Goal: Information Seeking & Learning: Learn about a topic

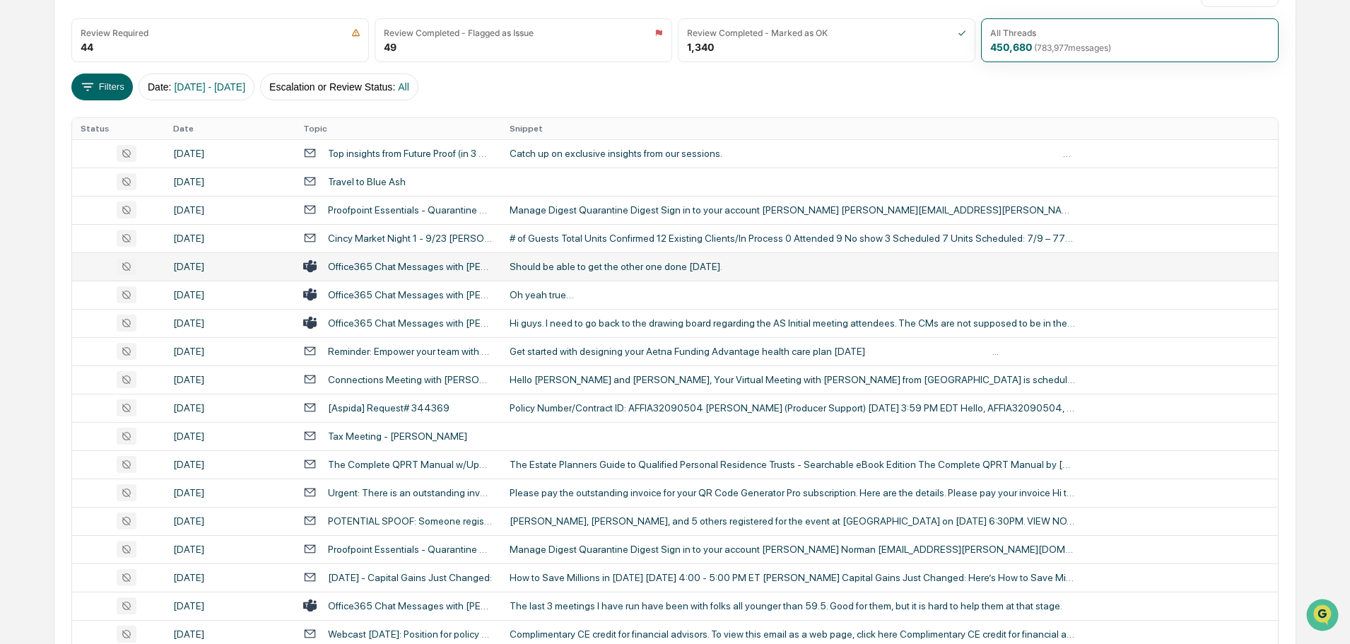
click at [555, 293] on div "Oh yeah true…" at bounding box center [793, 294] width 566 height 11
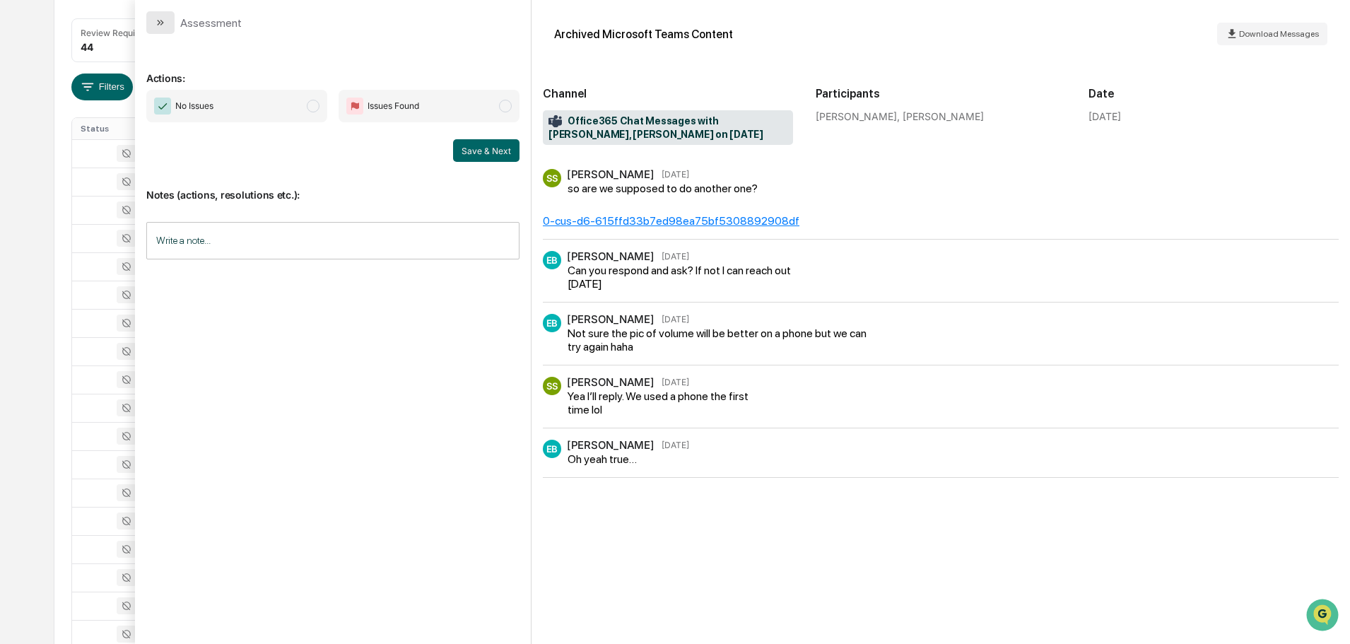
click at [165, 25] on icon "modal" at bounding box center [160, 22] width 11 height 11
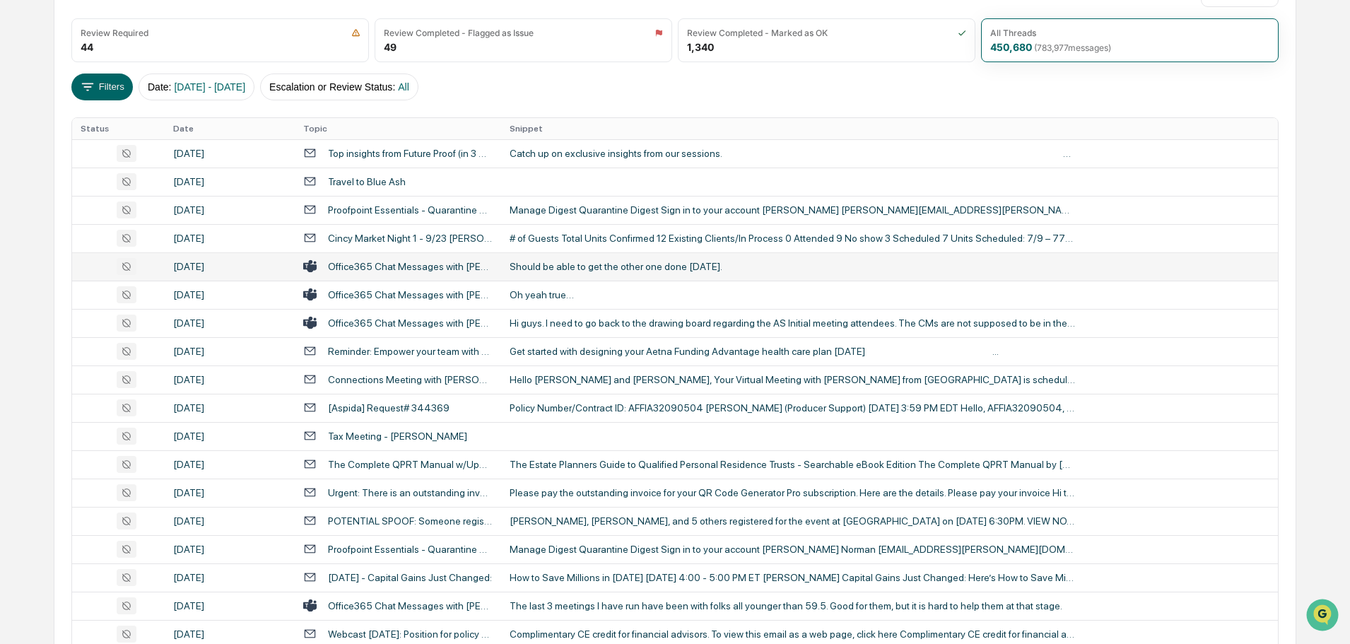
click at [573, 263] on div "Should be able to get the other one done [DATE]." at bounding box center [793, 266] width 566 height 11
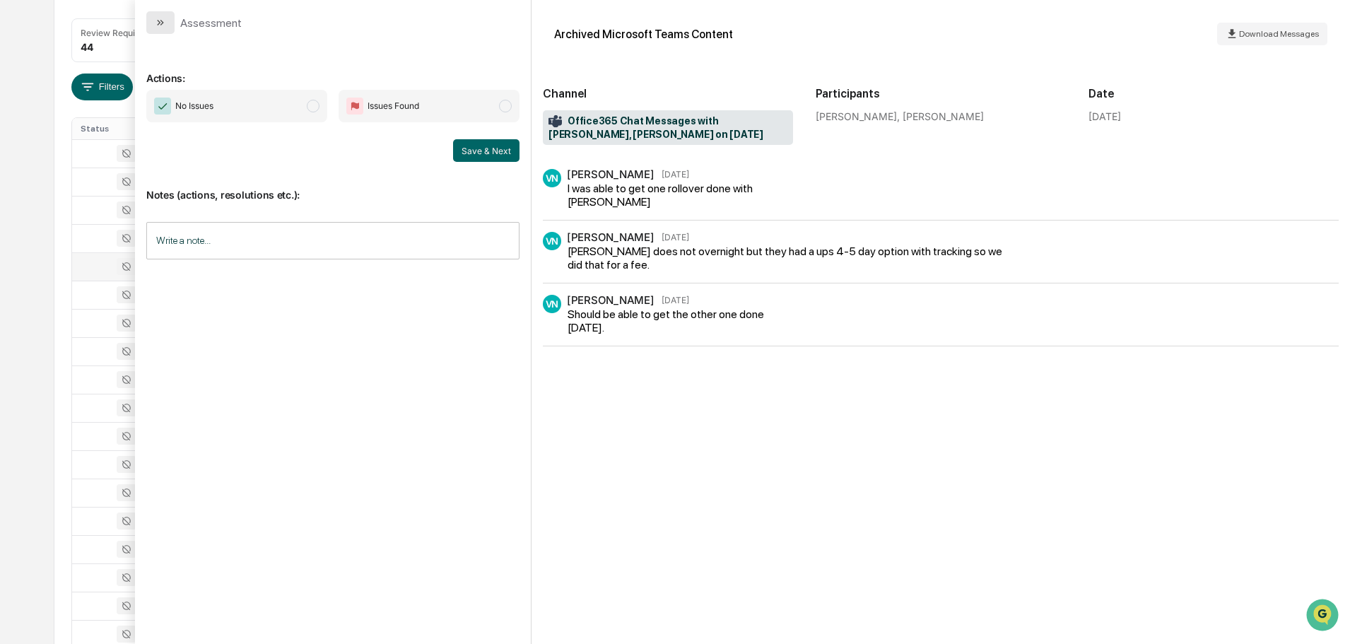
click at [158, 23] on icon "modal" at bounding box center [160, 22] width 11 height 11
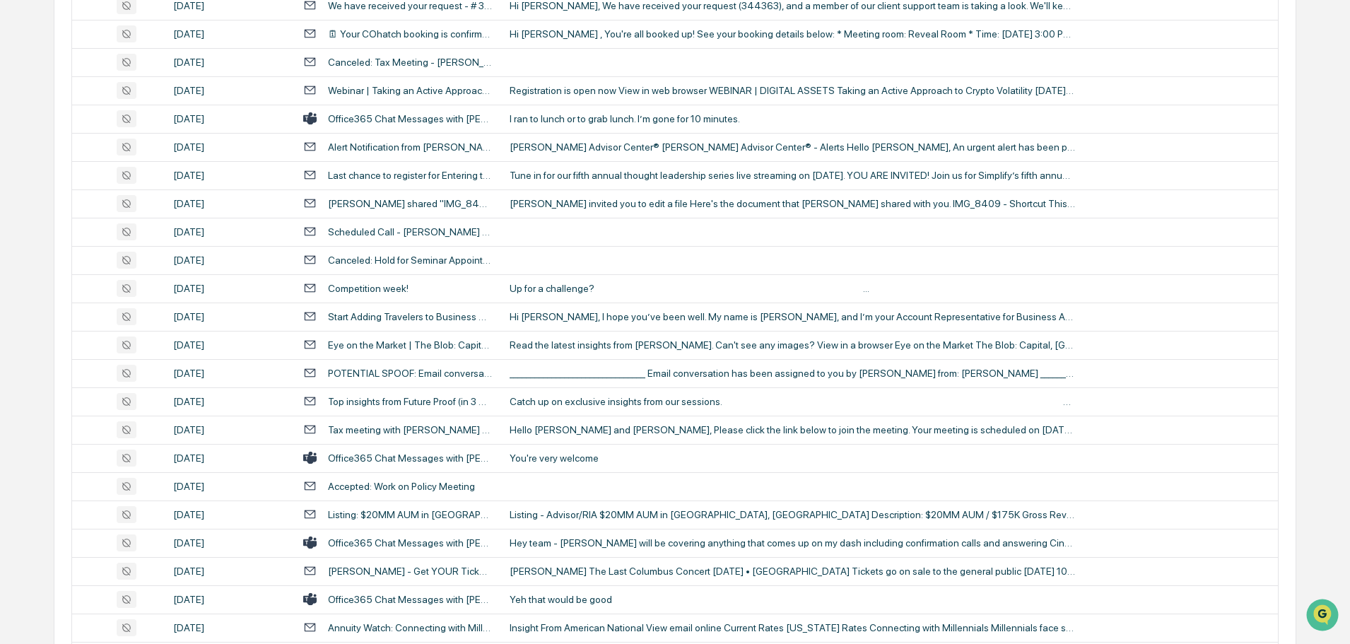
scroll to position [2589, 0]
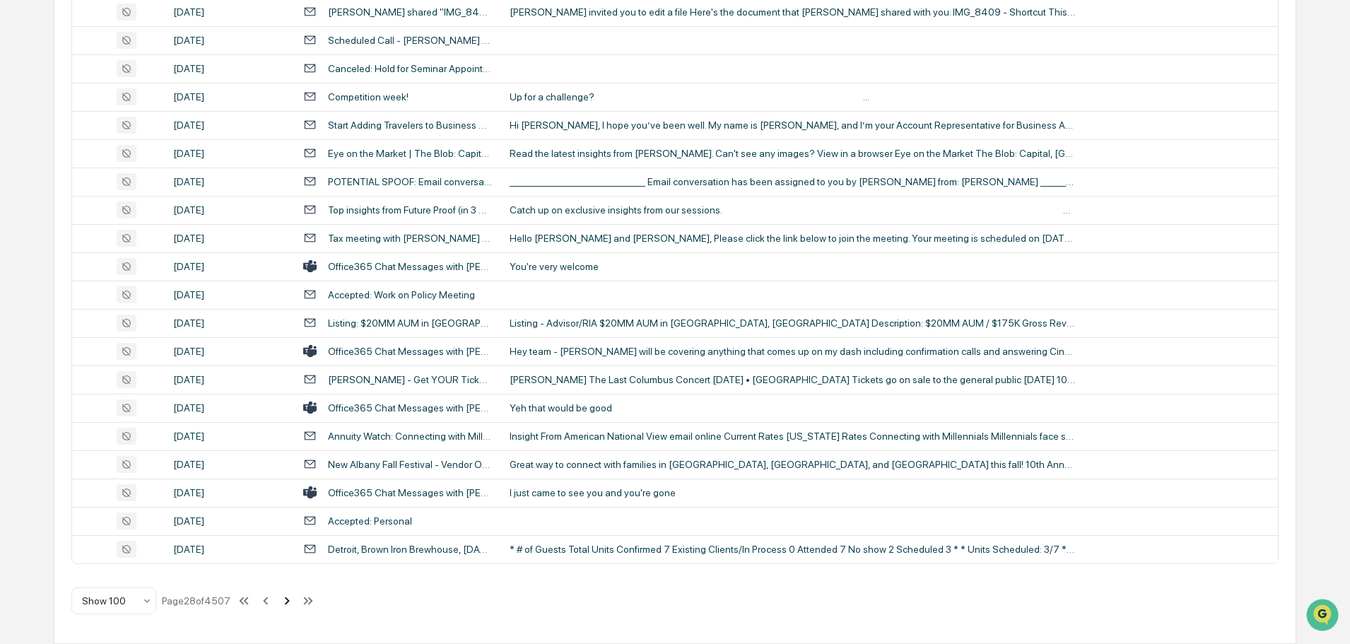
click at [288, 603] on icon at bounding box center [287, 601] width 5 height 8
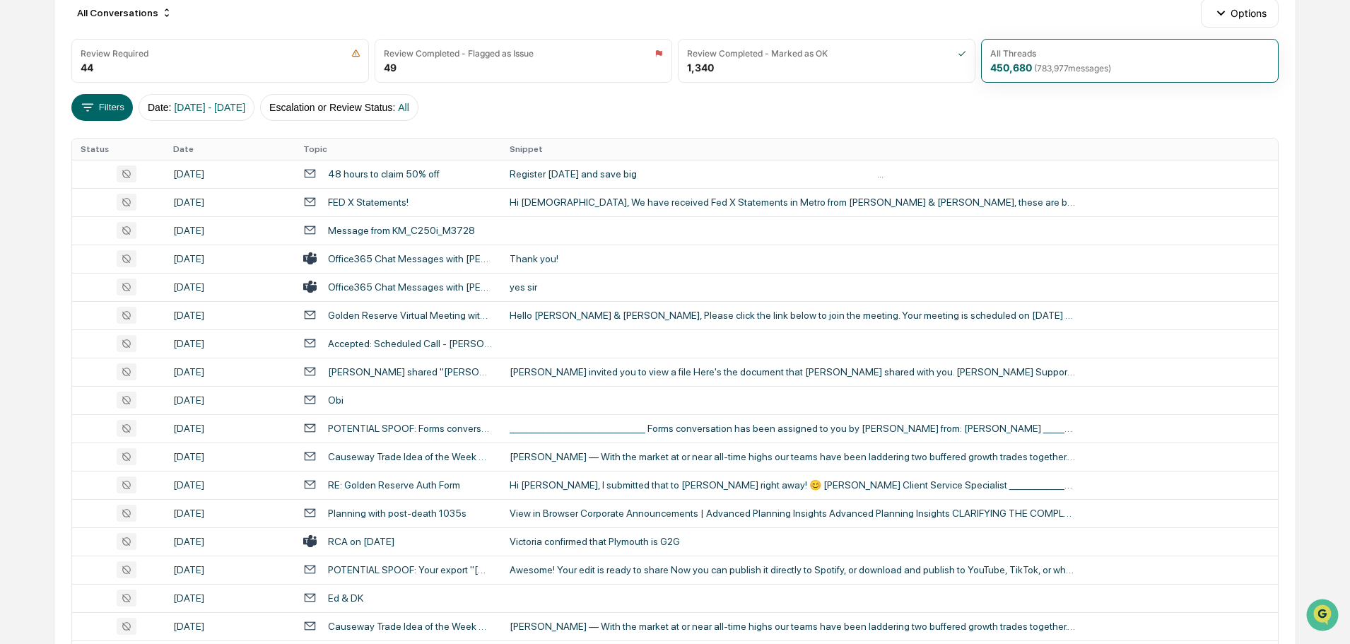
scroll to position [0, 0]
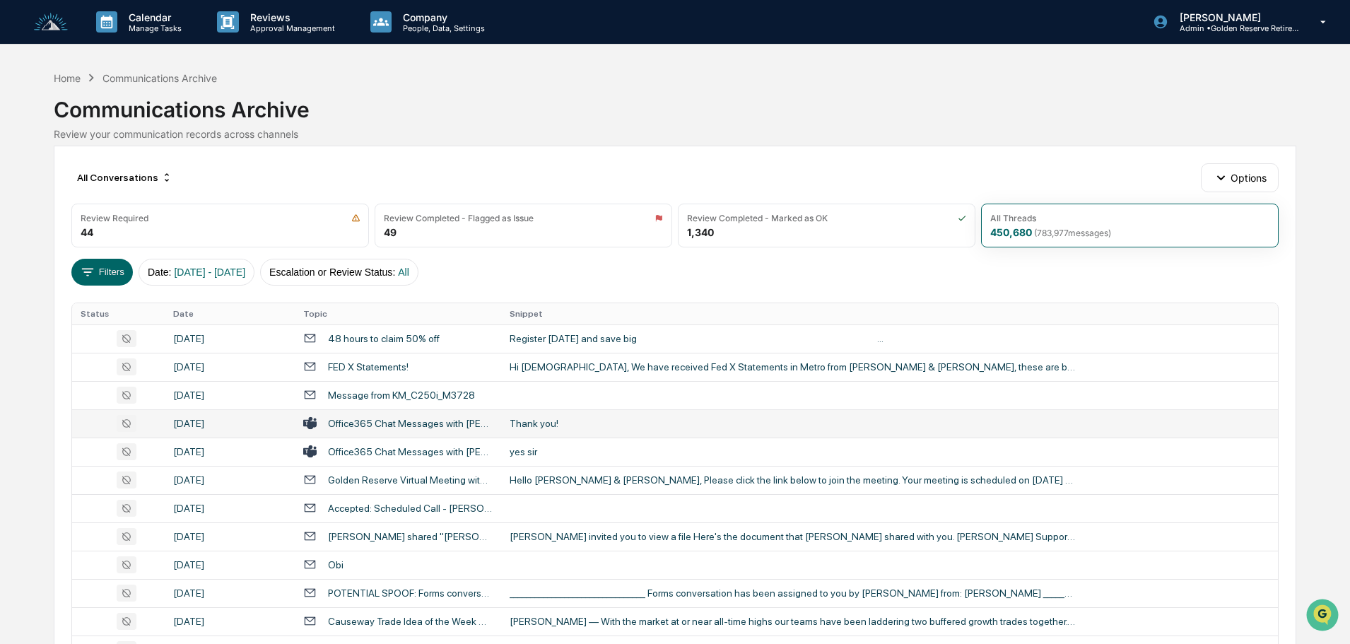
click at [563, 424] on div "Thank you!" at bounding box center [793, 423] width 566 height 11
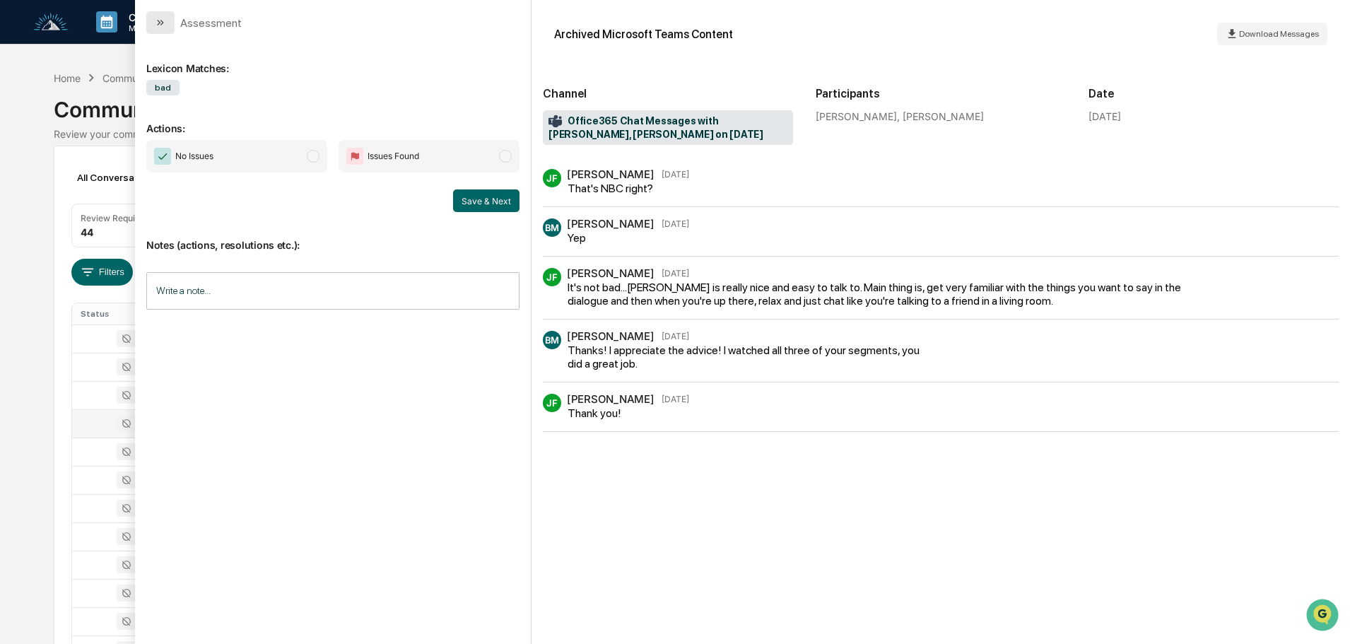
click at [165, 23] on icon "modal" at bounding box center [160, 22] width 11 height 11
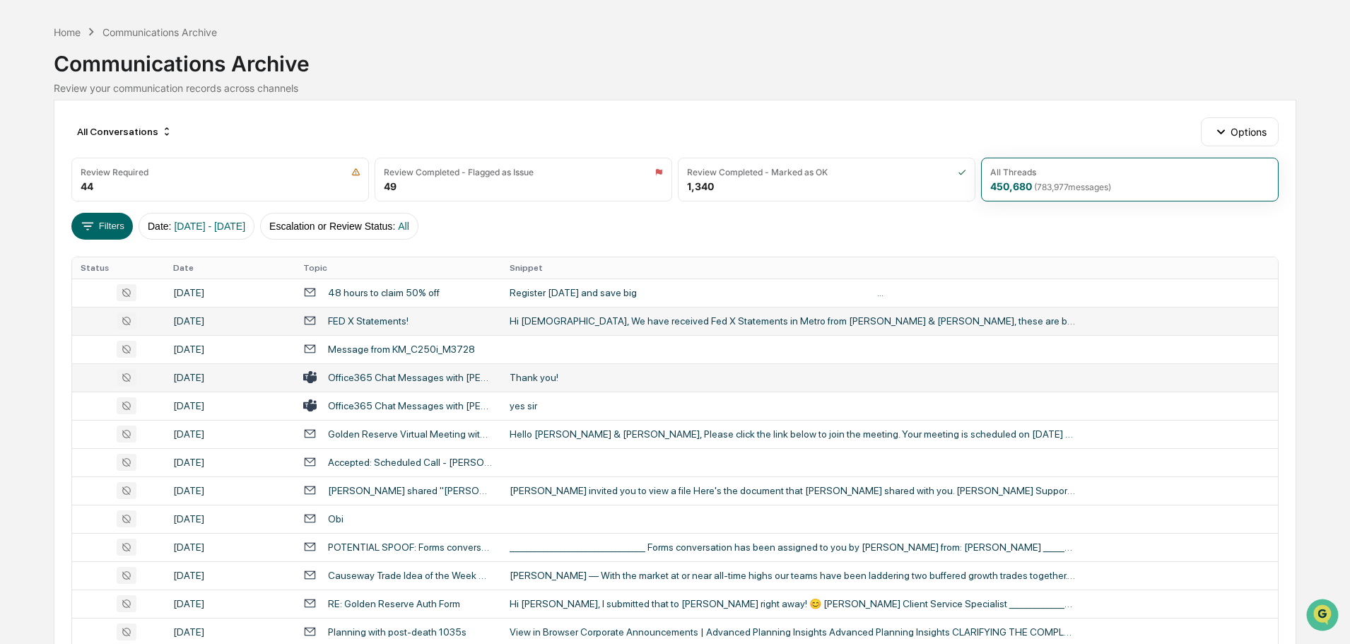
scroll to position [71, 0]
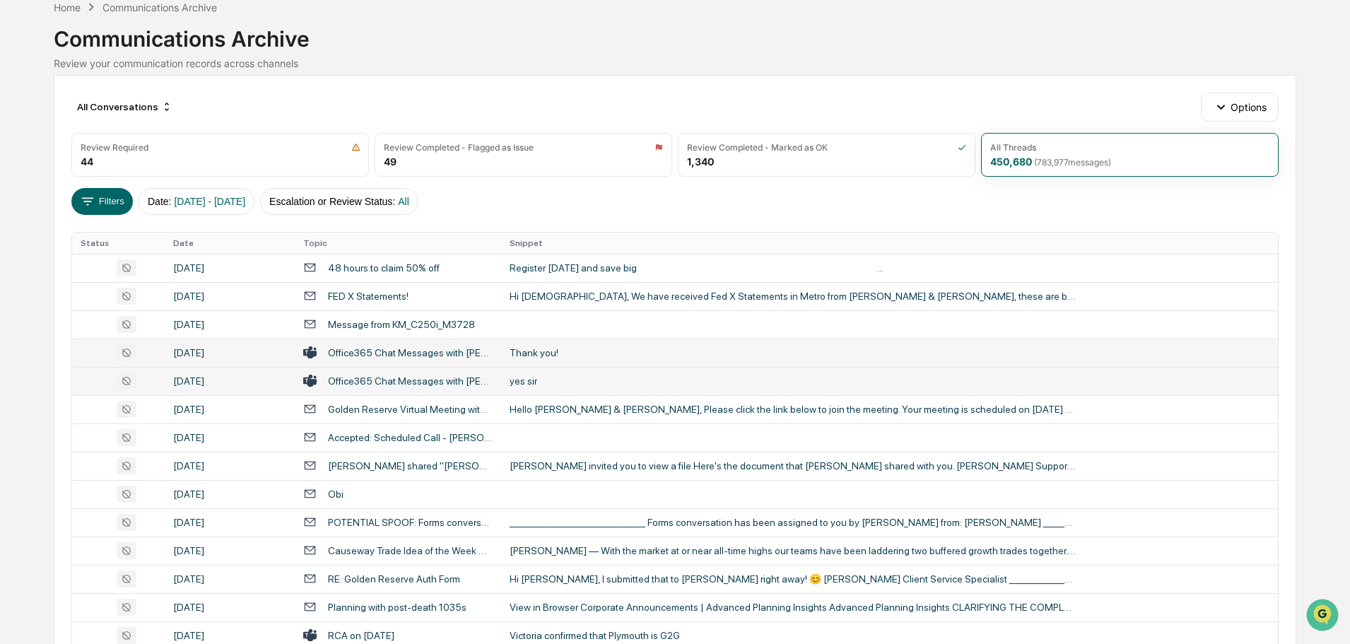
click at [555, 379] on div "yes sir" at bounding box center [793, 380] width 566 height 11
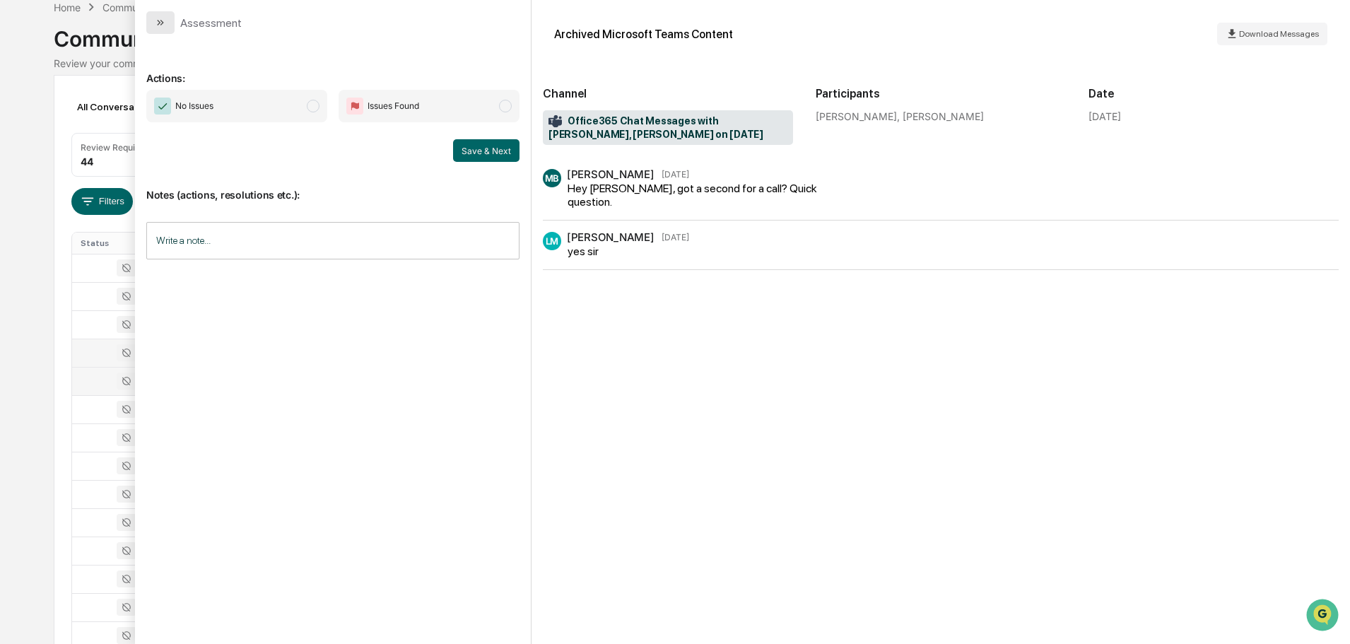
click at [170, 26] on button "modal" at bounding box center [160, 22] width 28 height 23
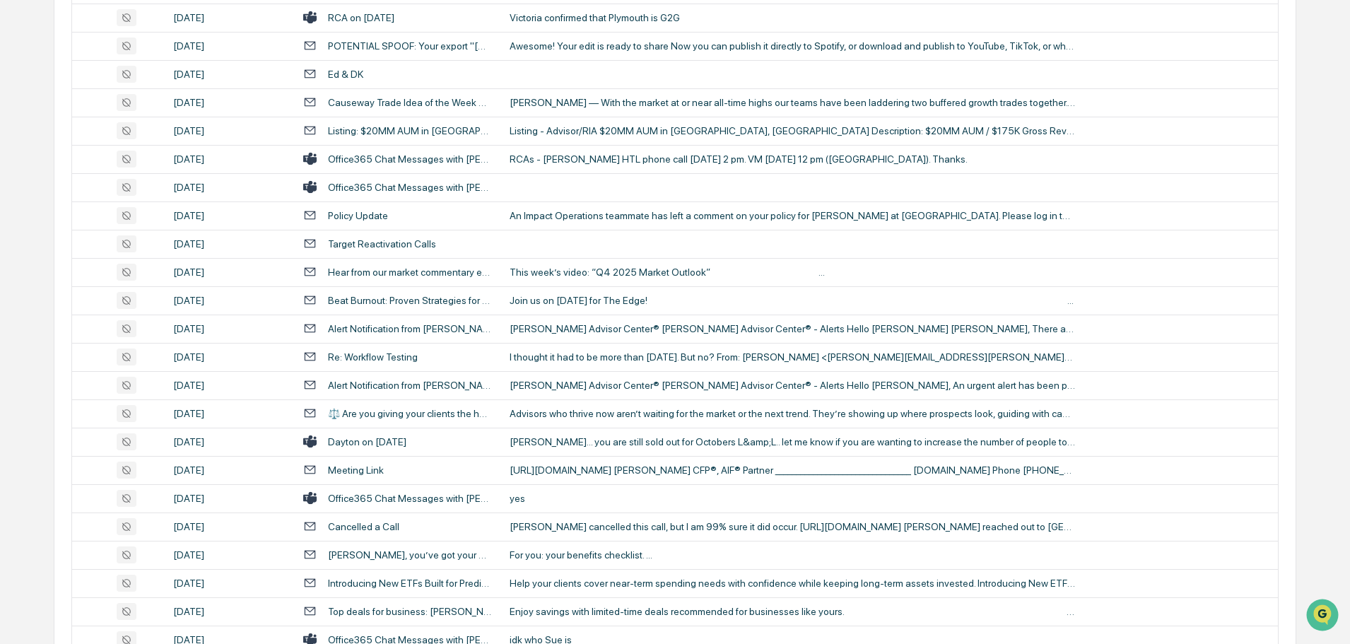
scroll to position [778, 0]
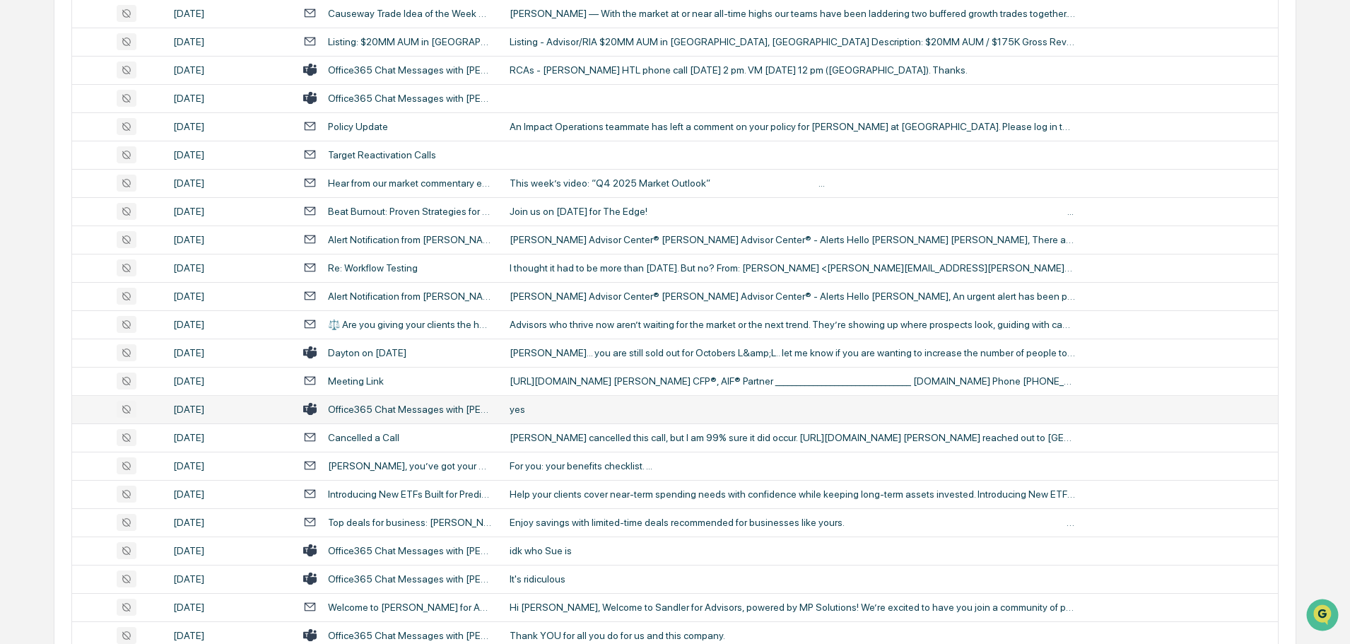
click at [524, 411] on div "yes" at bounding box center [793, 409] width 566 height 11
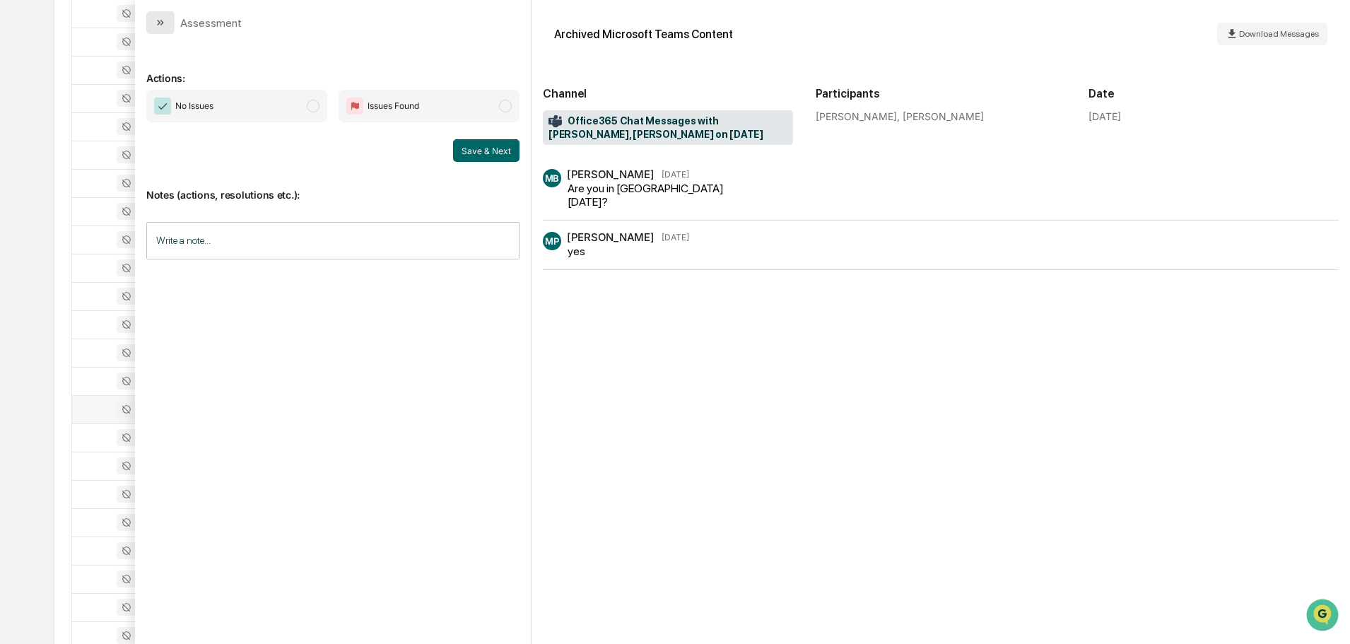
click at [166, 21] on button "modal" at bounding box center [160, 22] width 28 height 23
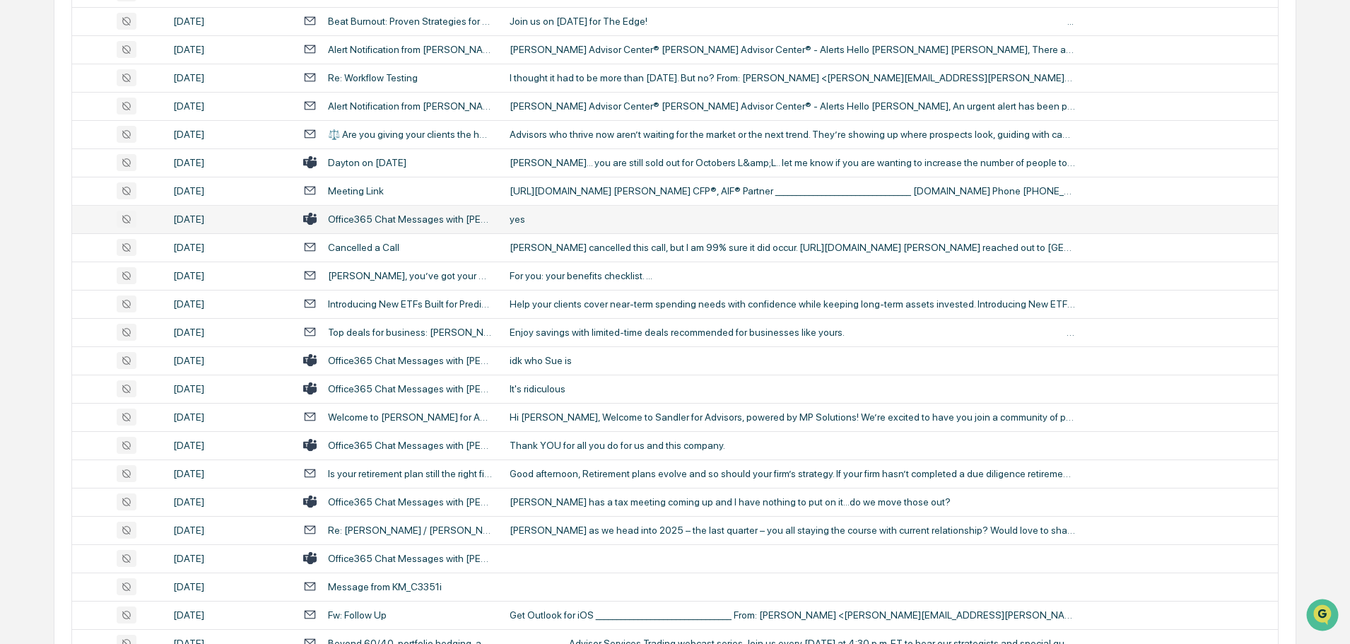
scroll to position [990, 0]
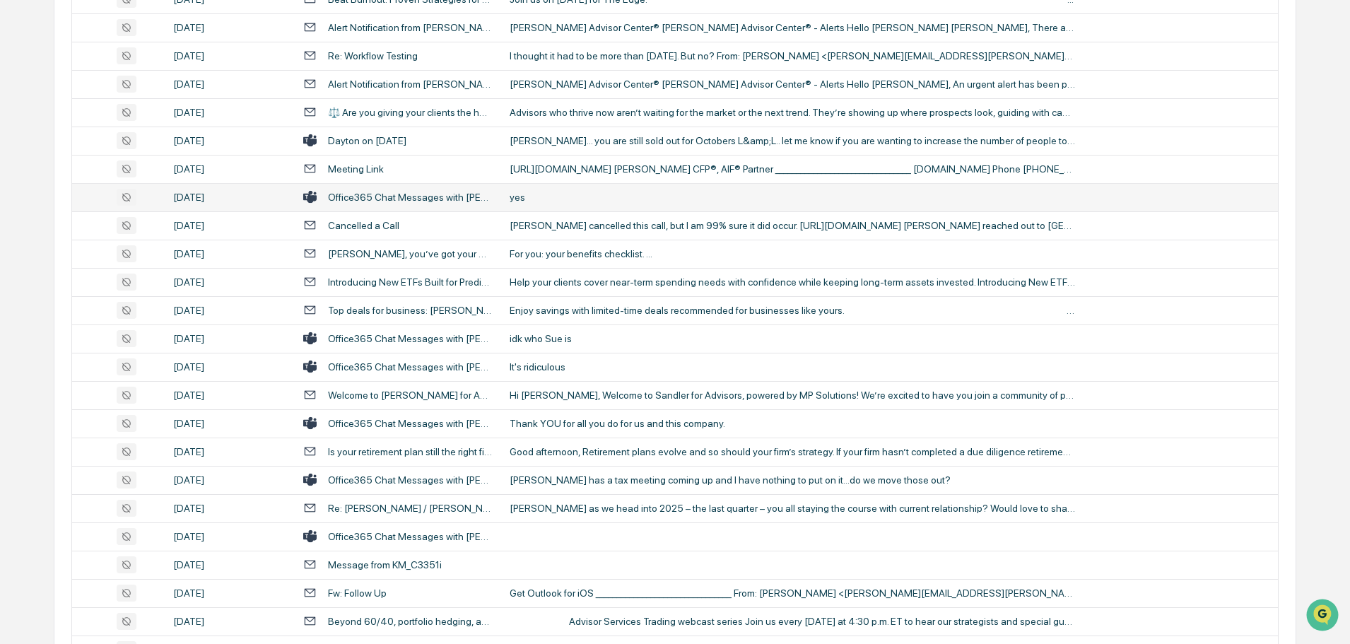
click at [592, 422] on div "Thank YOU for all you do for us and this company." at bounding box center [793, 423] width 566 height 11
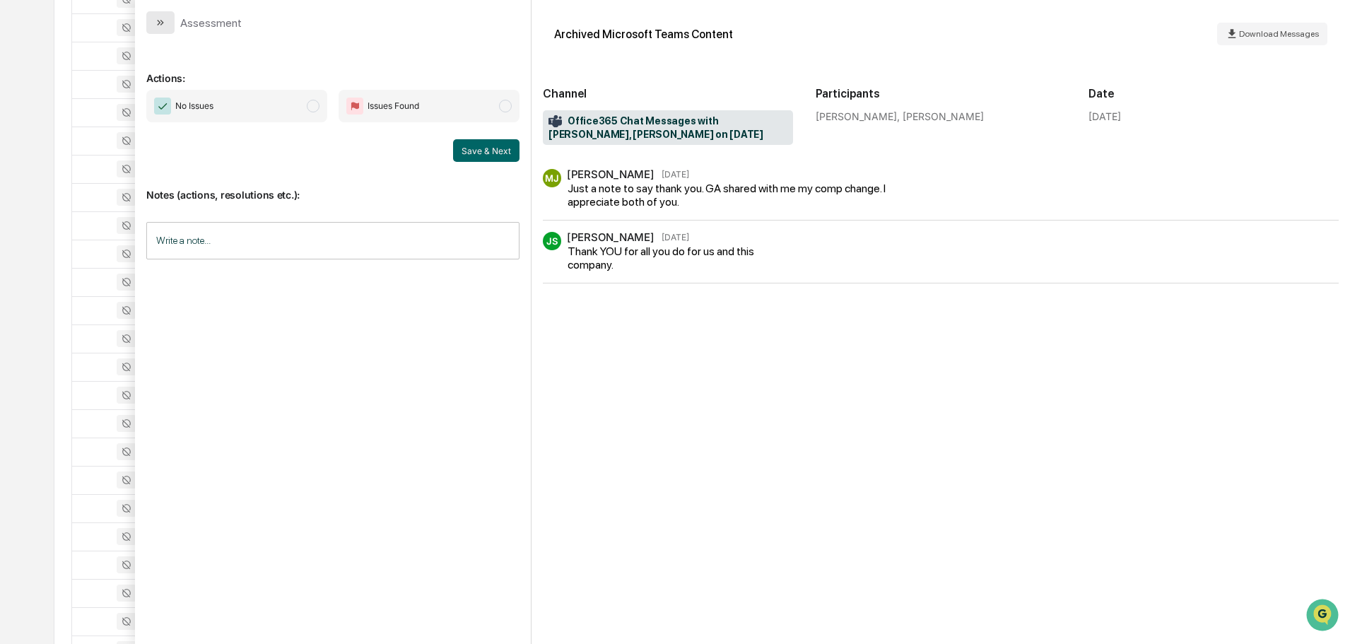
click at [170, 25] on button "modal" at bounding box center [160, 22] width 28 height 23
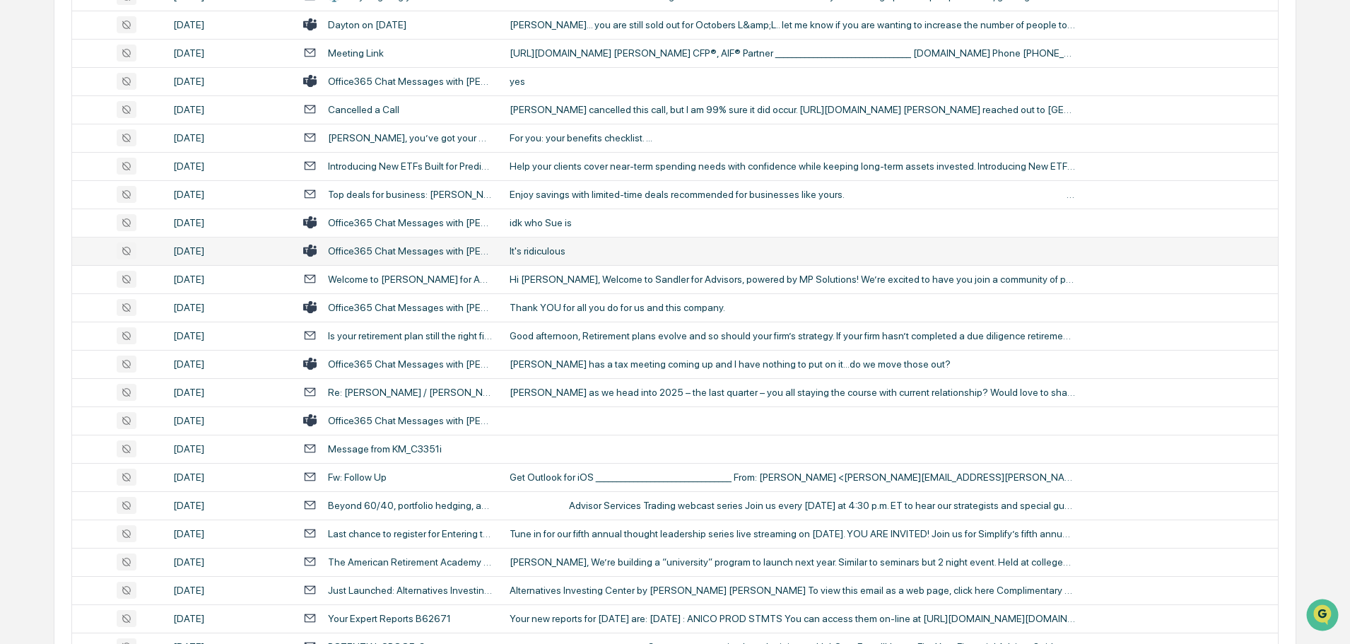
scroll to position [1131, 0]
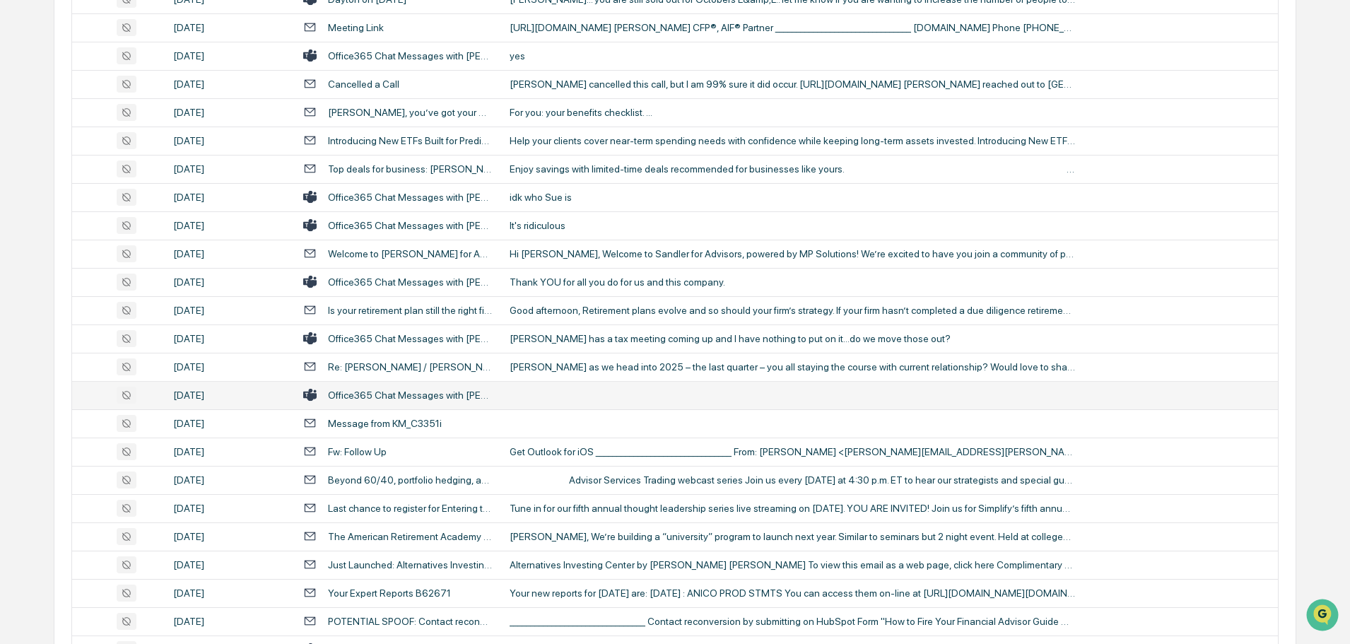
click at [549, 388] on td at bounding box center [889, 395] width 777 height 28
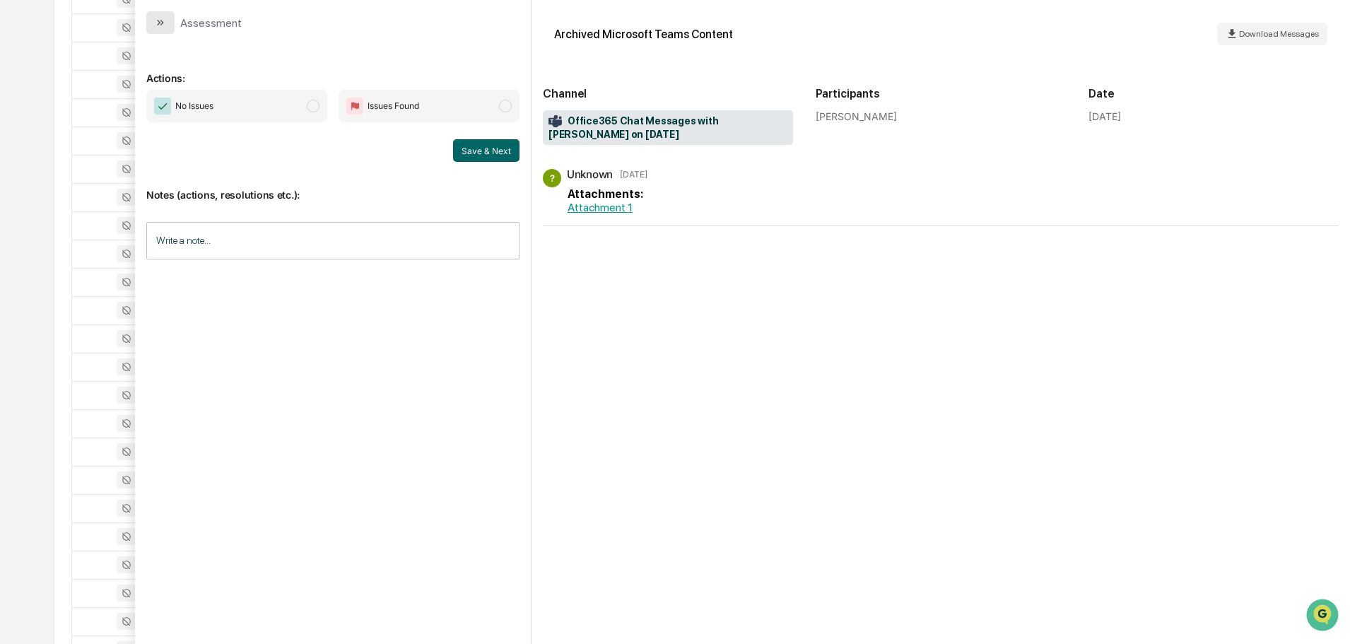
click at [168, 18] on button "modal" at bounding box center [160, 22] width 28 height 23
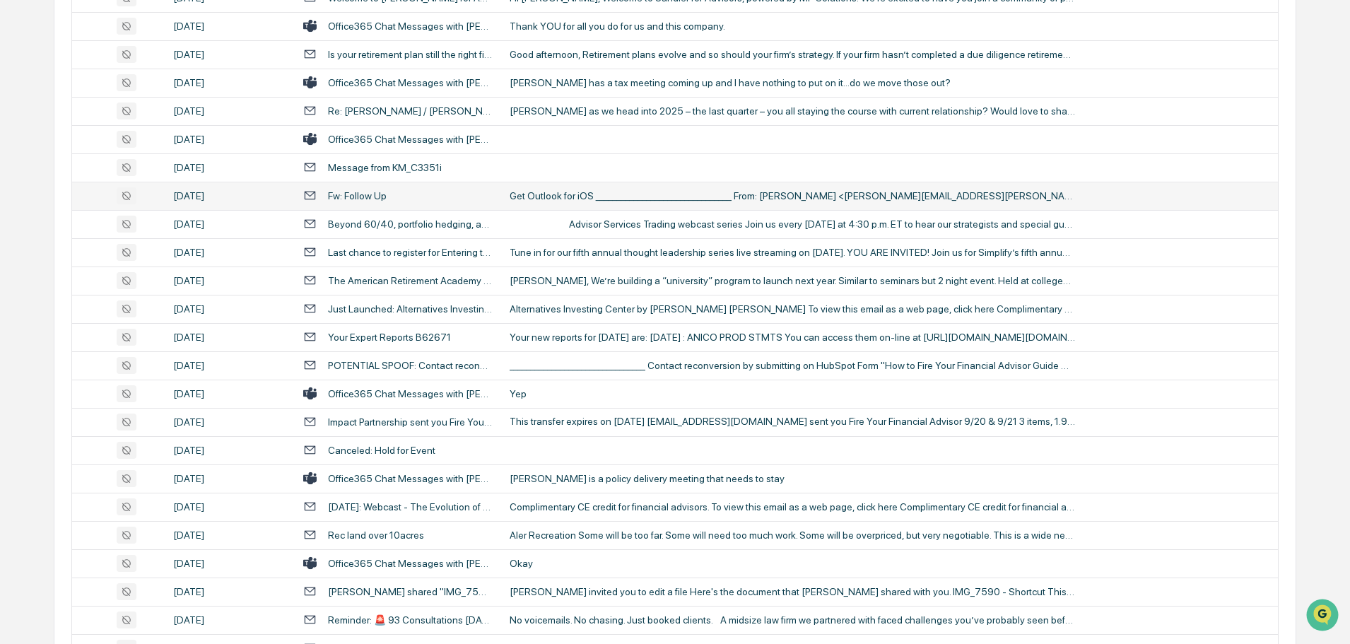
scroll to position [1414, 0]
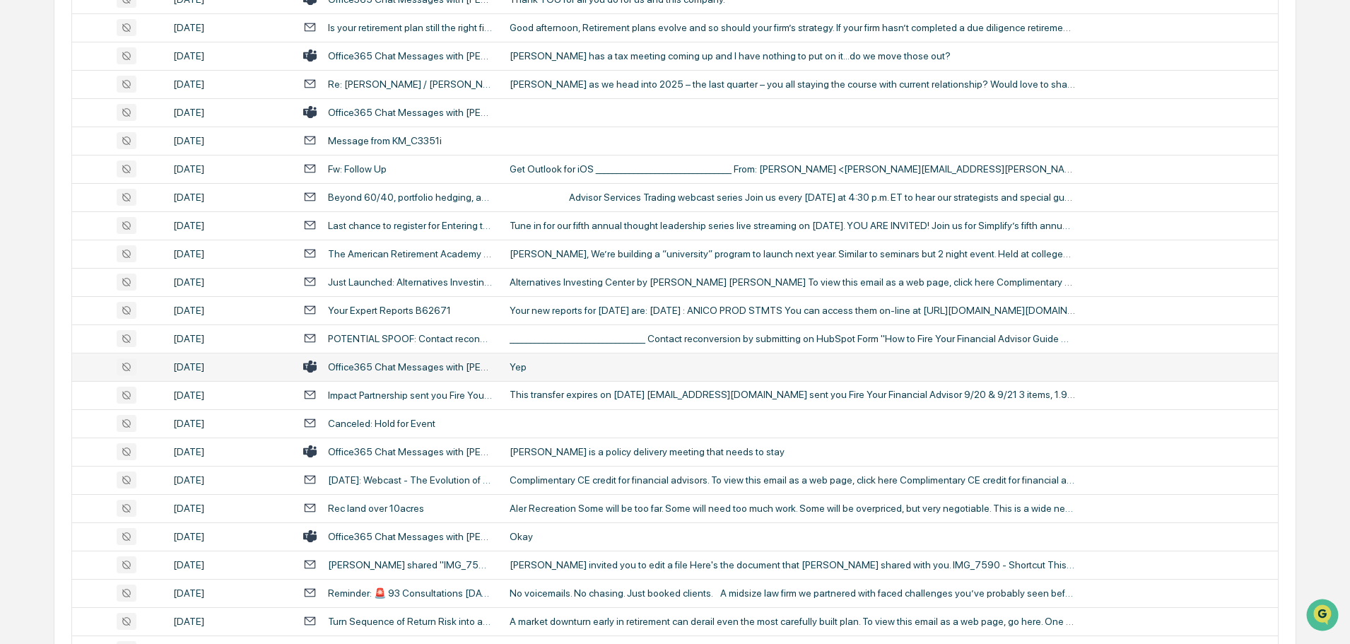
click at [570, 358] on td "Yep" at bounding box center [889, 367] width 777 height 28
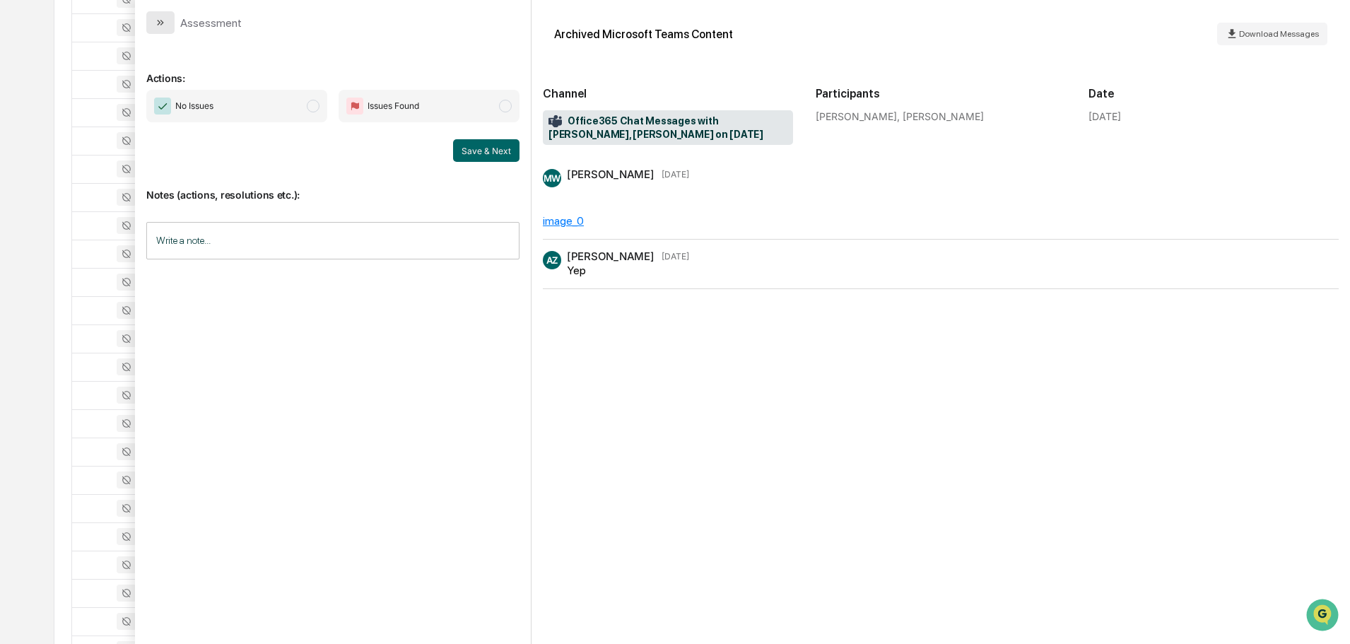
click at [163, 27] on icon "modal" at bounding box center [160, 22] width 11 height 11
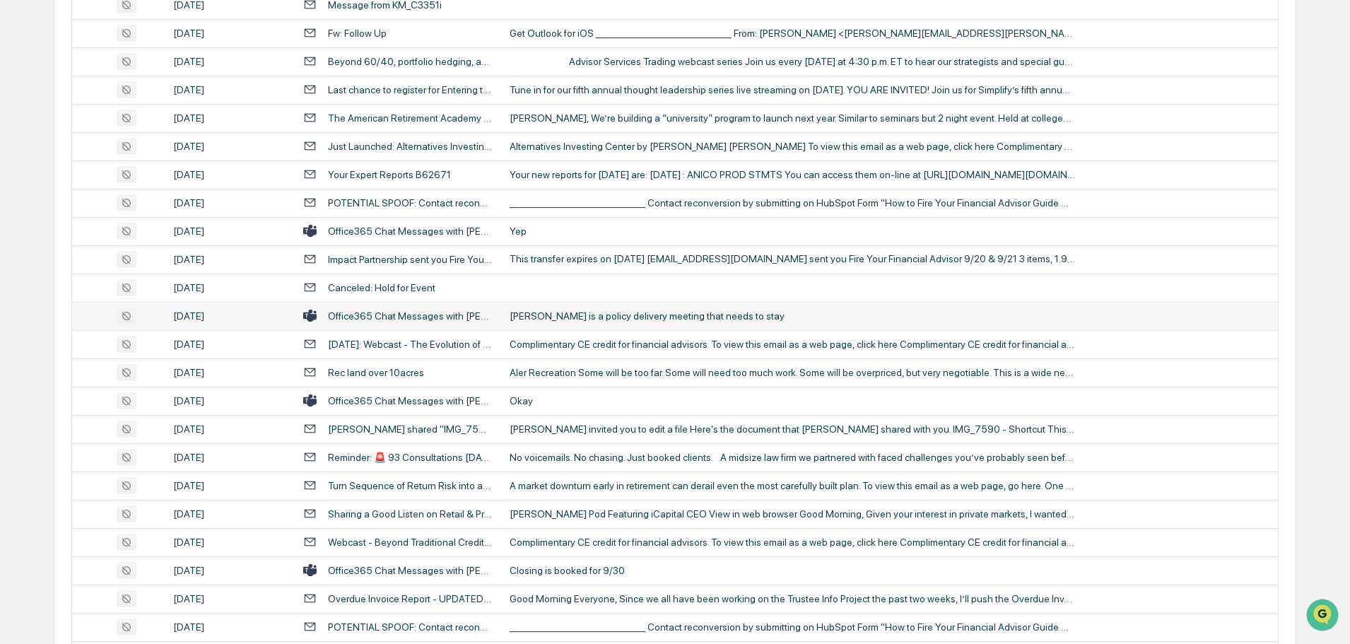
scroll to position [1555, 0]
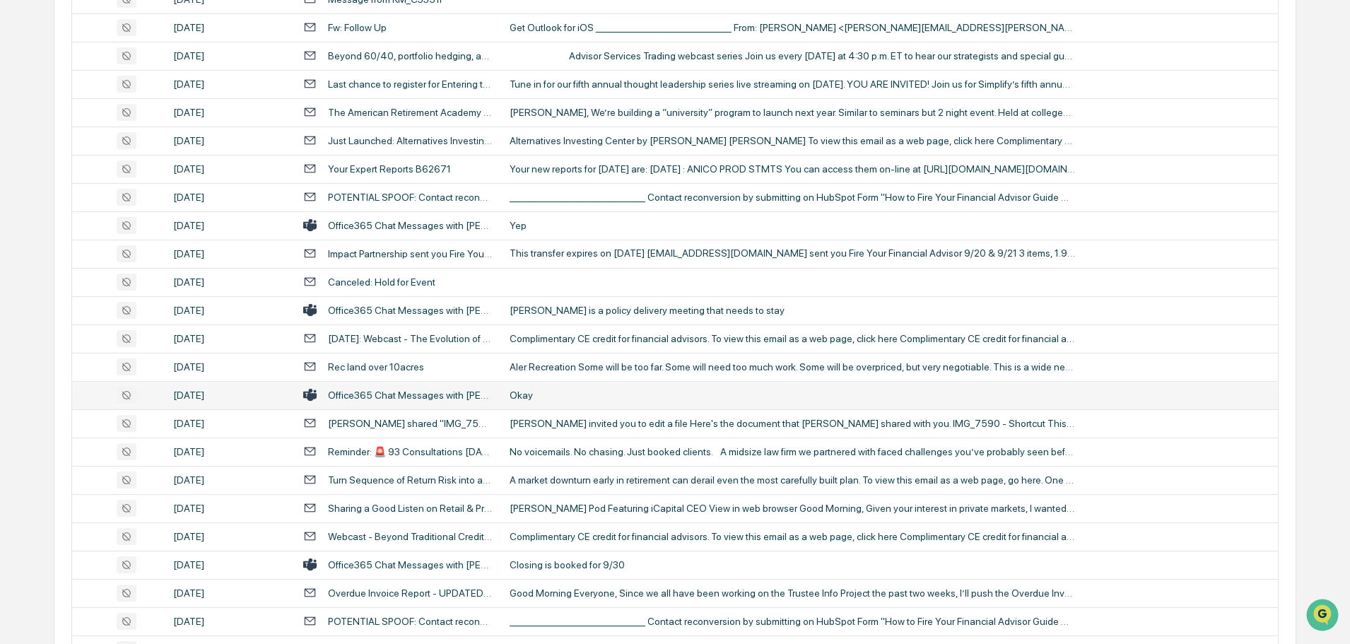
click at [562, 399] on div "Okay" at bounding box center [793, 395] width 566 height 11
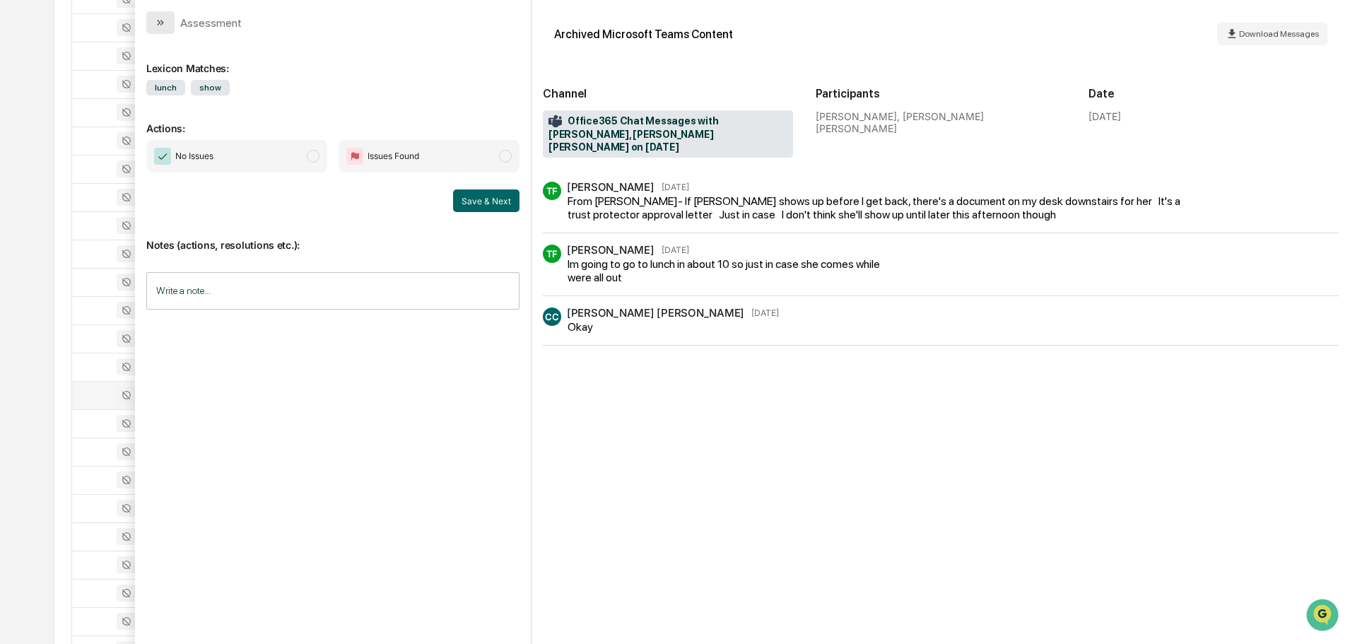
click at [160, 28] on button "modal" at bounding box center [160, 22] width 28 height 23
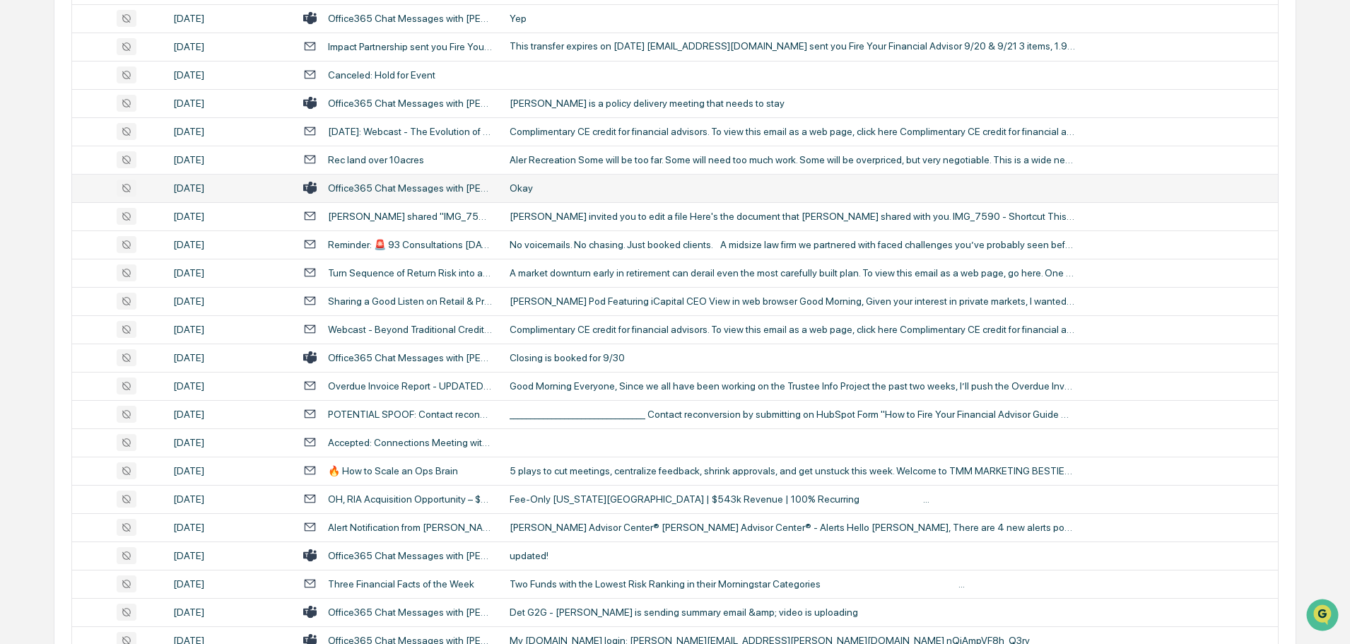
scroll to position [1838, 0]
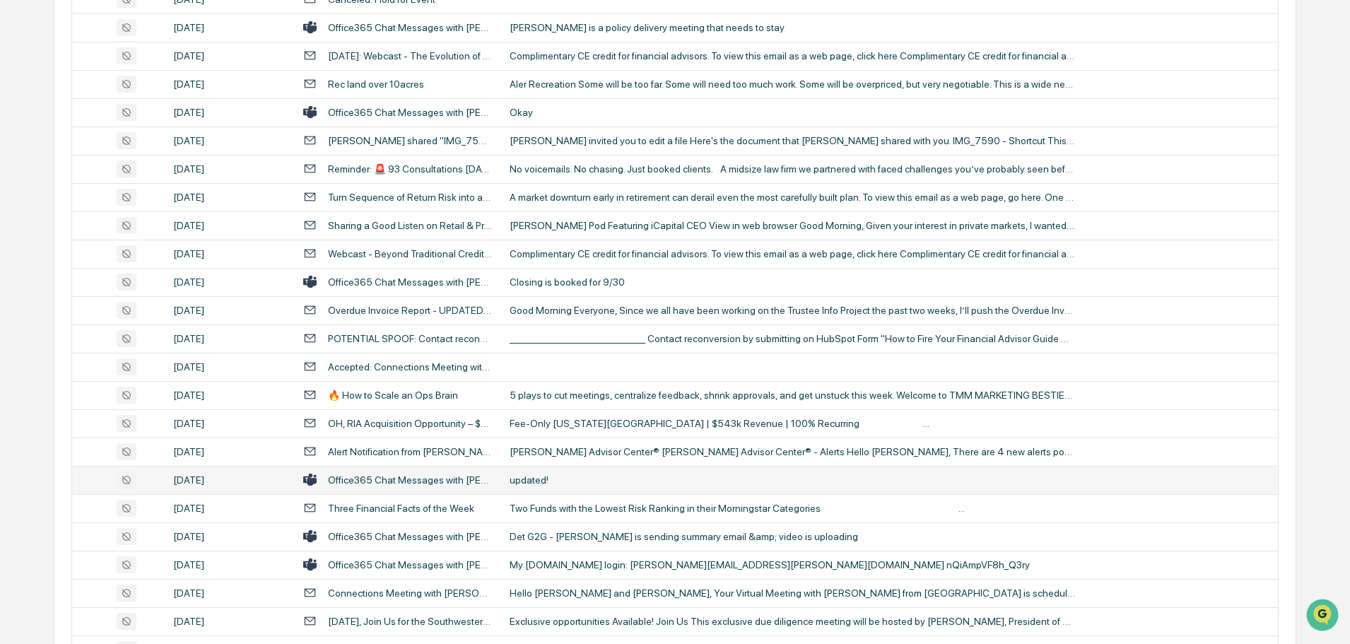
click at [549, 476] on div "updated!" at bounding box center [793, 479] width 566 height 11
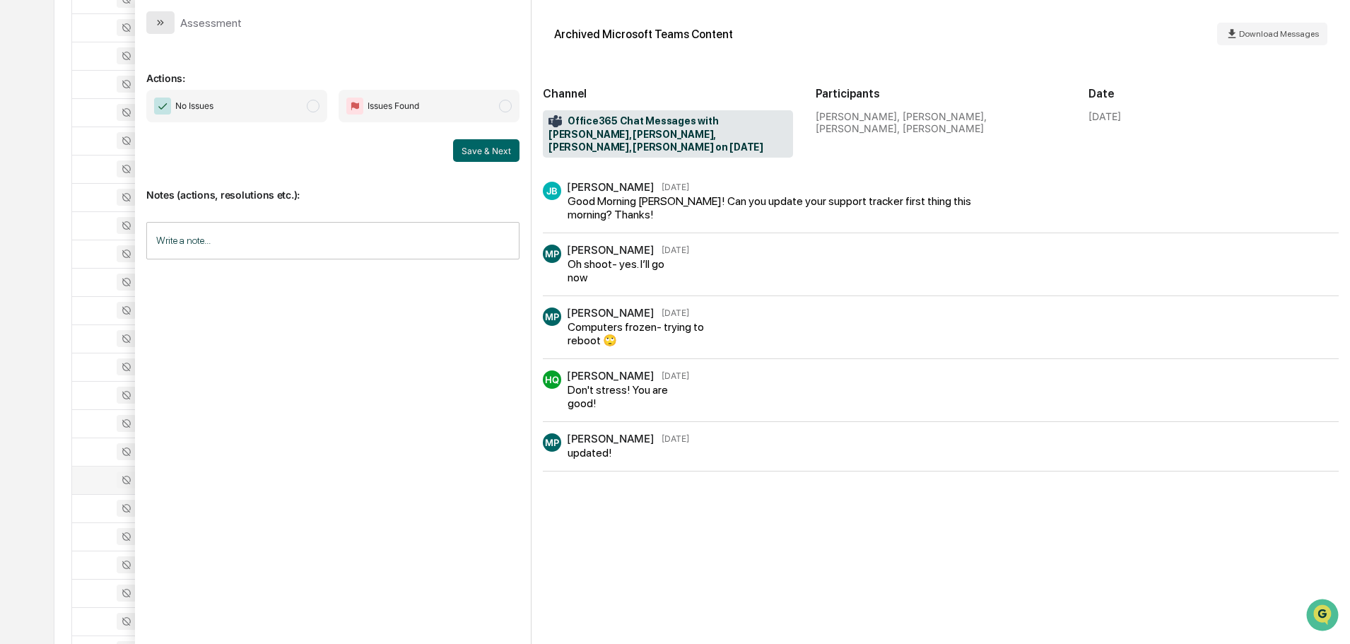
click at [162, 28] on icon "modal" at bounding box center [160, 22] width 11 height 11
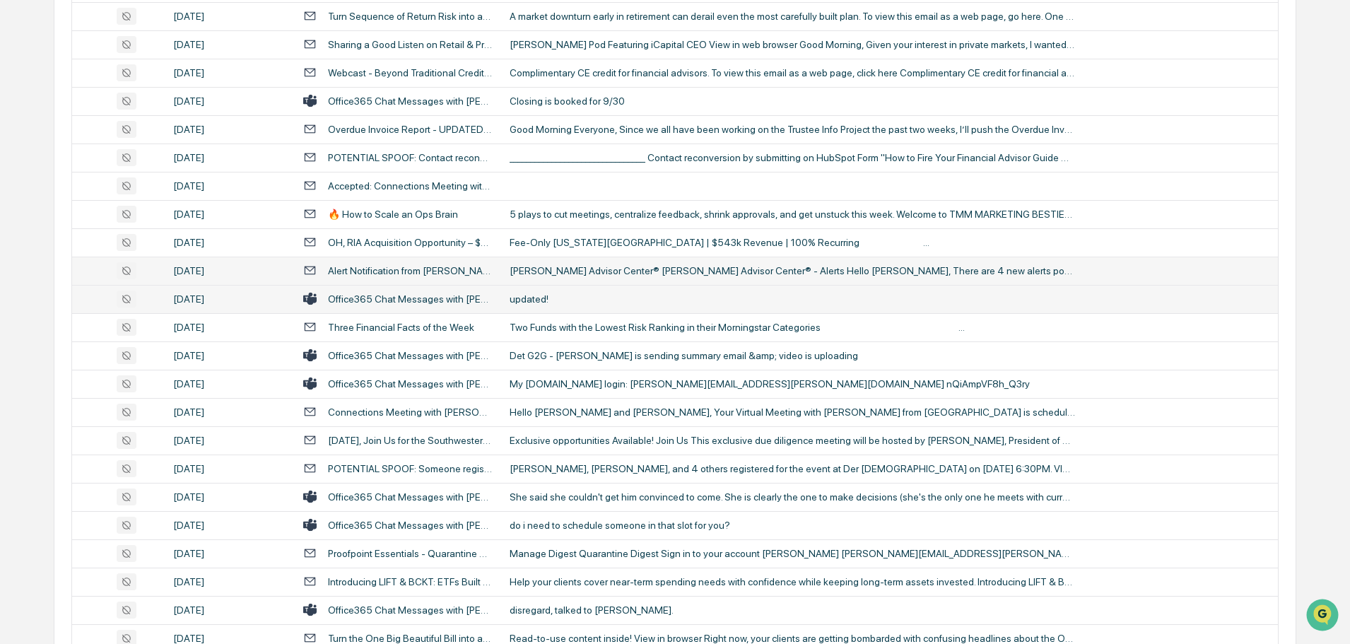
scroll to position [2050, 0]
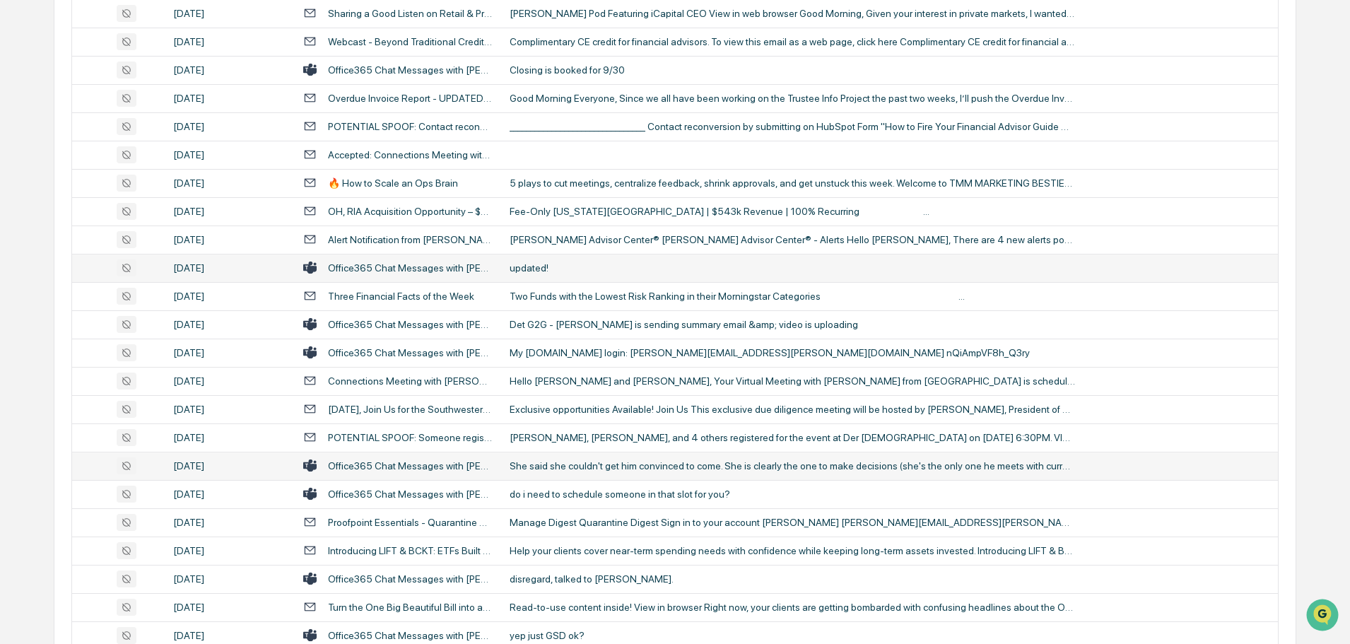
click at [609, 466] on div "She said she couldn't get him convinced to come. She is clearly the one to make…" at bounding box center [793, 465] width 566 height 11
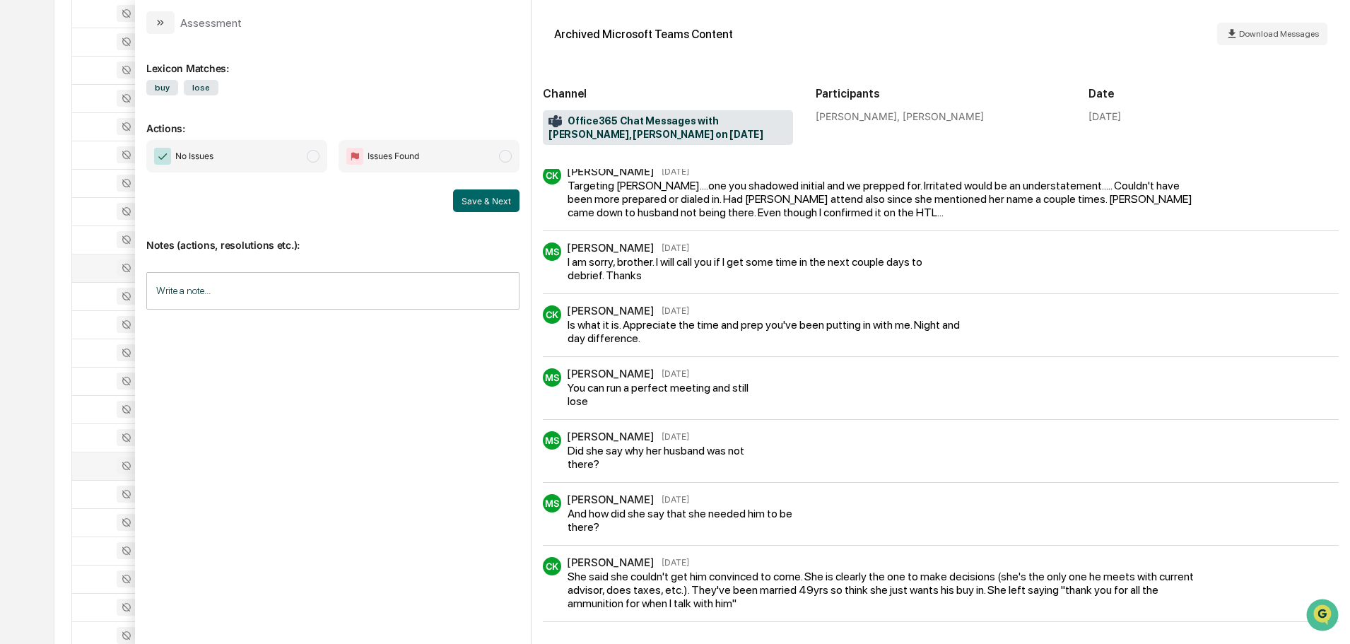
scroll to position [4, 0]
click at [157, 24] on icon "modal" at bounding box center [160, 22] width 11 height 11
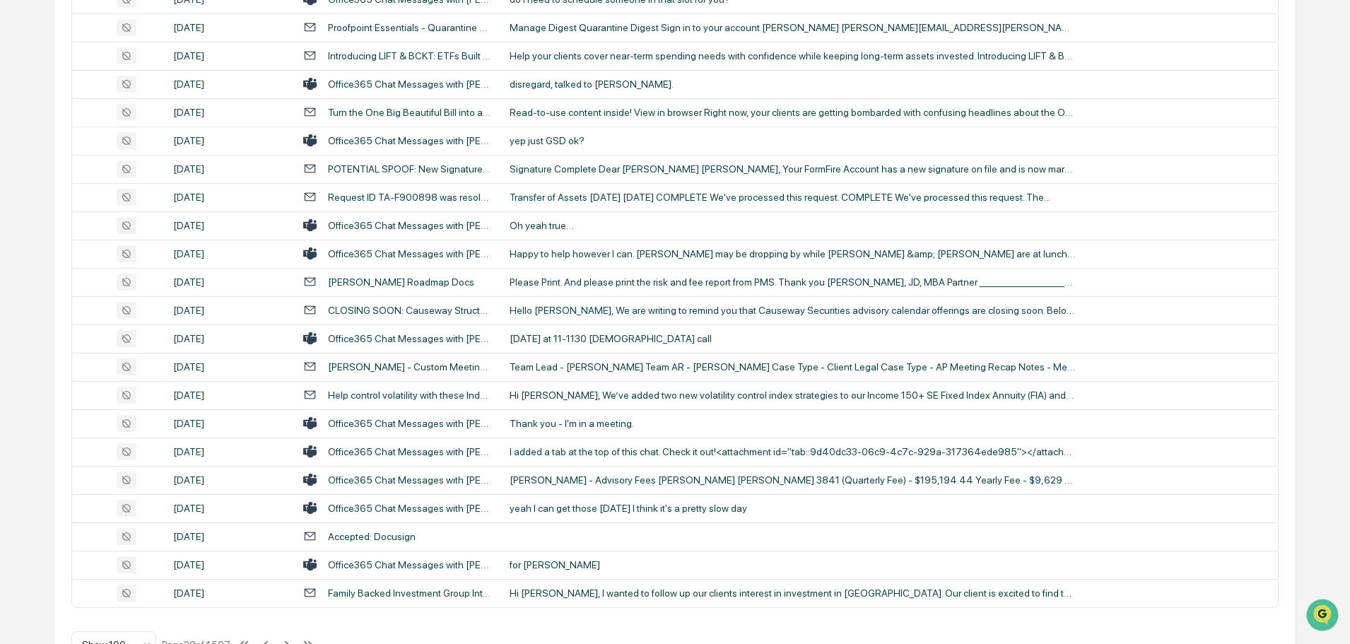
scroll to position [2589, 0]
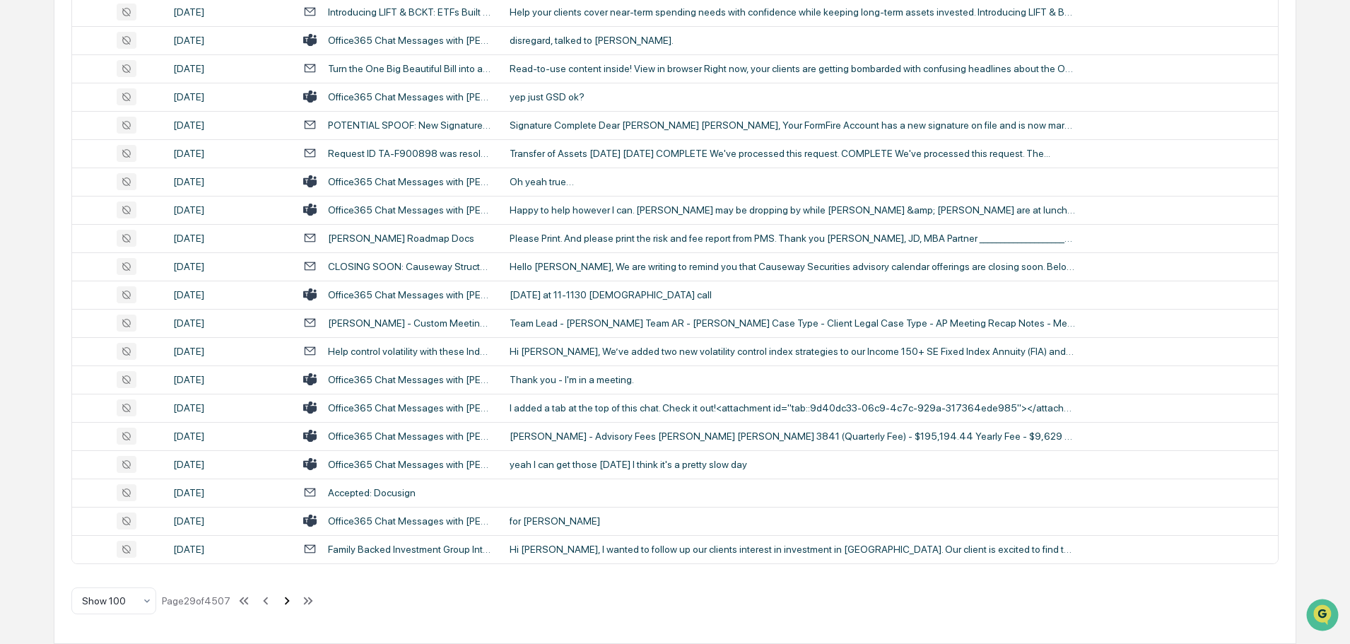
click at [288, 599] on icon at bounding box center [287, 601] width 5 height 8
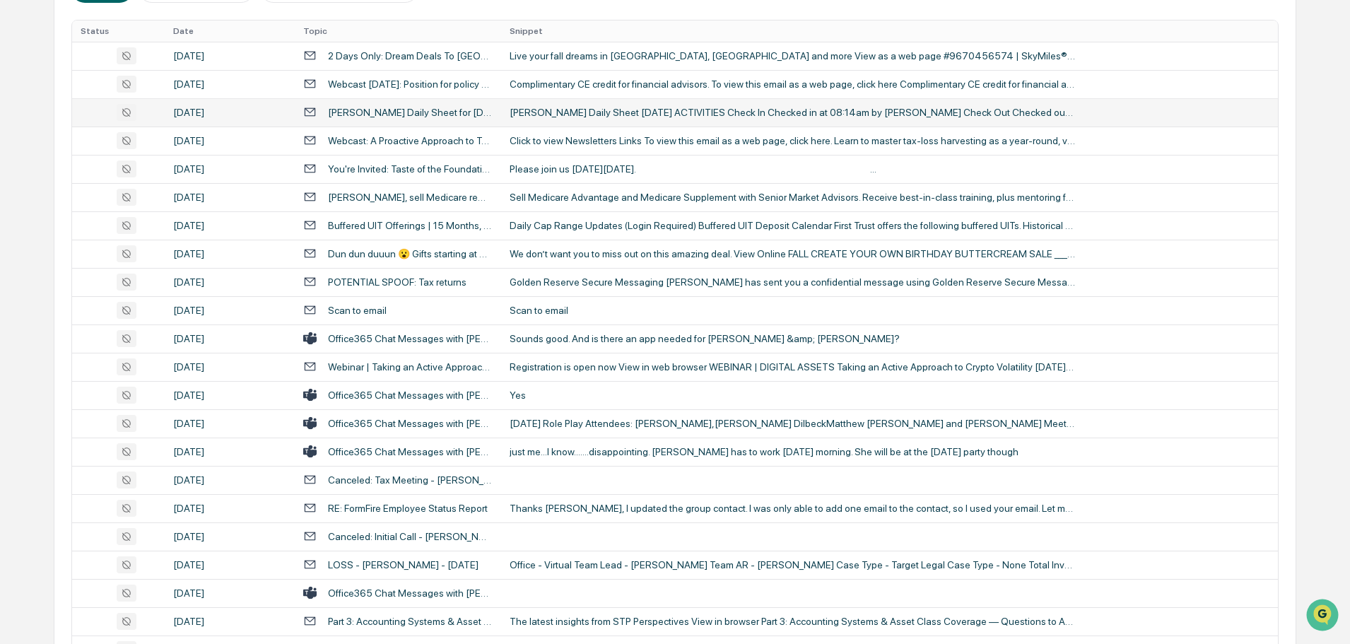
scroll to position [353, 0]
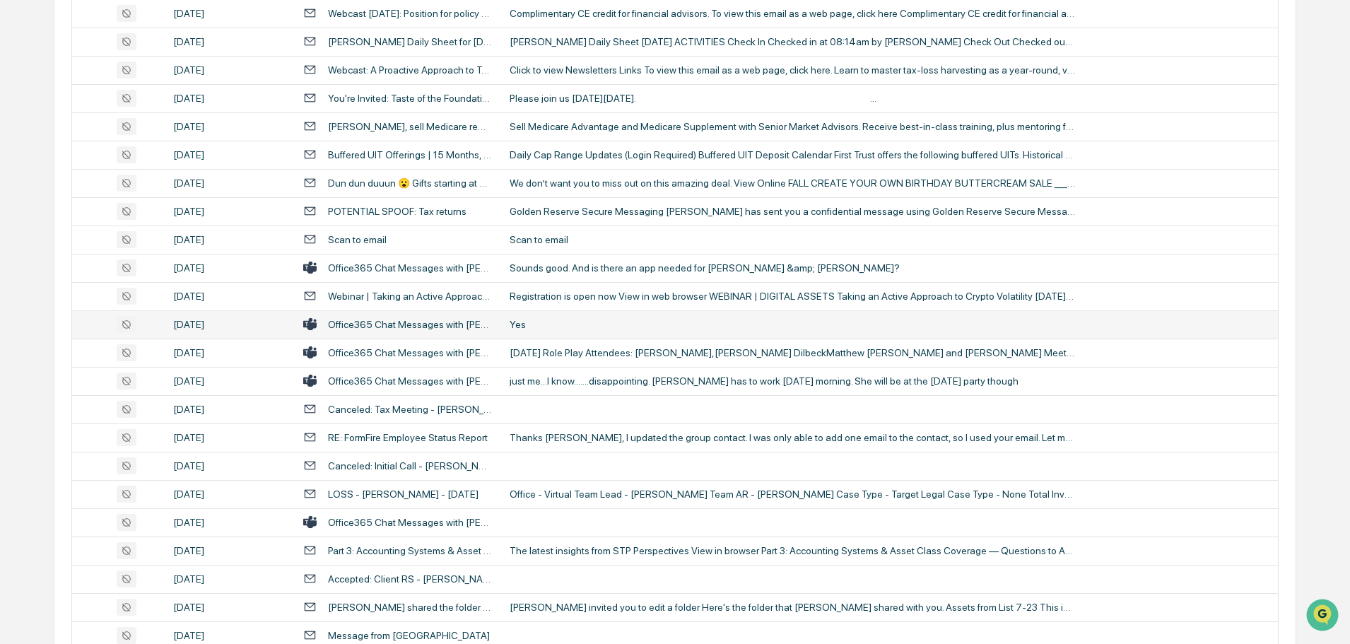
click at [587, 327] on div "Yes" at bounding box center [793, 324] width 566 height 11
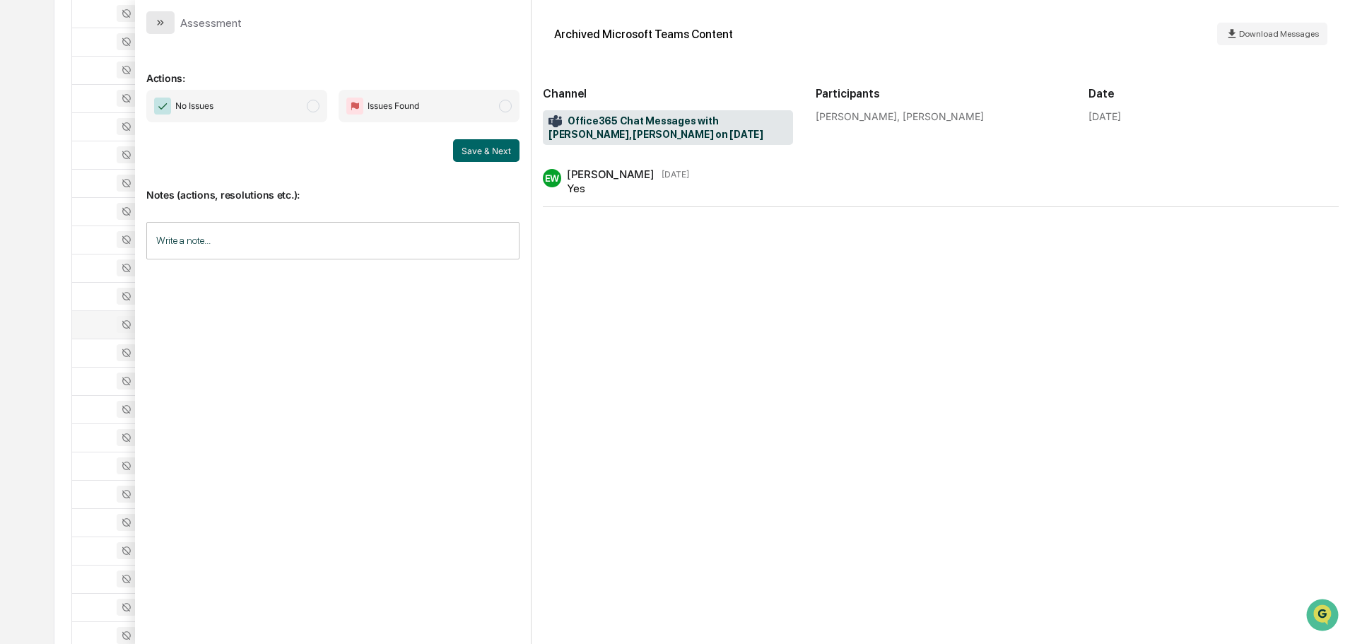
click at [156, 25] on icon "modal" at bounding box center [160, 22] width 11 height 11
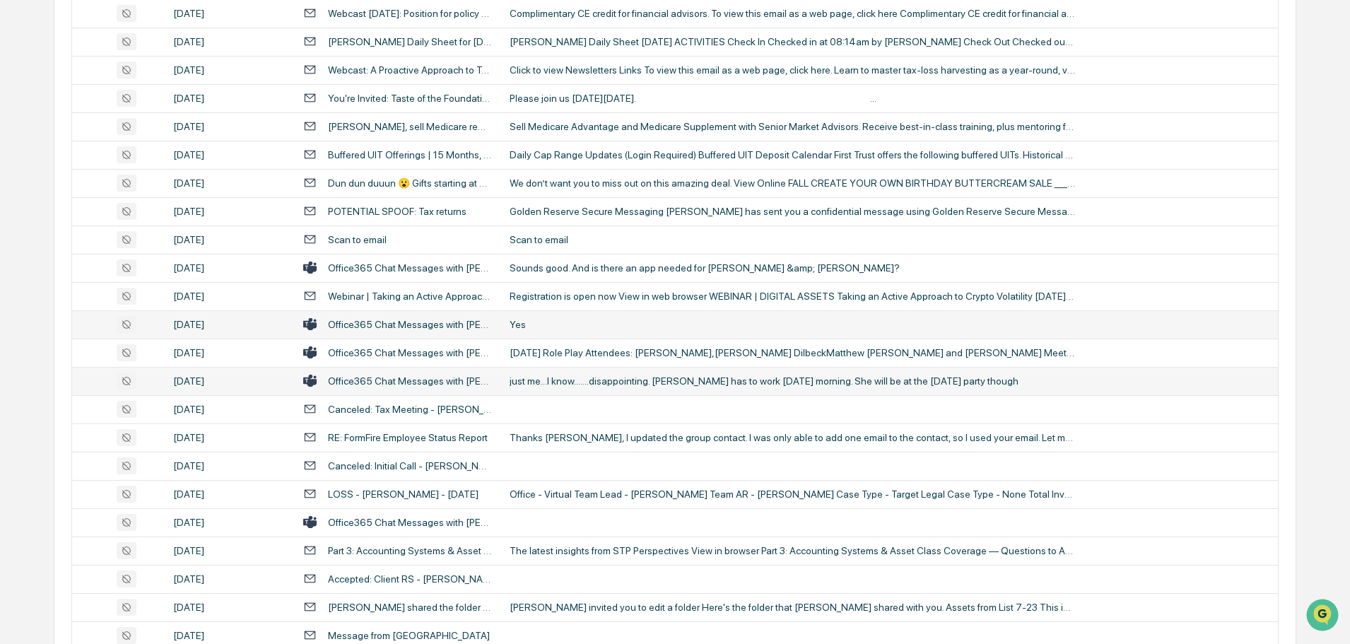
click at [539, 387] on td "just me...I know.......disappointing. [PERSON_NAME] has to work [DATE] morning.…" at bounding box center [889, 381] width 777 height 28
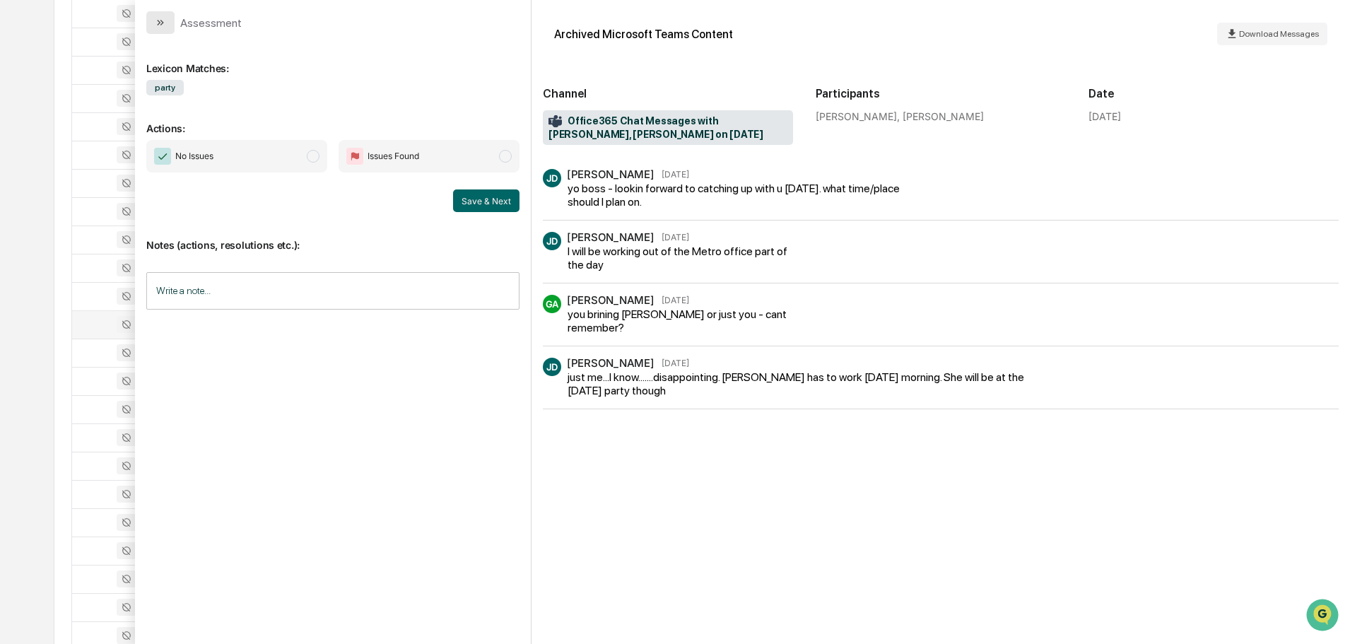
click at [174, 20] on button "modal" at bounding box center [160, 22] width 28 height 23
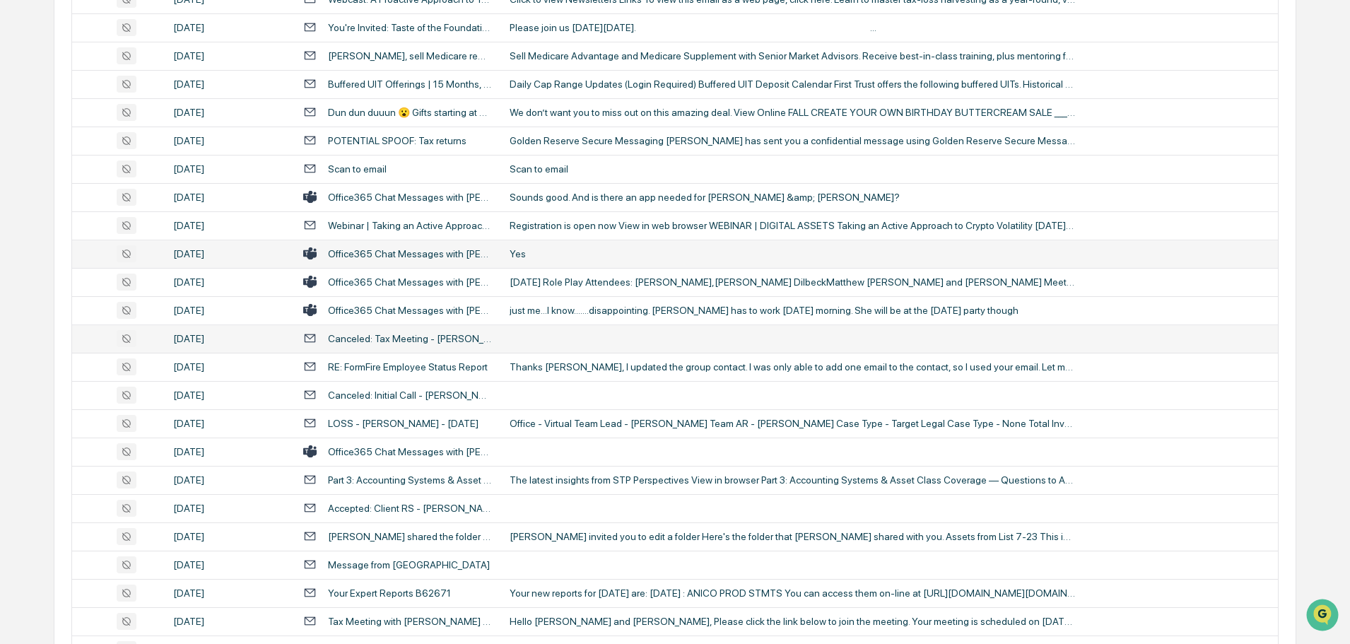
scroll to position [495, 0]
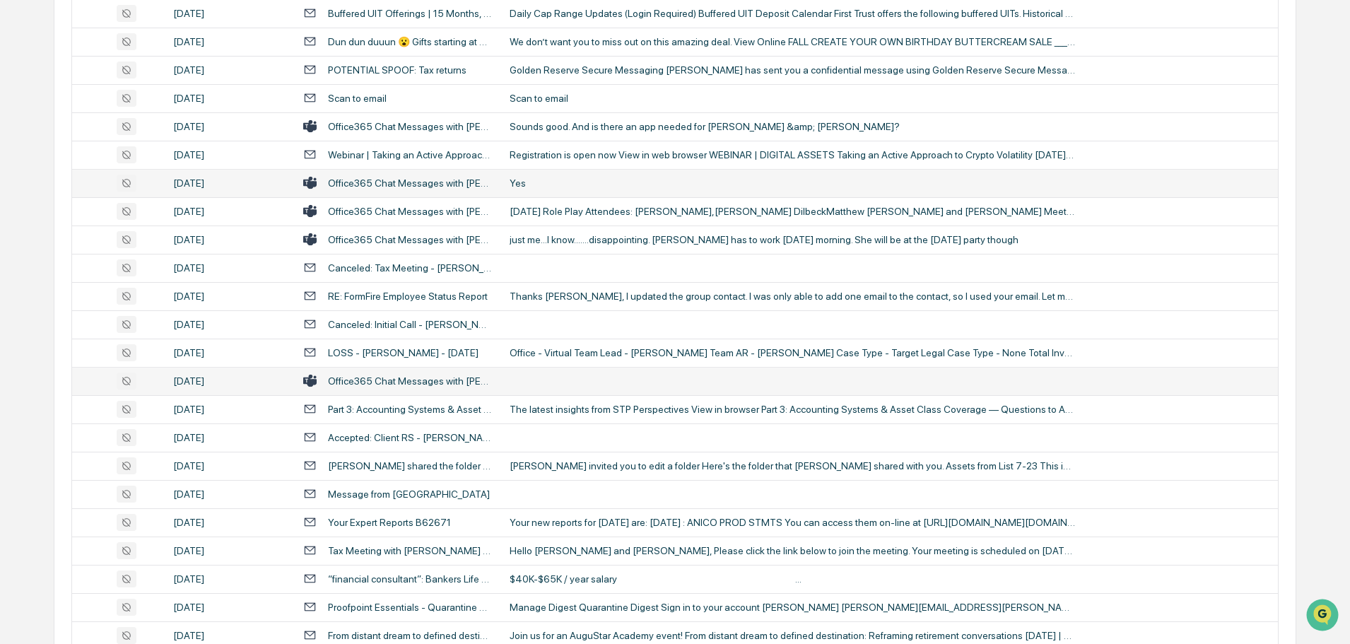
click at [566, 387] on td at bounding box center [889, 381] width 777 height 28
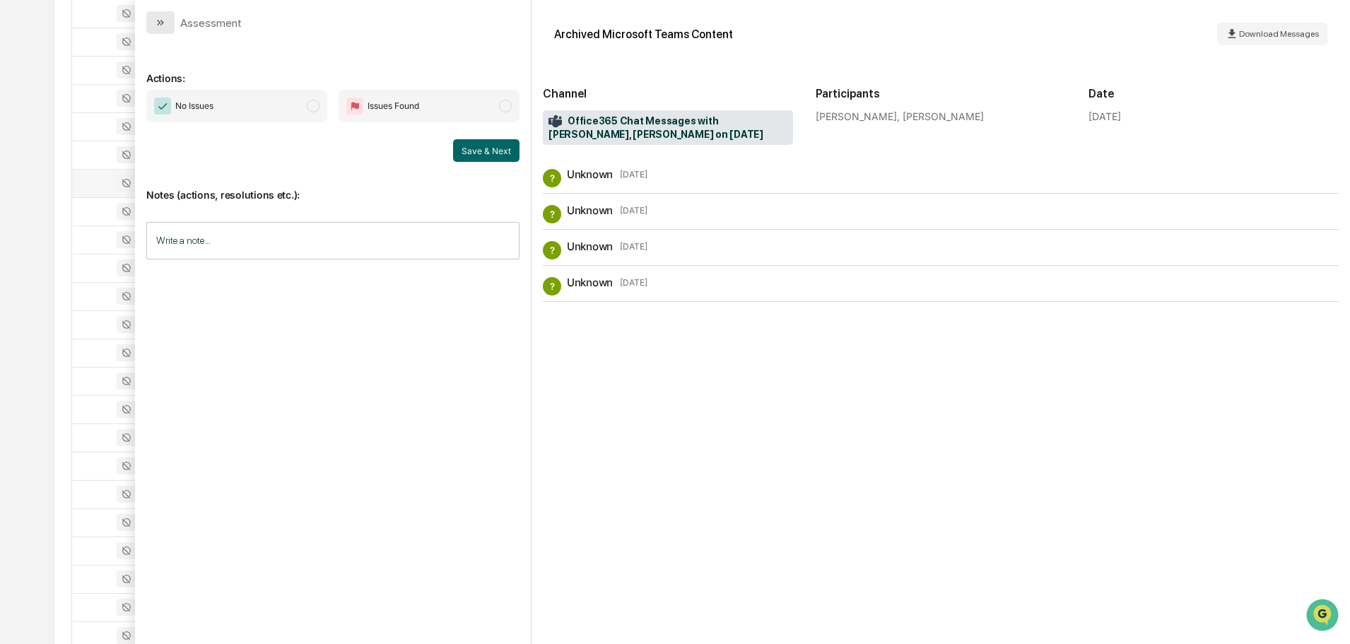
click at [162, 20] on icon "modal" at bounding box center [160, 22] width 11 height 11
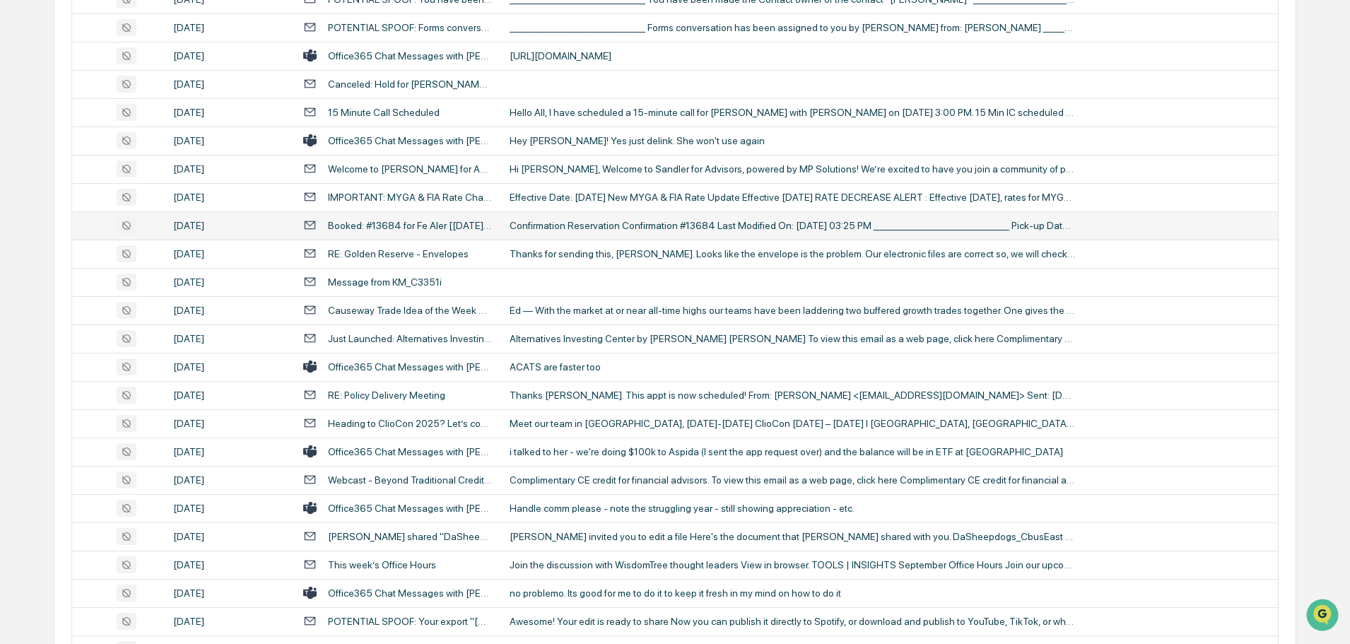
scroll to position [1626, 0]
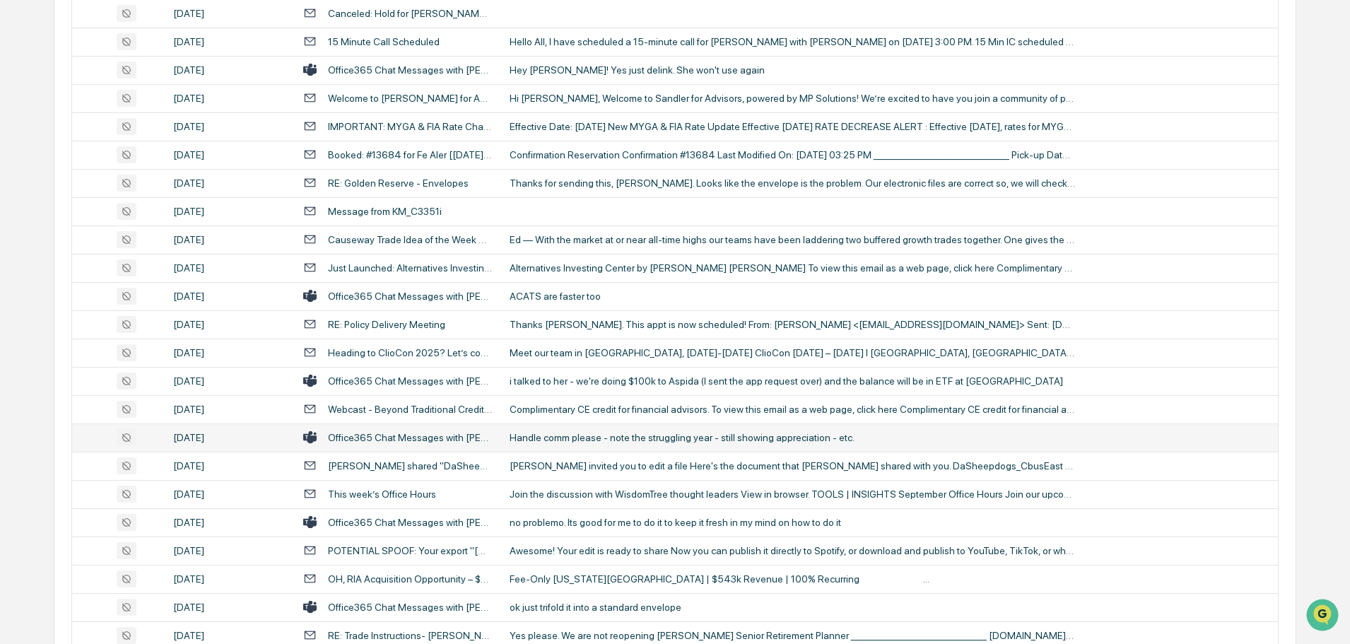
click at [540, 434] on div "Handle comm please - note the struggling year - still showing appreciation - et…" at bounding box center [793, 437] width 566 height 11
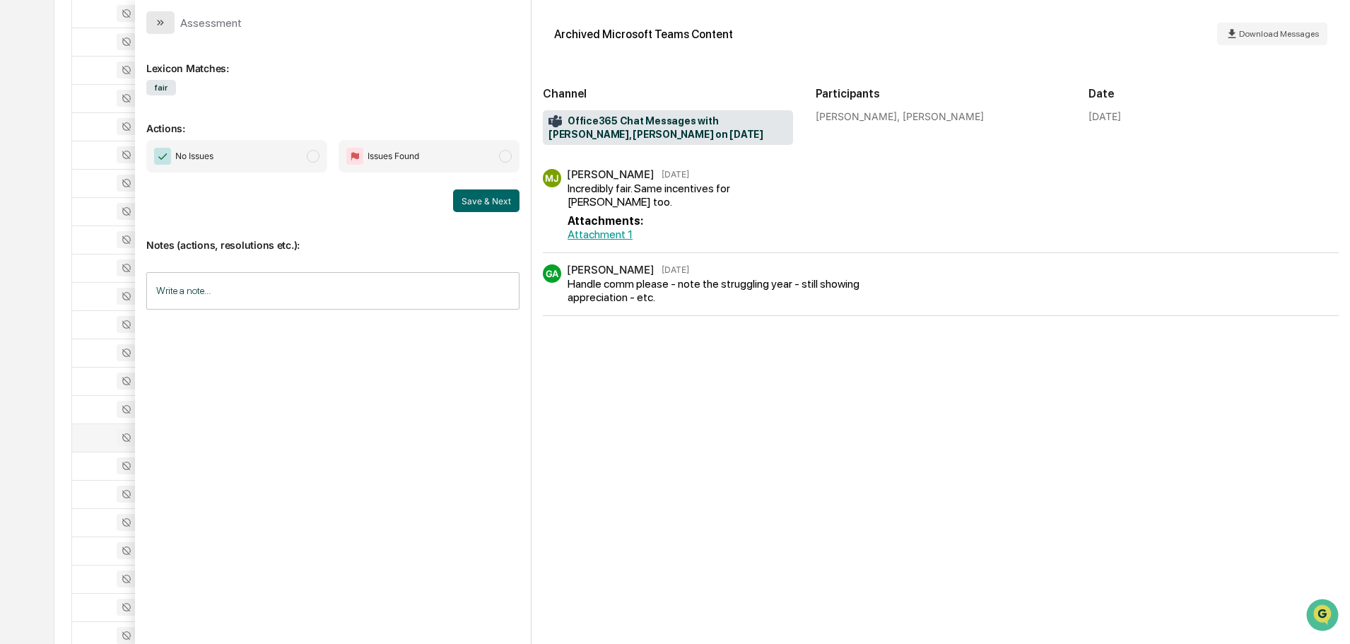
click at [156, 22] on icon "modal" at bounding box center [160, 22] width 11 height 11
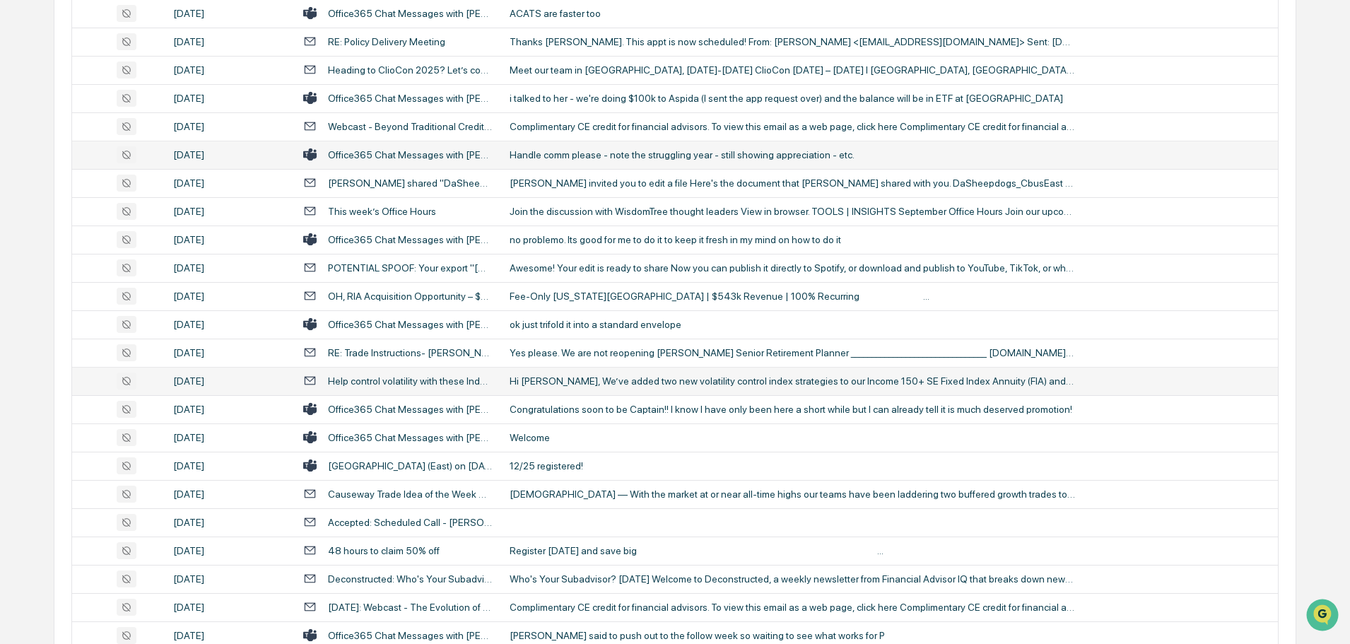
scroll to position [1980, 0]
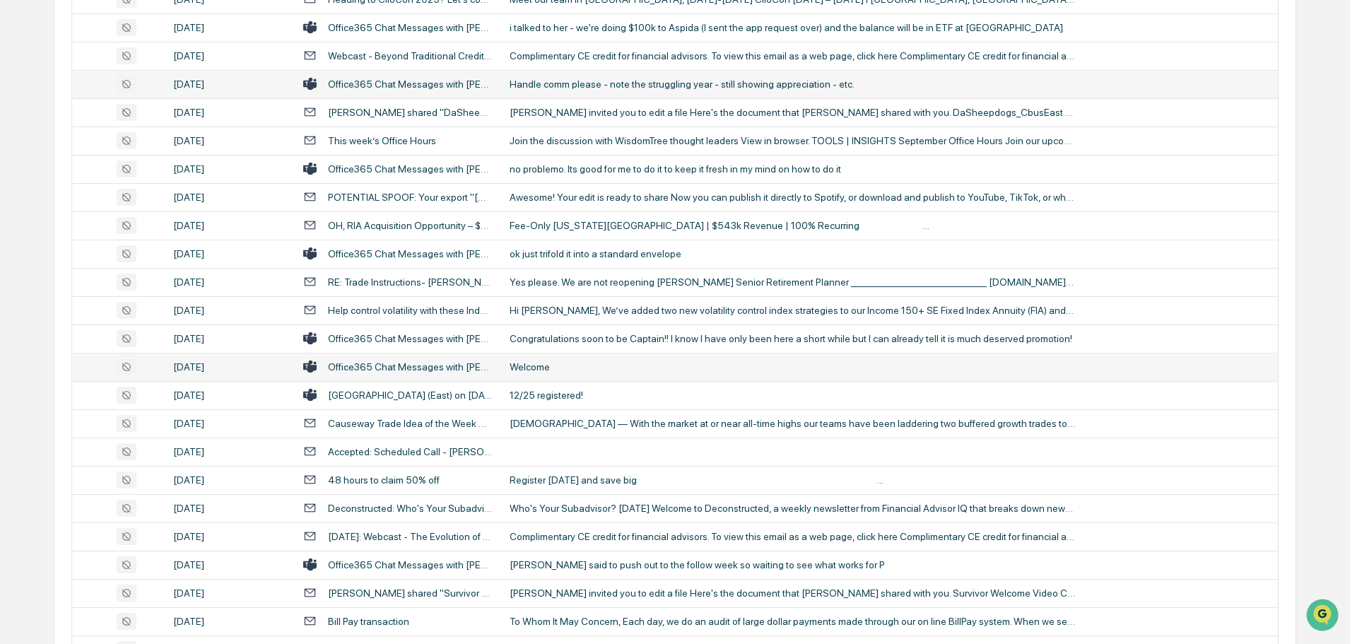
click at [561, 372] on div "Welcome" at bounding box center [793, 366] width 566 height 11
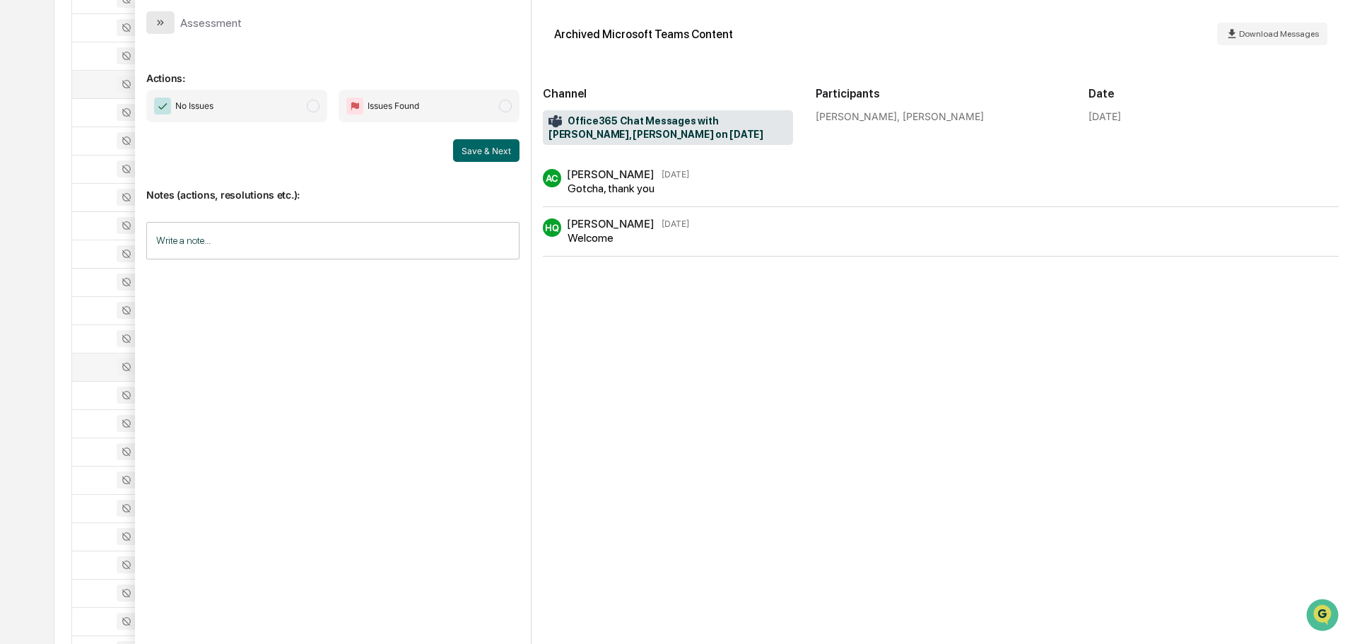
click at [172, 18] on button "modal" at bounding box center [160, 22] width 28 height 23
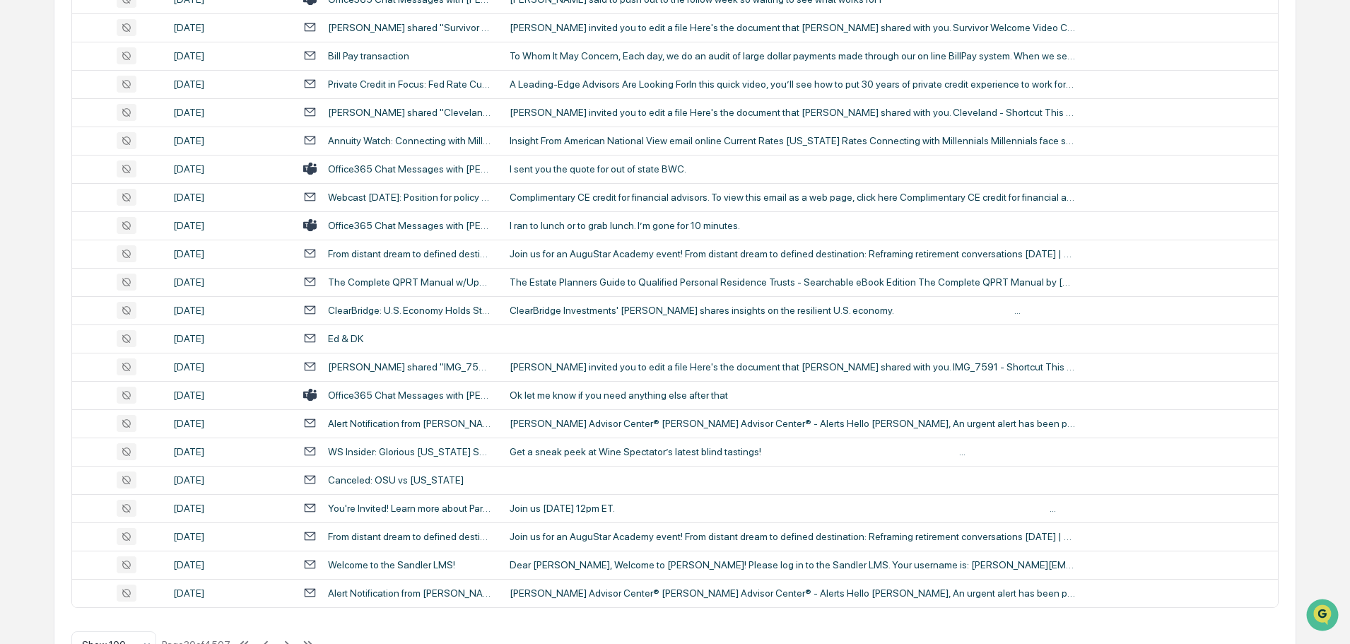
scroll to position [2589, 0]
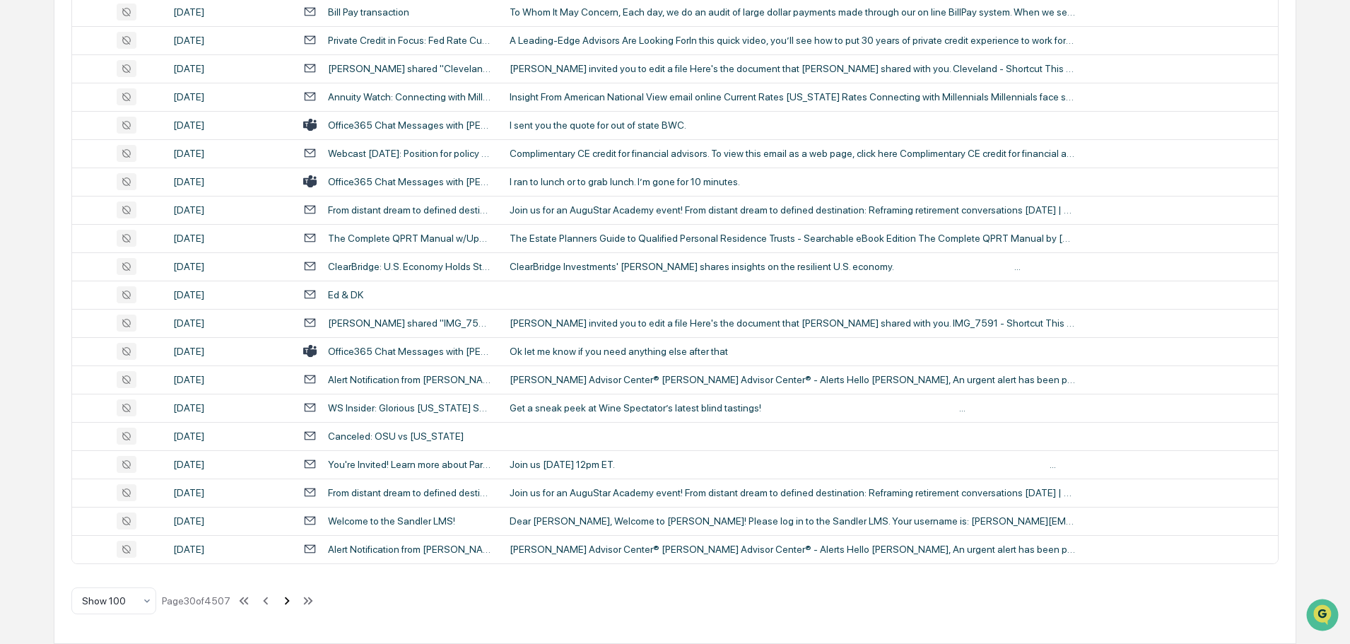
click at [288, 603] on icon at bounding box center [287, 601] width 5 height 8
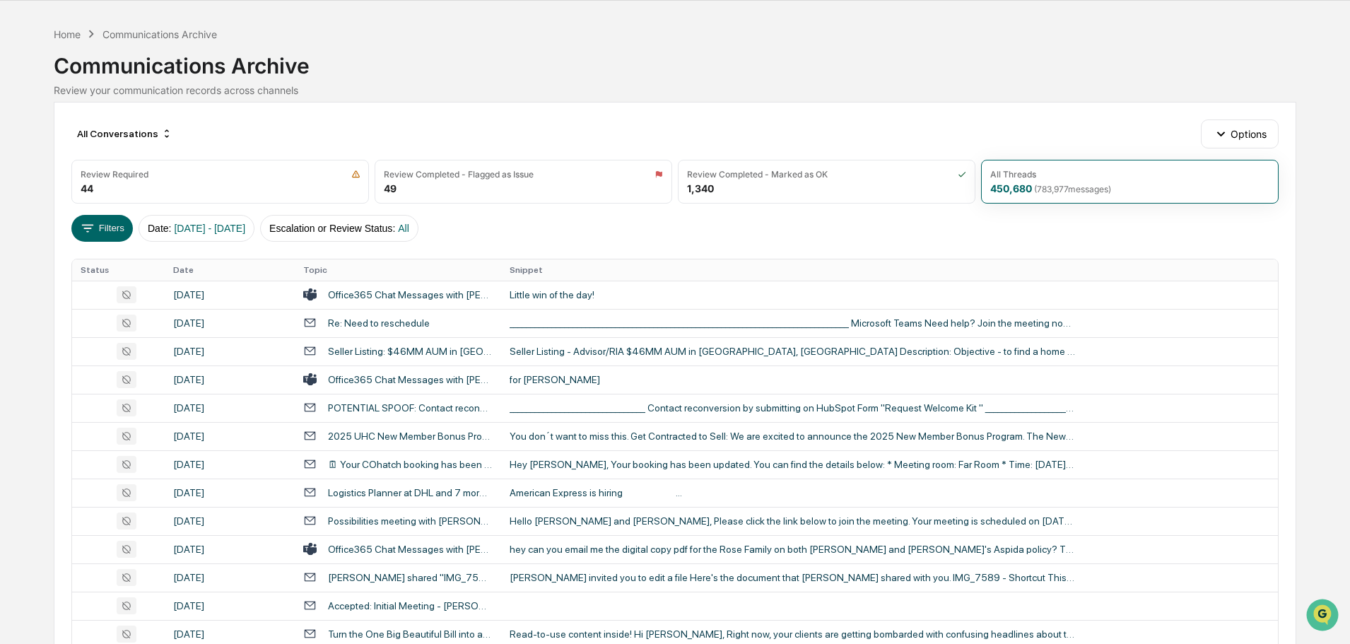
scroll to position [0, 0]
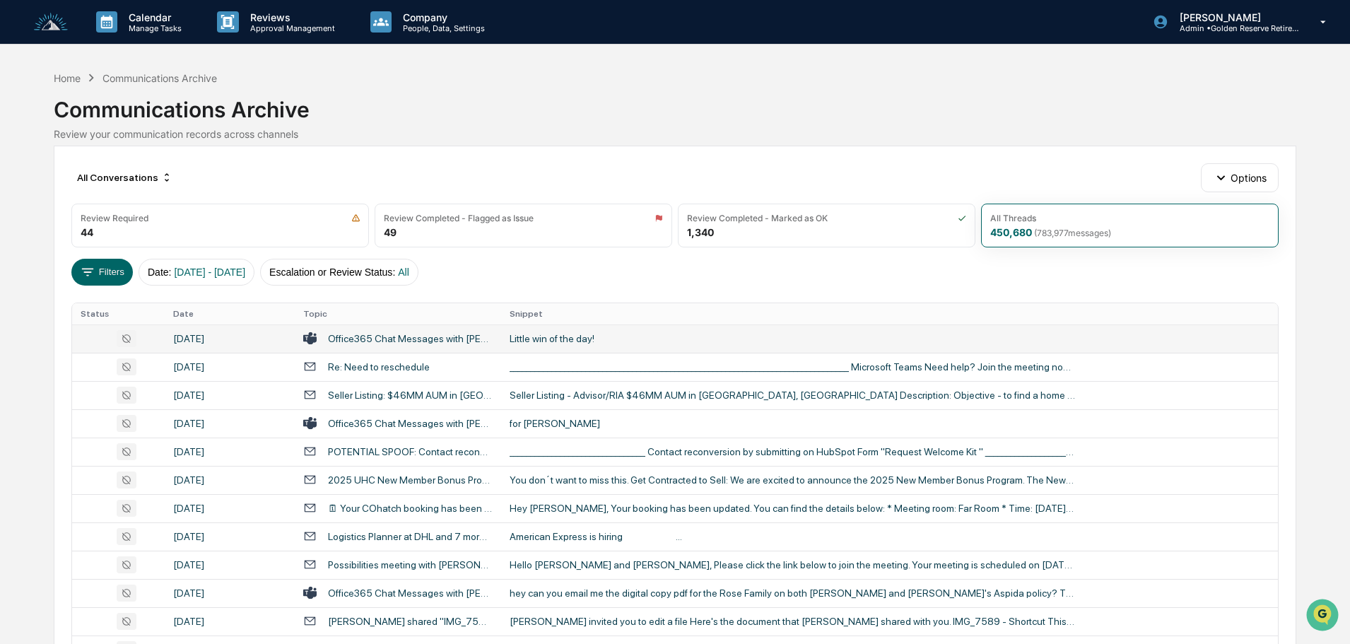
click at [556, 340] on div "Little win of the day!" at bounding box center [793, 338] width 566 height 11
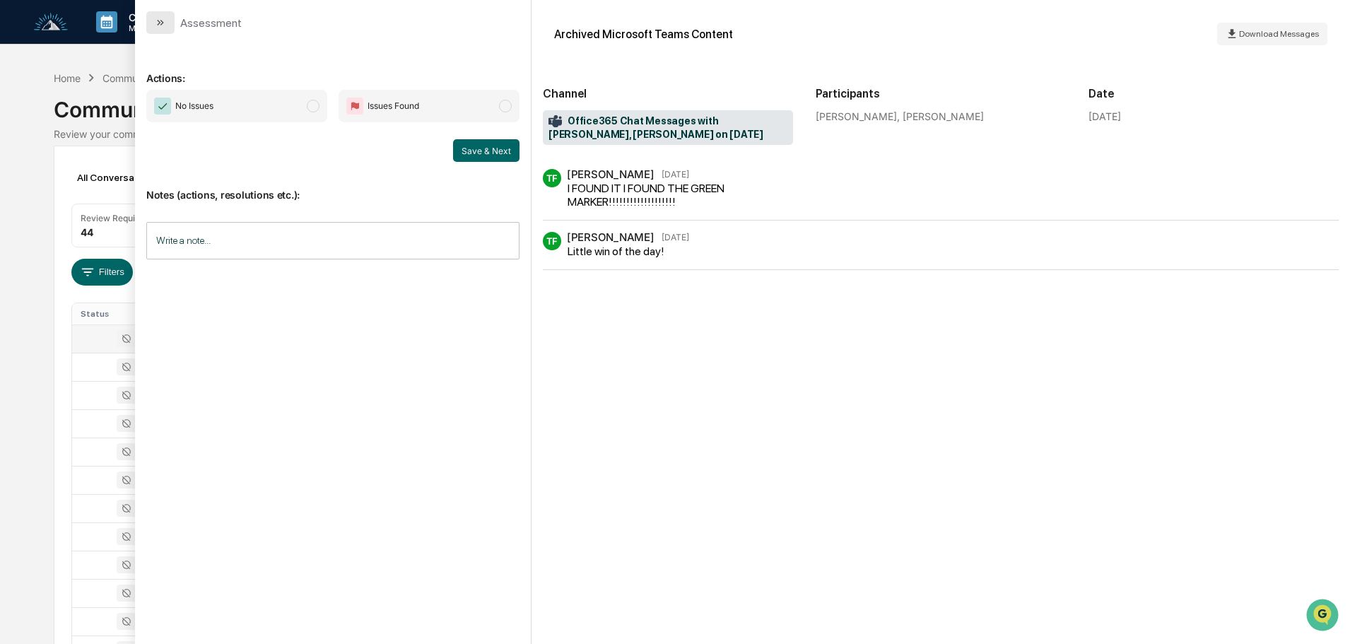
click at [157, 16] on button "modal" at bounding box center [160, 22] width 28 height 23
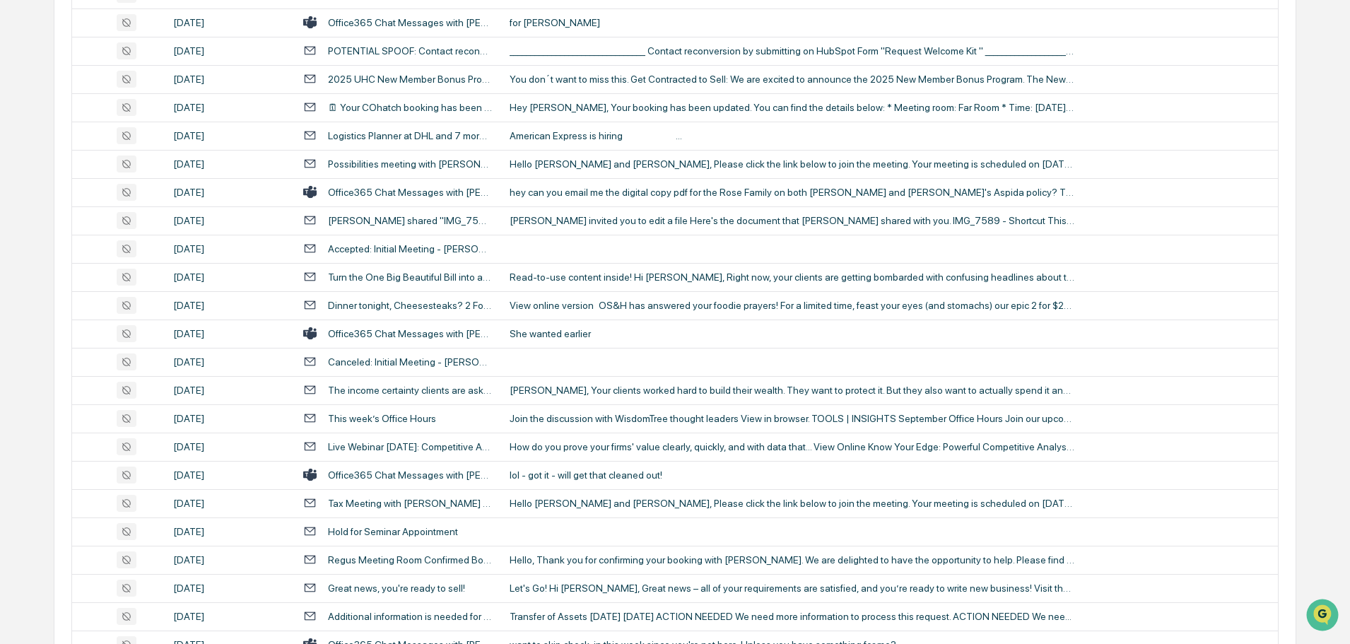
scroll to position [424, 0]
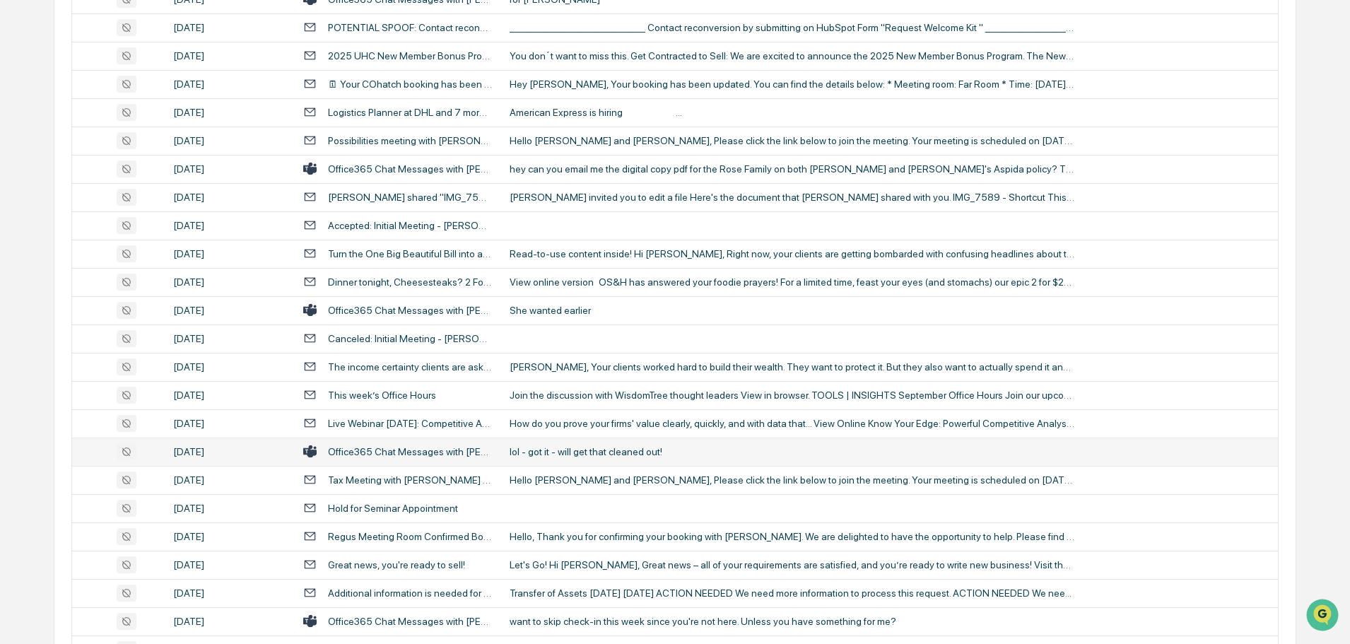
click at [551, 456] on div "lol - got it - will get that cleaned out!" at bounding box center [793, 451] width 566 height 11
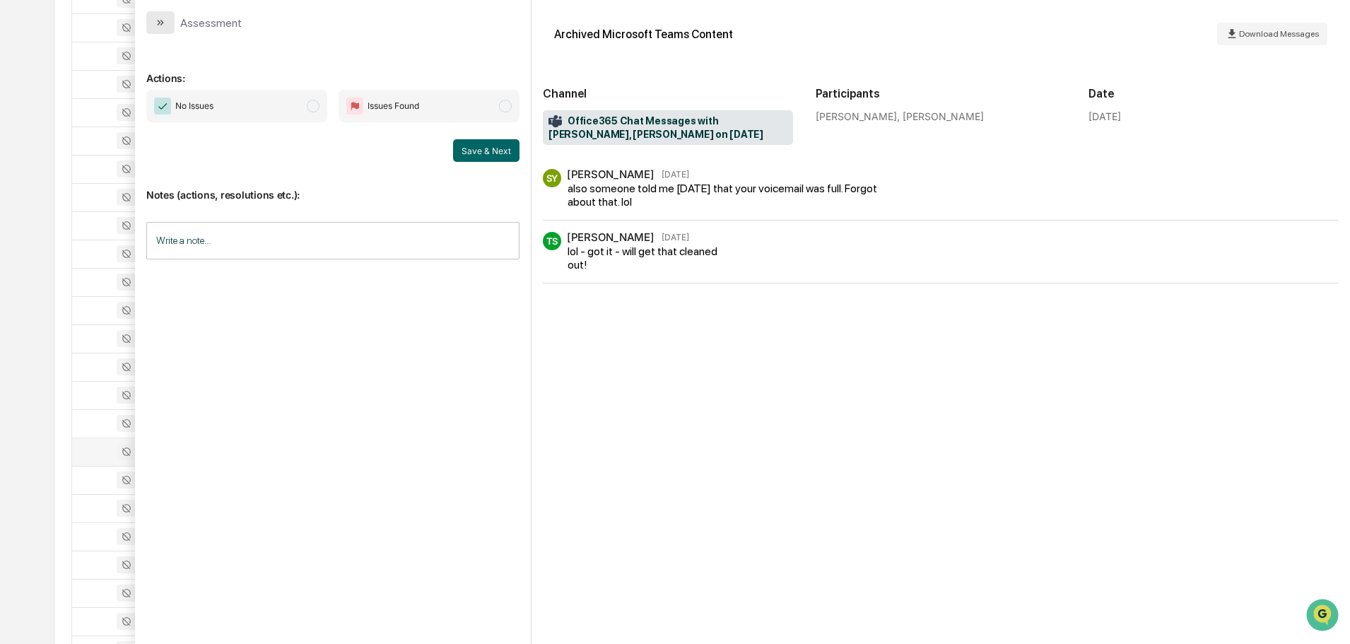
click at [164, 27] on icon "modal" at bounding box center [160, 22] width 11 height 11
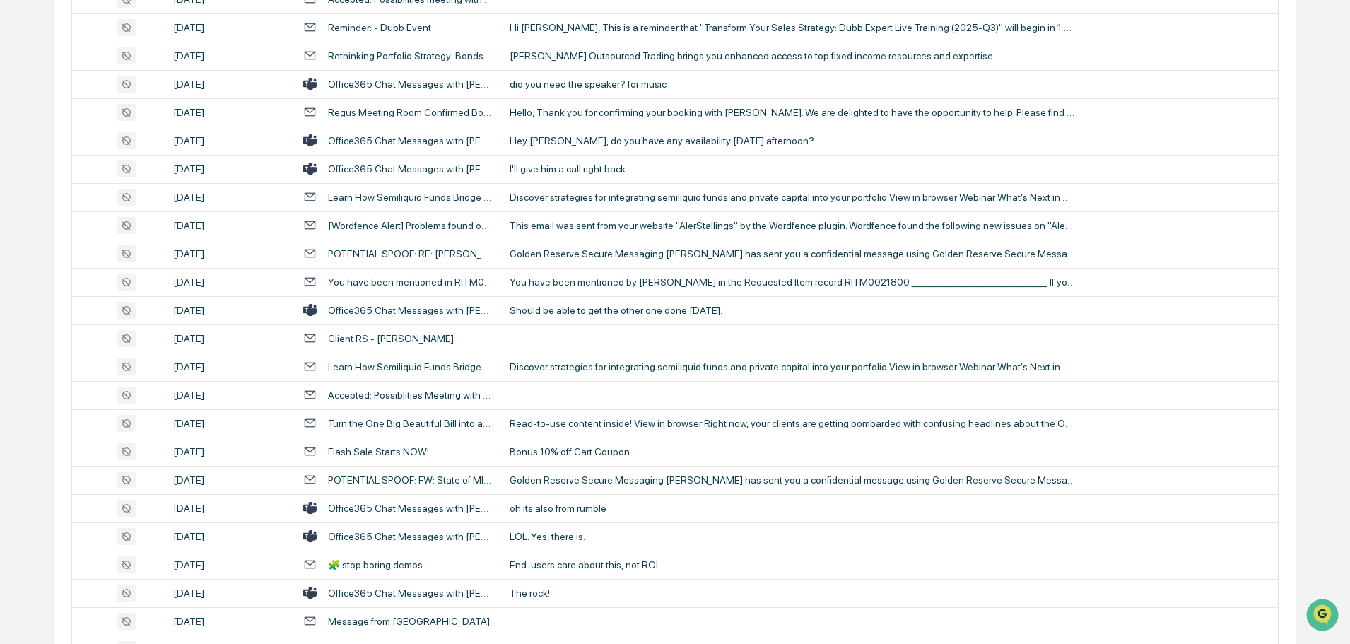
scroll to position [1343, 0]
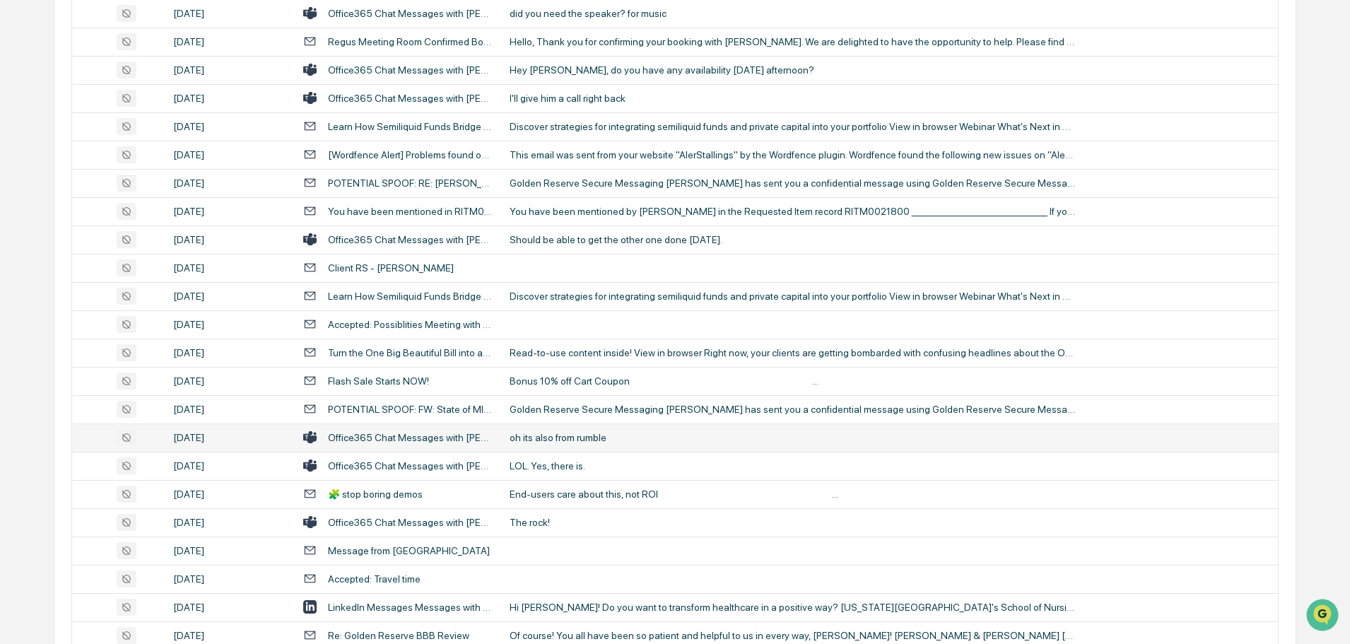
click at [553, 437] on div "oh its also from rumble" at bounding box center [793, 437] width 566 height 11
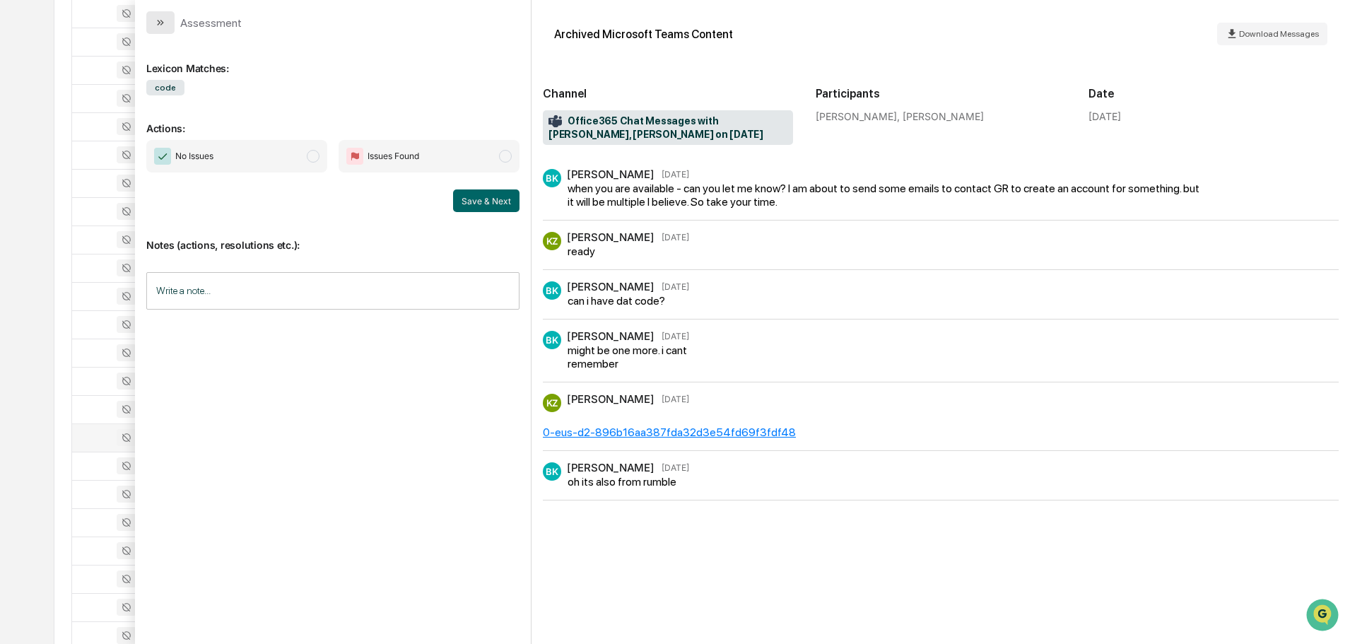
click at [160, 12] on button "modal" at bounding box center [160, 22] width 28 height 23
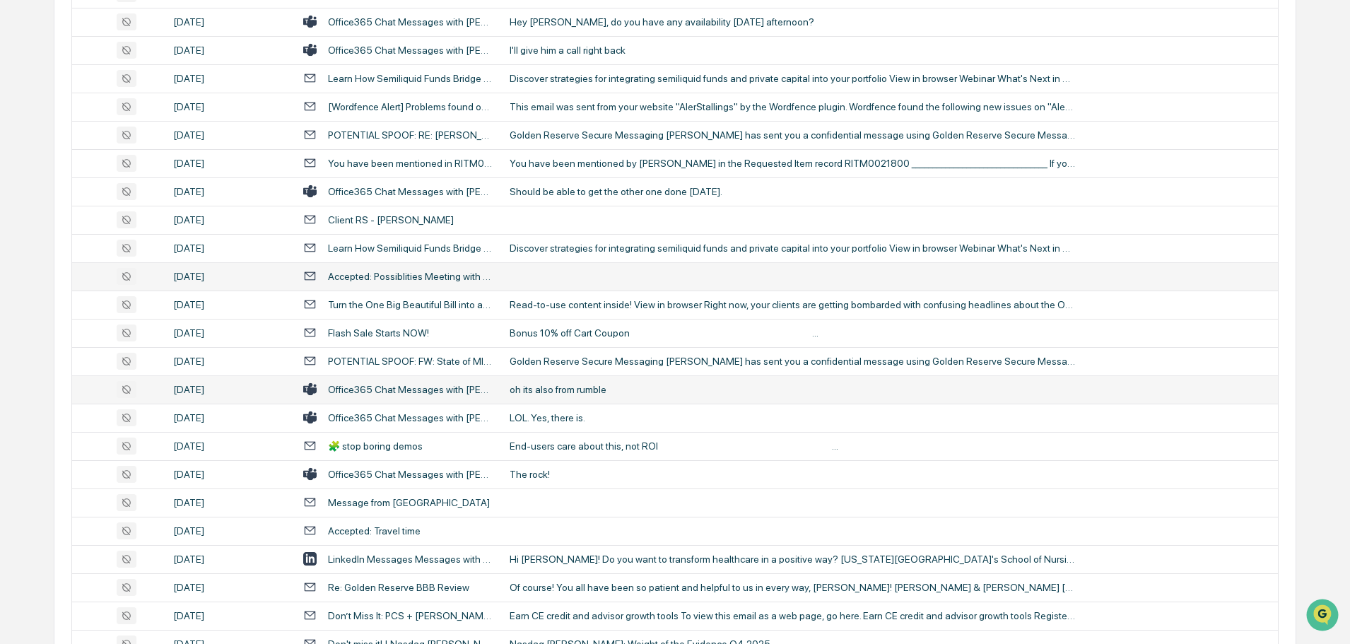
scroll to position [1414, 0]
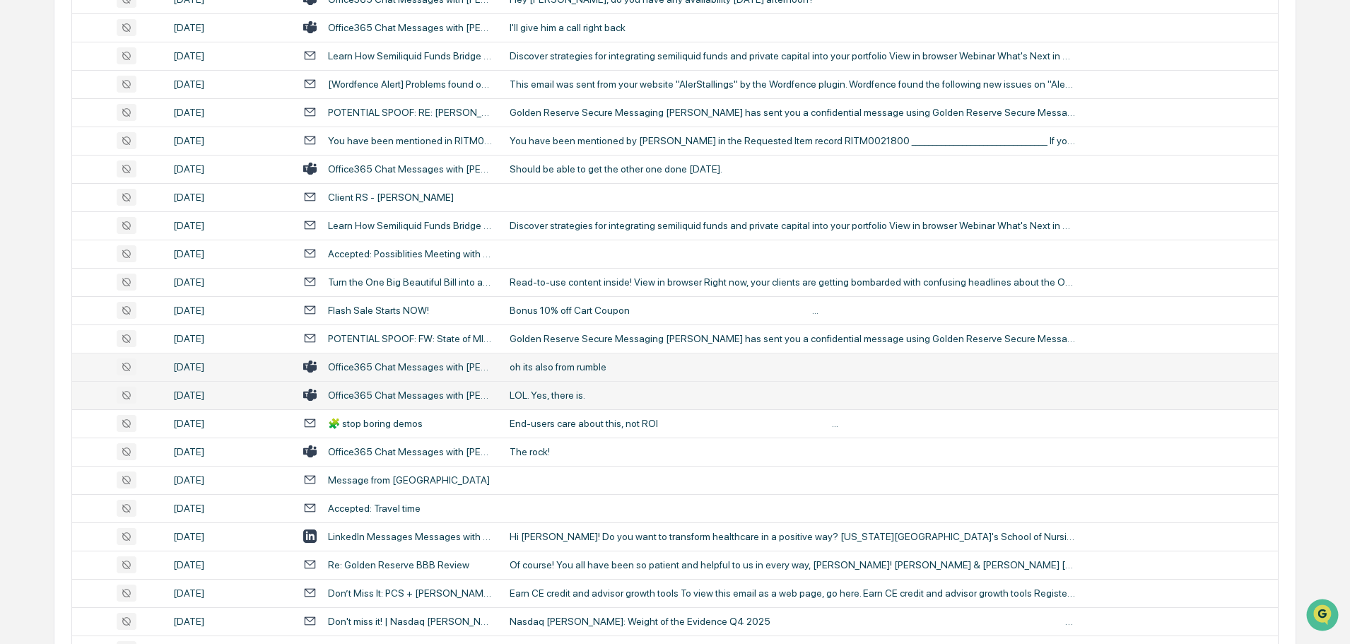
click at [561, 400] on div "LOL. Yes, there is." at bounding box center [793, 395] width 566 height 11
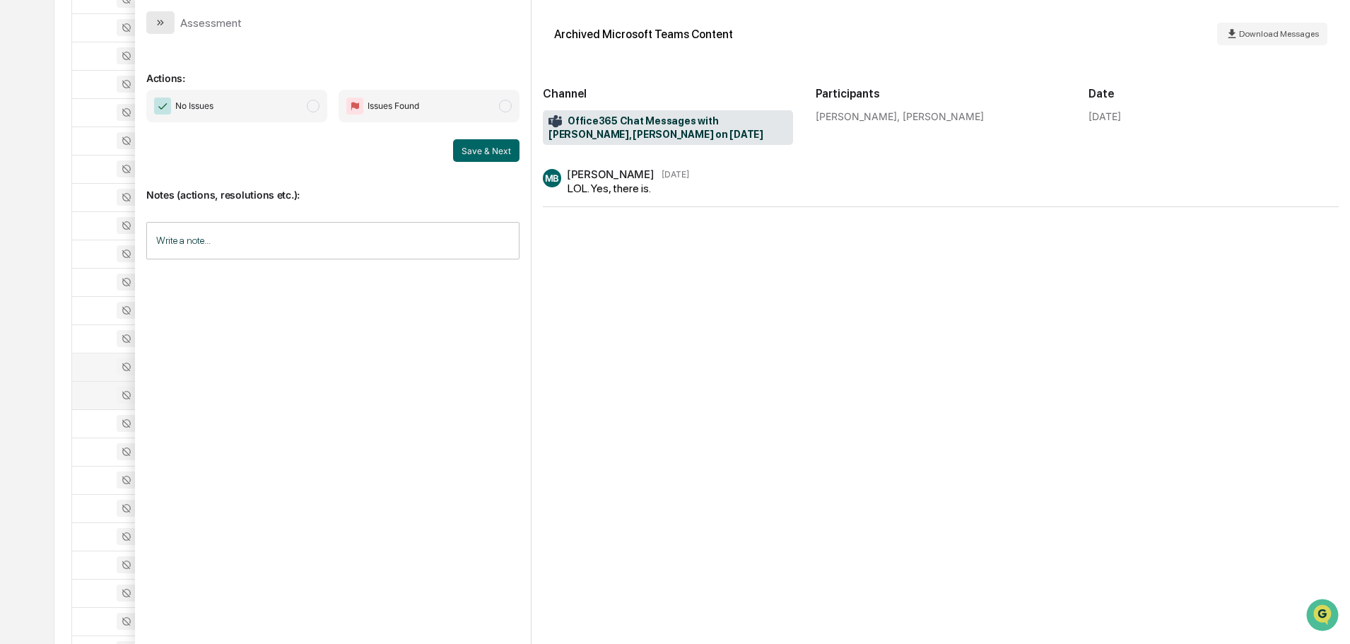
click at [163, 23] on icon "modal" at bounding box center [162, 23] width 4 height 6
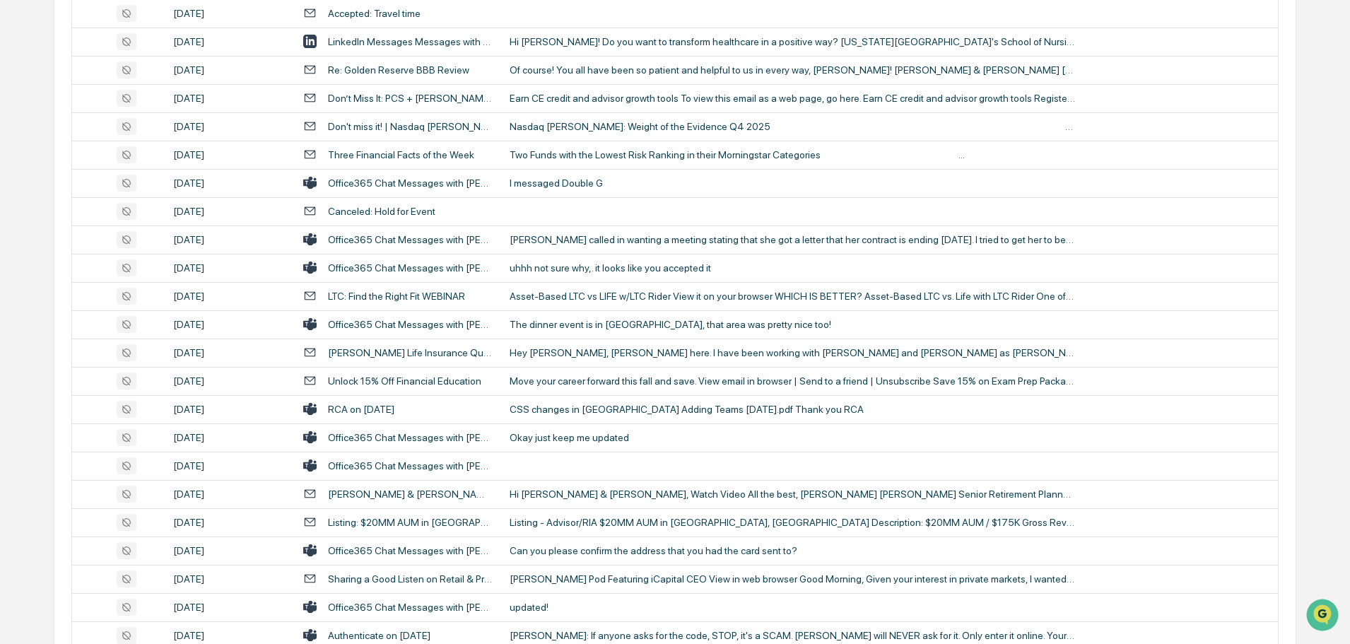
scroll to position [1980, 0]
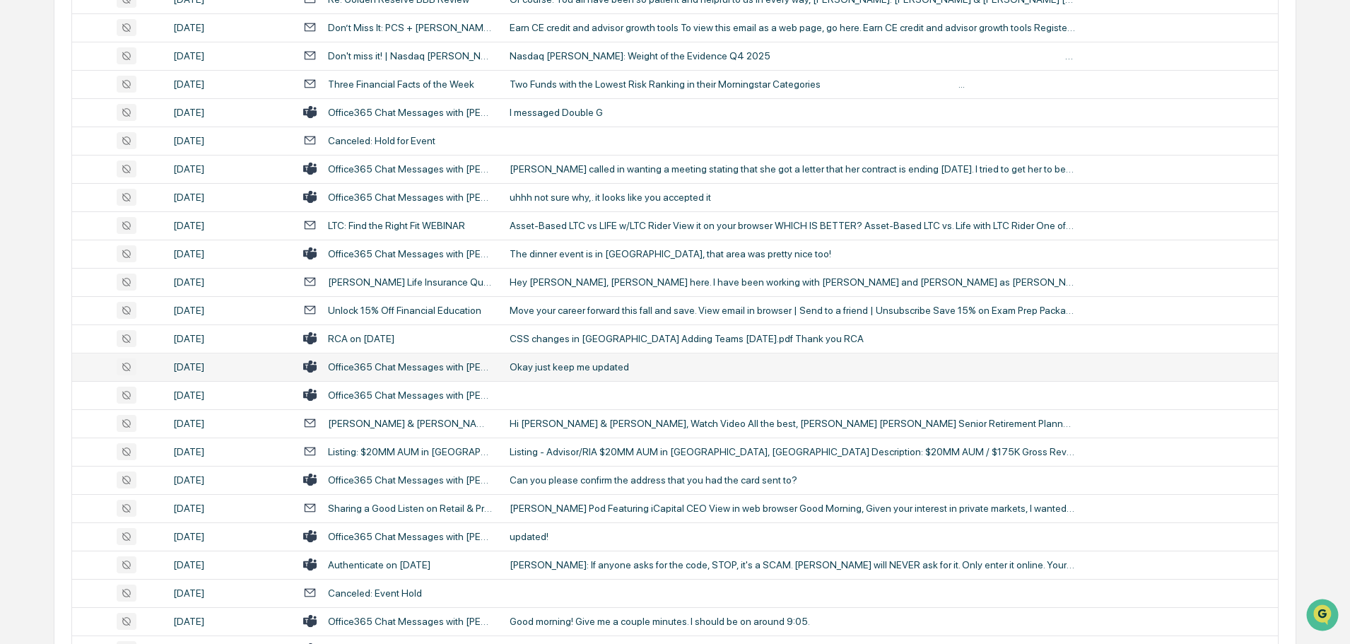
click at [556, 370] on div "Okay just keep me updated" at bounding box center [793, 366] width 566 height 11
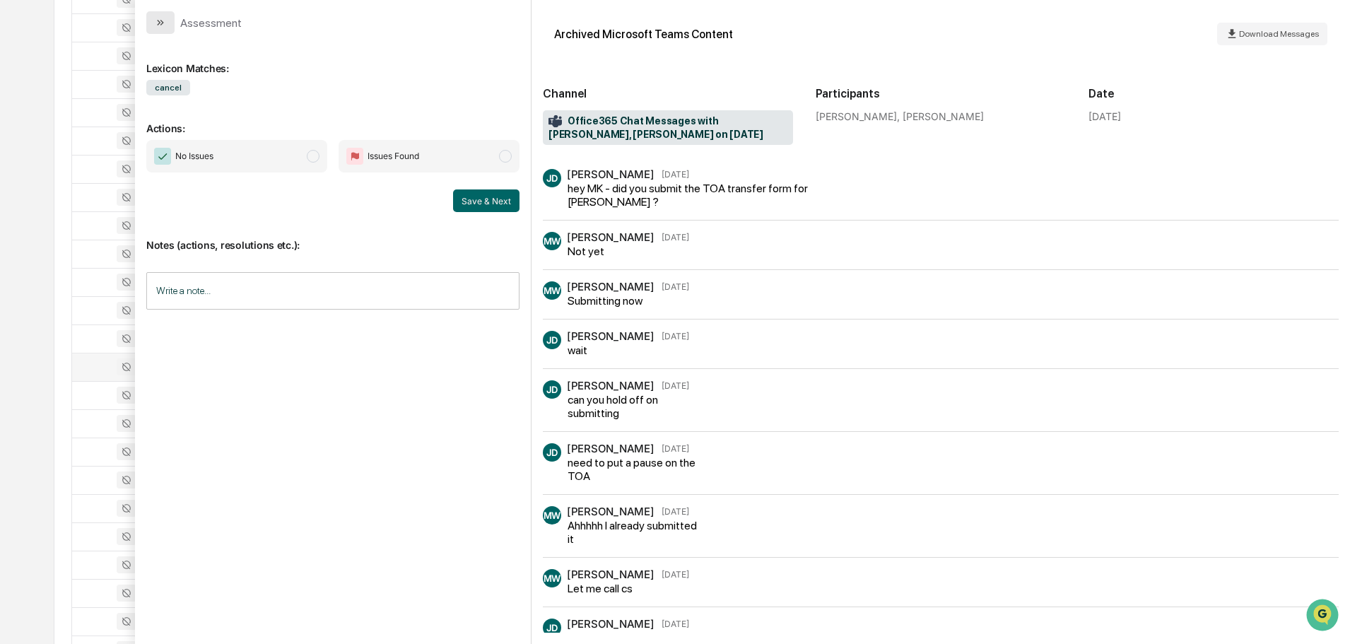
click at [157, 13] on button "modal" at bounding box center [160, 22] width 28 height 23
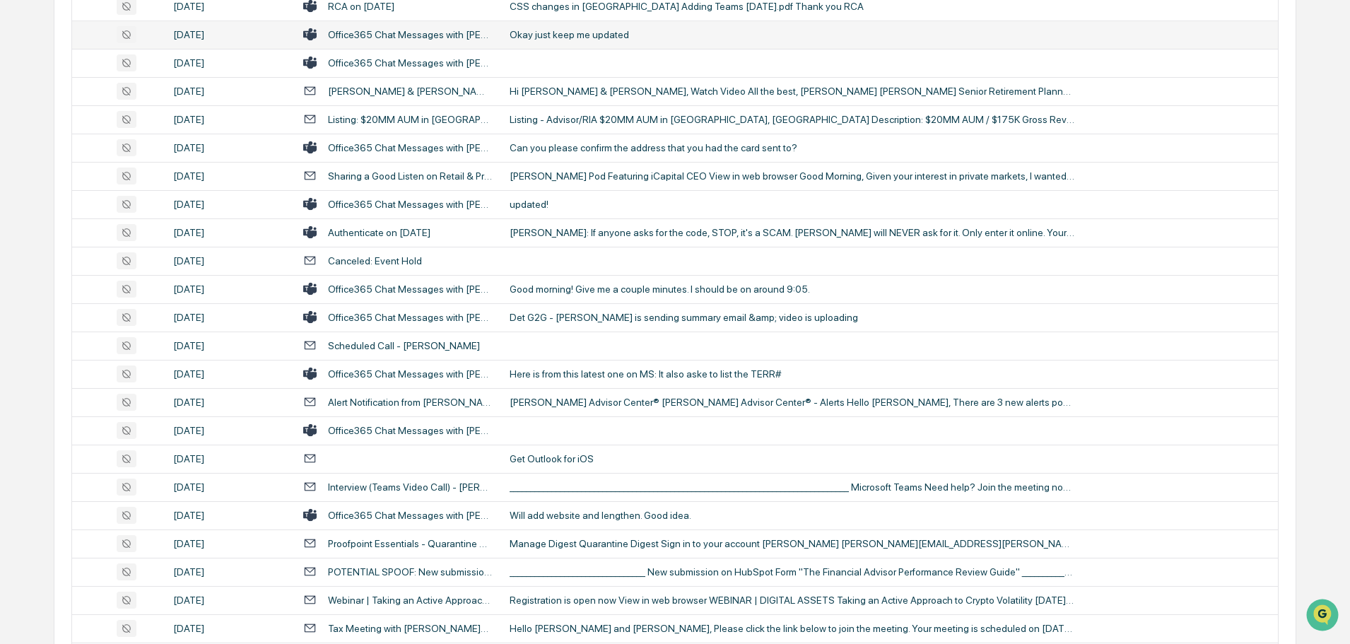
scroll to position [2333, 0]
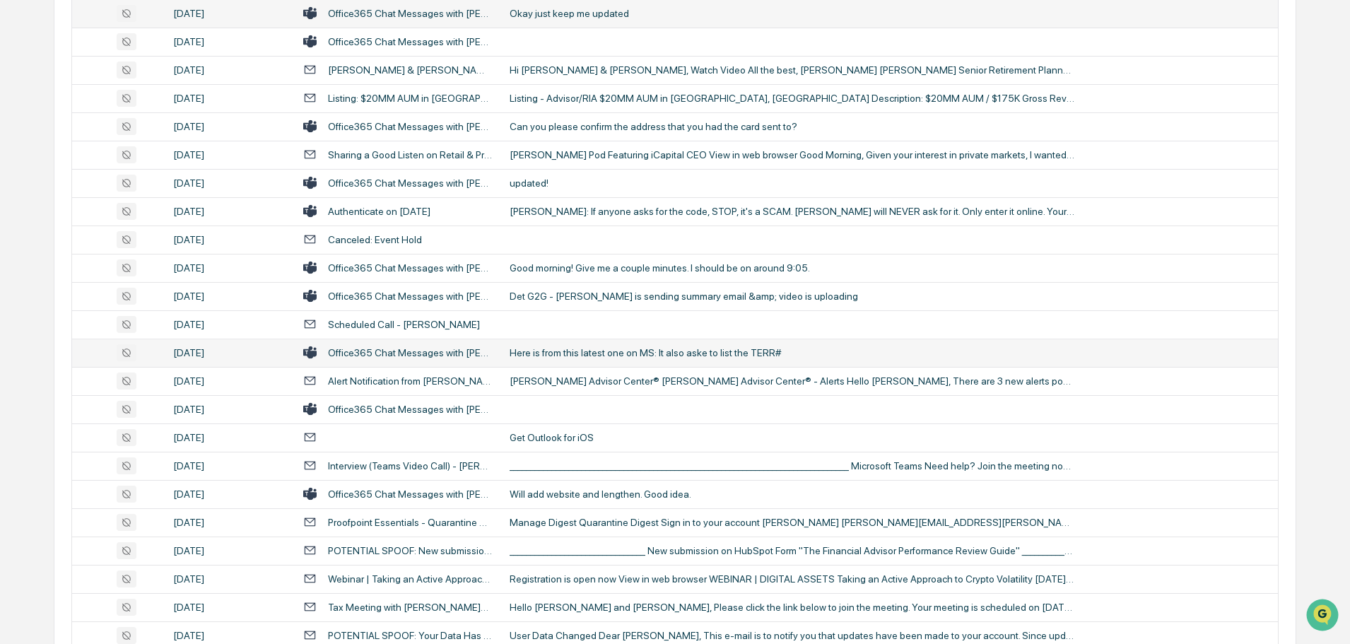
click at [539, 352] on div "Here is from this latest one on MS: It also aske to list the TERR#" at bounding box center [793, 352] width 566 height 11
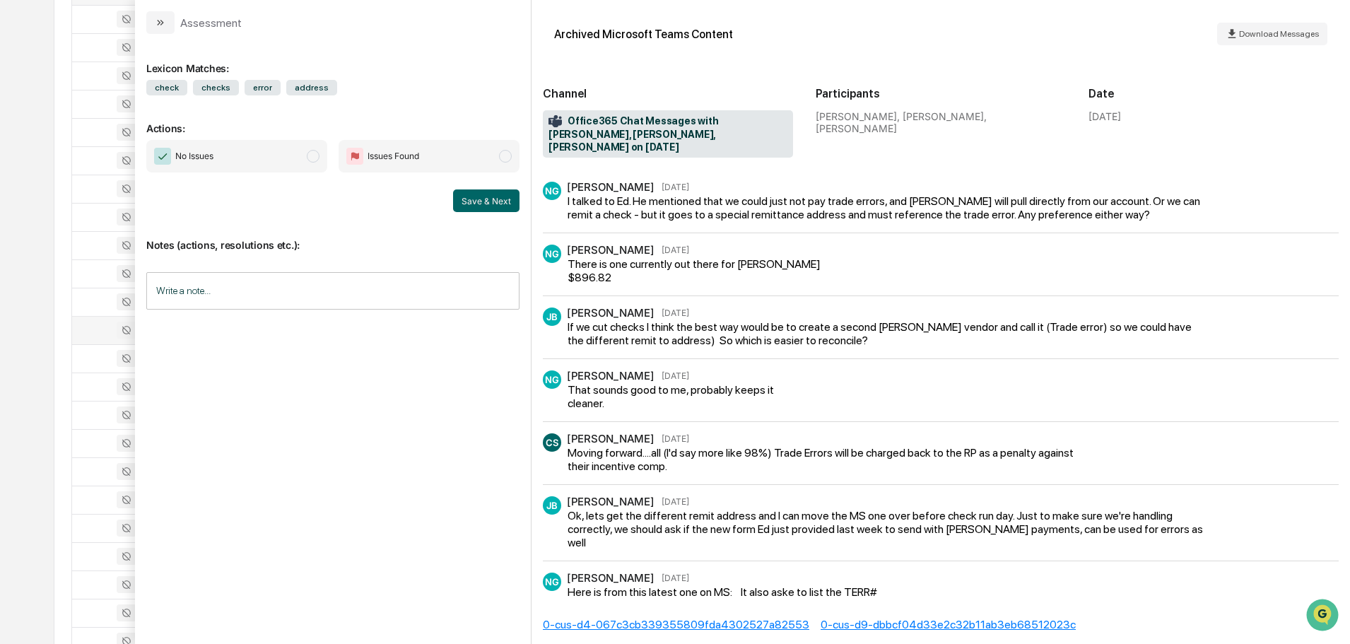
scroll to position [2333, 0]
click at [163, 20] on icon "modal" at bounding box center [160, 22] width 11 height 11
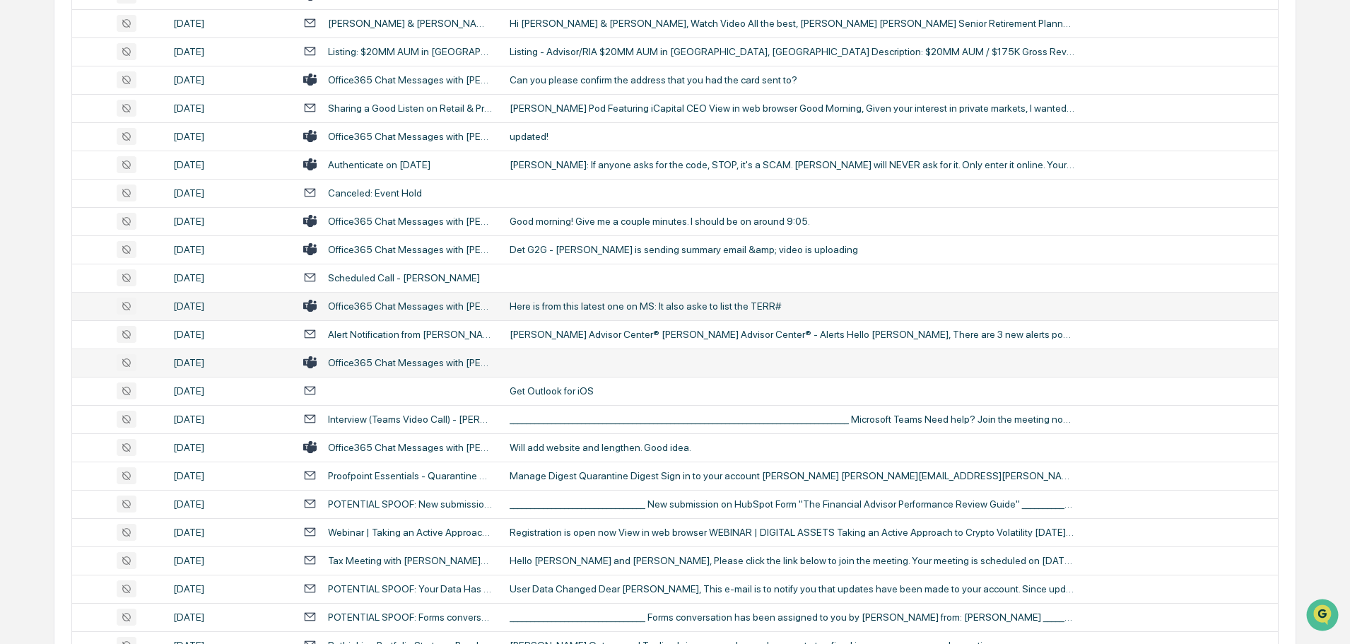
scroll to position [2404, 0]
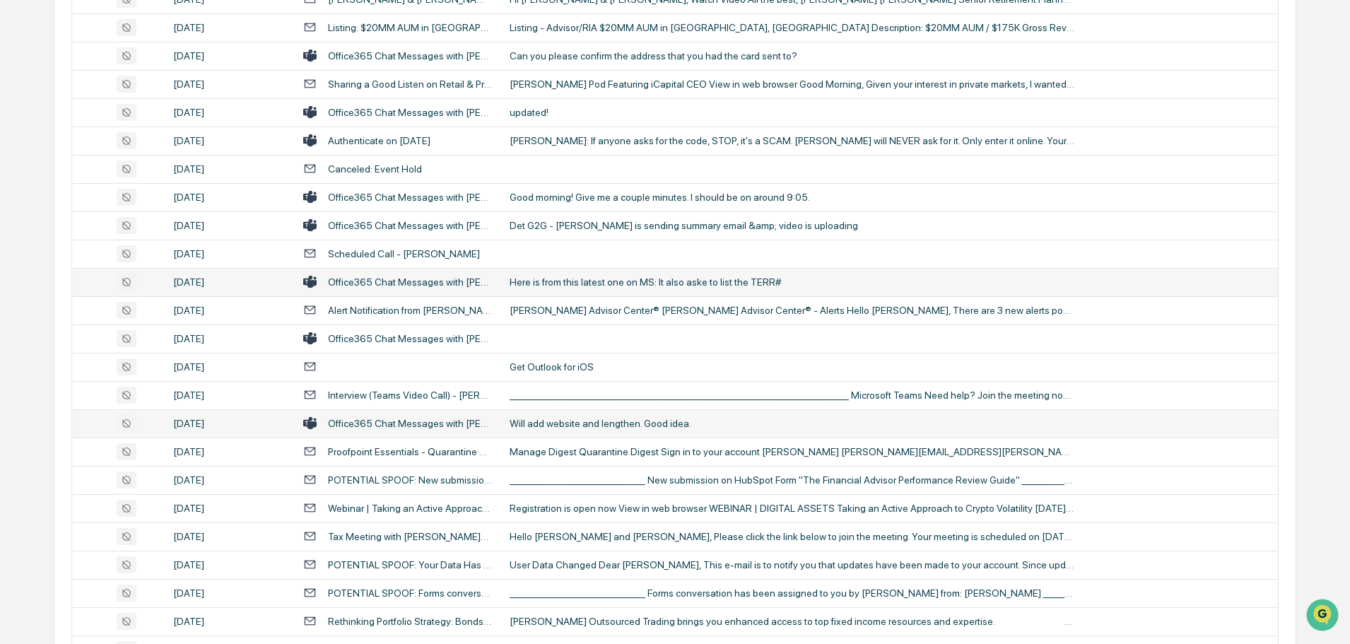
click at [573, 423] on div "Will add website and lengthen. Good idea." at bounding box center [793, 423] width 566 height 11
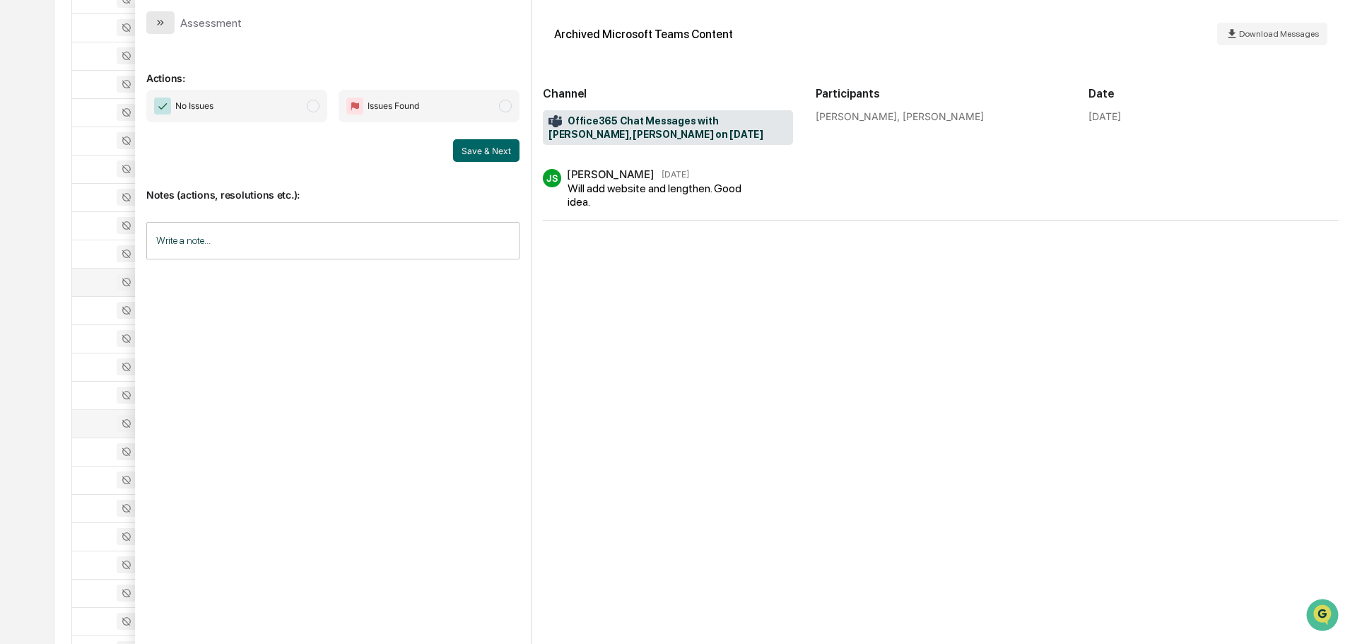
click at [160, 21] on icon "modal" at bounding box center [160, 22] width 11 height 11
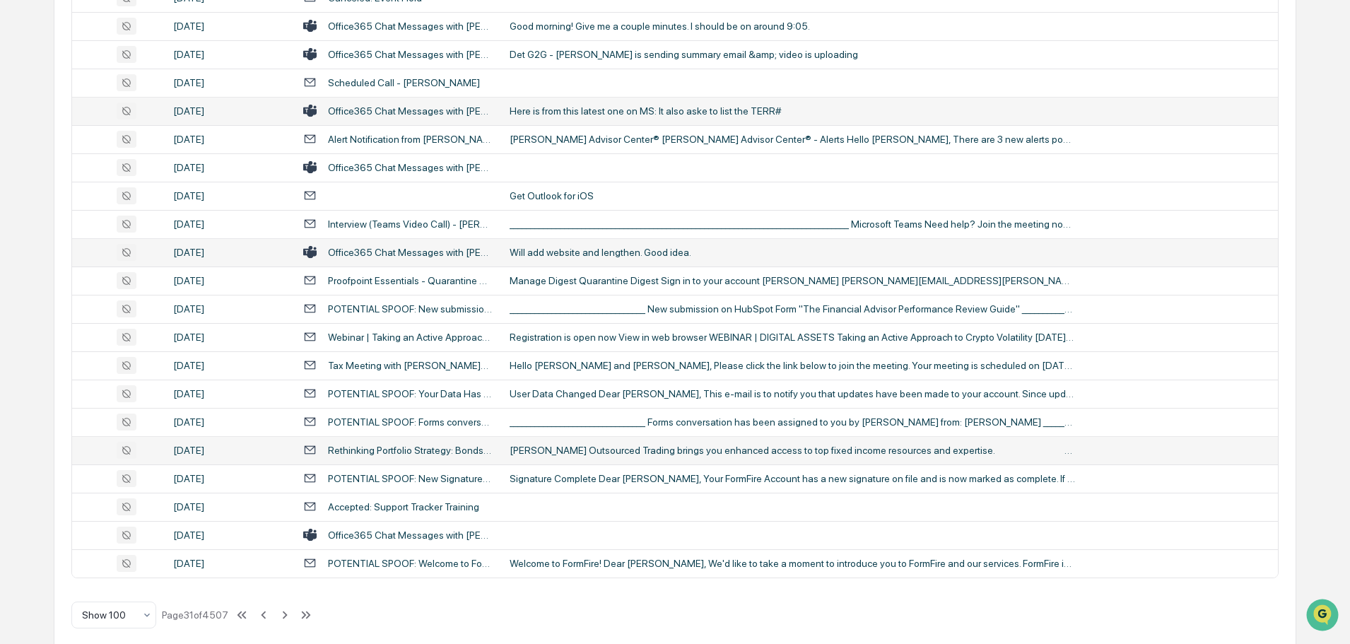
scroll to position [2589, 0]
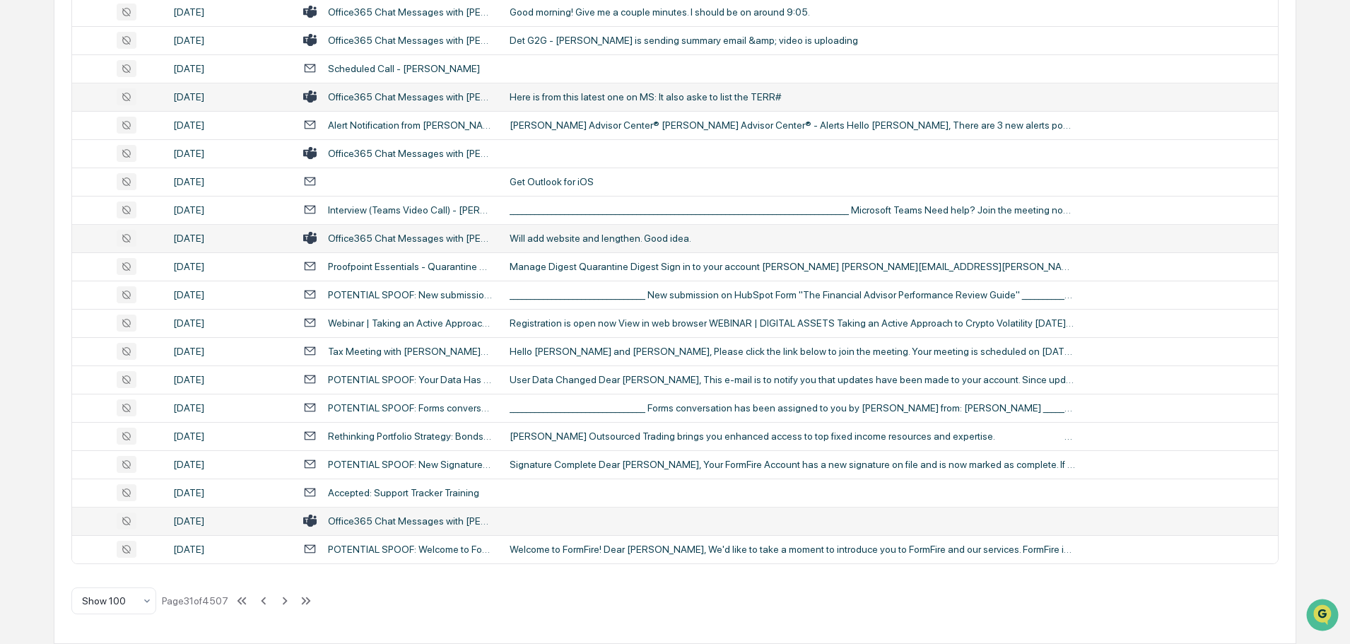
click at [576, 527] on td at bounding box center [889, 521] width 777 height 28
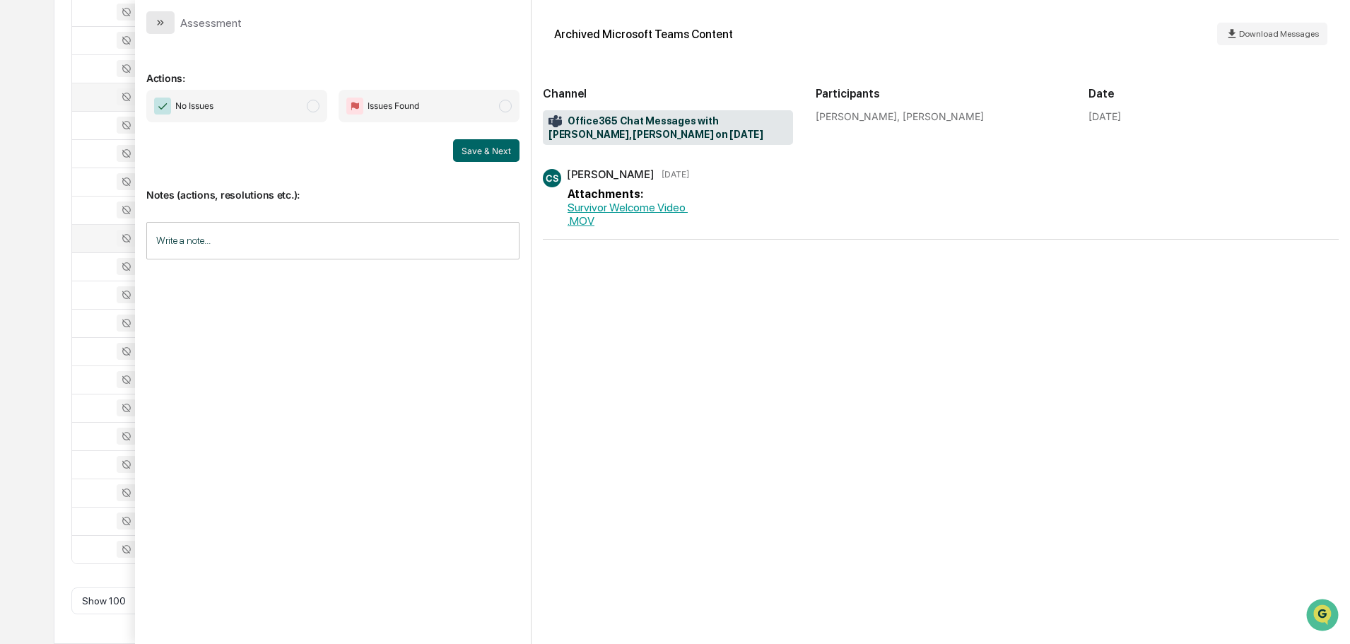
click at [168, 24] on button "modal" at bounding box center [160, 22] width 28 height 23
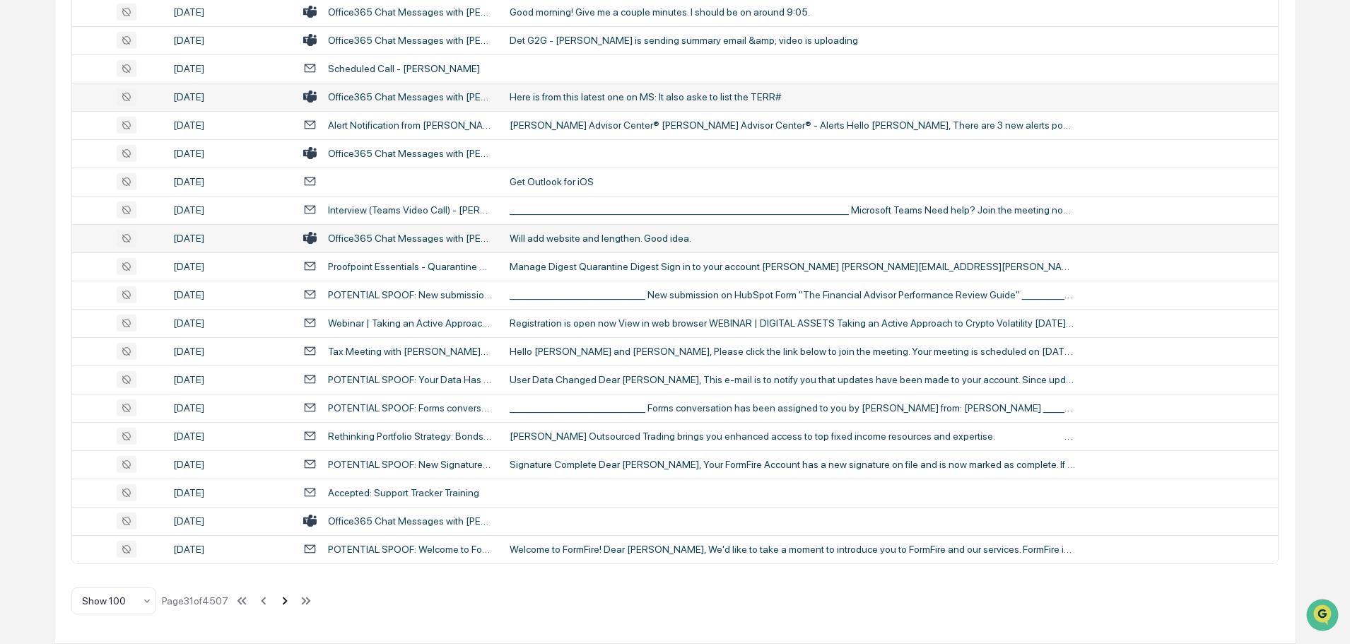
click at [288, 601] on icon at bounding box center [285, 601] width 5 height 8
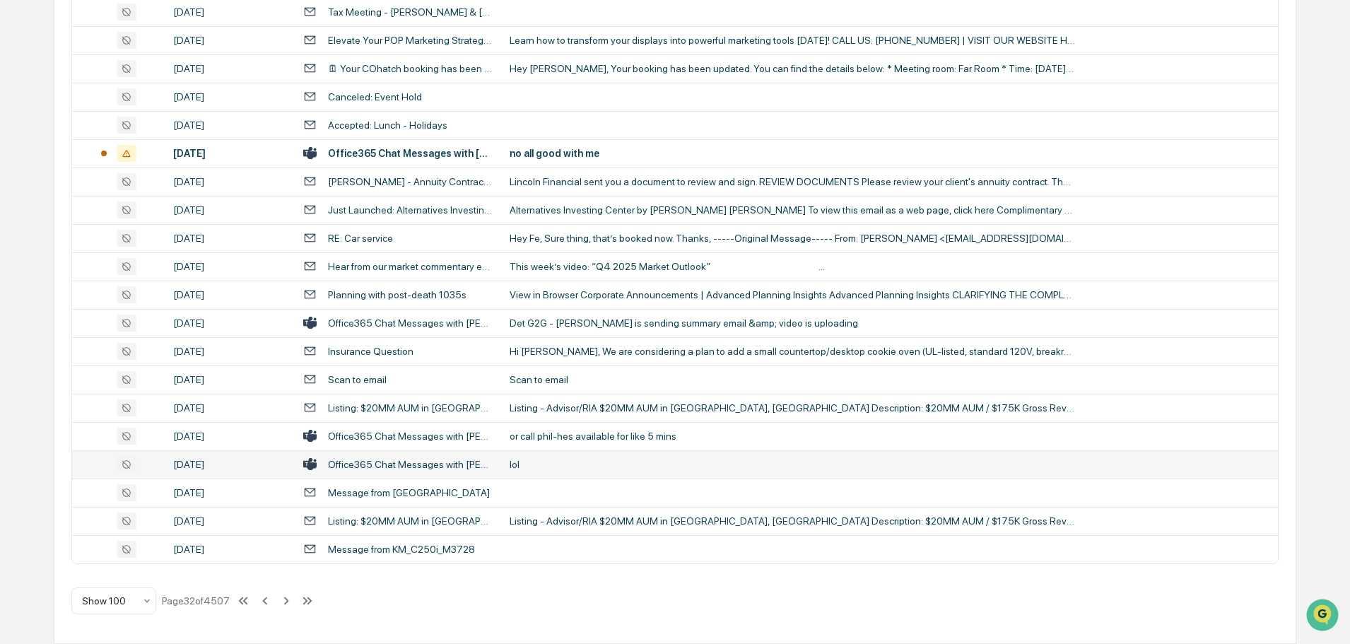
click at [566, 460] on div "lol" at bounding box center [793, 464] width 566 height 11
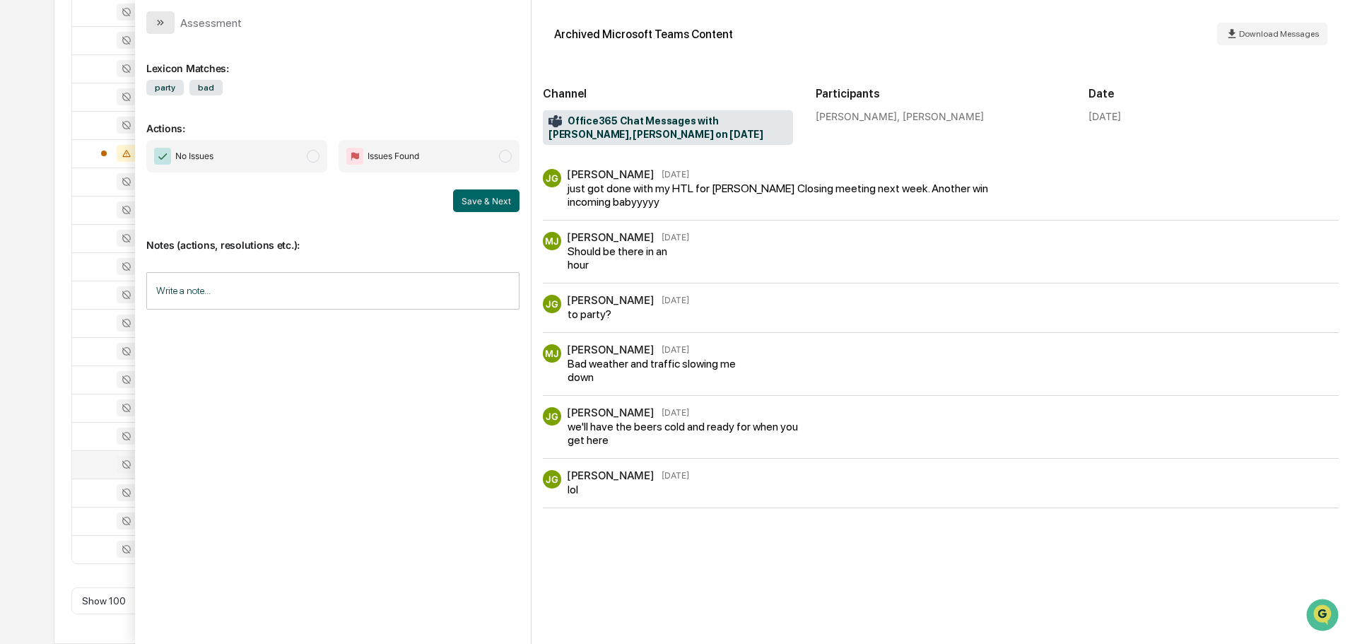
click at [162, 30] on button "modal" at bounding box center [160, 22] width 28 height 23
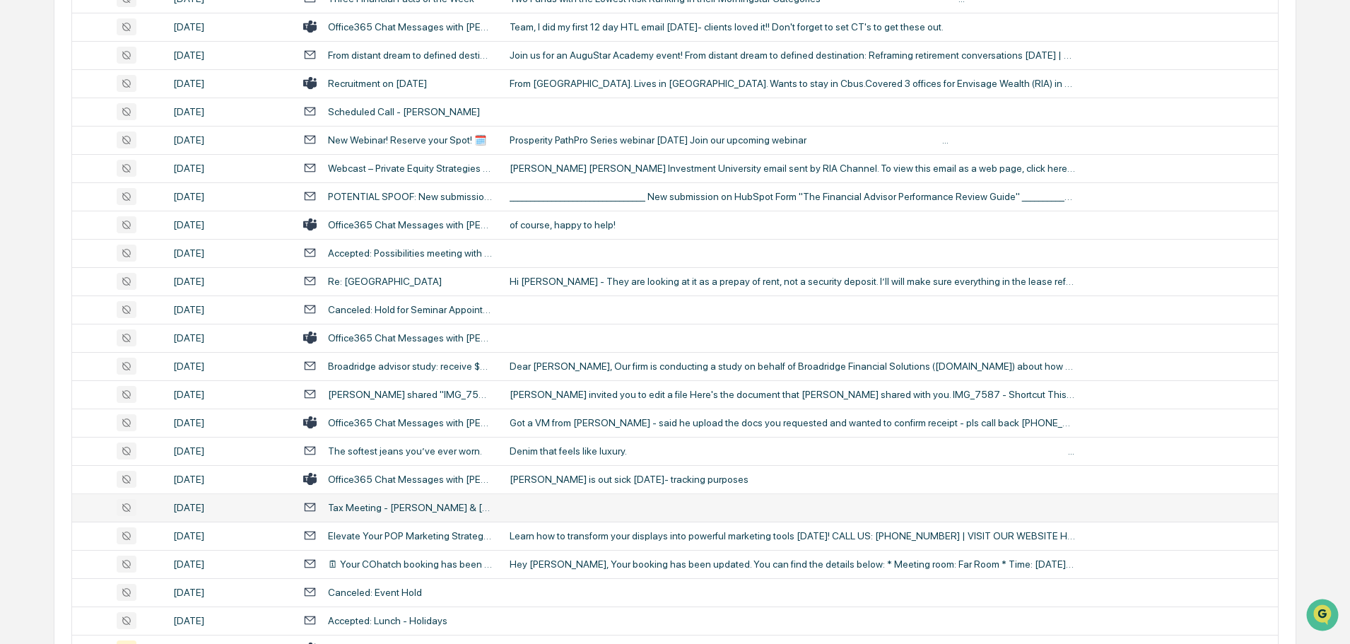
scroll to position [2094, 0]
click at [607, 483] on div "[PERSON_NAME] is out sick [DATE]- tracking purposes" at bounding box center [793, 478] width 566 height 11
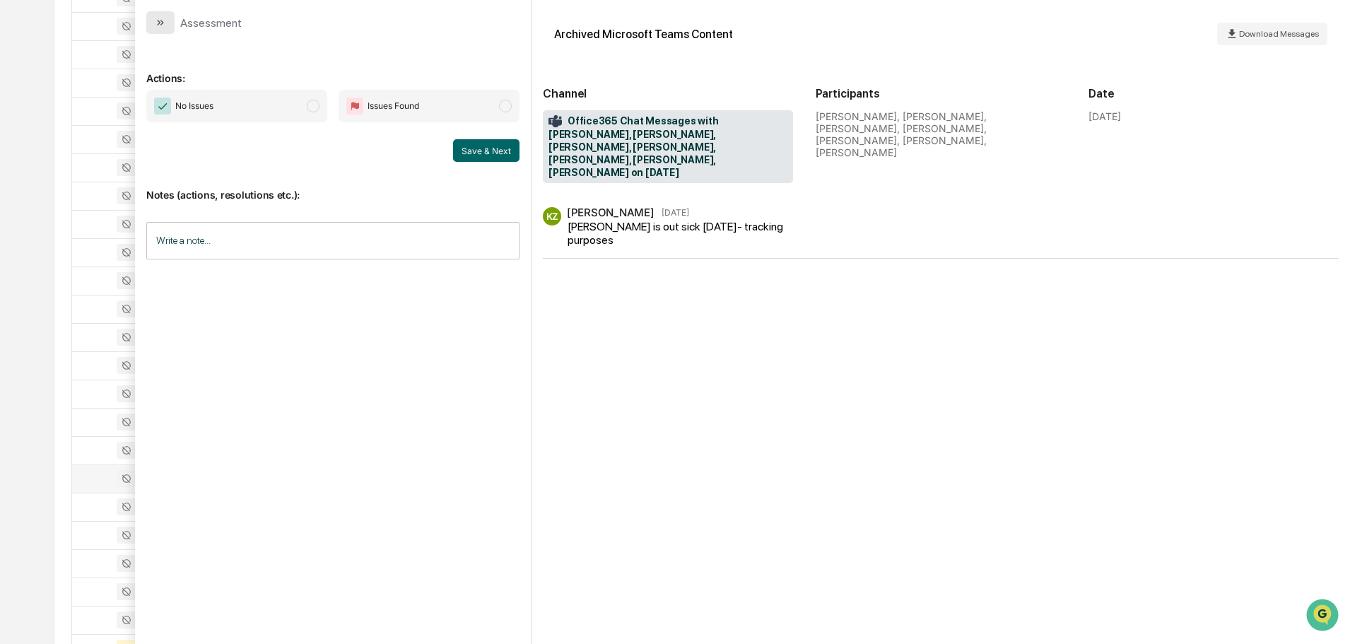
click at [154, 14] on button "modal" at bounding box center [160, 22] width 28 height 23
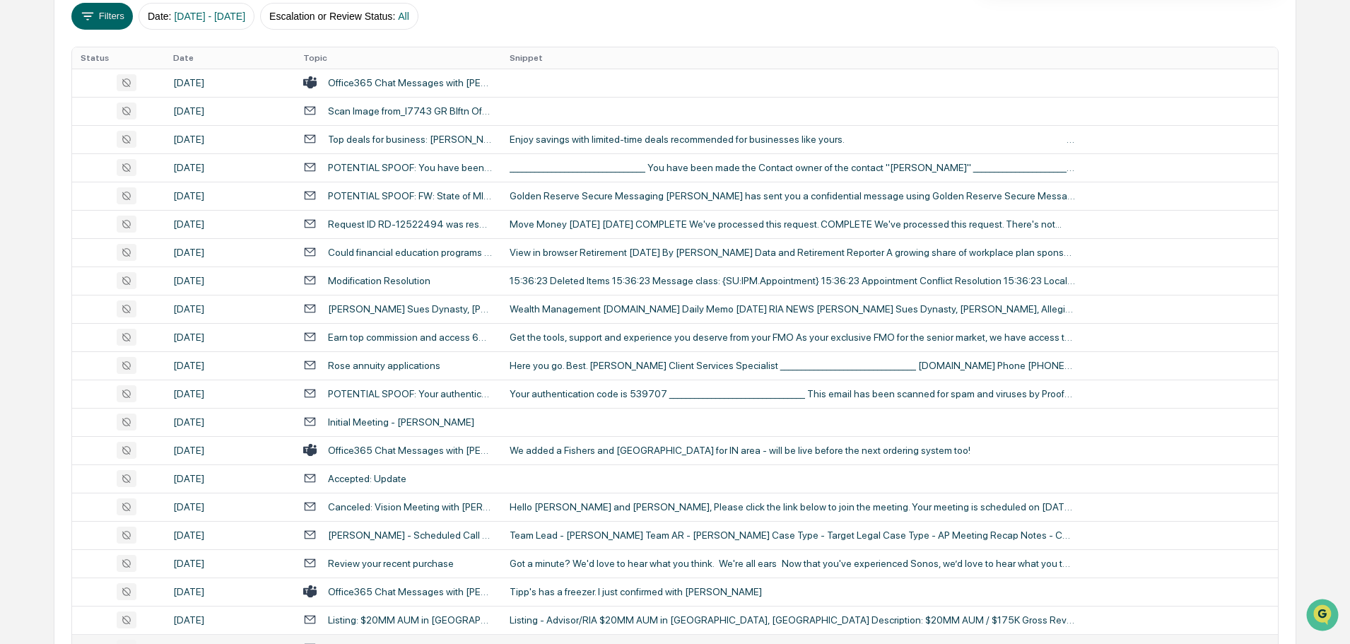
scroll to position [115, 0]
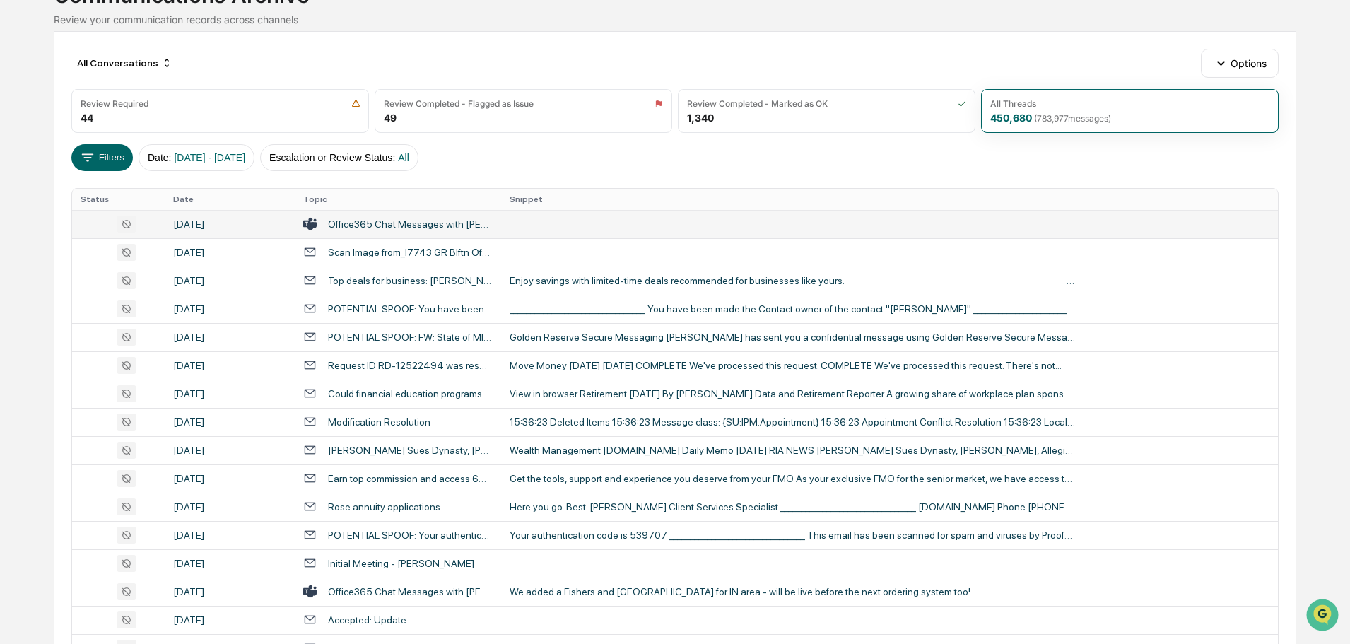
click at [590, 226] on td at bounding box center [889, 224] width 777 height 28
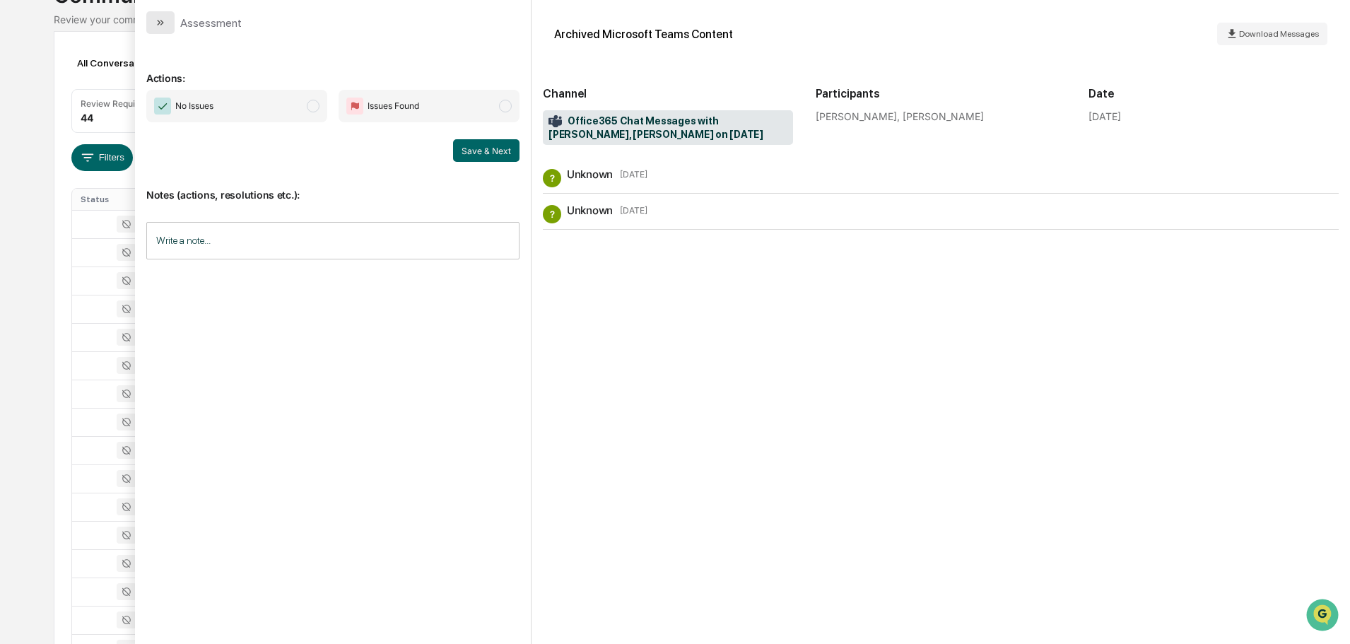
click at [158, 18] on icon "modal" at bounding box center [160, 22] width 11 height 11
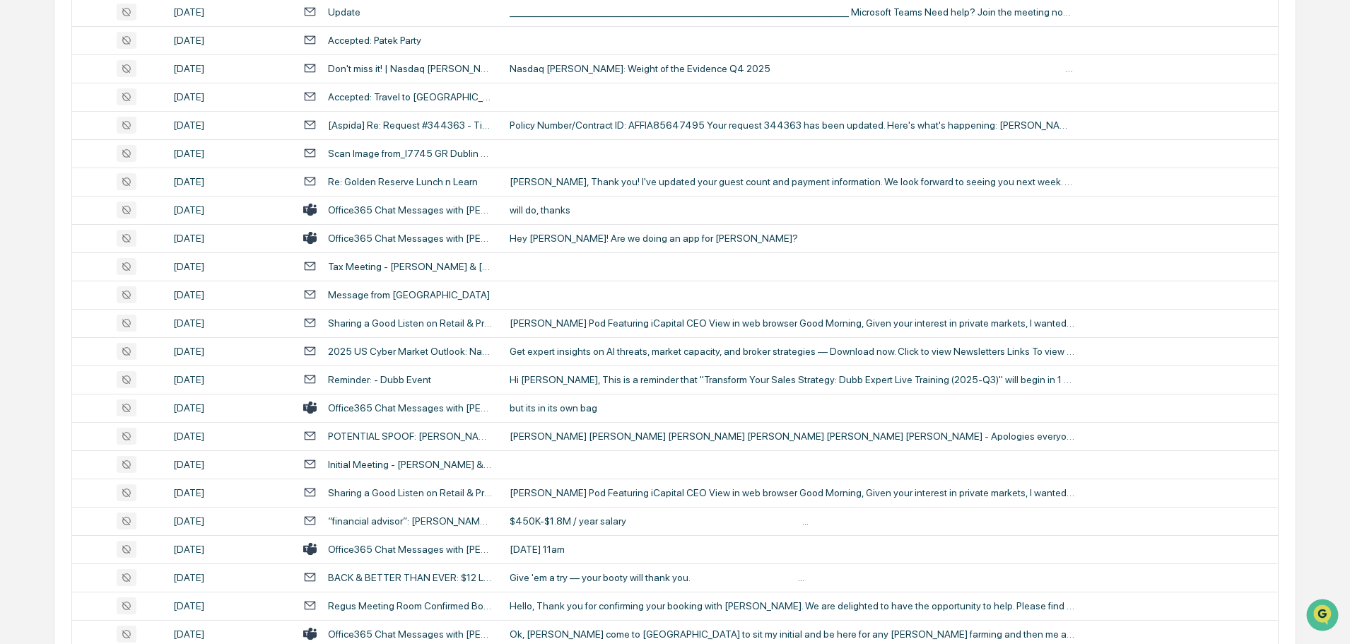
scroll to position [1104, 0]
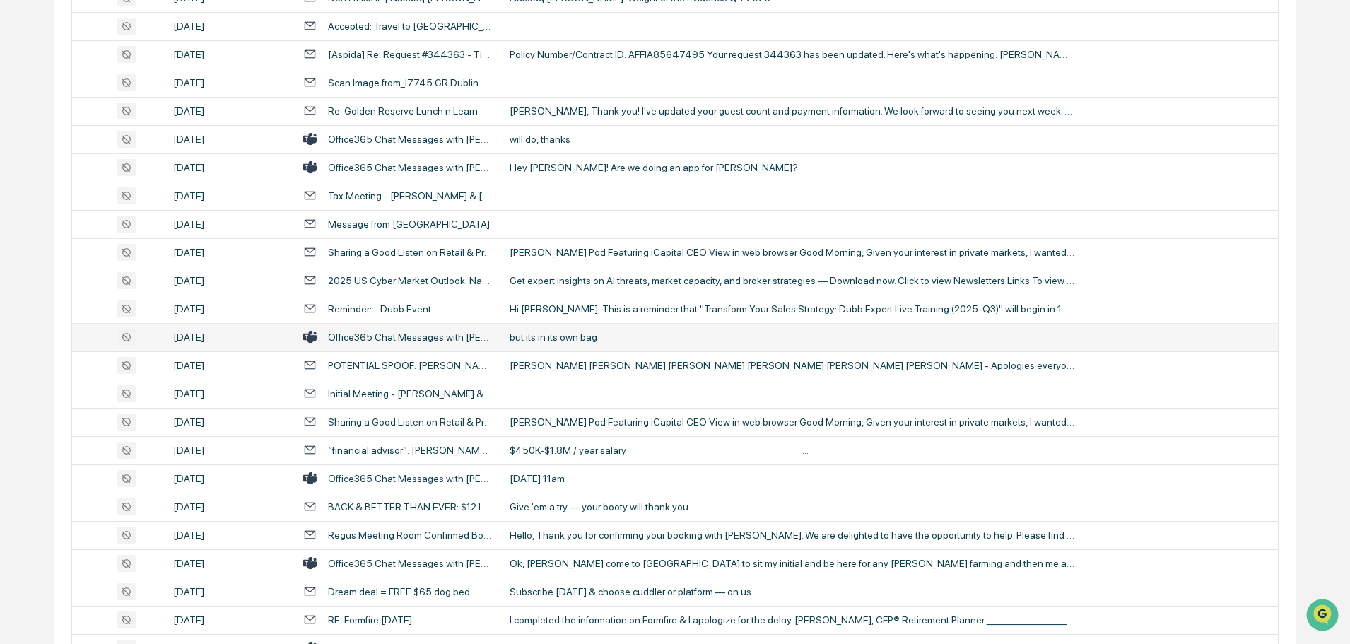
click at [551, 341] on div "but its in its own bag" at bounding box center [793, 337] width 566 height 11
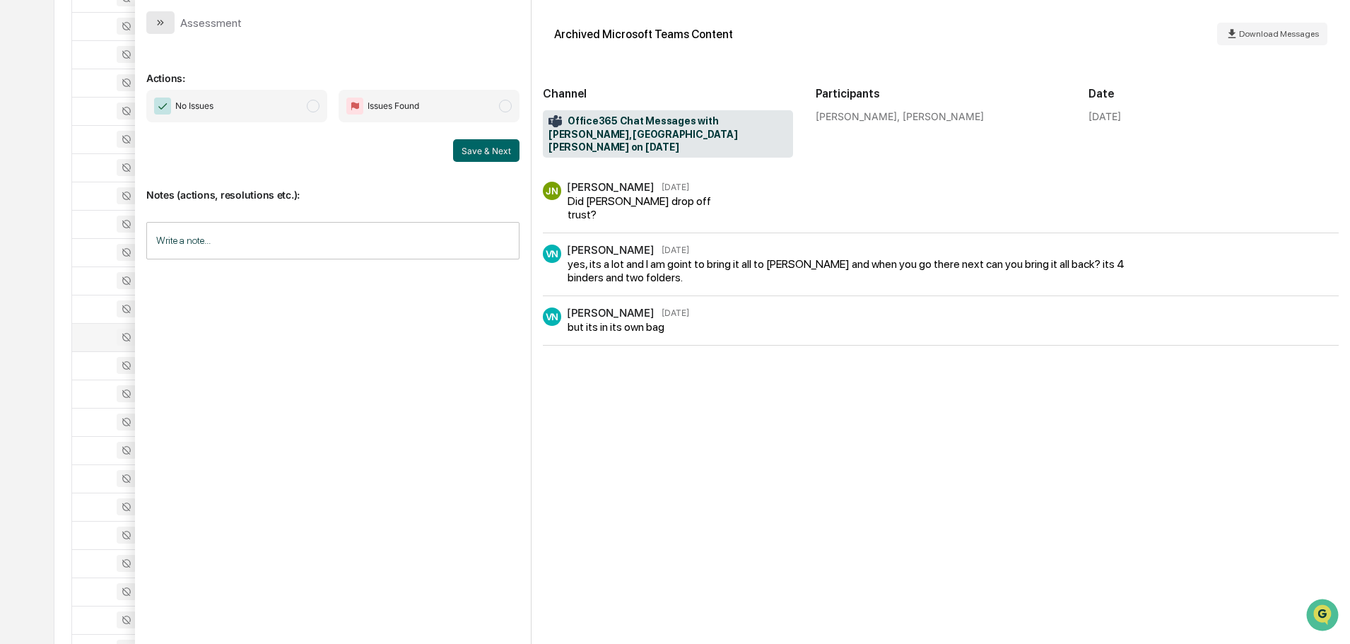
click at [167, 22] on button "modal" at bounding box center [160, 22] width 28 height 23
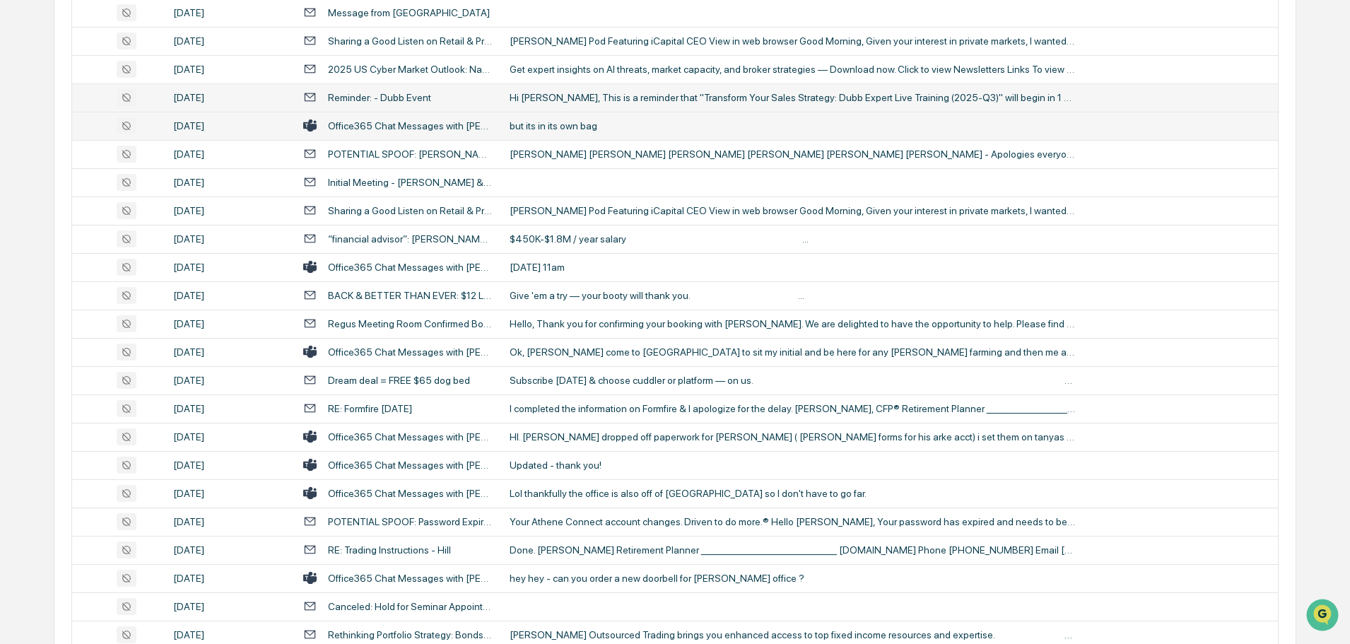
scroll to position [1316, 0]
click at [565, 347] on div "Ok, [PERSON_NAME] come to [GEOGRAPHIC_DATA] to sit my initial and be here for a…" at bounding box center [793, 351] width 566 height 11
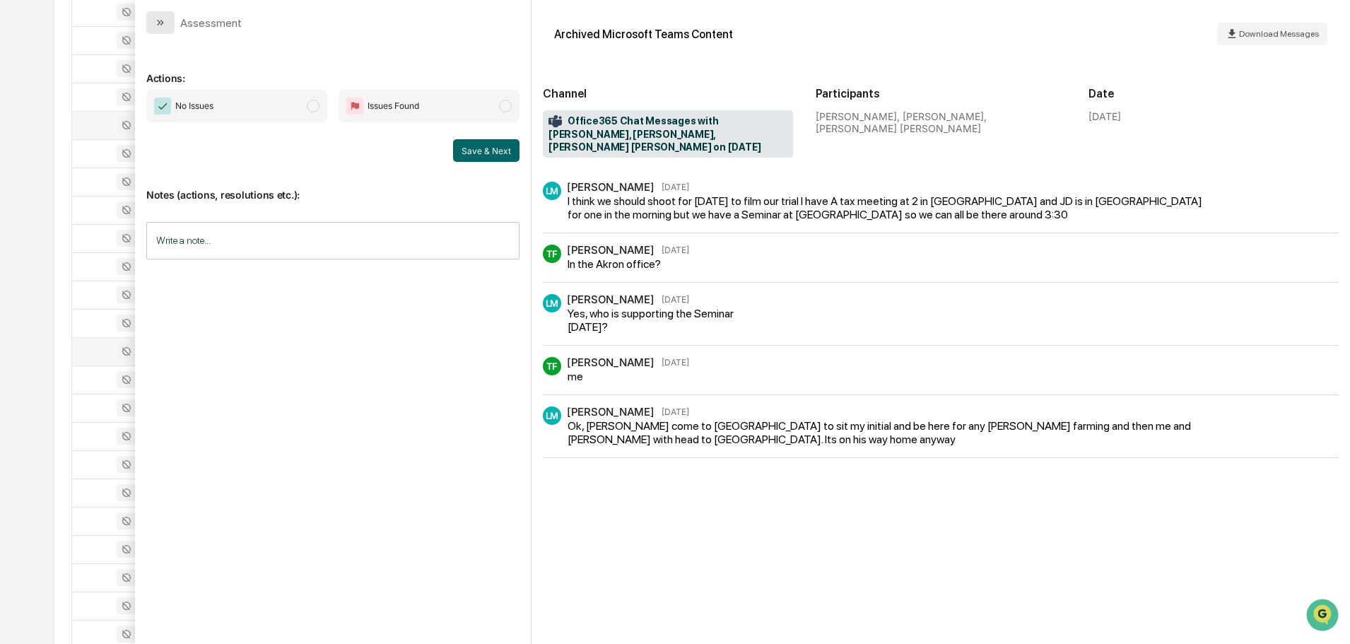
click at [168, 25] on button "modal" at bounding box center [160, 22] width 28 height 23
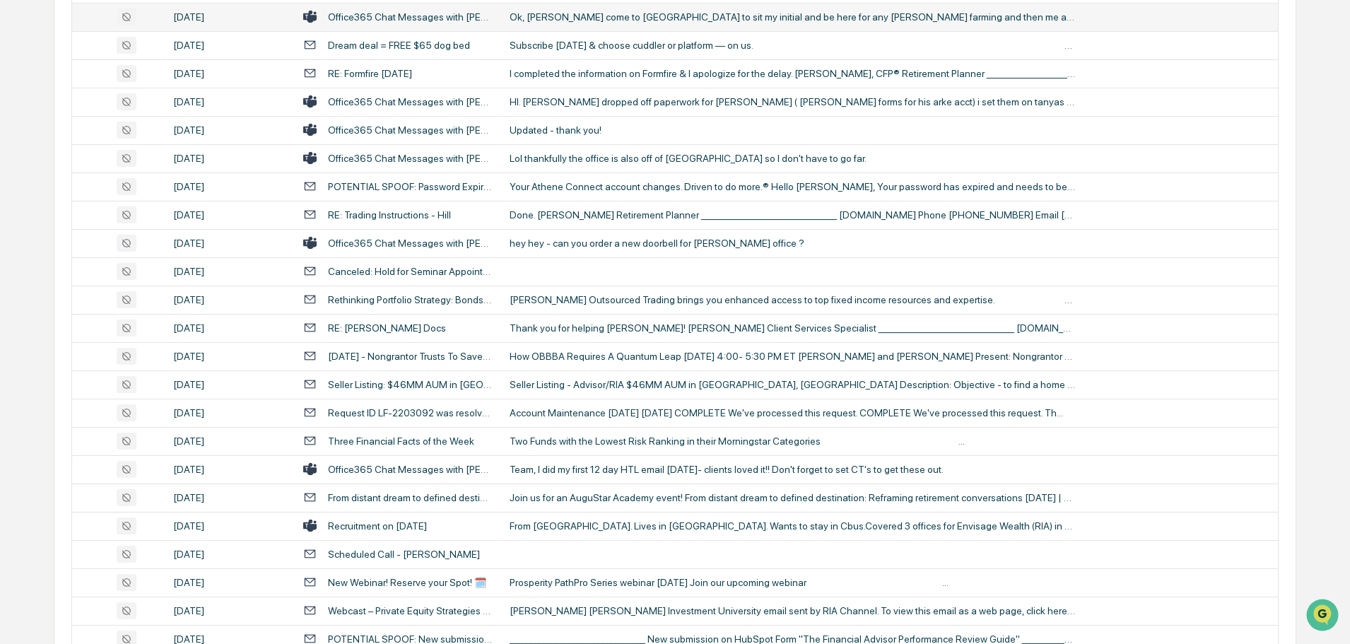
scroll to position [1670, 0]
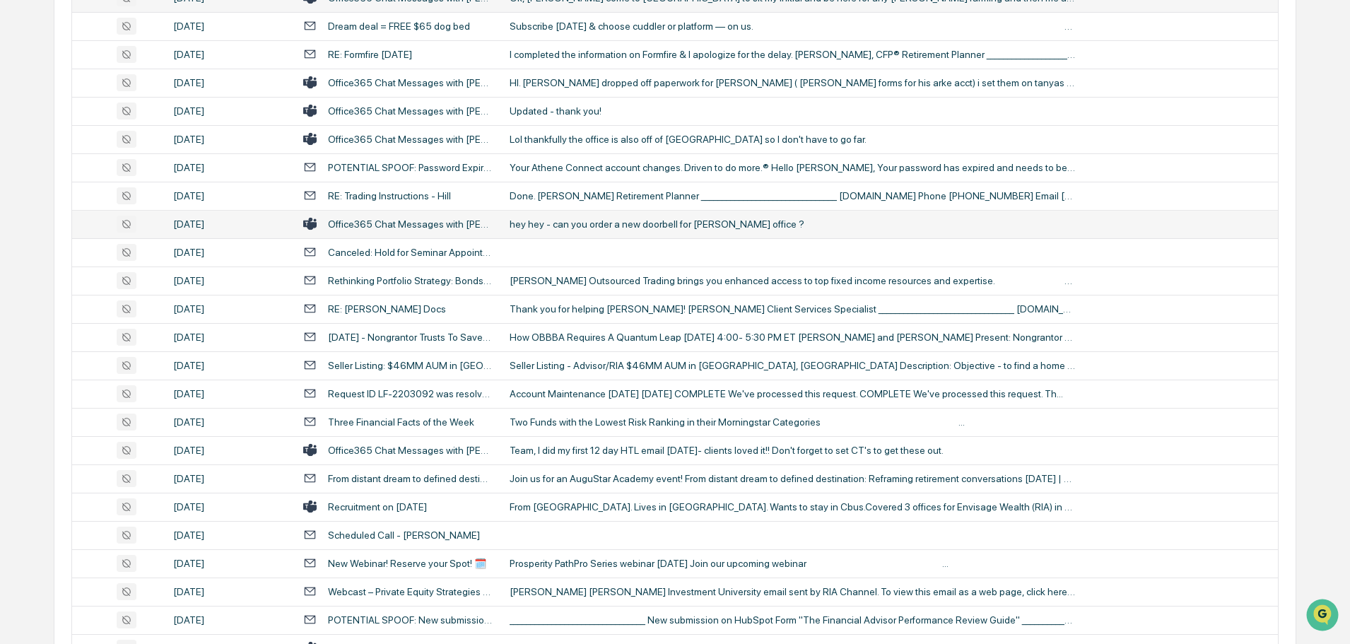
click at [579, 228] on div "hey hey - can you order a new doorbell for [PERSON_NAME] office ?" at bounding box center [793, 223] width 566 height 11
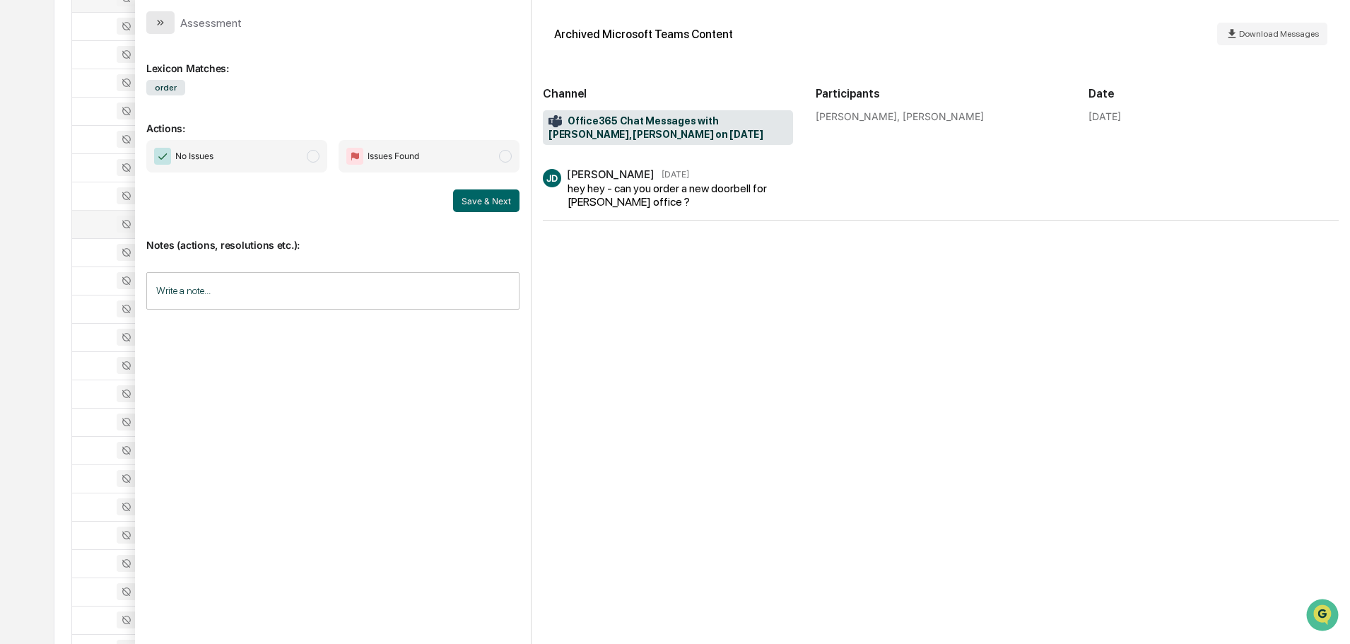
click at [164, 23] on icon "modal" at bounding box center [160, 22] width 11 height 11
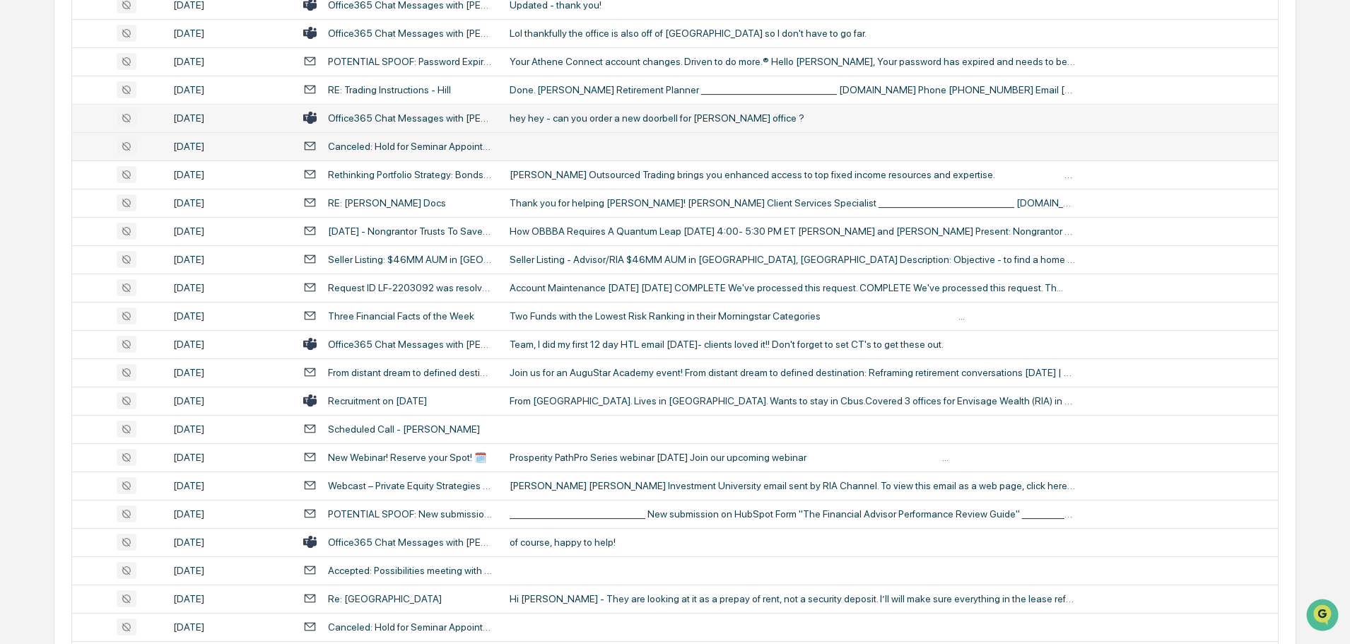
scroll to position [1811, 0]
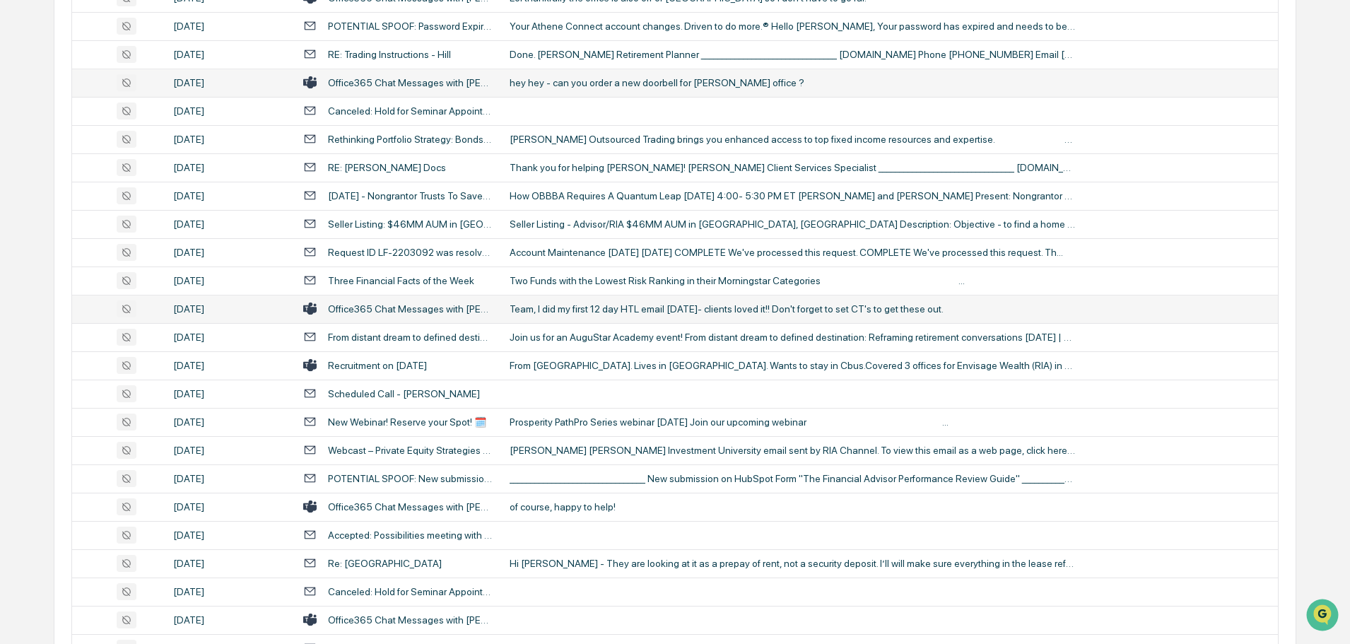
click at [576, 307] on div "Team, I did my first 12 day HTL email [DATE]- clients loved it!! Don't forget t…" at bounding box center [793, 308] width 566 height 11
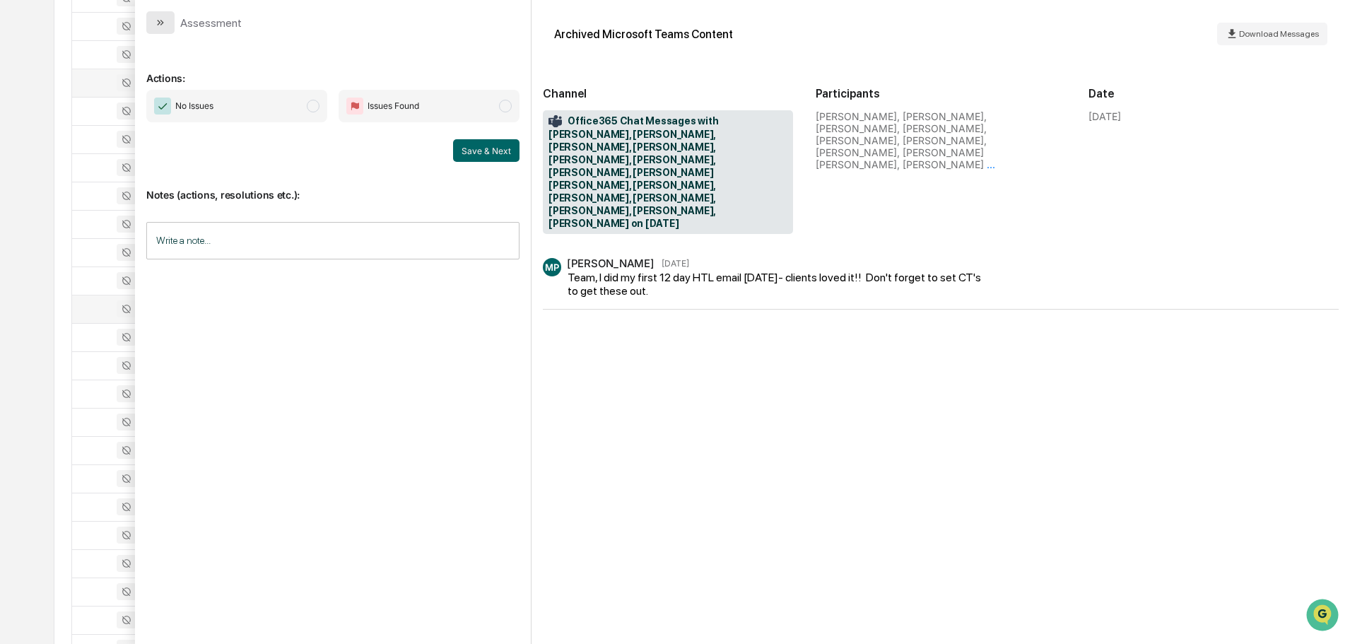
click at [166, 23] on button "modal" at bounding box center [160, 22] width 28 height 23
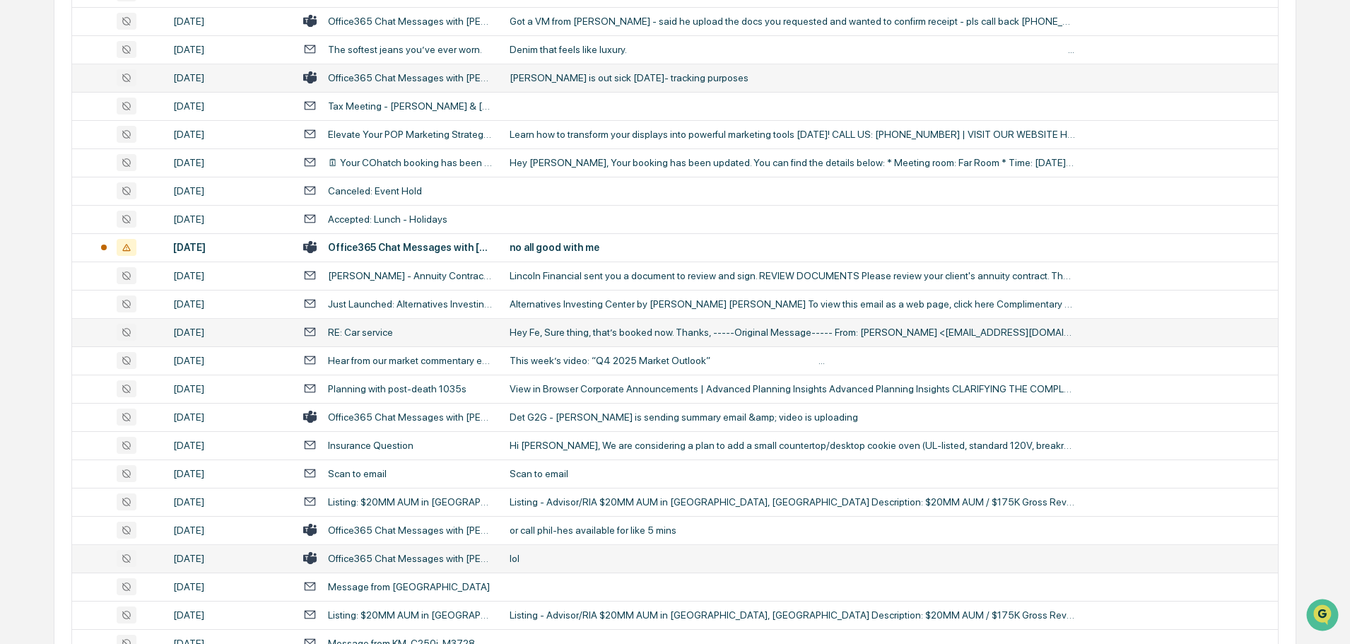
scroll to position [2518, 0]
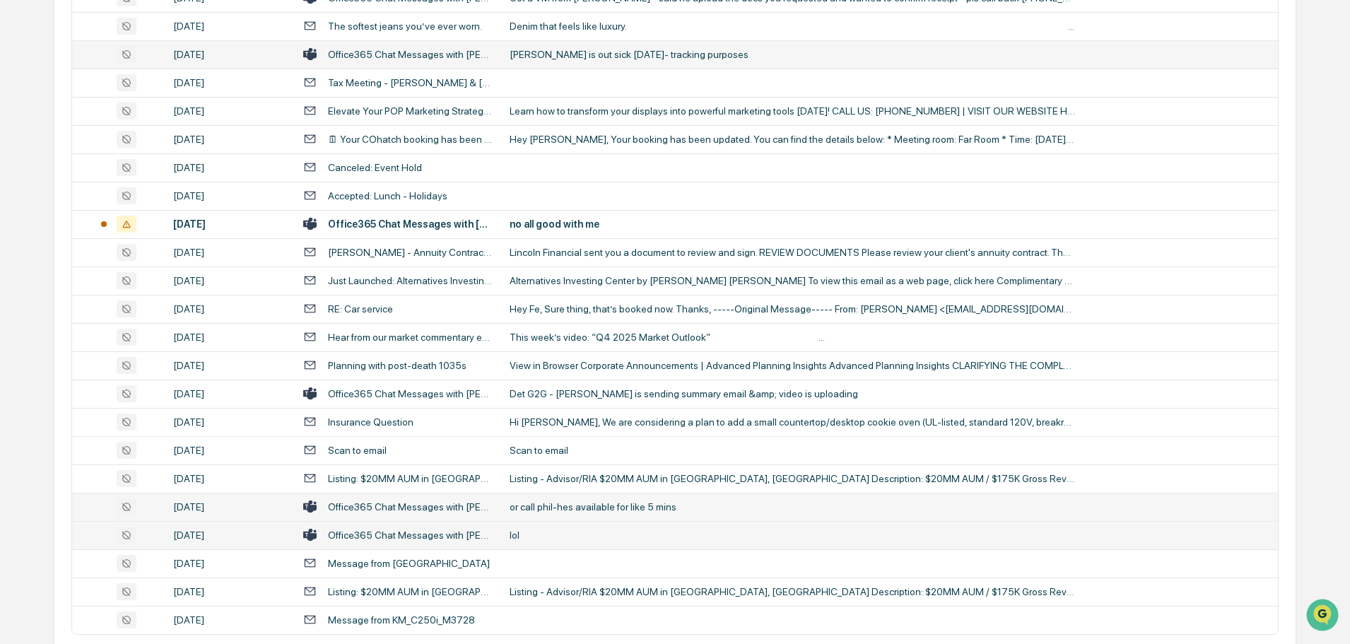
click at [578, 505] on div "or call phil-hes available for like 5 mins" at bounding box center [793, 506] width 566 height 11
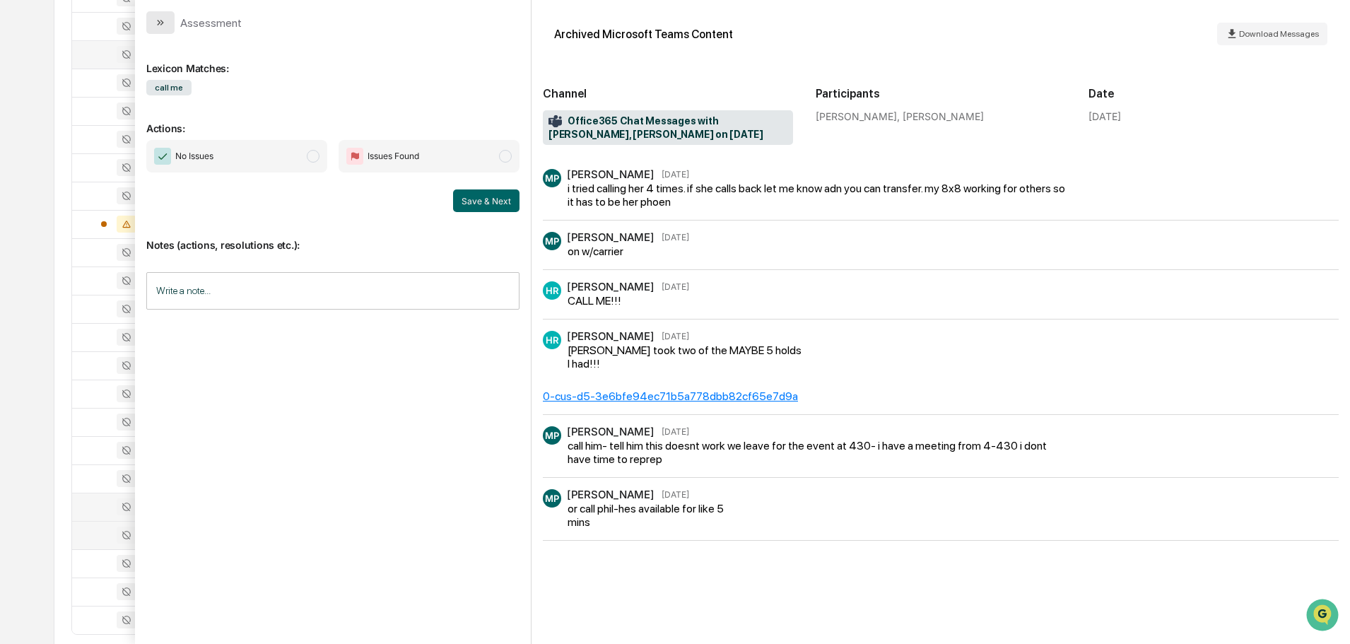
click at [164, 16] on button "modal" at bounding box center [160, 22] width 28 height 23
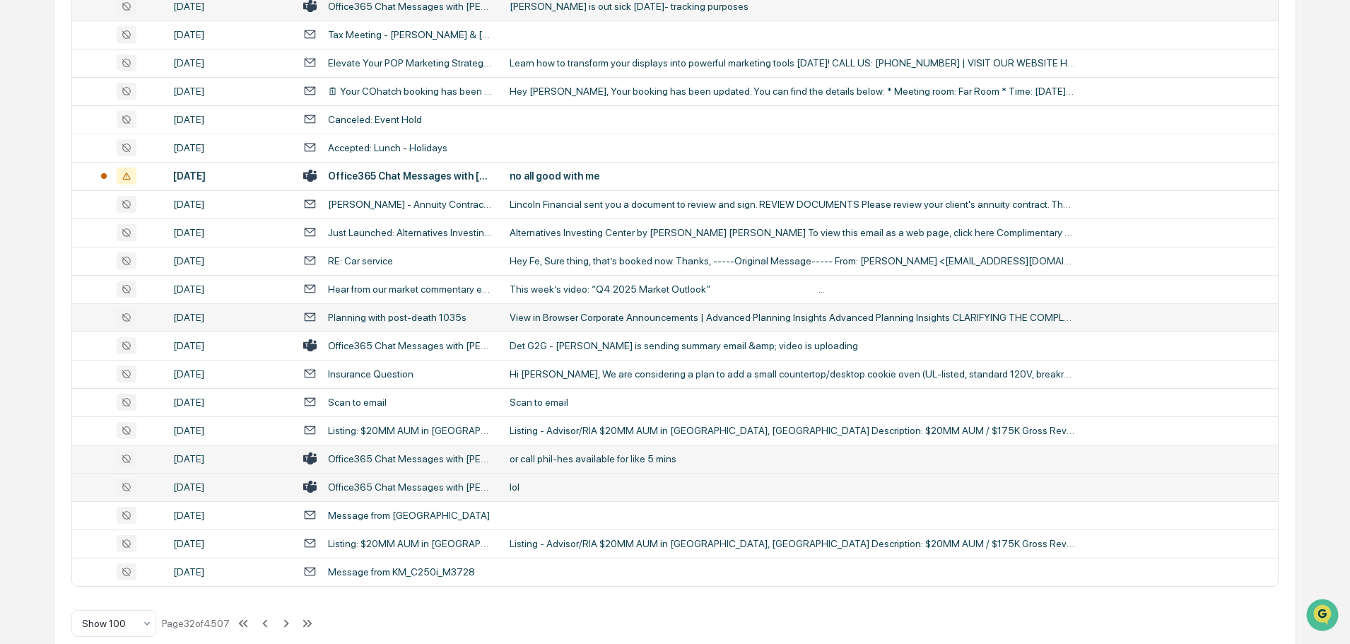
scroll to position [2589, 0]
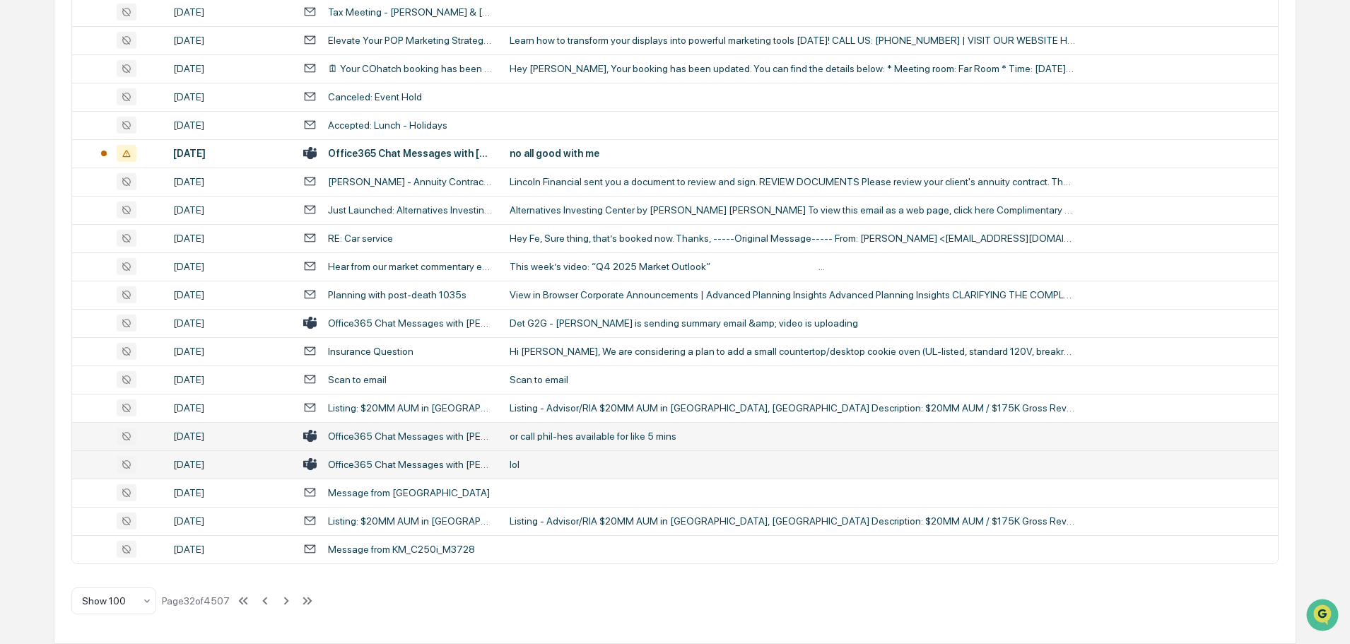
click at [524, 464] on div "lol" at bounding box center [793, 464] width 566 height 11
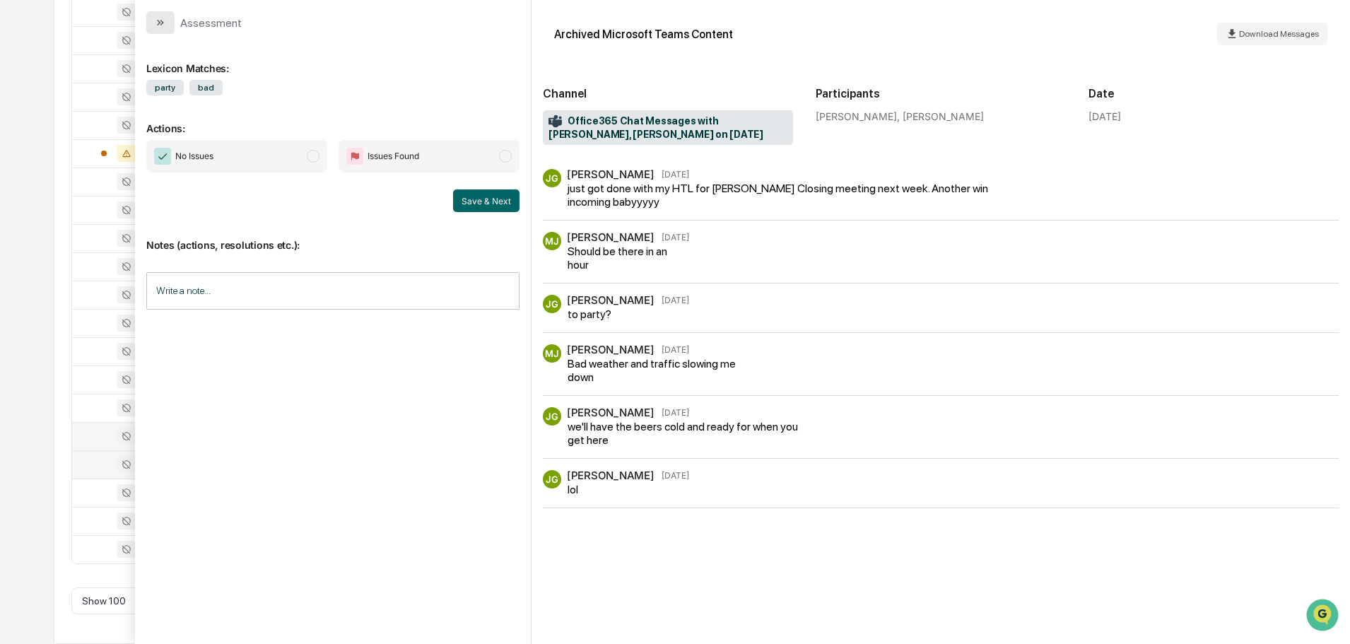
click at [166, 22] on button "modal" at bounding box center [160, 22] width 28 height 23
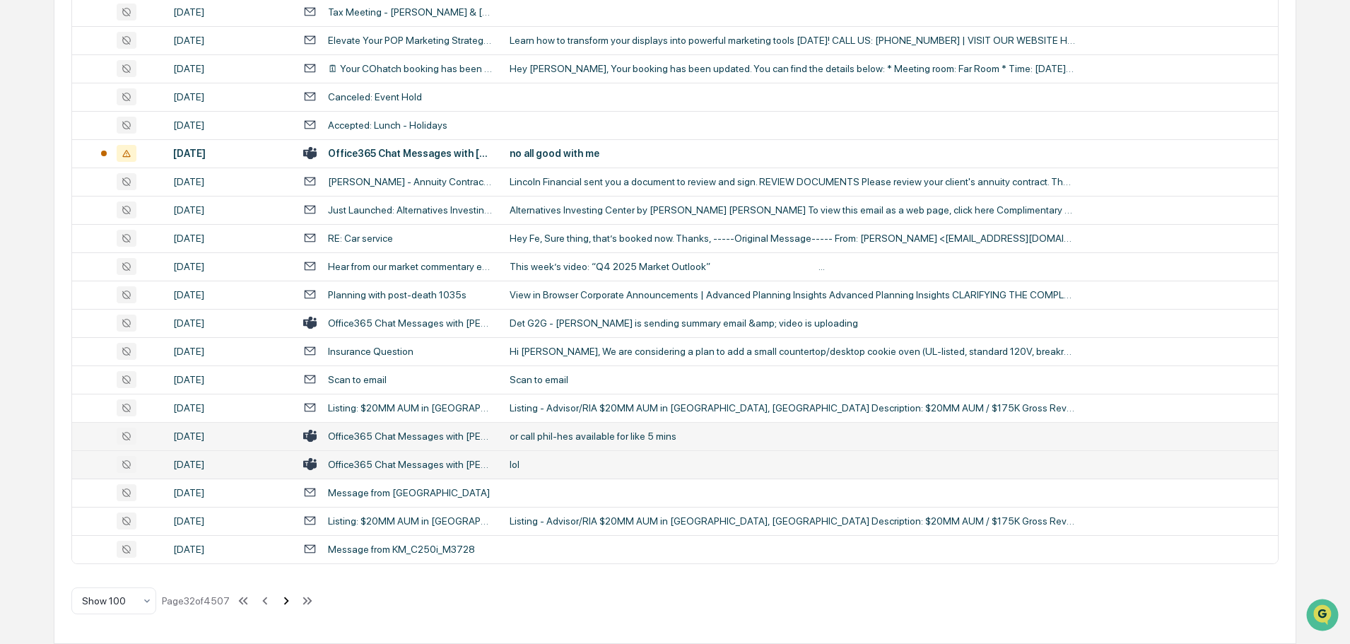
click at [289, 601] on icon at bounding box center [286, 601] width 5 height 8
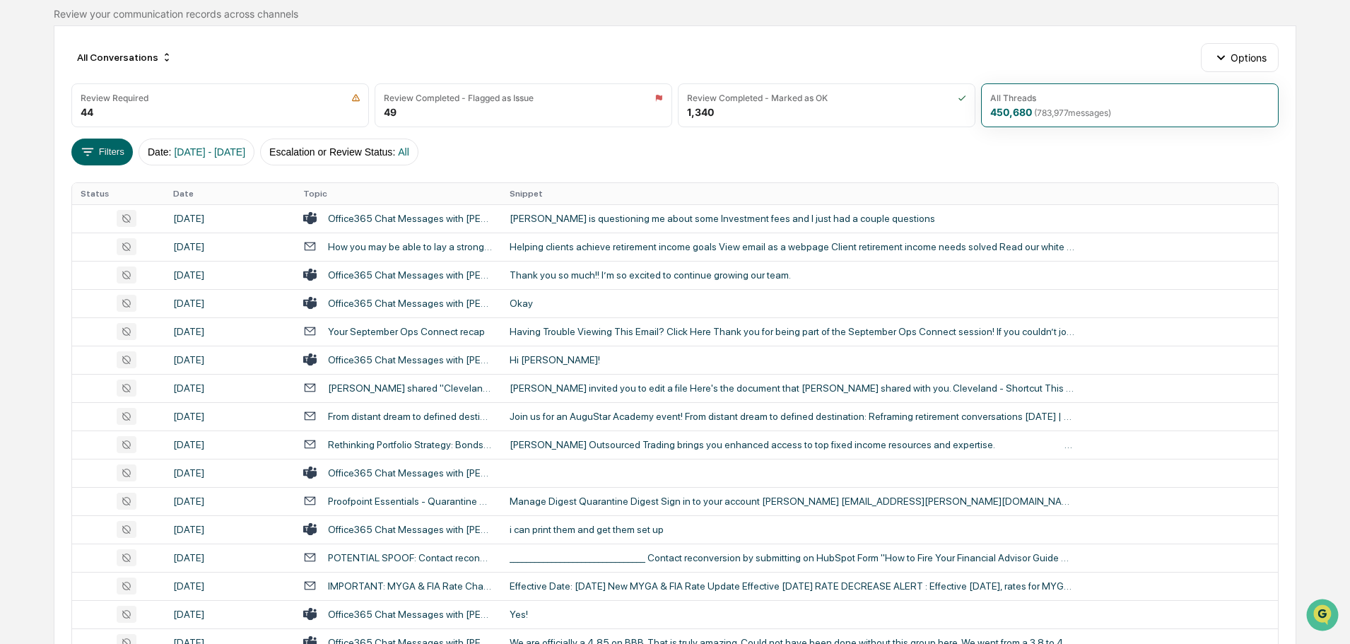
scroll to position [44, 0]
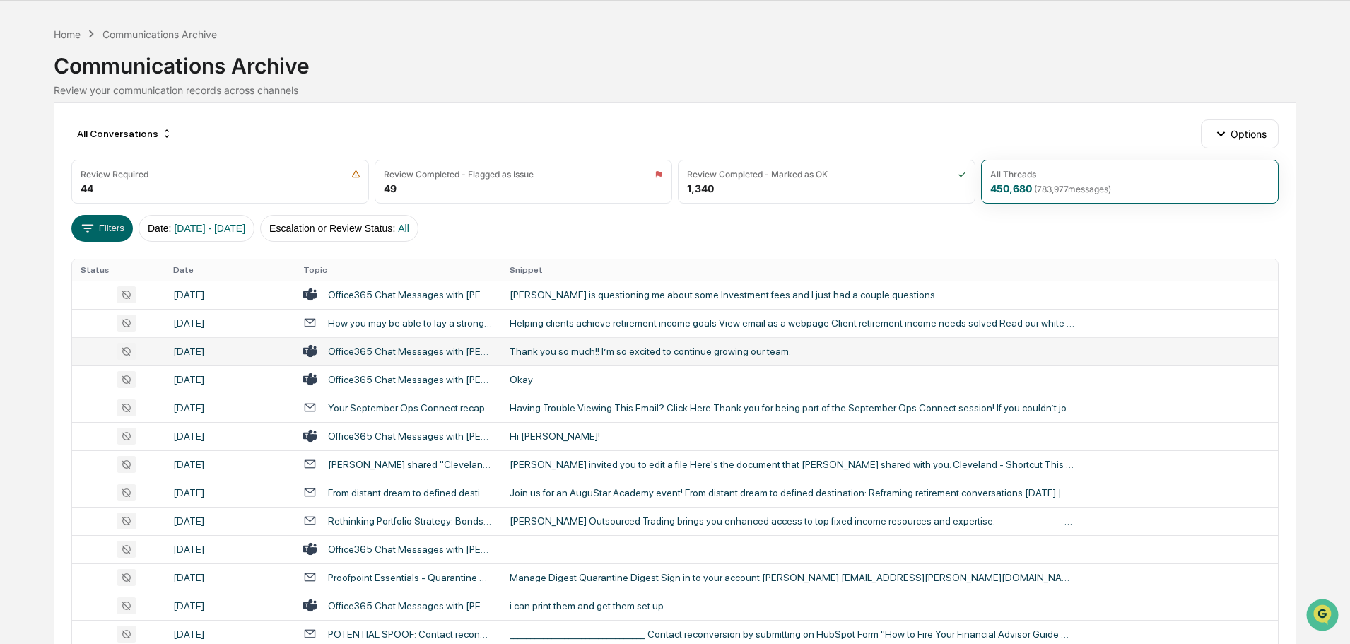
click at [607, 356] on div "Thank you so much!! I’m so excited to continue growing our team." at bounding box center [793, 351] width 566 height 11
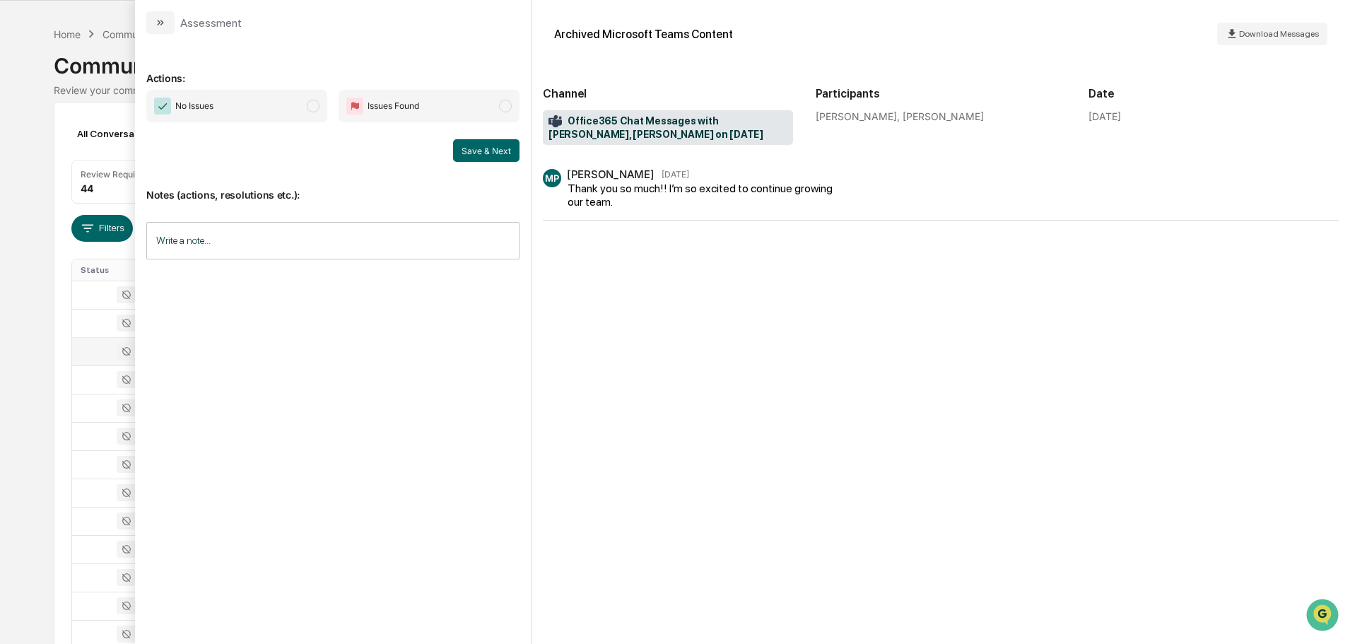
click at [168, 21] on button "modal" at bounding box center [160, 22] width 28 height 23
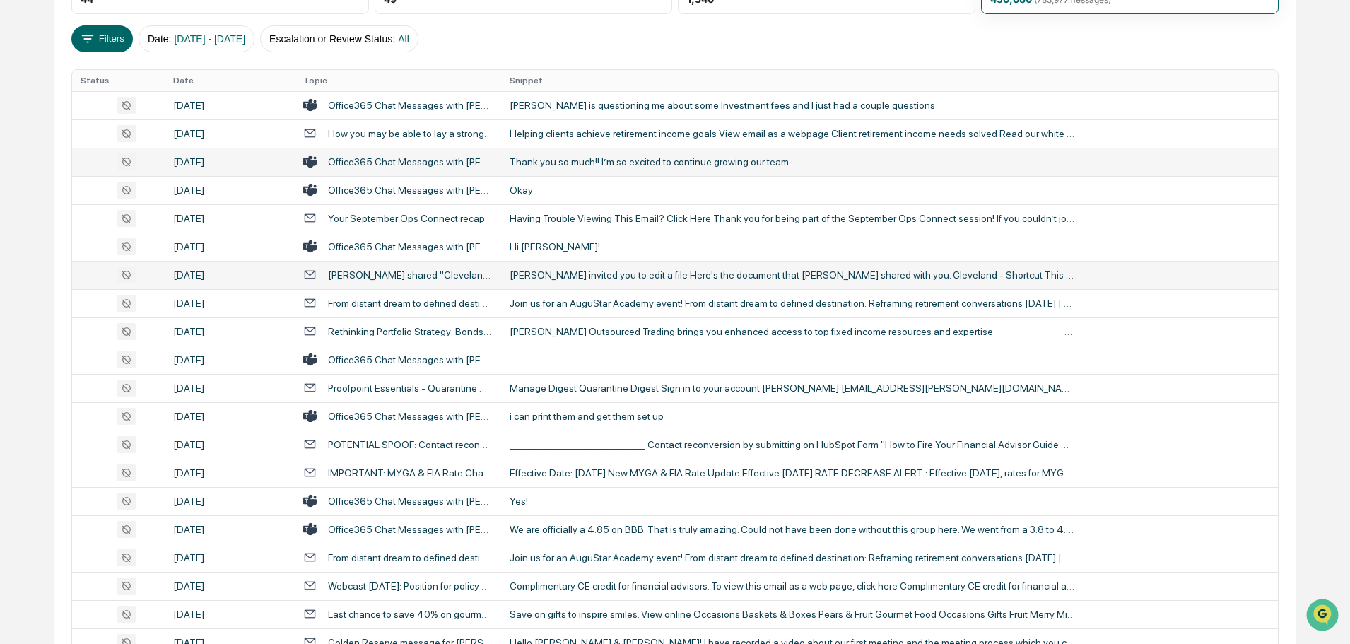
scroll to position [256, 0]
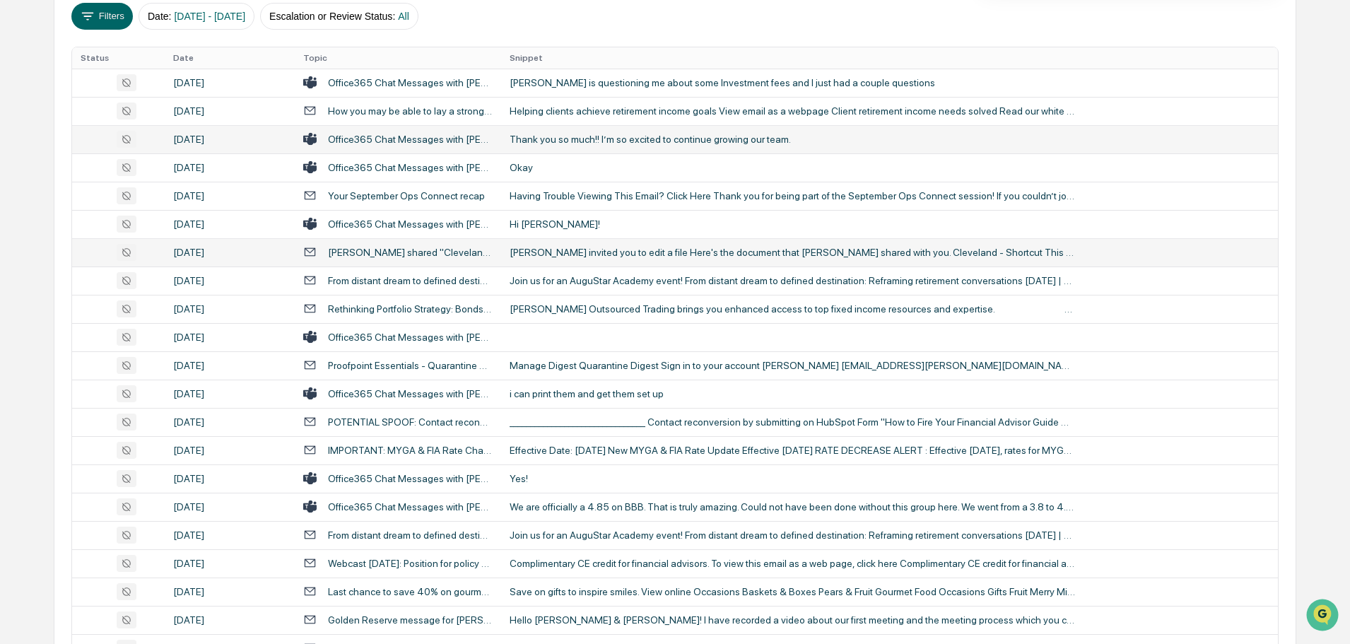
click at [561, 336] on td at bounding box center [889, 337] width 777 height 28
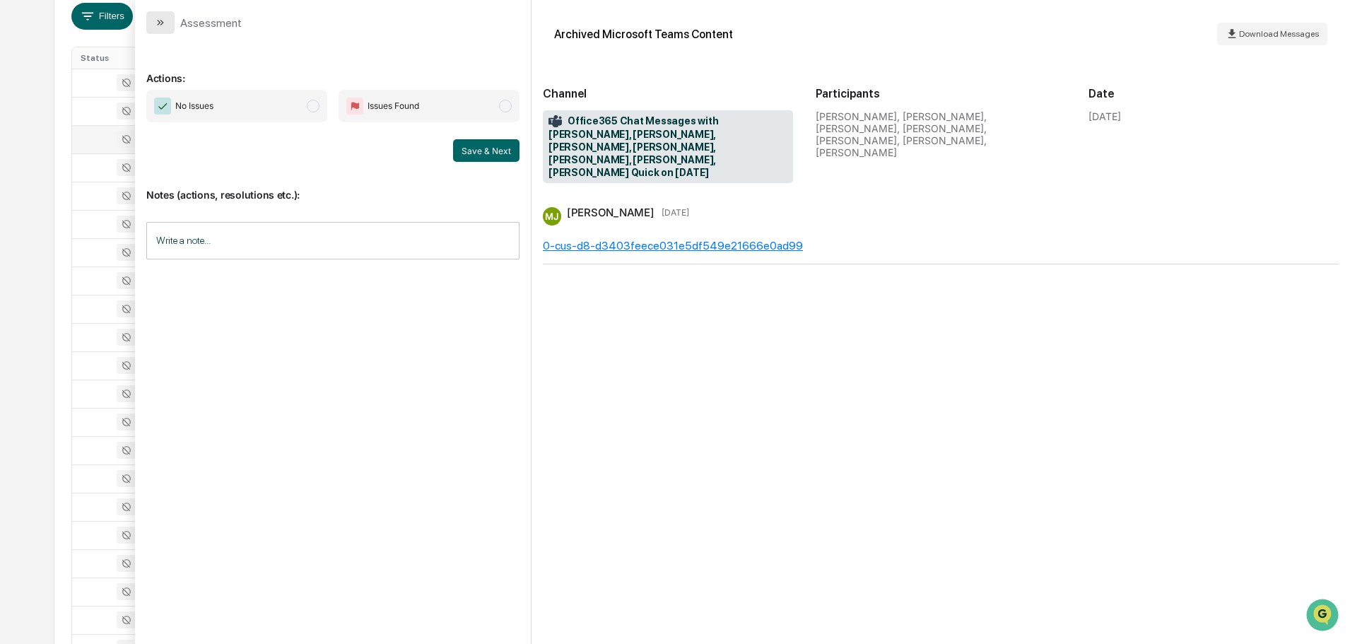
click at [169, 25] on button "modal" at bounding box center [160, 22] width 28 height 23
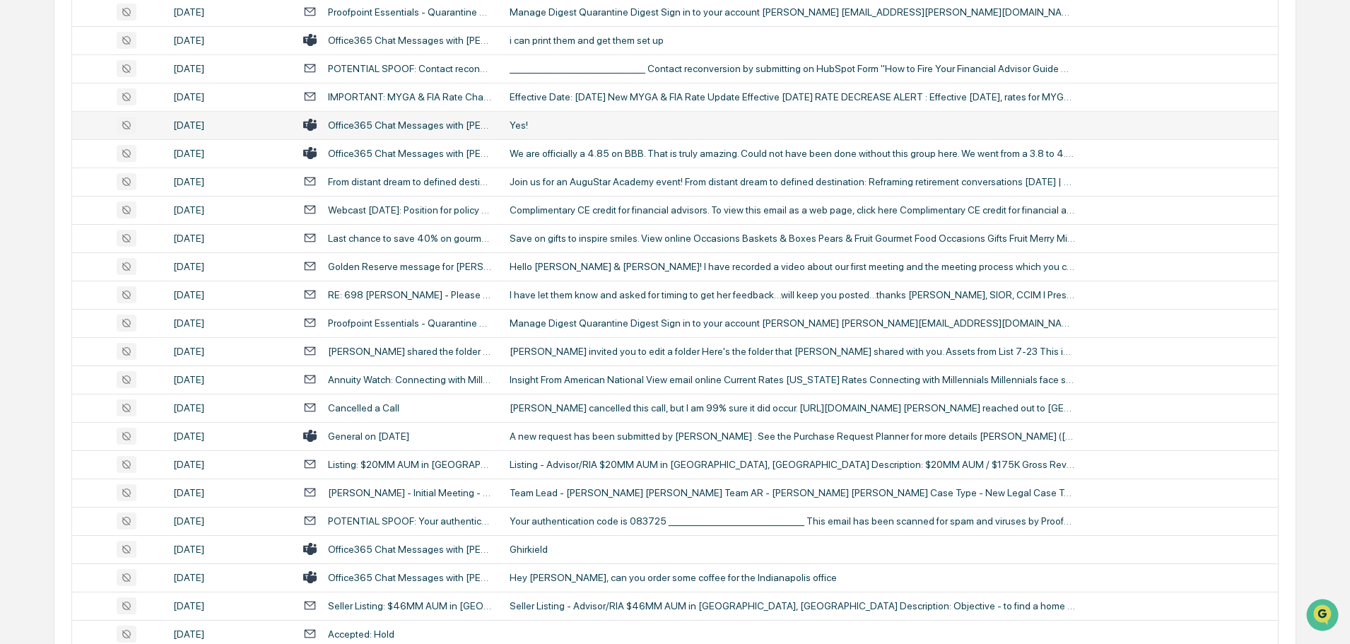
scroll to position [680, 0]
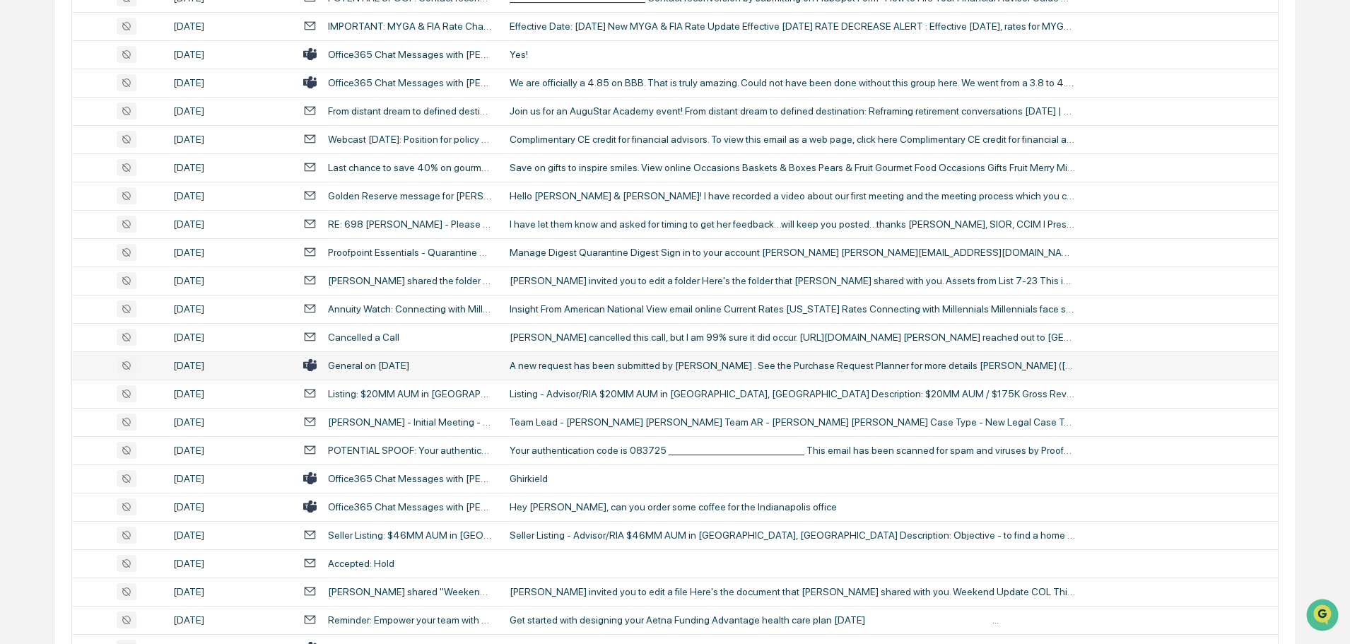
click at [552, 361] on div "A new request has been submitted by [PERSON_NAME] . See the Purchase Request Pl…" at bounding box center [793, 365] width 566 height 11
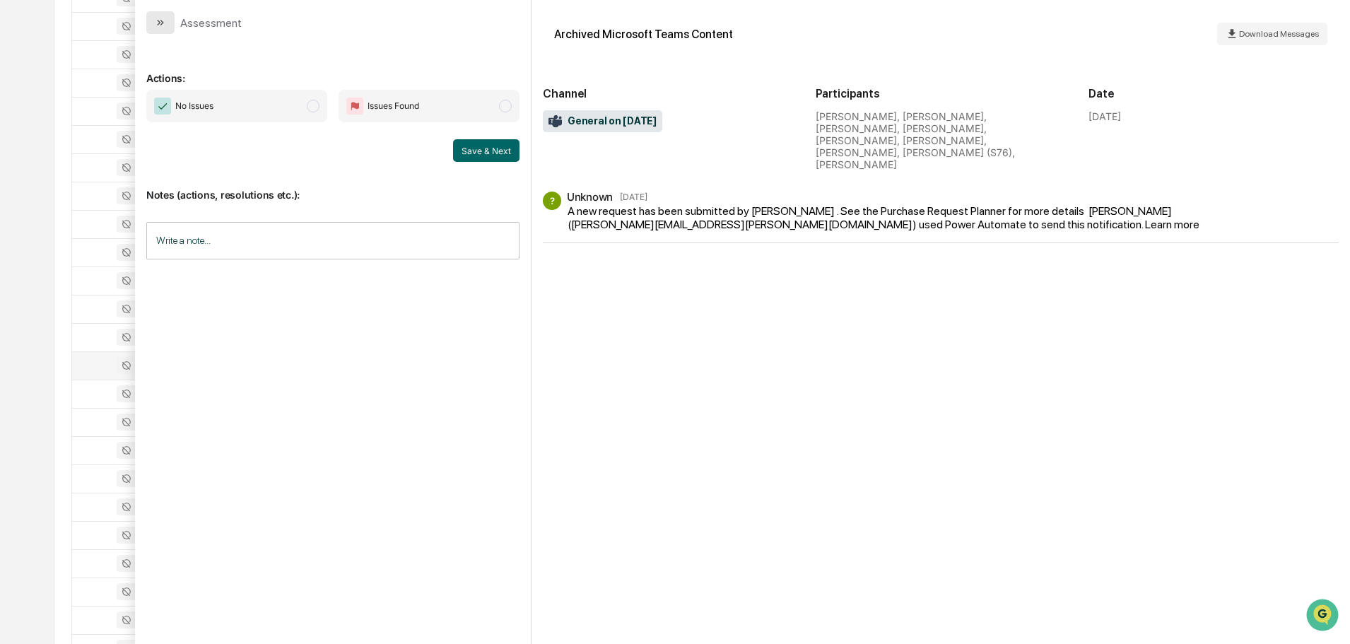
click at [165, 22] on icon "modal" at bounding box center [160, 22] width 11 height 11
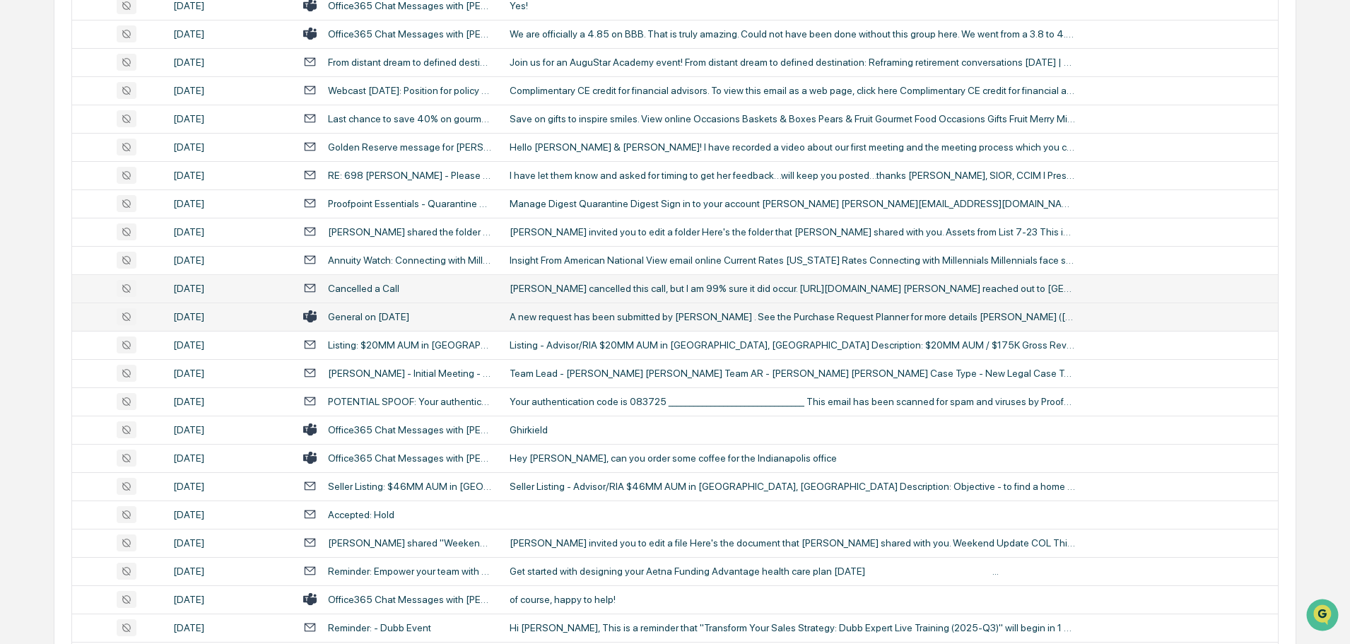
scroll to position [751, 0]
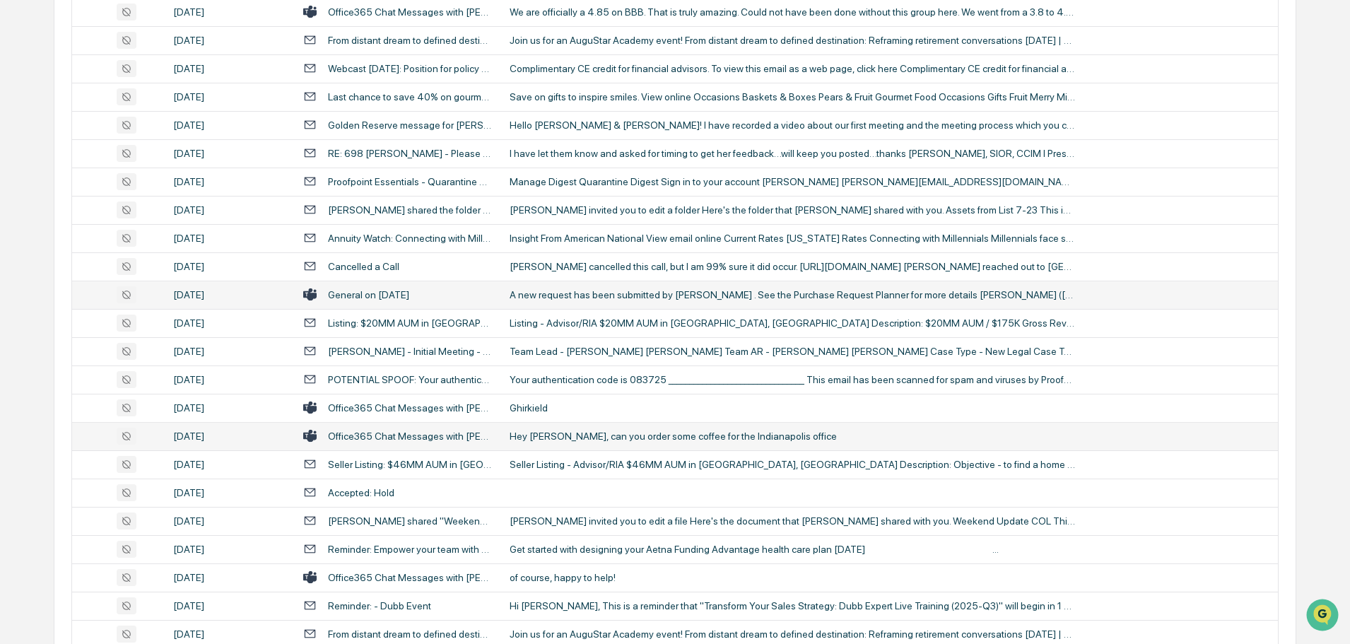
click at [555, 437] on div "Hey [PERSON_NAME], can you order some coffee for the Indianapolis office" at bounding box center [793, 436] width 566 height 11
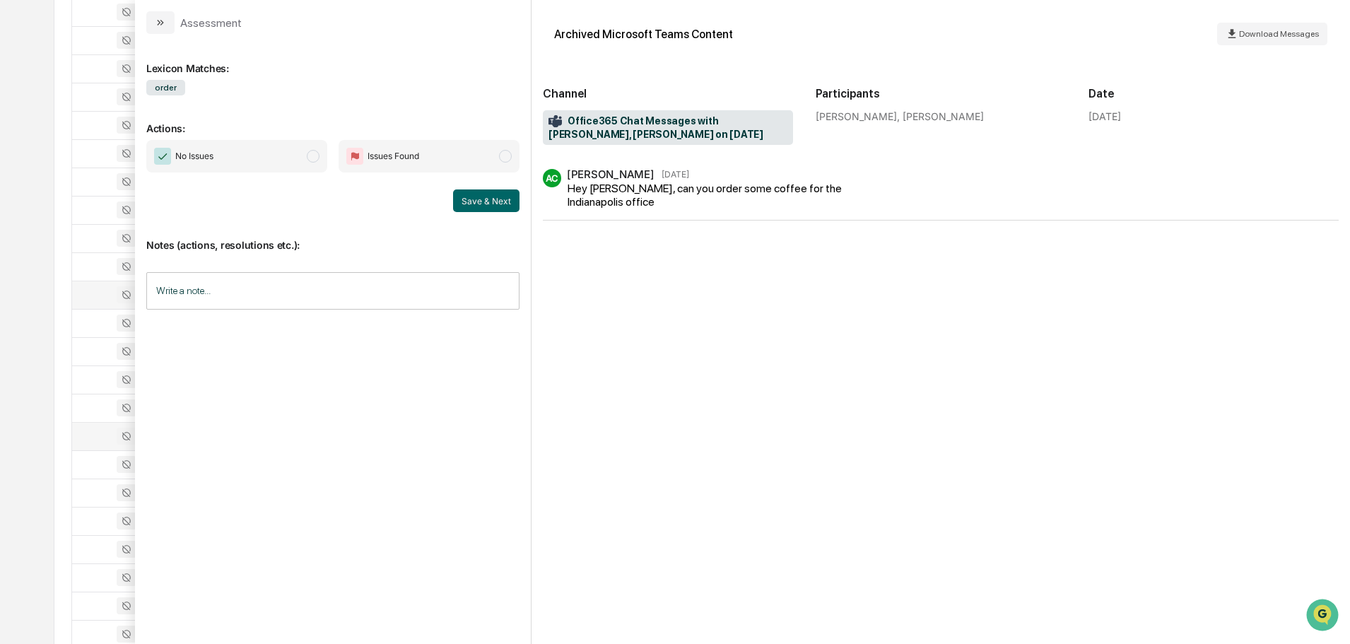
click at [164, 28] on button "modal" at bounding box center [160, 22] width 28 height 23
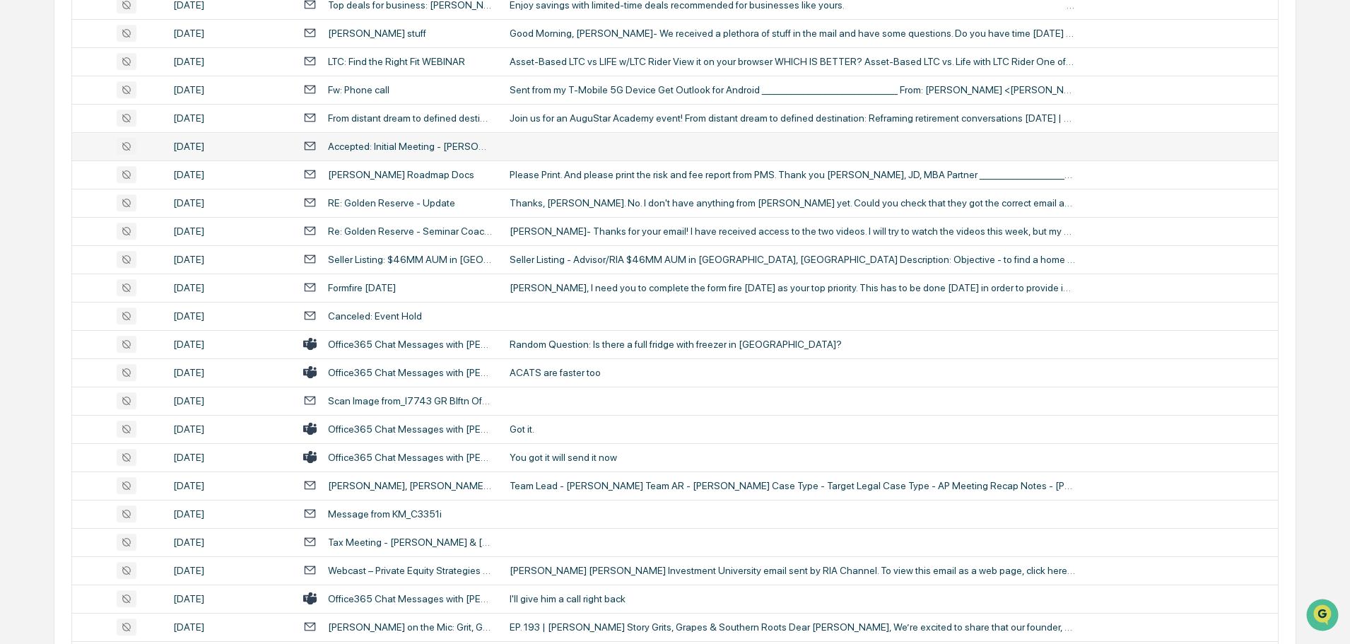
scroll to position [1741, 0]
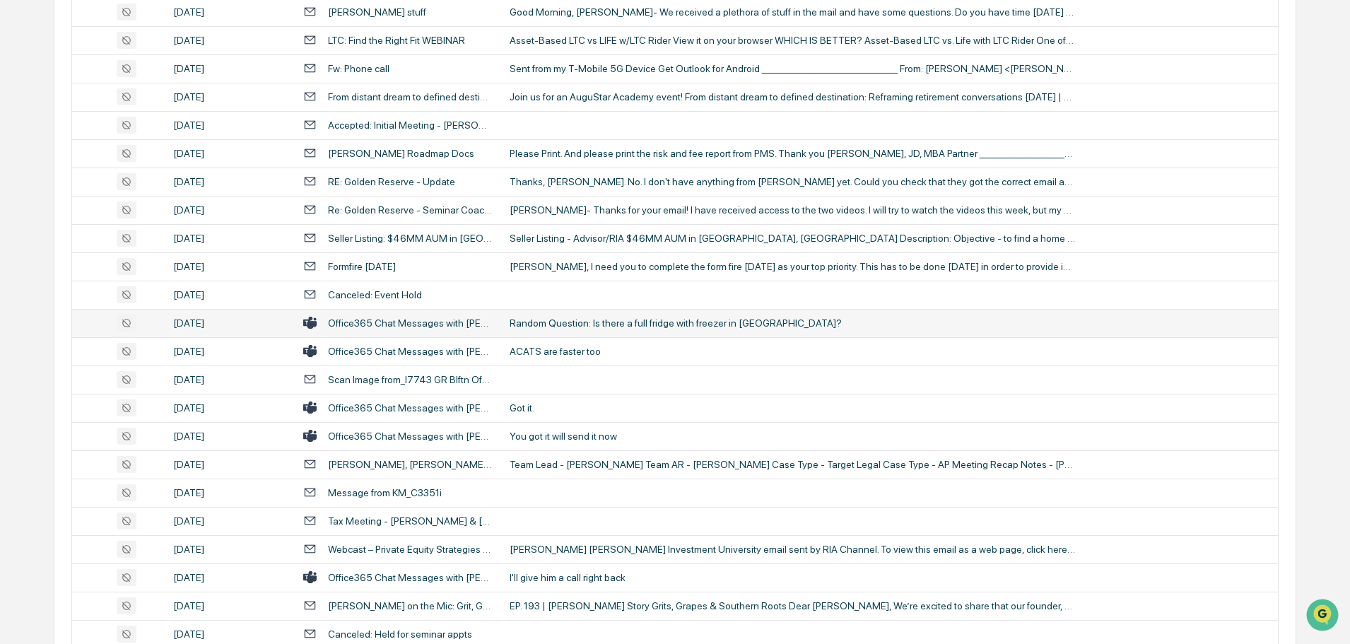
click at [554, 326] on div "Random Question: Is there a full fridge with freezer in [GEOGRAPHIC_DATA]?" at bounding box center [793, 322] width 566 height 11
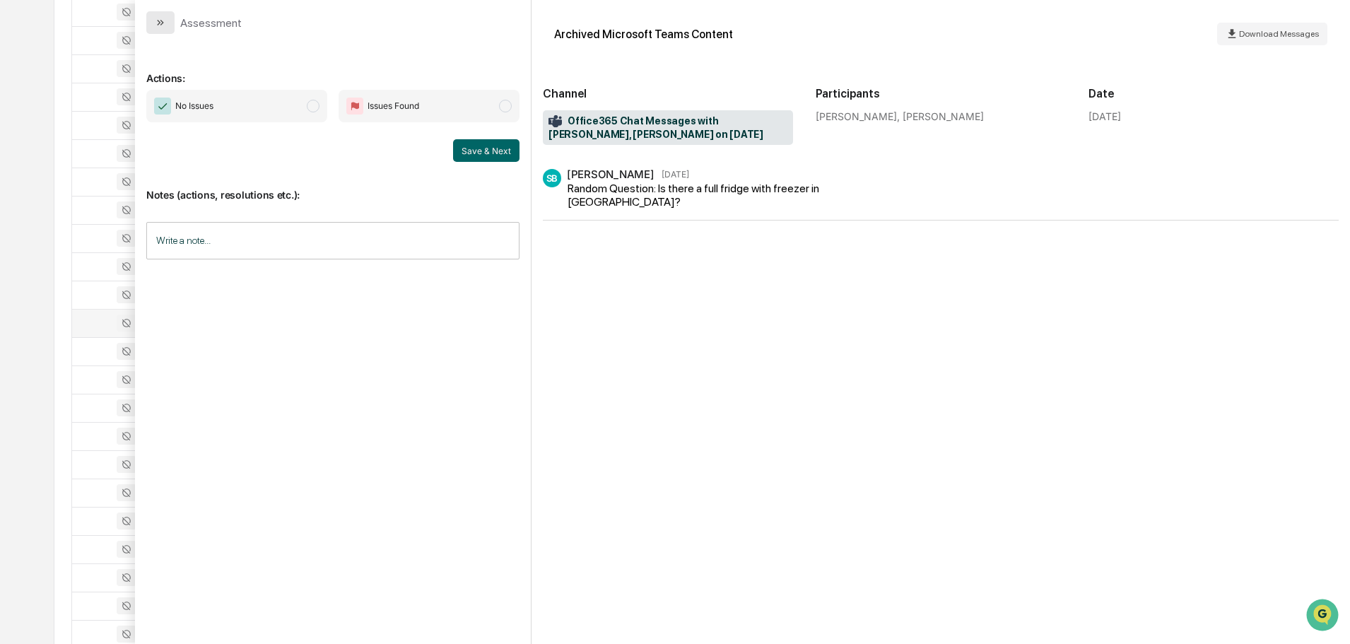
click at [170, 25] on button "modal" at bounding box center [160, 22] width 28 height 23
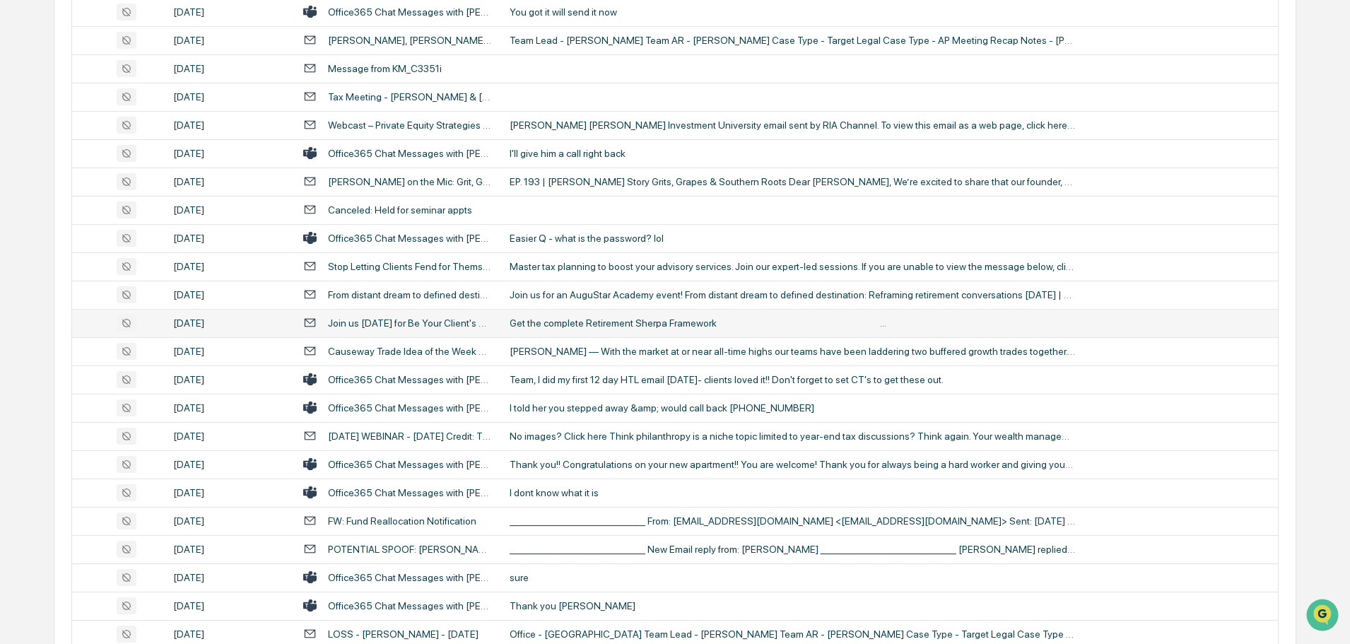
scroll to position [2236, 0]
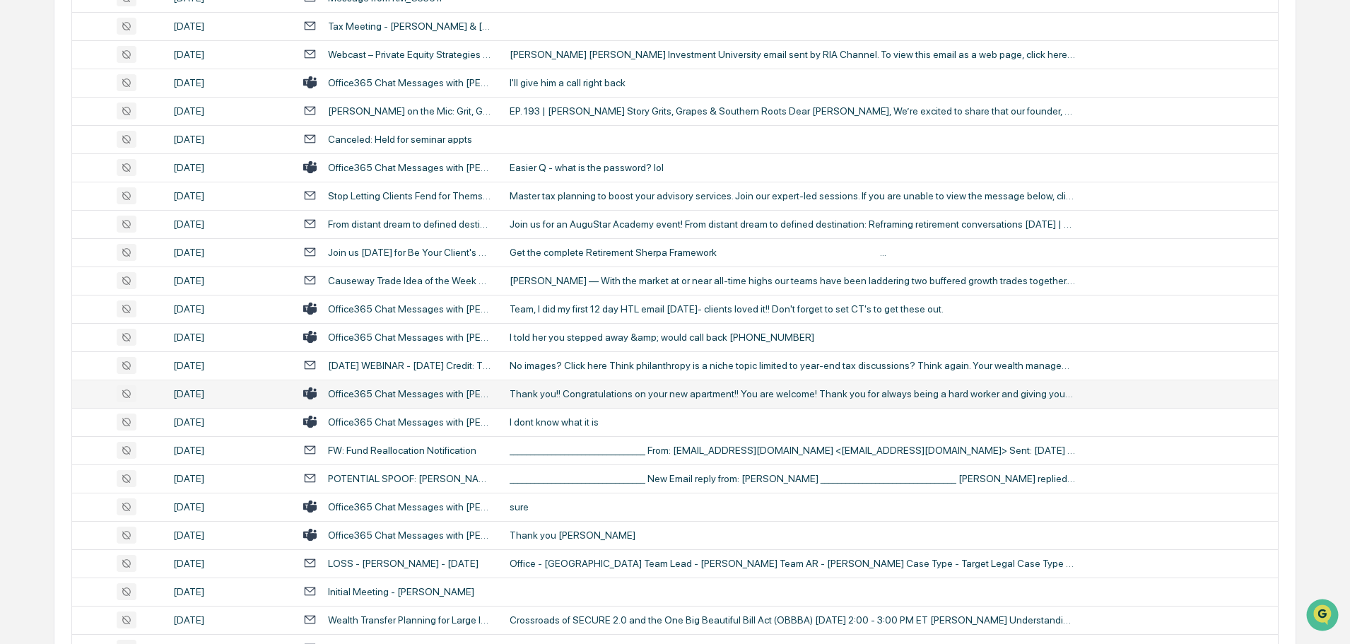
click at [555, 392] on div "Thank you!! Congratulations on your new apartment!! You are welcome! Thank you …" at bounding box center [793, 393] width 566 height 11
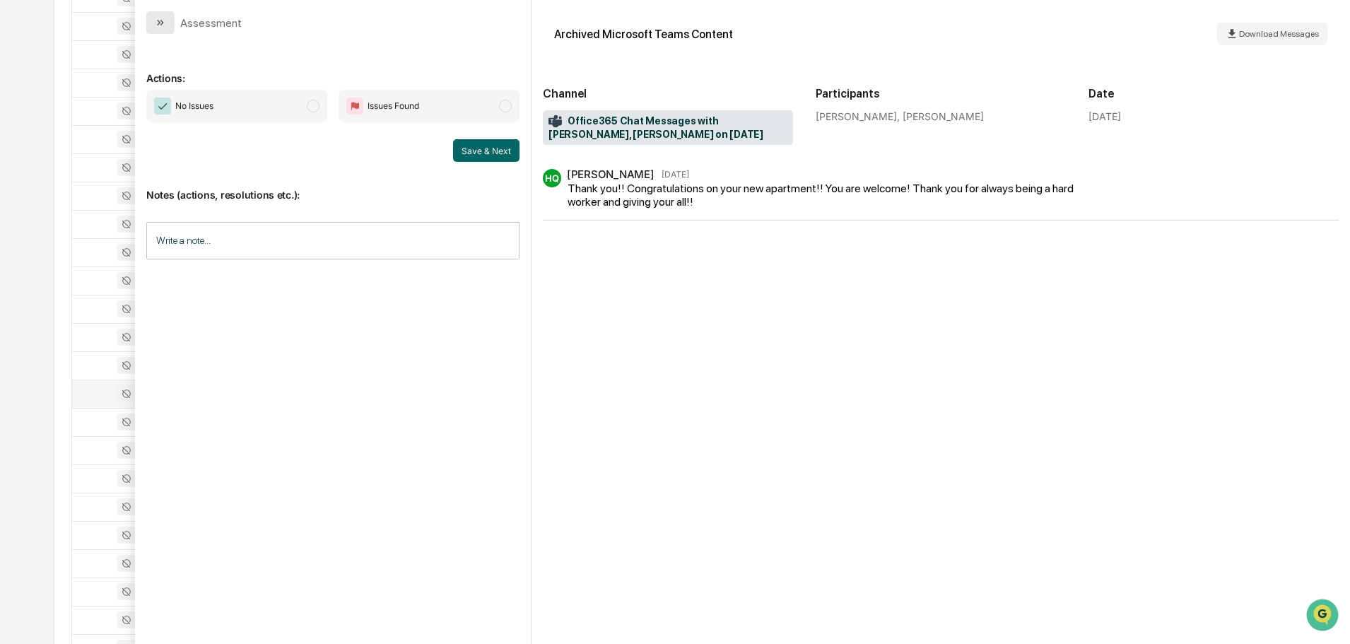
click at [163, 27] on icon "modal" at bounding box center [160, 22] width 11 height 11
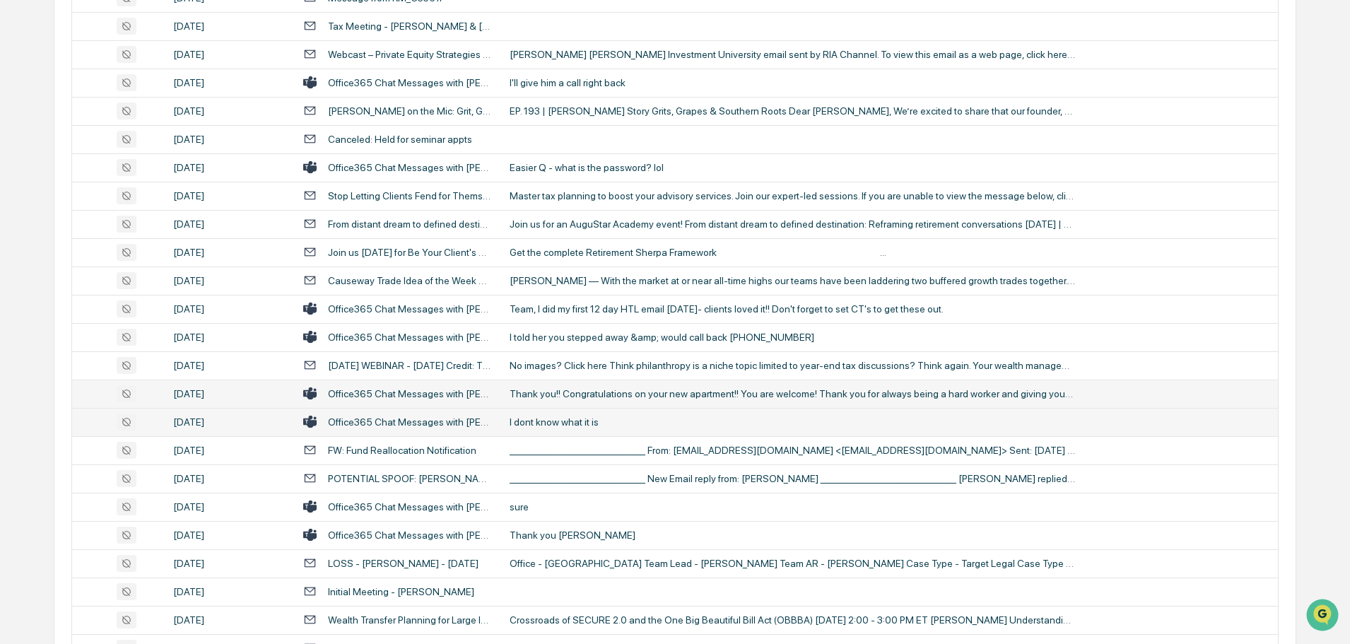
click at [568, 413] on td "I dont know what it is" at bounding box center [889, 422] width 777 height 28
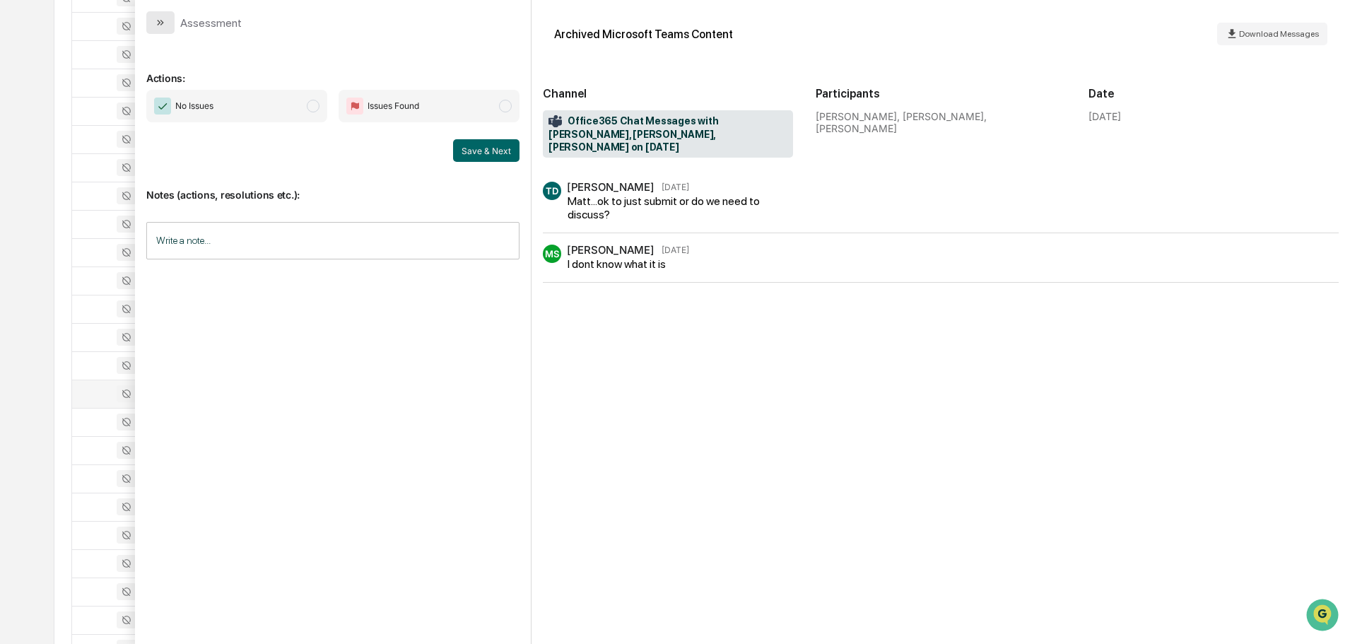
click at [166, 25] on button "modal" at bounding box center [160, 22] width 28 height 23
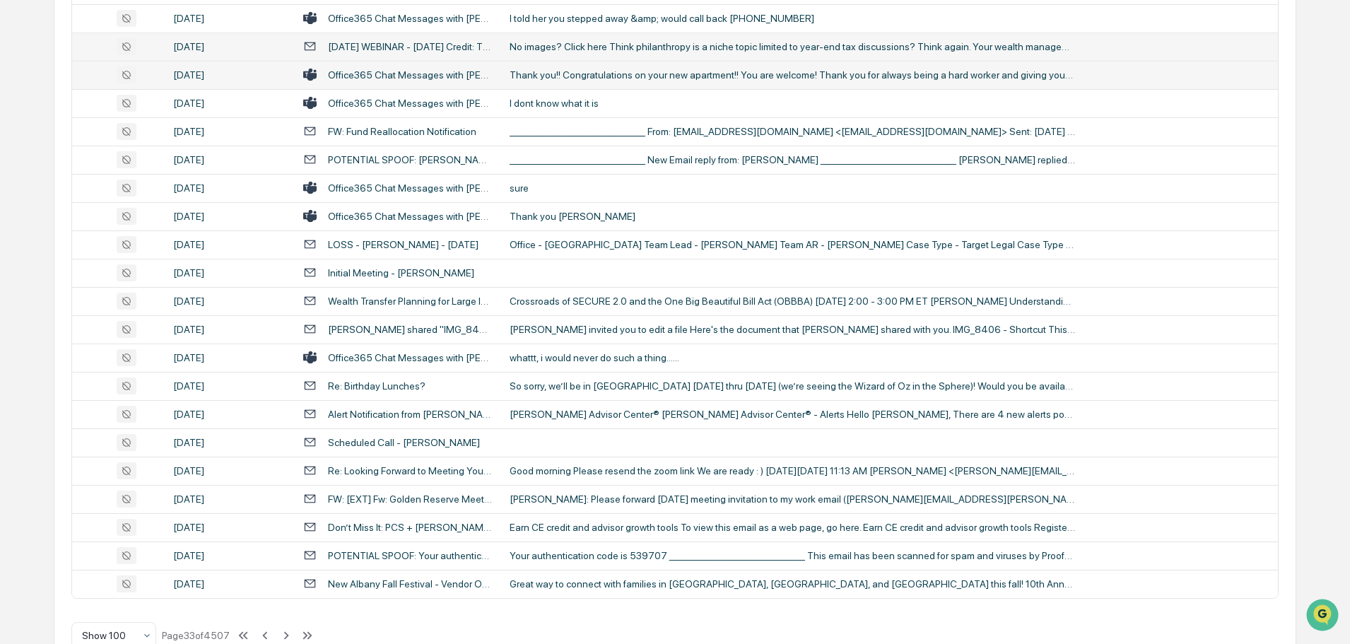
scroll to position [2589, 0]
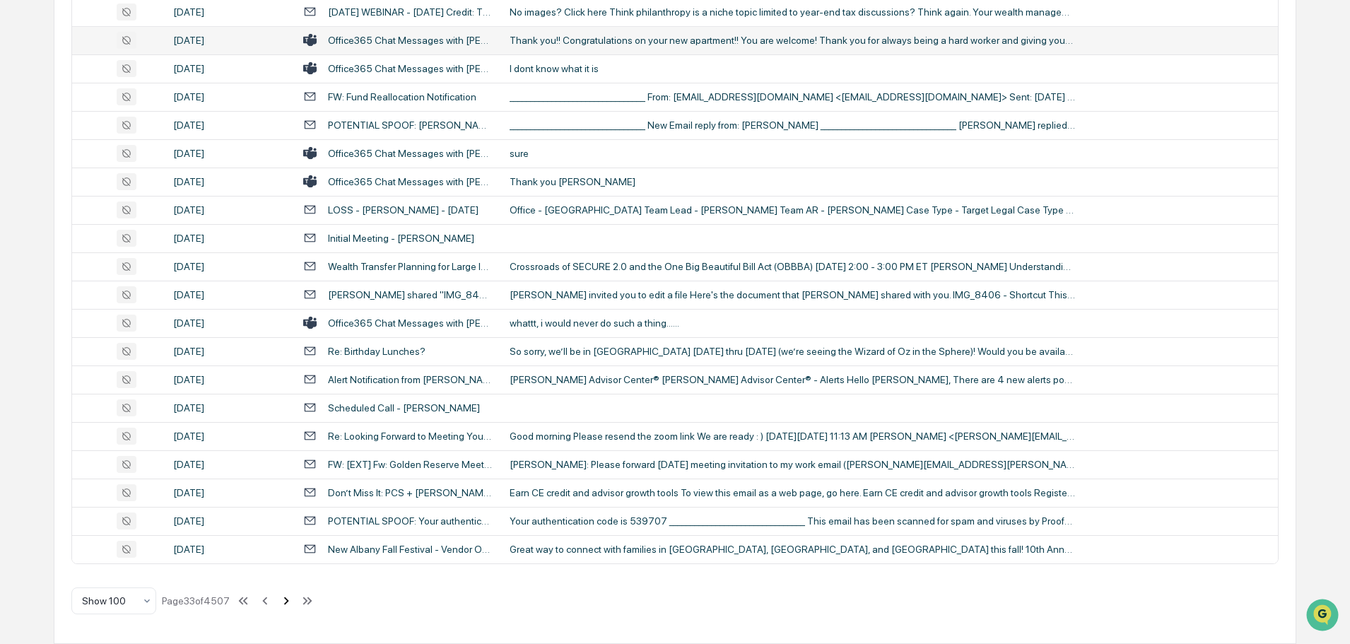
click at [287, 602] on icon at bounding box center [287, 601] width 16 height 16
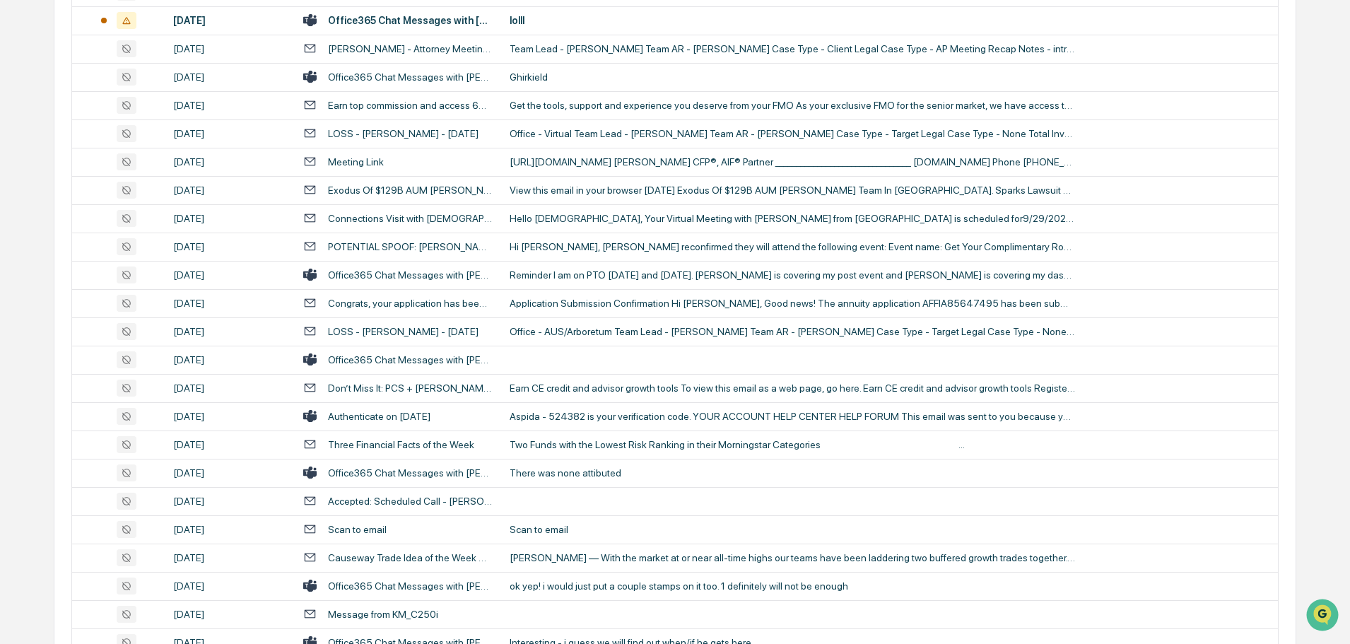
scroll to position [1414, 0]
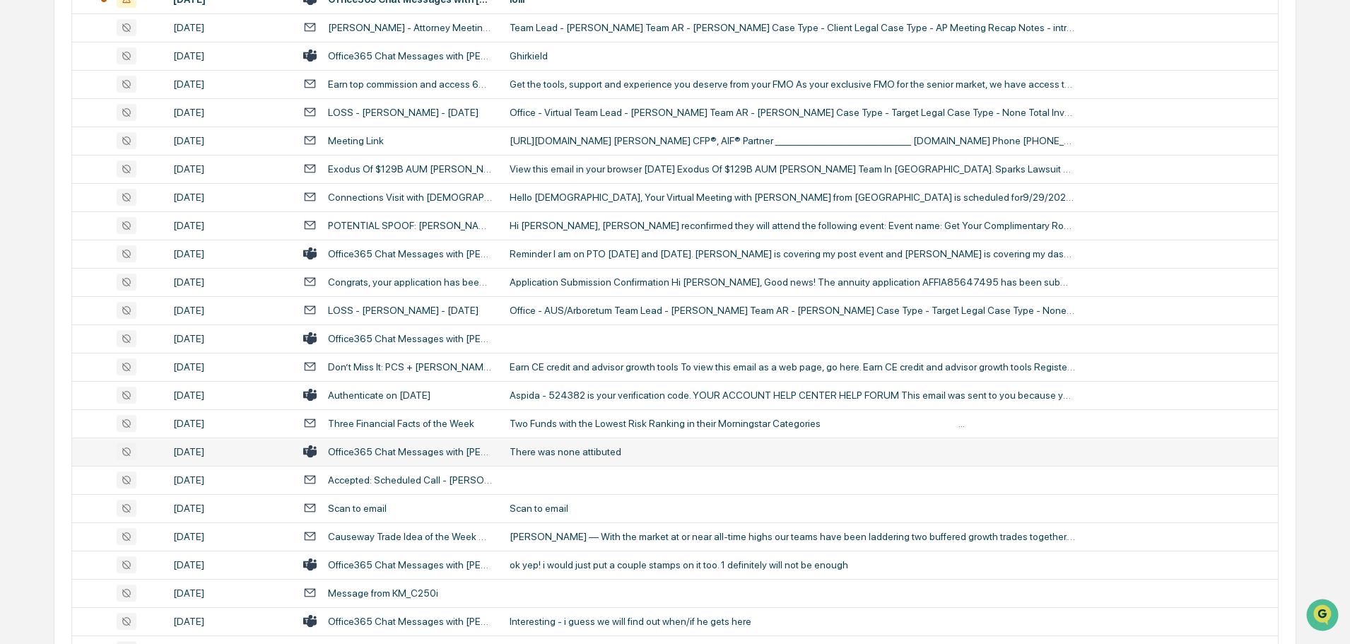
click at [611, 448] on div "There was none attibuted" at bounding box center [793, 451] width 566 height 11
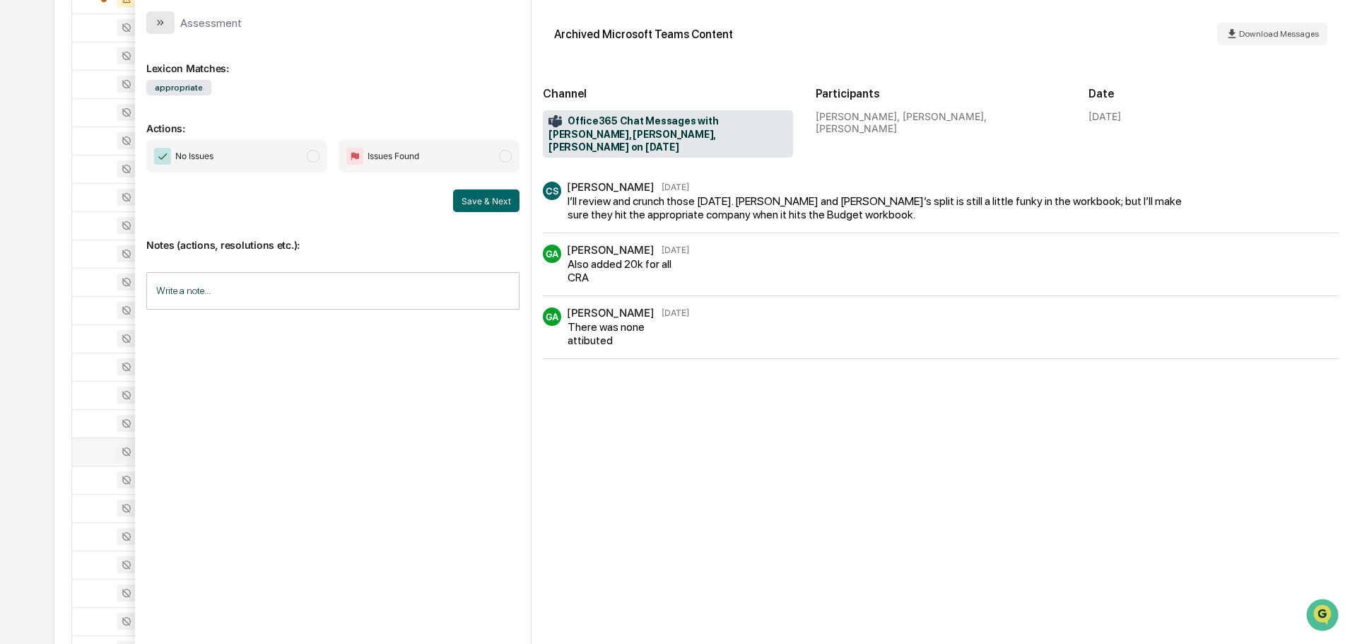
click at [173, 27] on button "modal" at bounding box center [160, 22] width 28 height 23
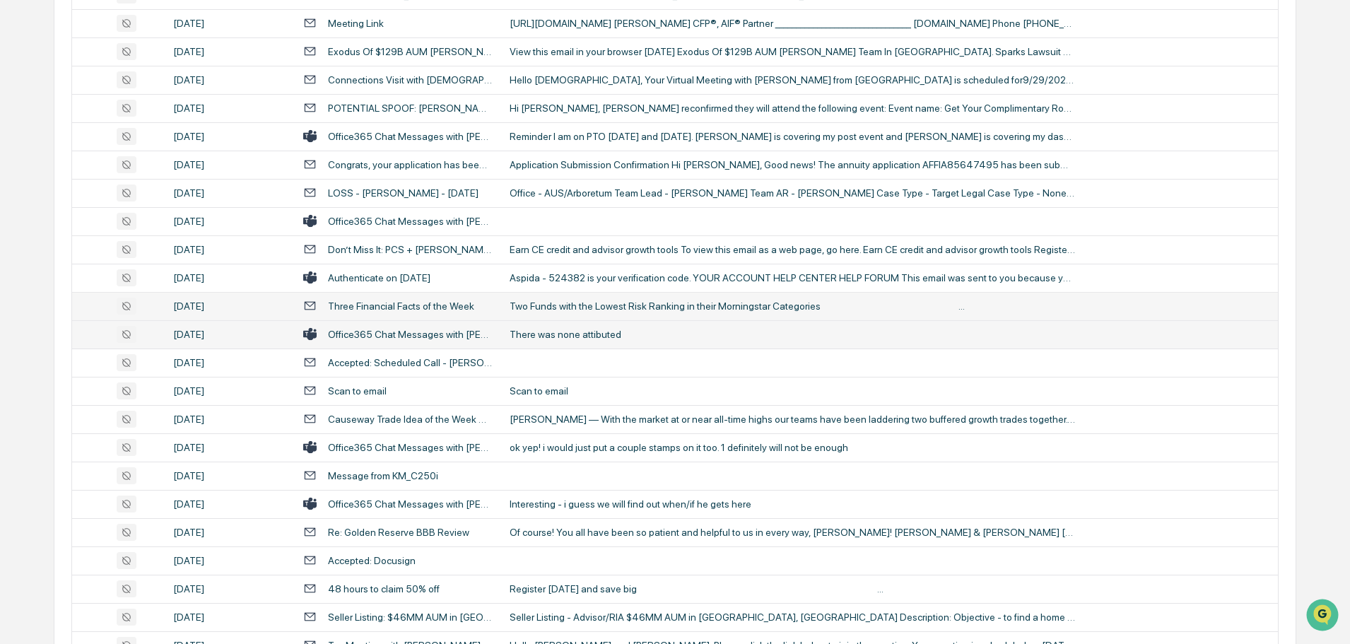
scroll to position [1555, 0]
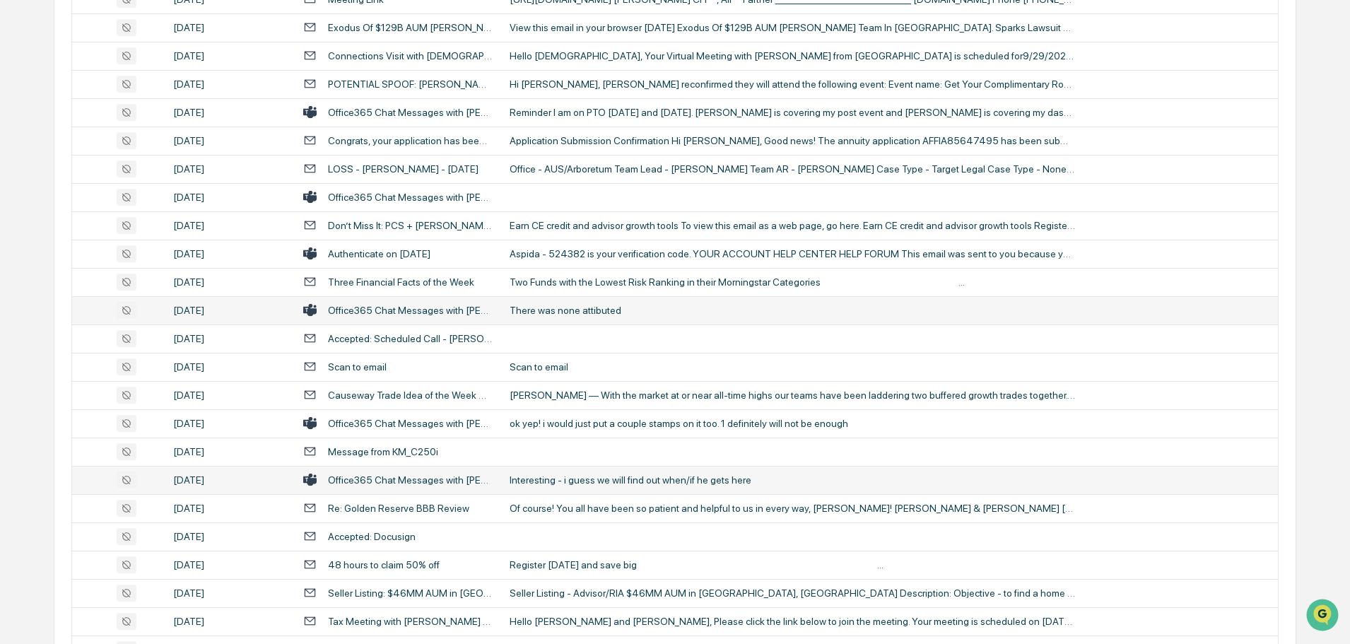
click at [614, 477] on div "Interesting - i guess we will find out when/if he gets here" at bounding box center [793, 479] width 566 height 11
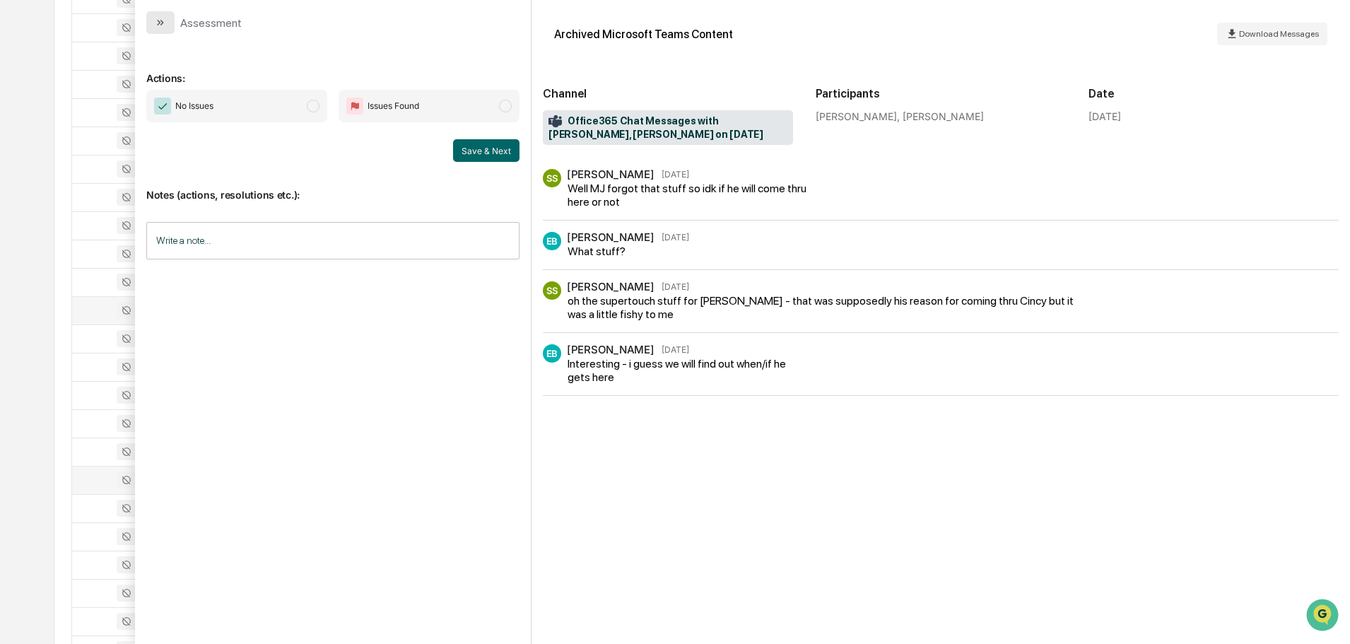
click at [155, 18] on icon "modal" at bounding box center [160, 22] width 11 height 11
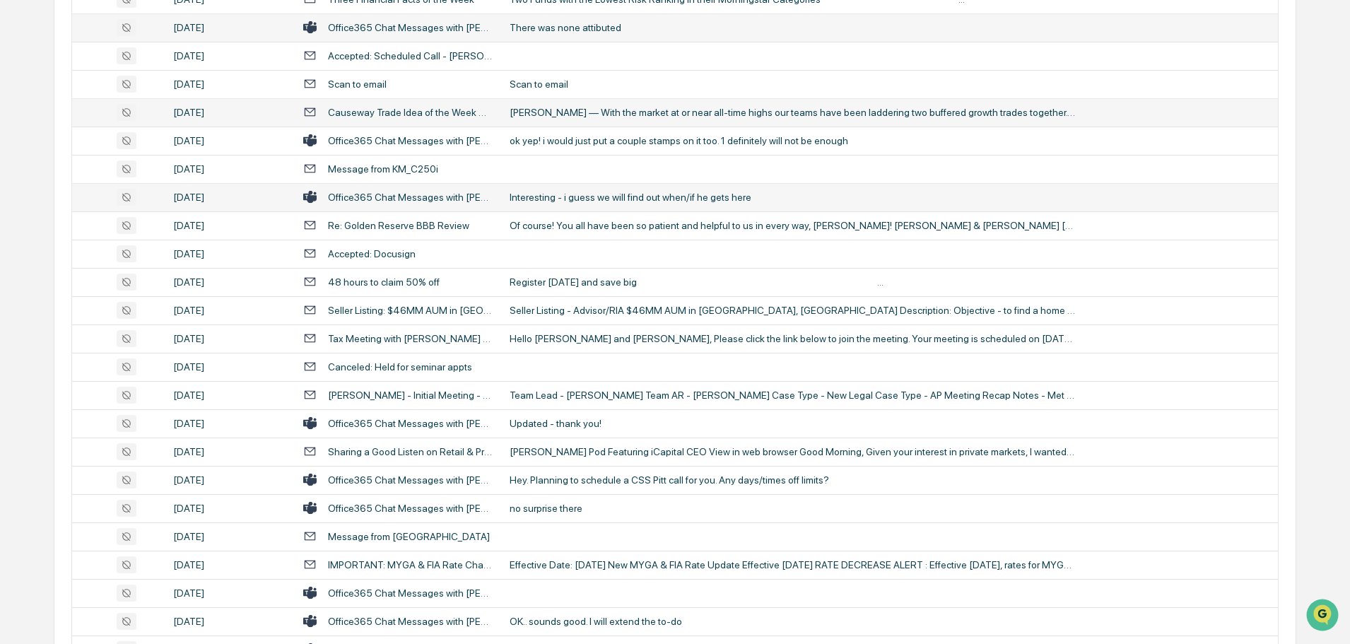
scroll to position [1909, 0]
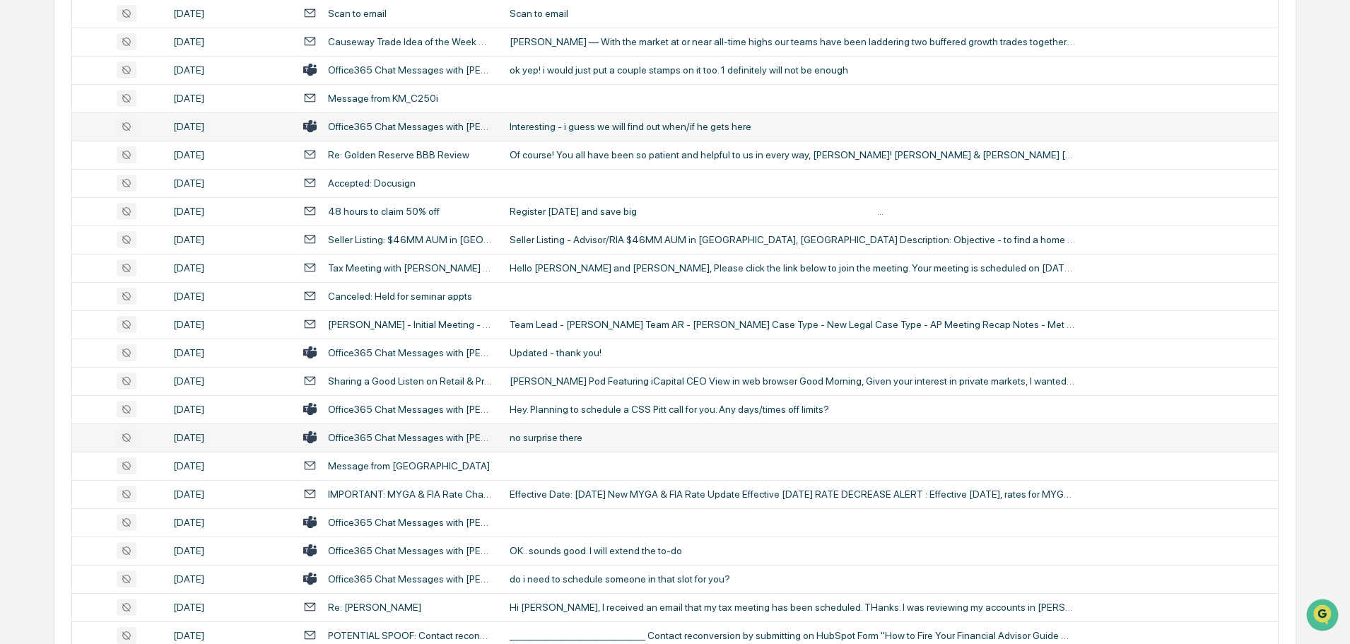
click at [559, 435] on div "no surprise there" at bounding box center [793, 437] width 566 height 11
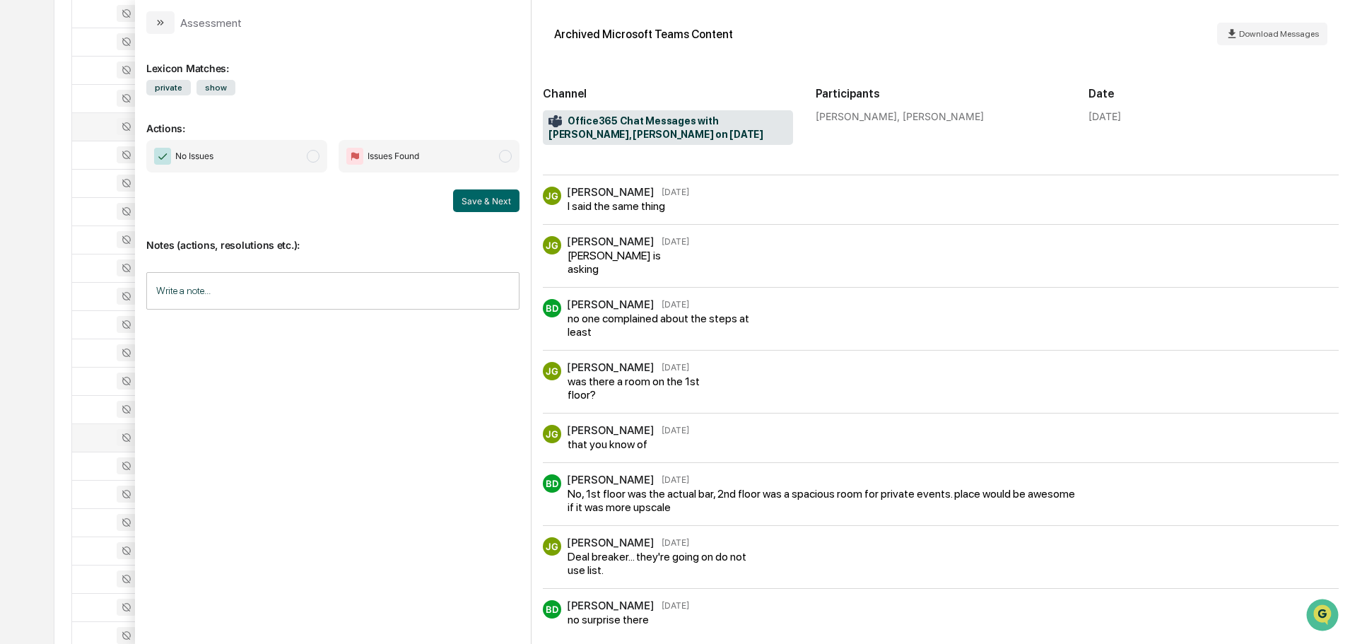
scroll to position [1152, 0]
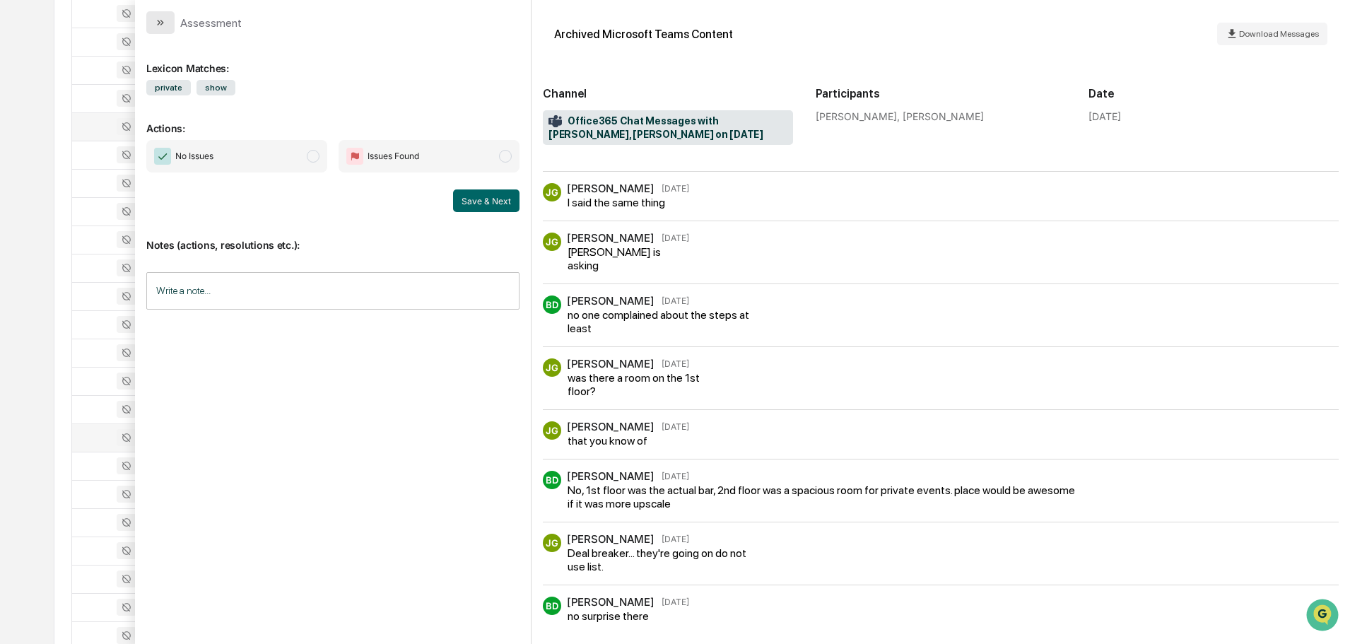
click at [170, 28] on button "modal" at bounding box center [160, 22] width 28 height 23
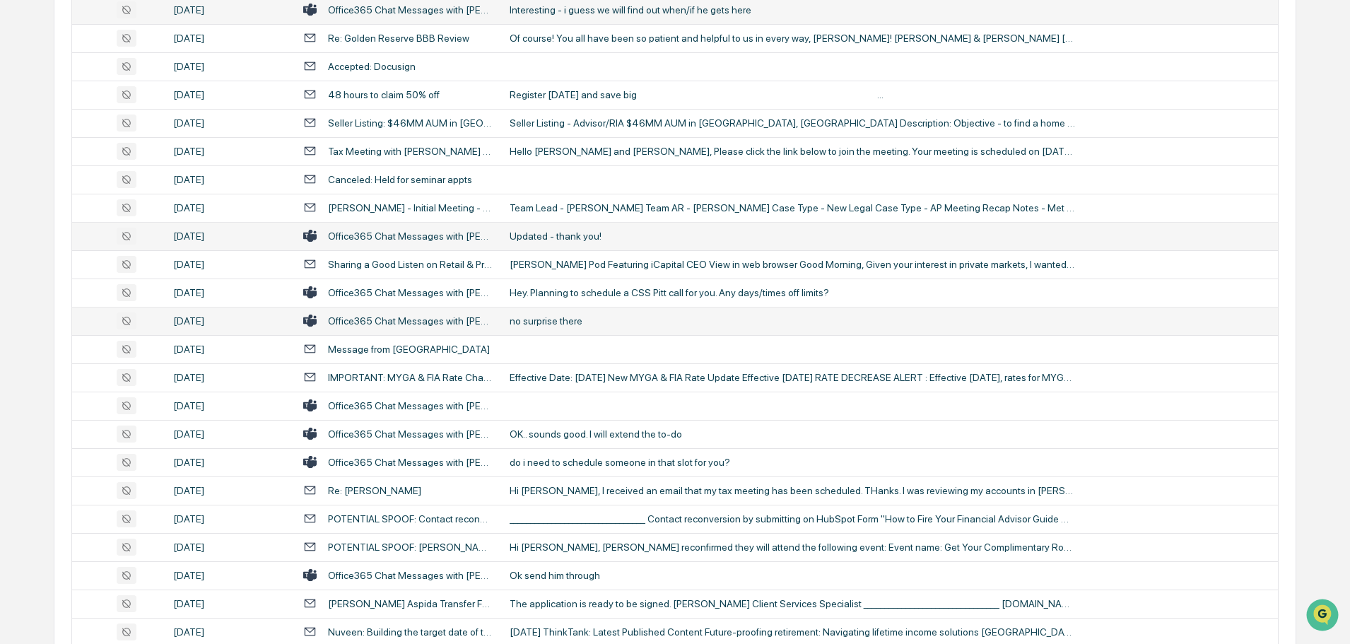
scroll to position [2050, 0]
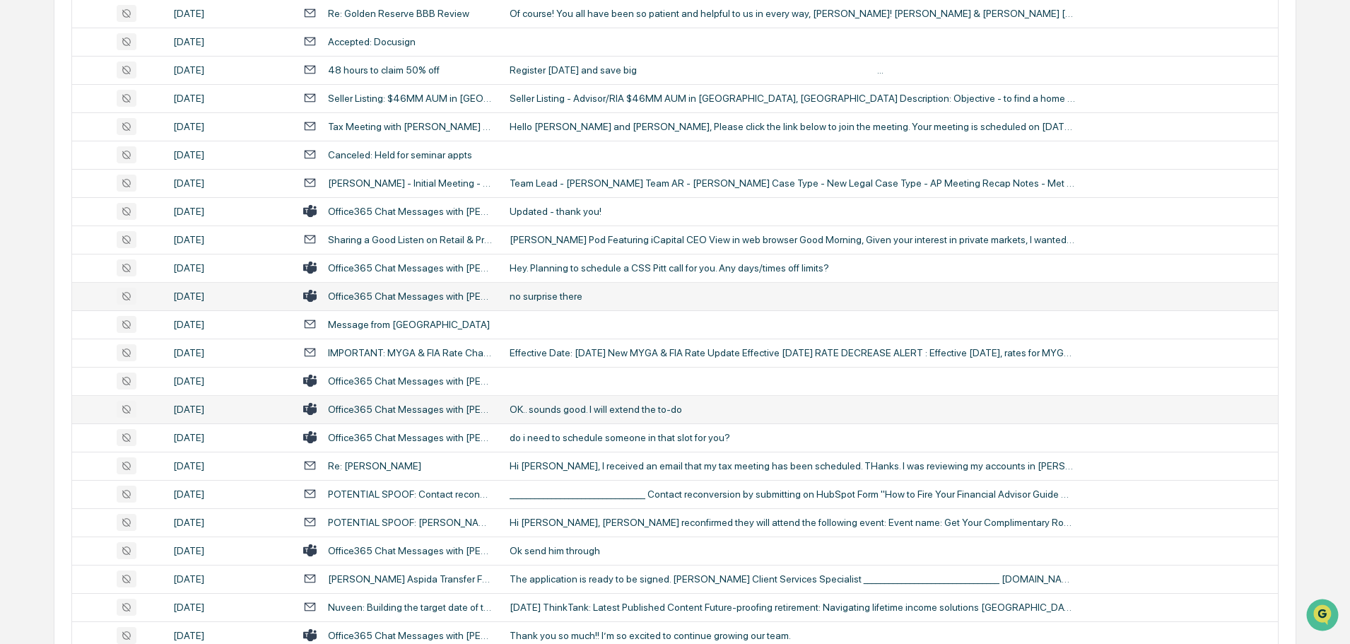
click at [586, 397] on td "OK.. sounds good. I will extend the to-do" at bounding box center [889, 409] width 777 height 28
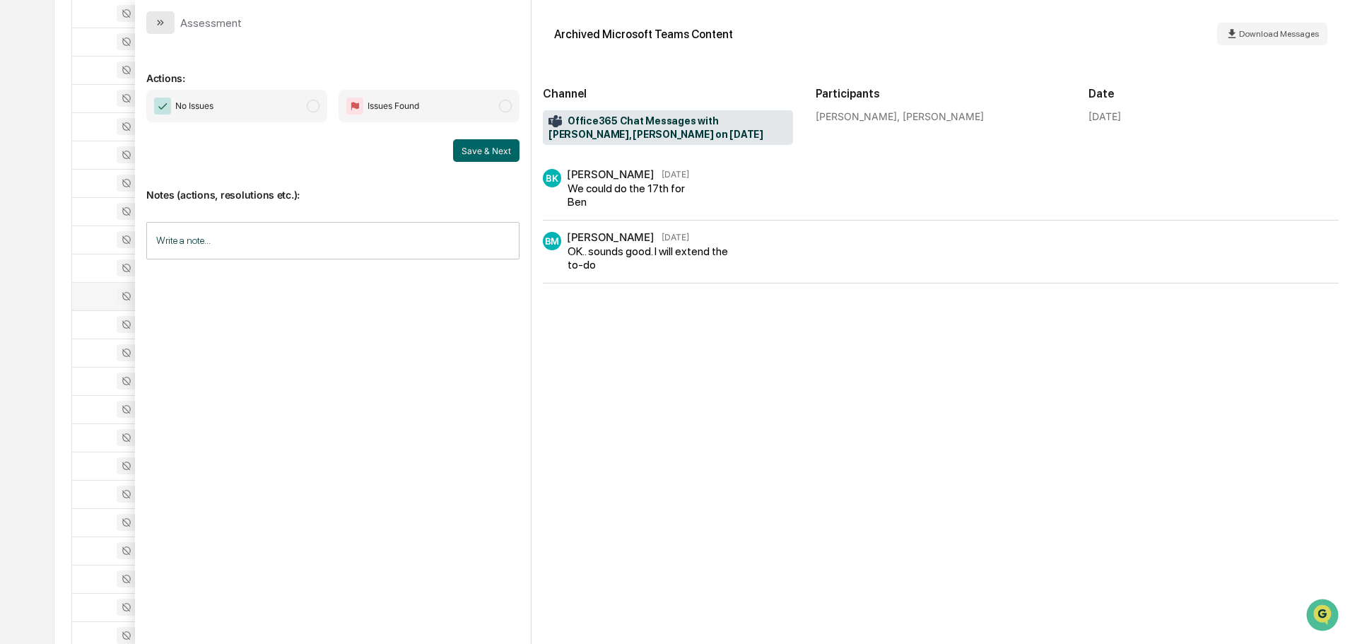
click at [160, 28] on icon "modal" at bounding box center [160, 22] width 11 height 11
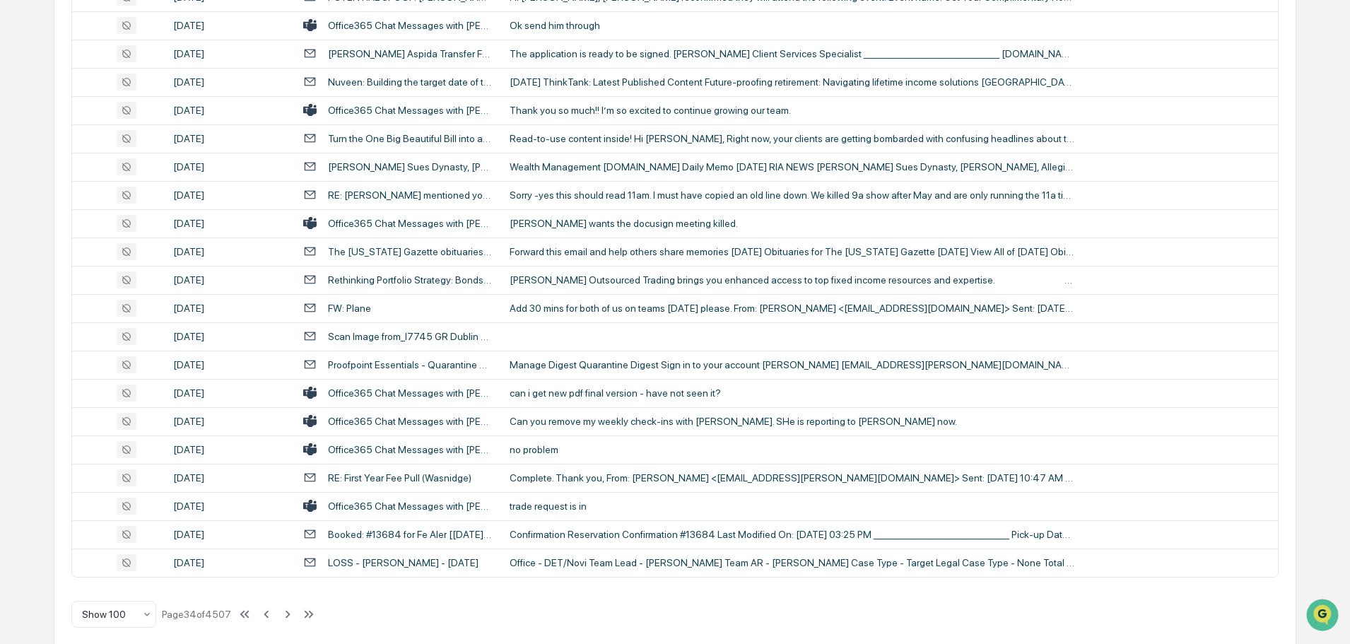
scroll to position [2589, 0]
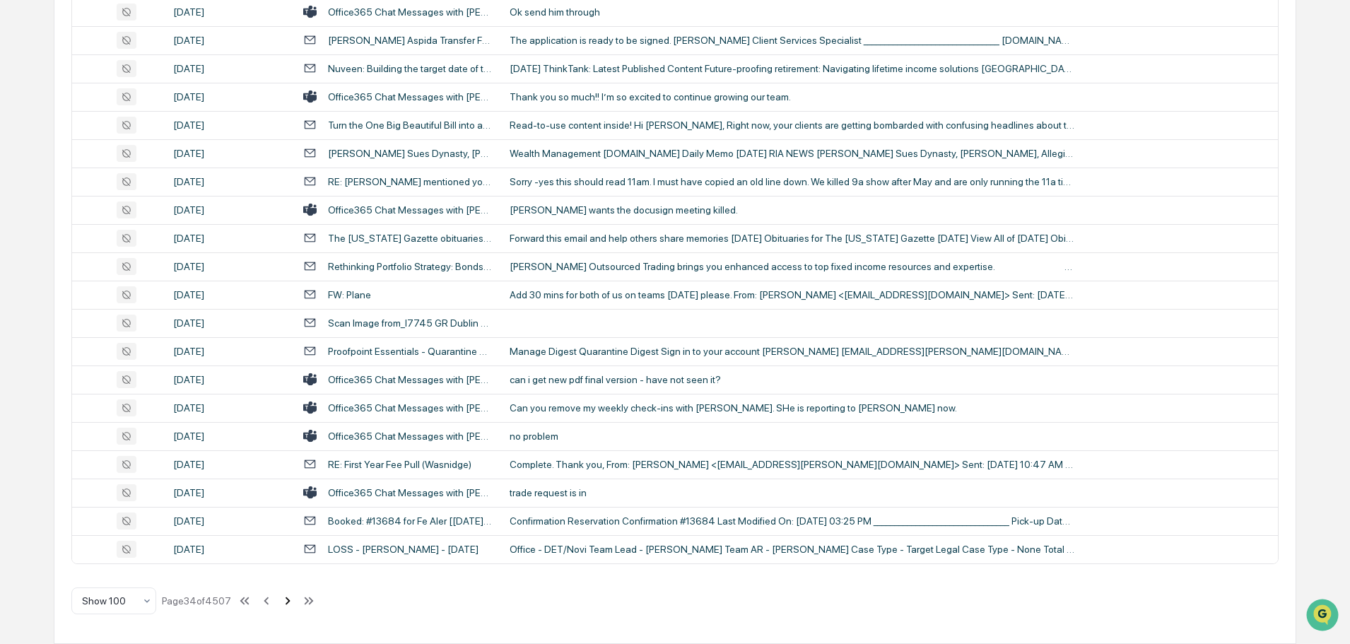
click at [289, 603] on icon at bounding box center [288, 601] width 16 height 16
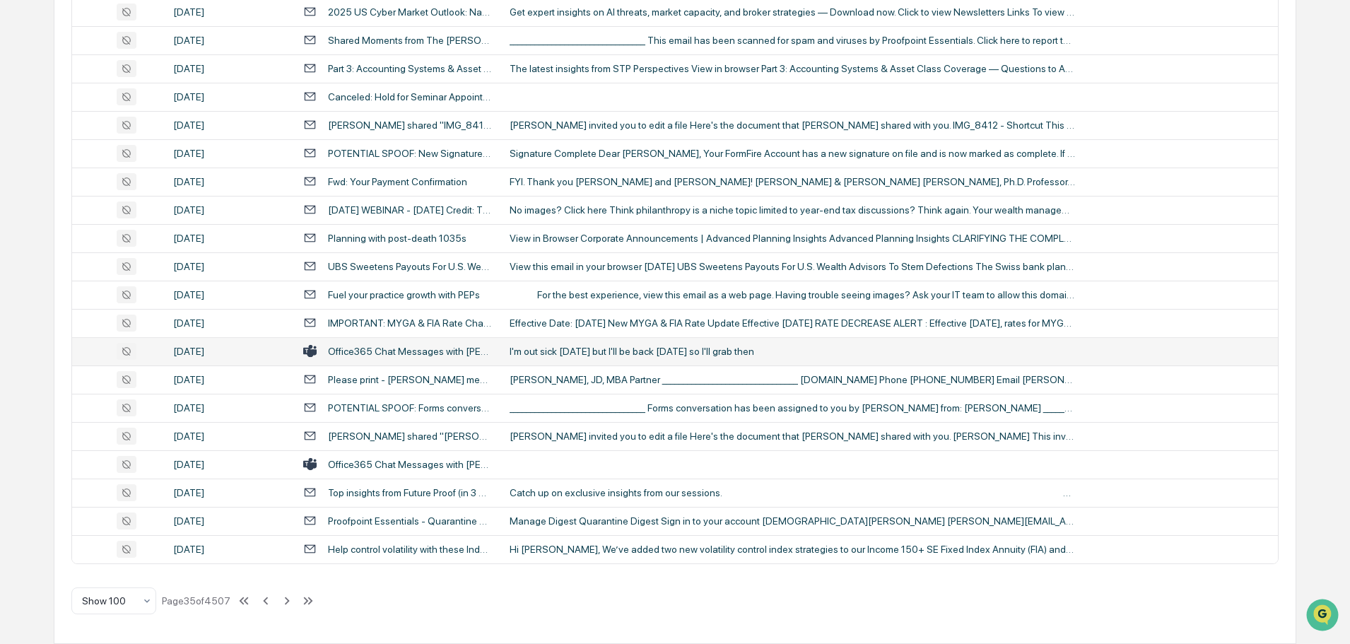
click at [584, 346] on div "I'm out sick [DATE] but I'll be back [DATE] so I'll grab then" at bounding box center [793, 351] width 566 height 11
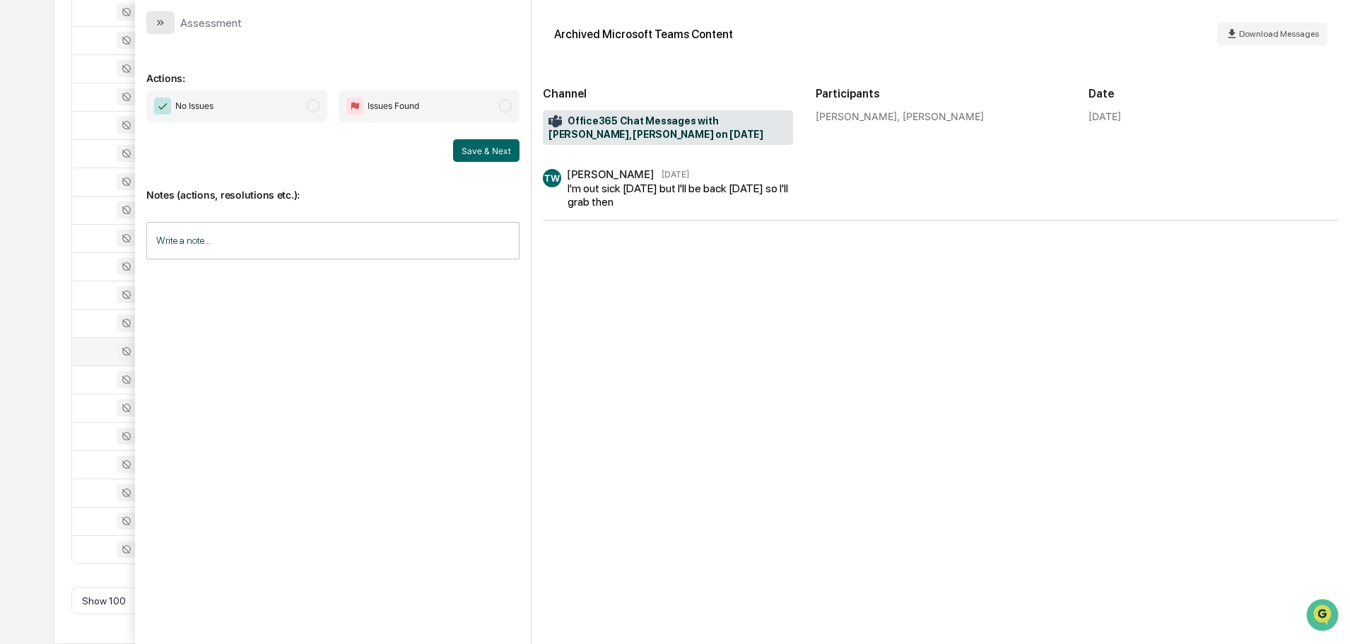
click at [160, 21] on icon "modal" at bounding box center [160, 22] width 11 height 11
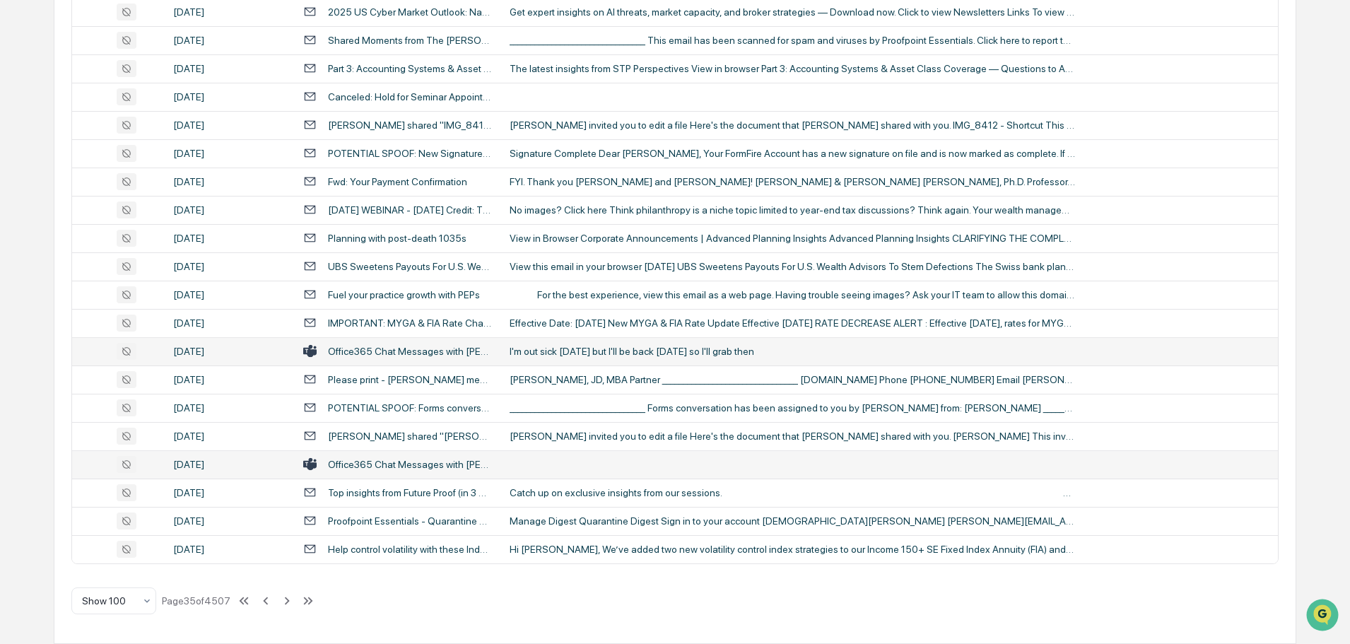
click at [563, 460] on td at bounding box center [889, 464] width 777 height 28
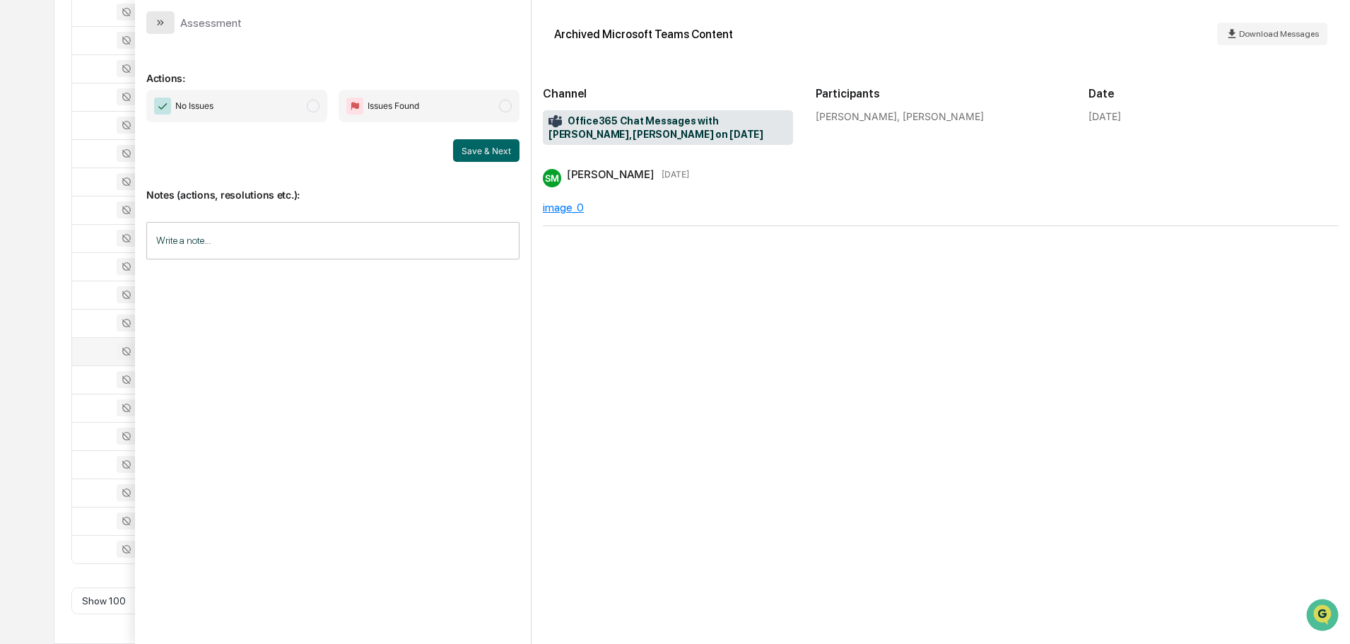
click at [165, 25] on icon "modal" at bounding box center [160, 22] width 11 height 11
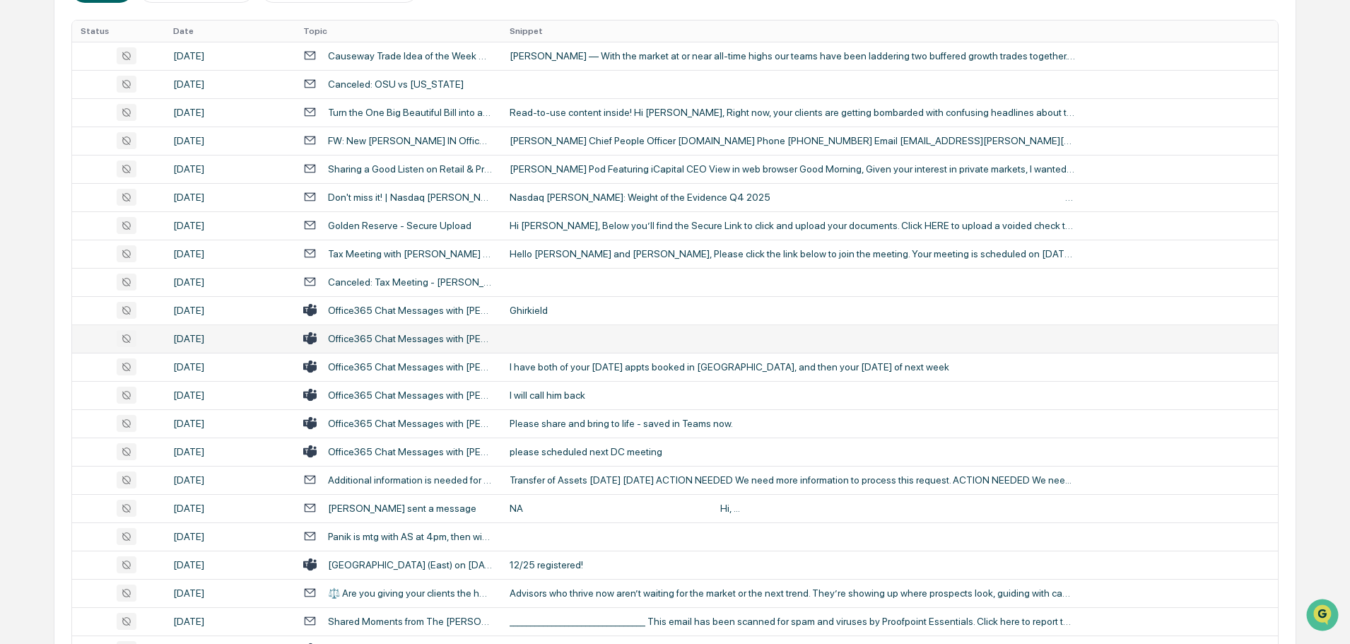
scroll to position [353, 0]
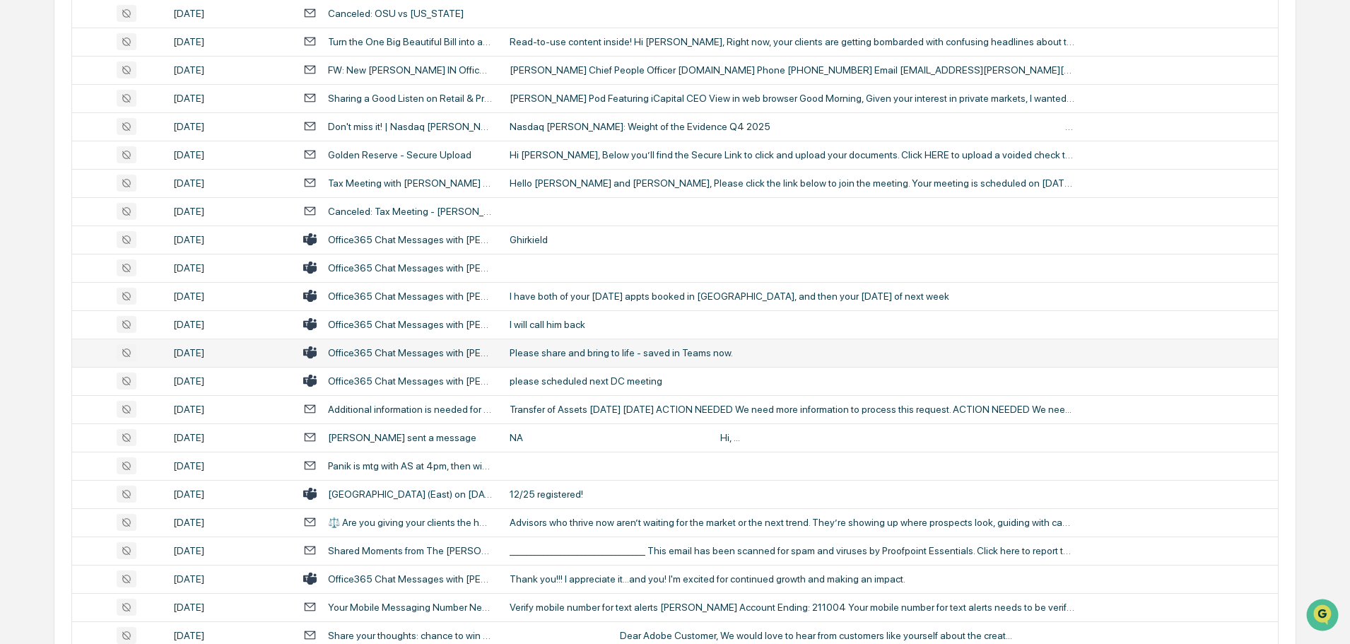
click at [588, 355] on div "Please share and bring to life - saved in Teams now." at bounding box center [793, 352] width 566 height 11
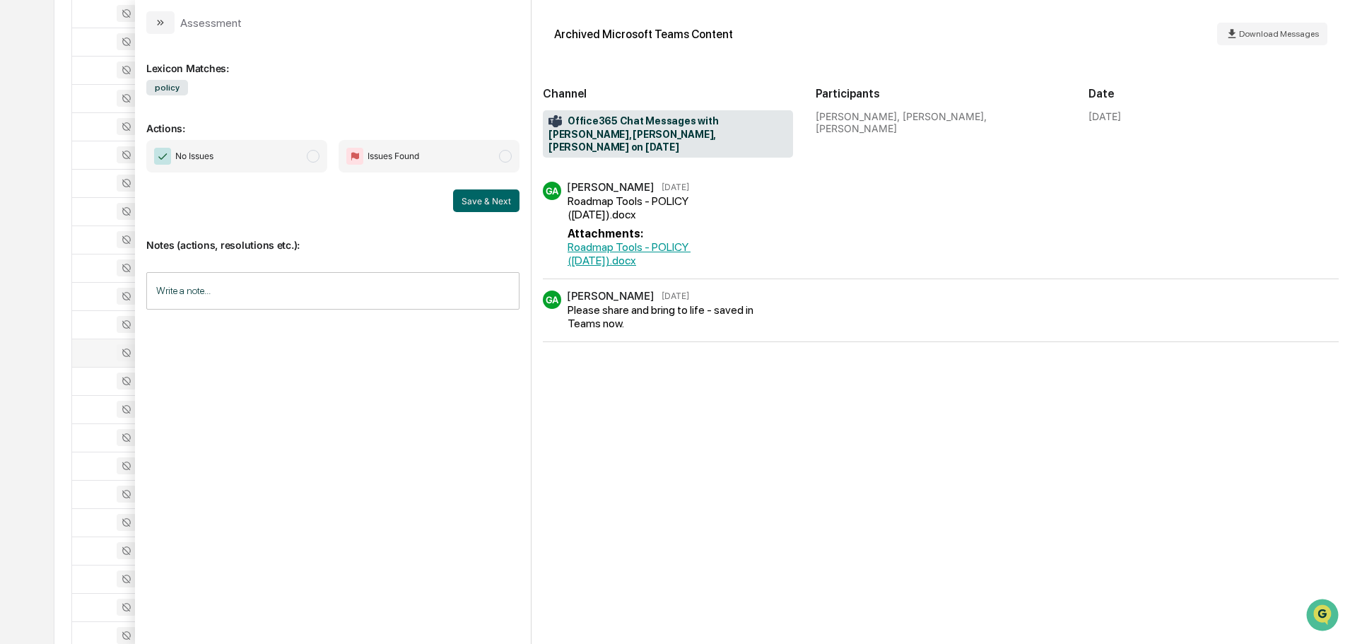
click at [166, 23] on button "modal" at bounding box center [160, 22] width 28 height 23
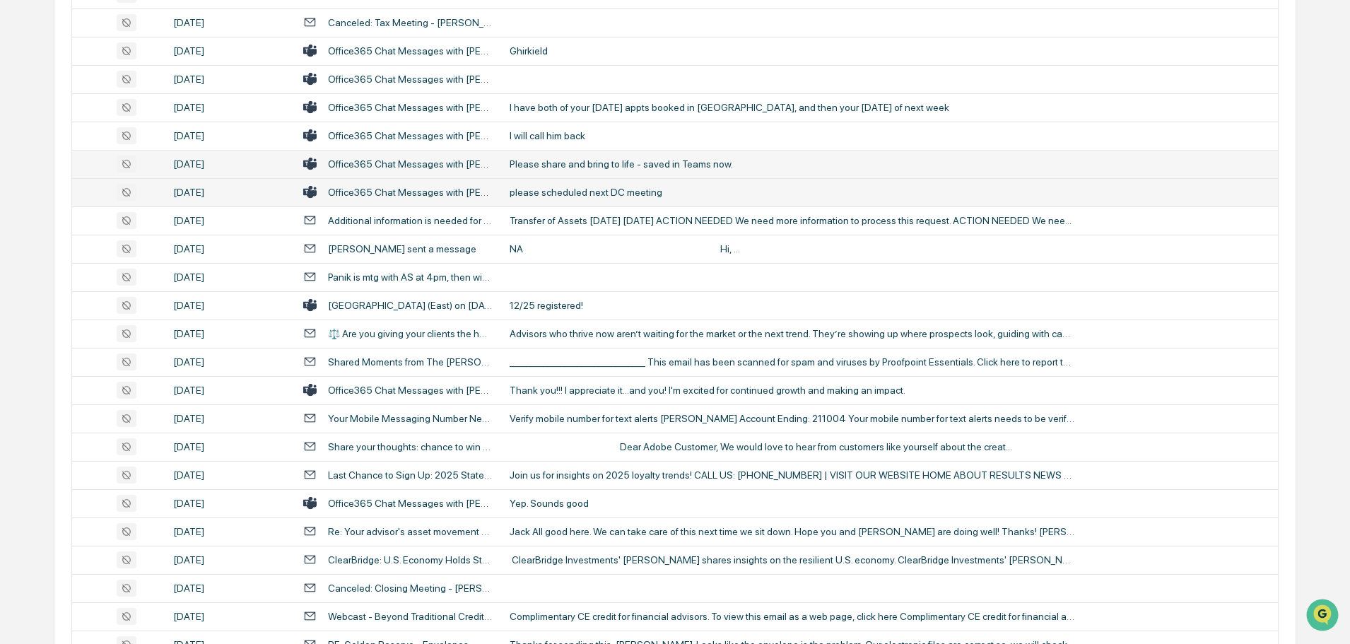
scroll to position [566, 0]
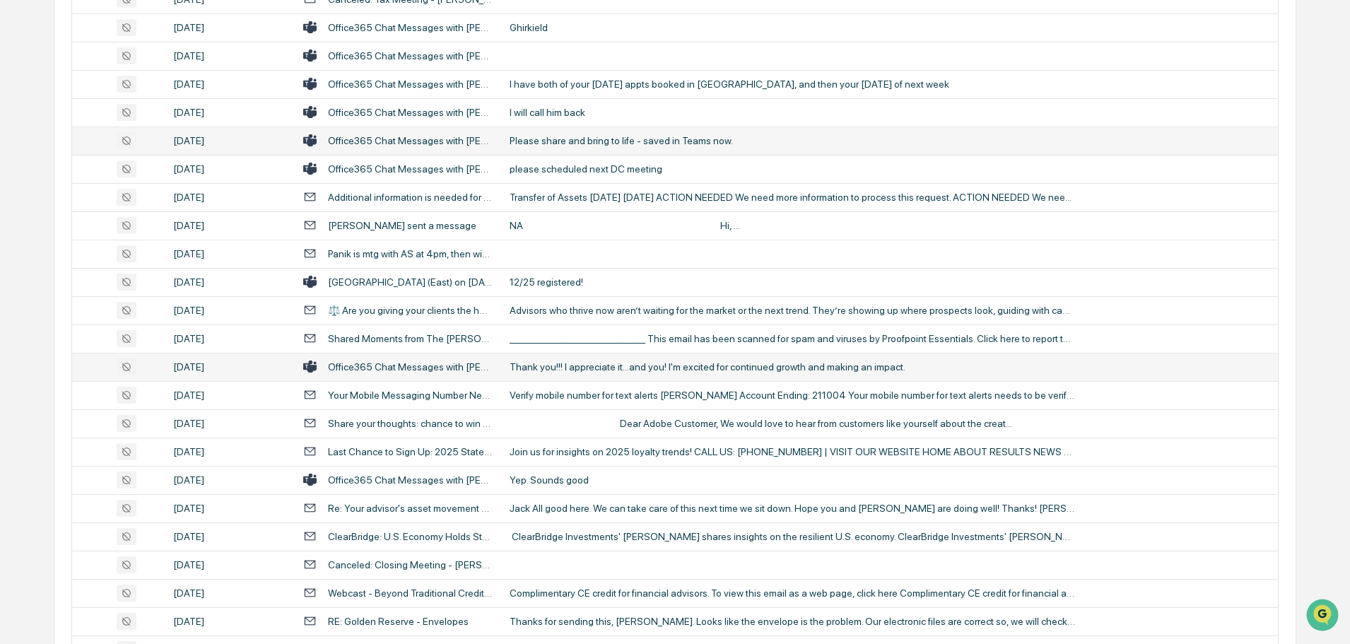
click at [552, 367] on div "Thank you!!! I appreciate it...and you! I'm excited for continued growth and ma…" at bounding box center [793, 366] width 566 height 11
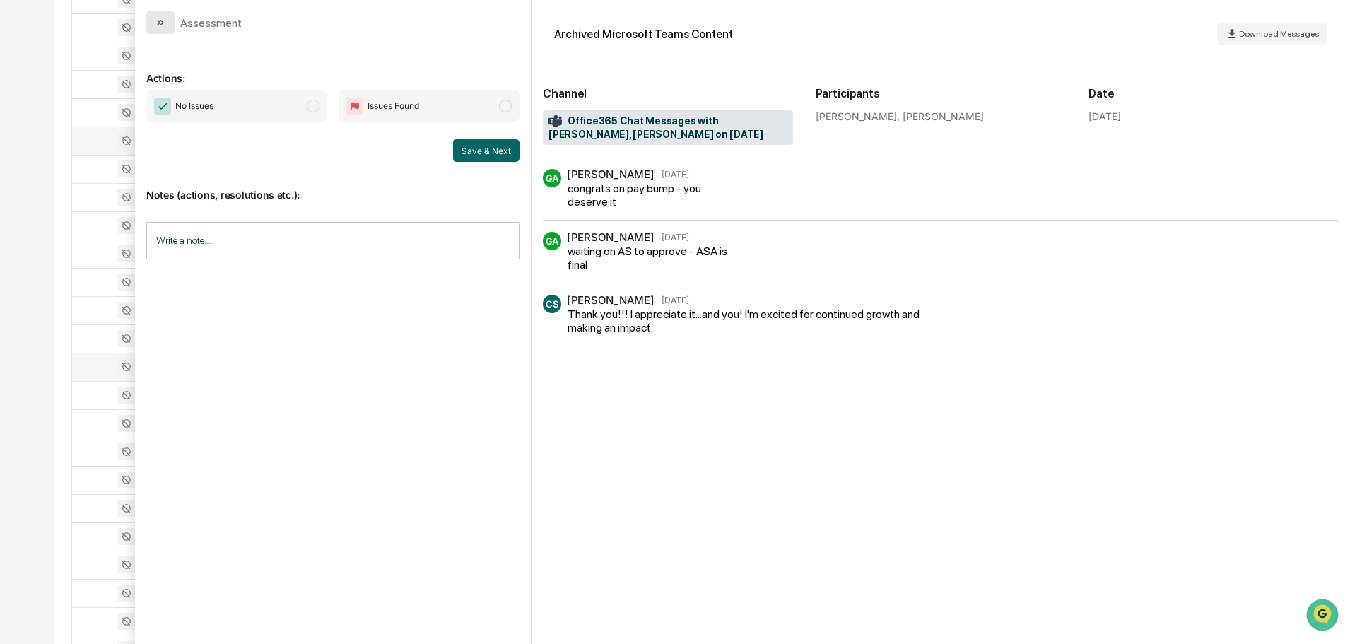
click at [161, 25] on icon "modal" at bounding box center [162, 23] width 4 height 6
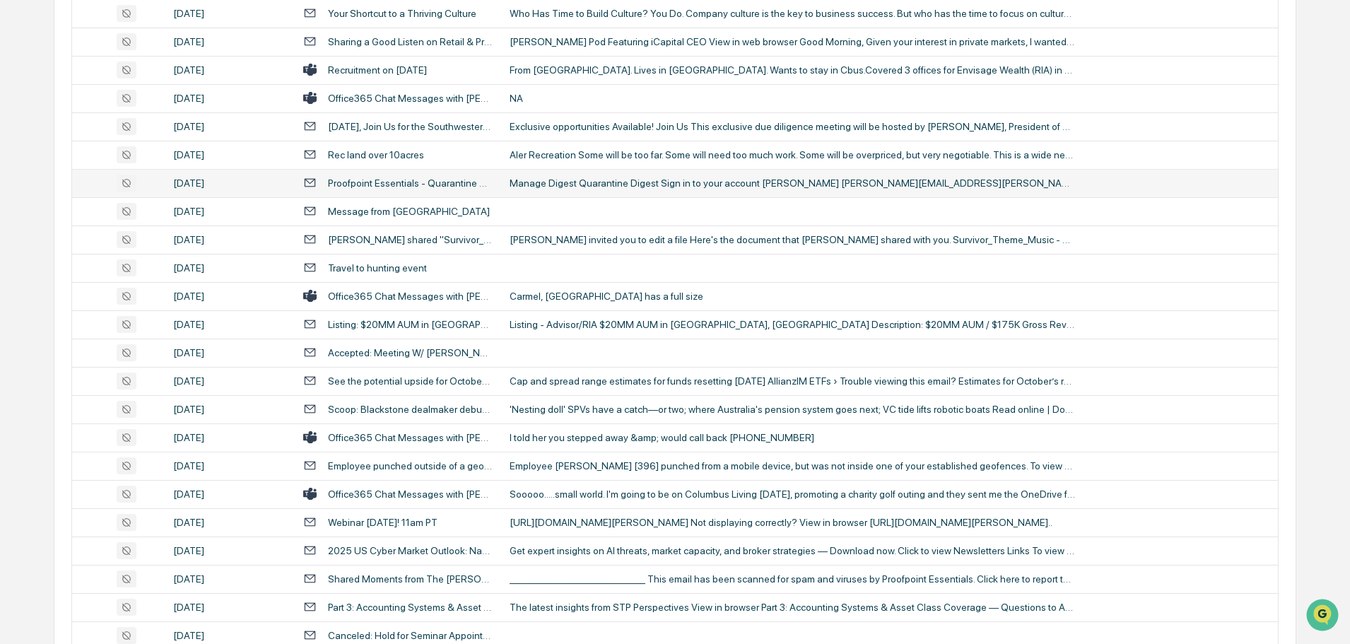
scroll to position [2121, 0]
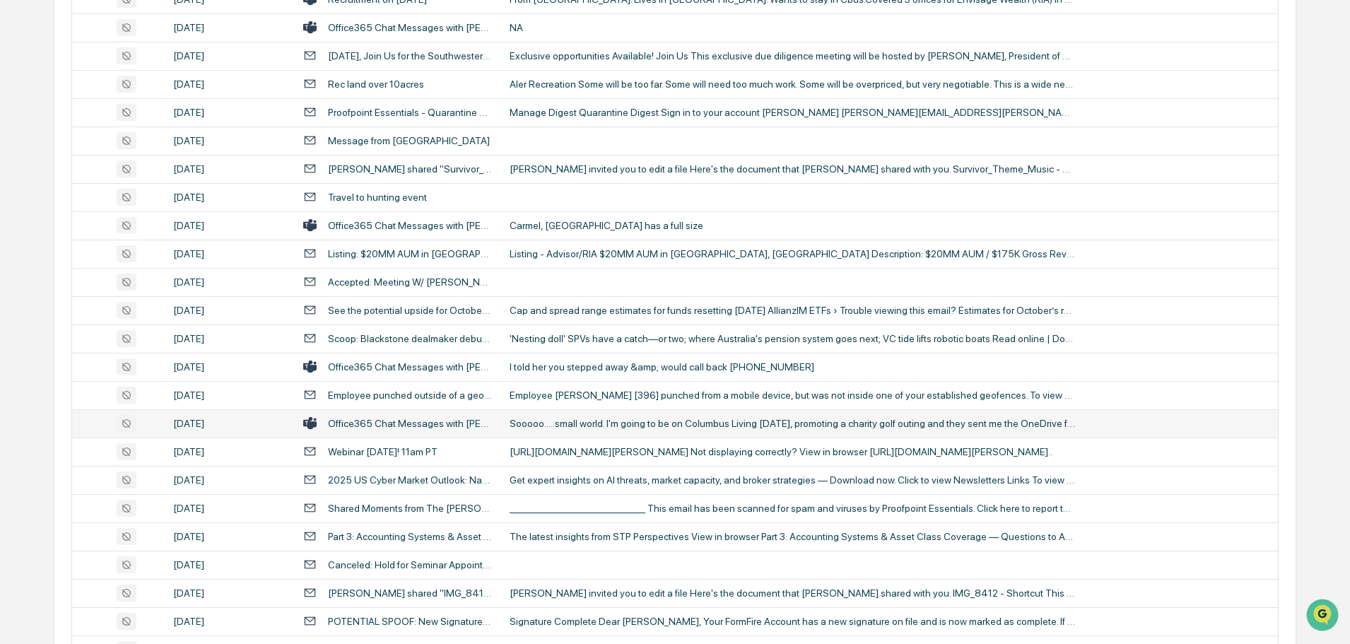
click at [581, 421] on div "Sooooo.....small world. I'm going to be on Columbus Living [DATE], promoting a …" at bounding box center [793, 423] width 566 height 11
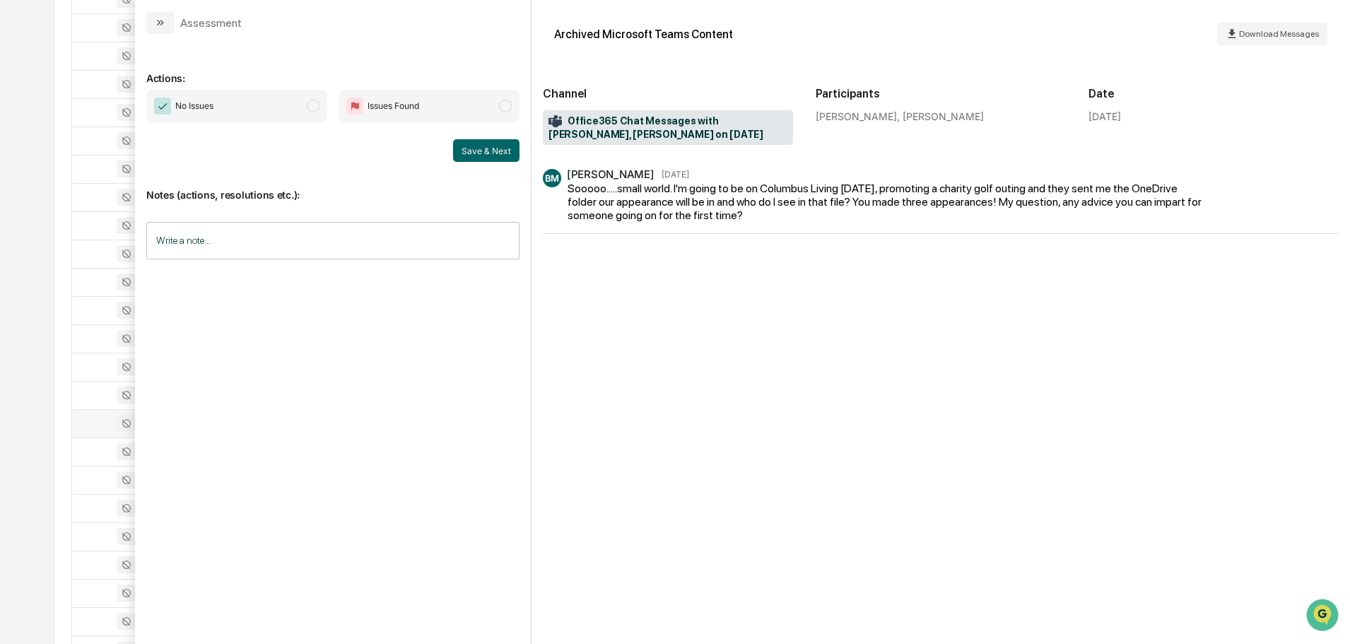
click at [159, 19] on icon "modal" at bounding box center [160, 22] width 11 height 11
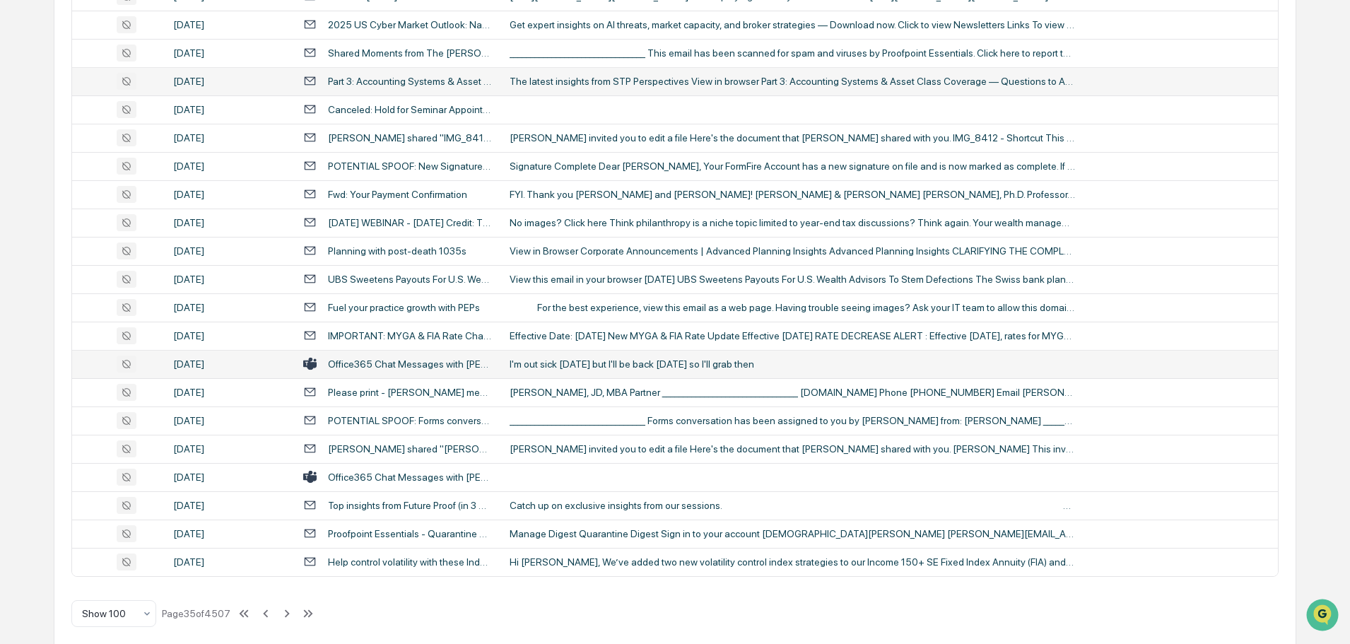
scroll to position [2589, 0]
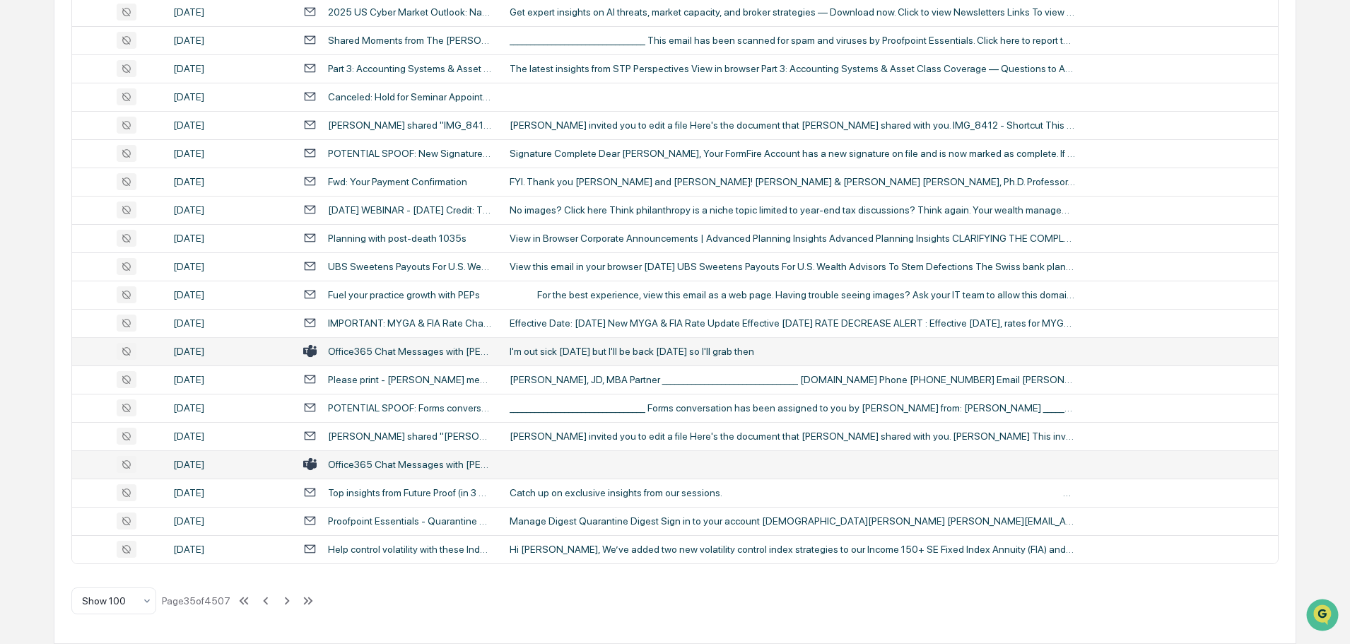
click at [562, 467] on td at bounding box center [889, 464] width 777 height 28
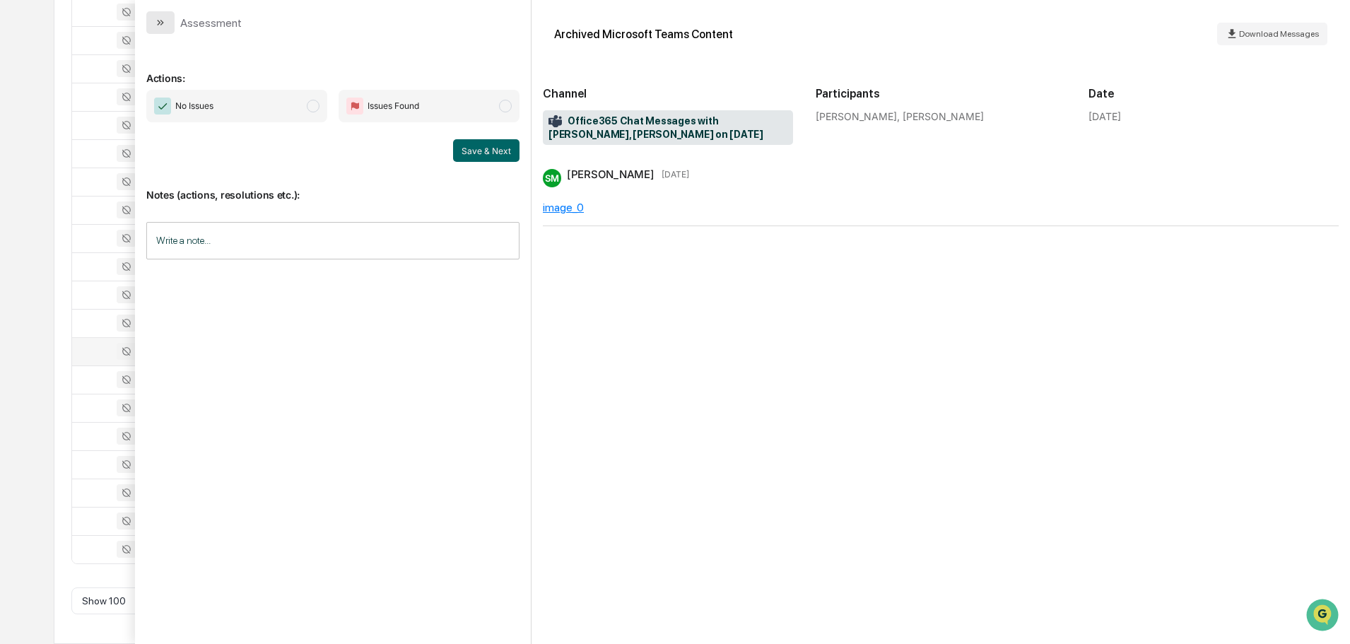
click at [158, 23] on icon "modal" at bounding box center [160, 22] width 11 height 11
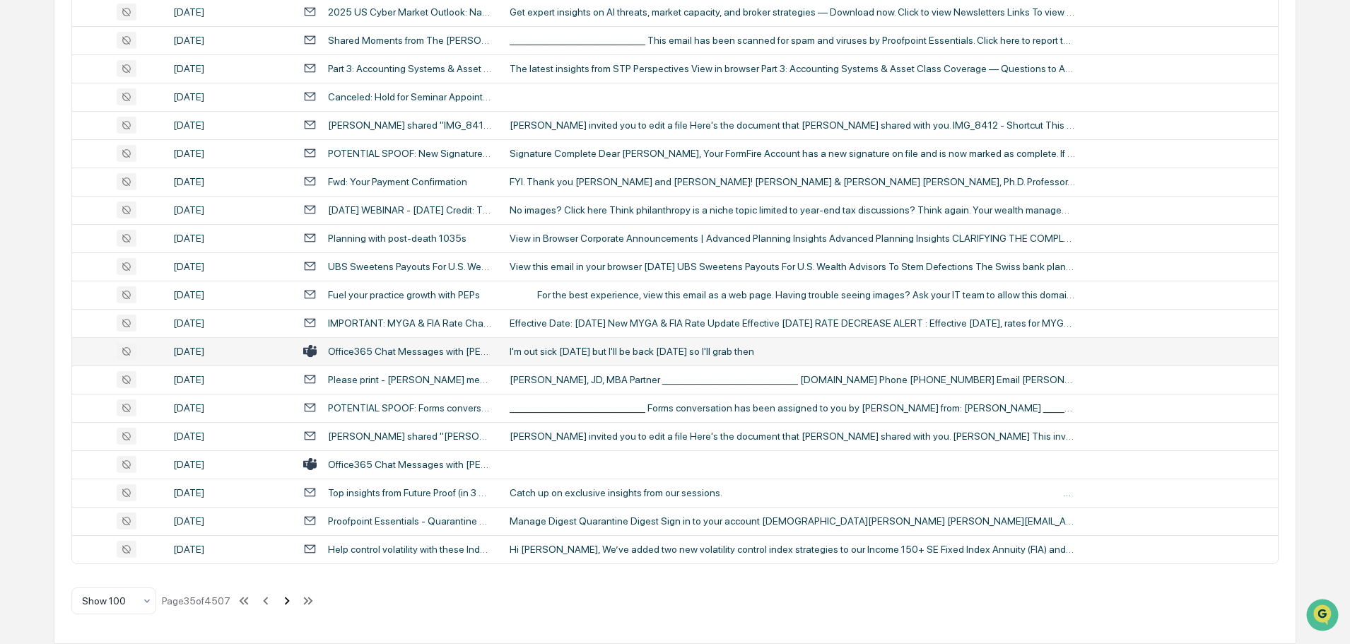
click at [285, 603] on icon at bounding box center [287, 601] width 16 height 16
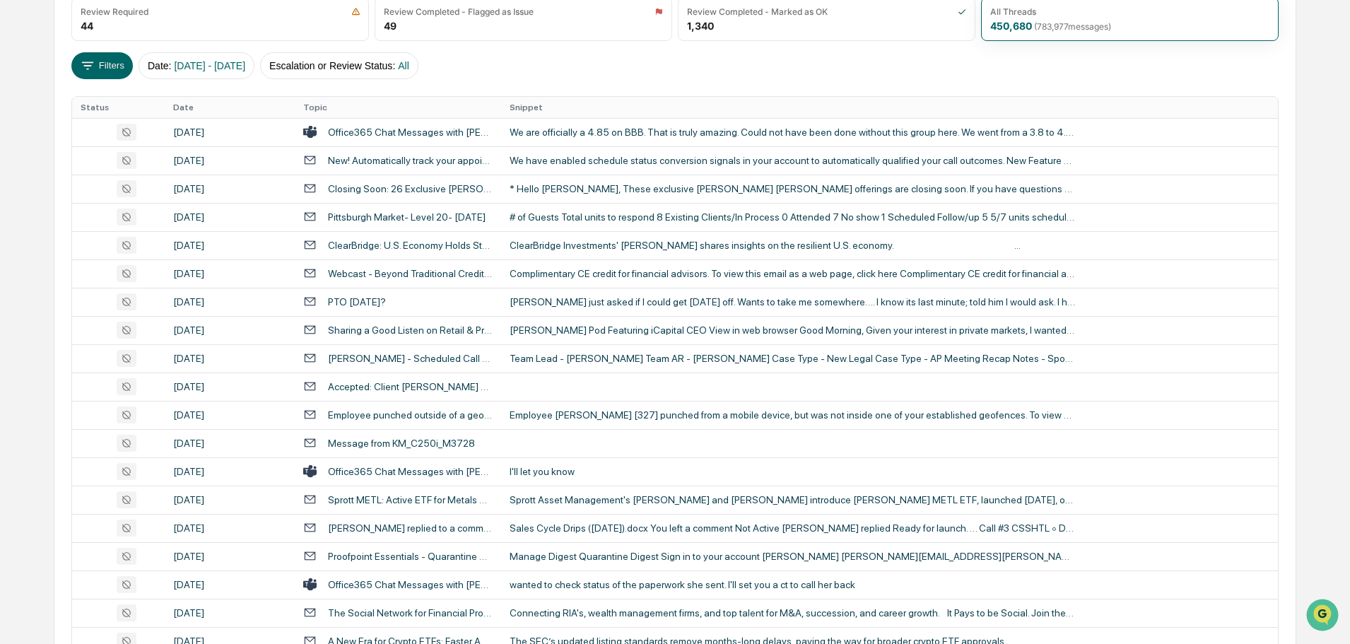
scroll to position [212, 0]
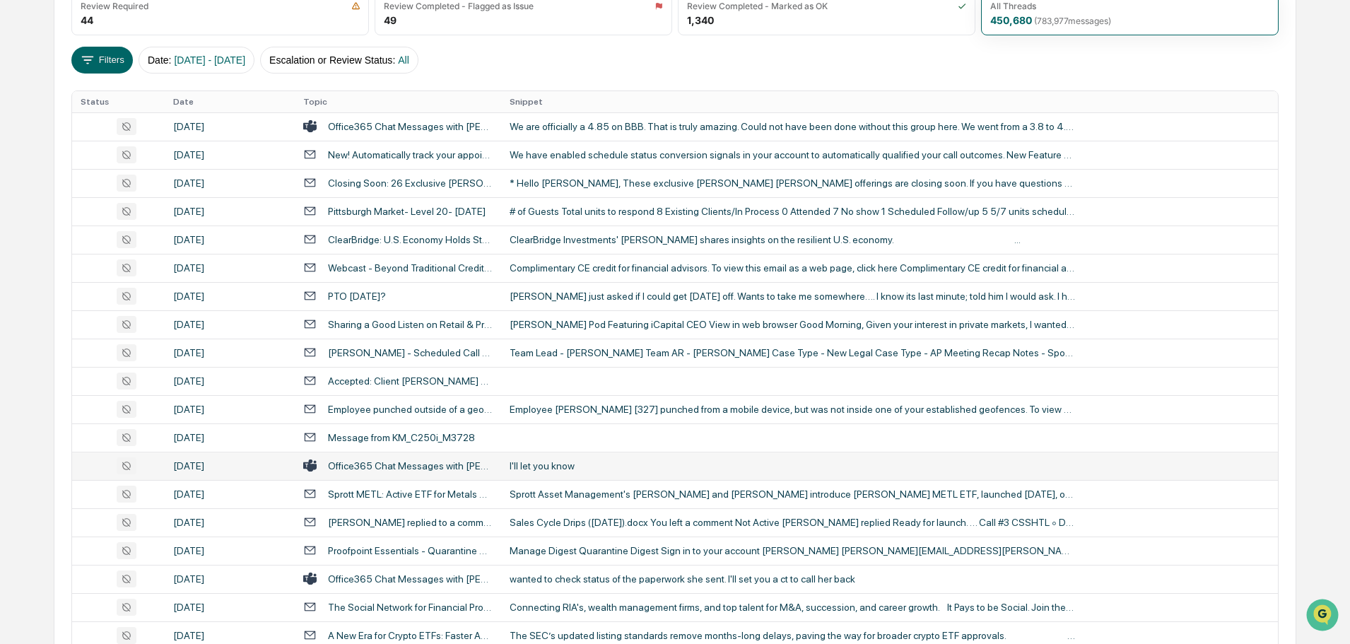
click at [588, 472] on td "I'll let you know" at bounding box center [889, 466] width 777 height 28
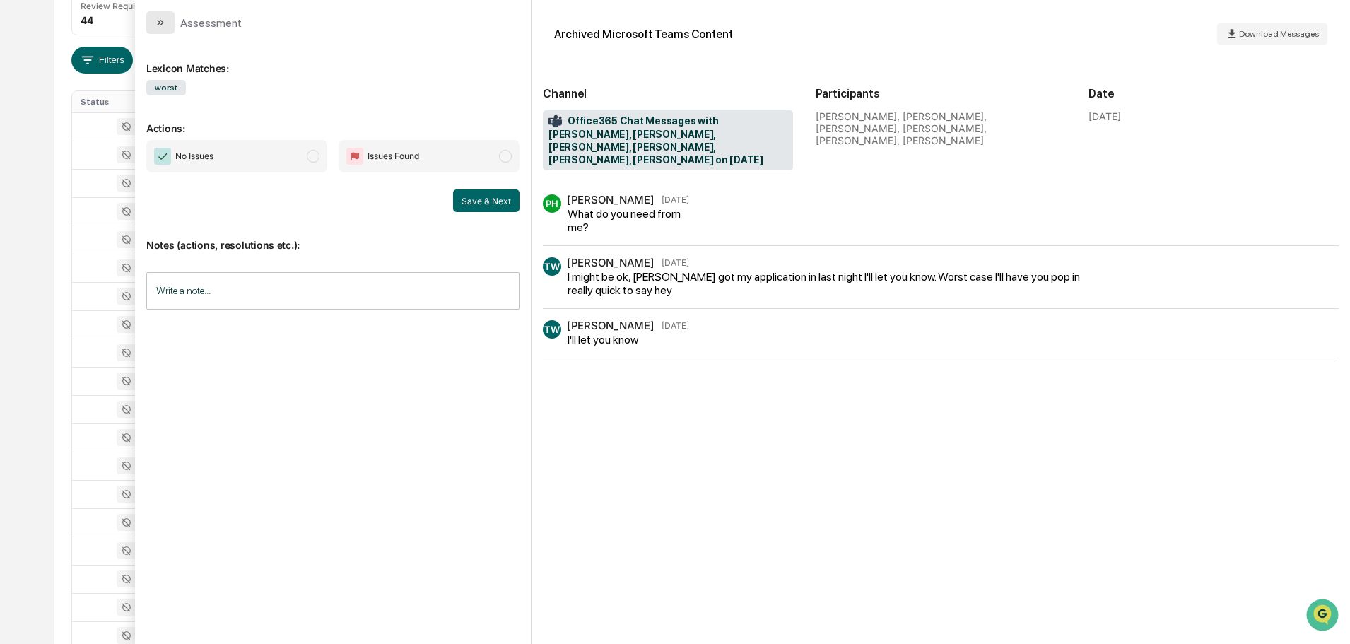
click at [163, 30] on button "modal" at bounding box center [160, 22] width 28 height 23
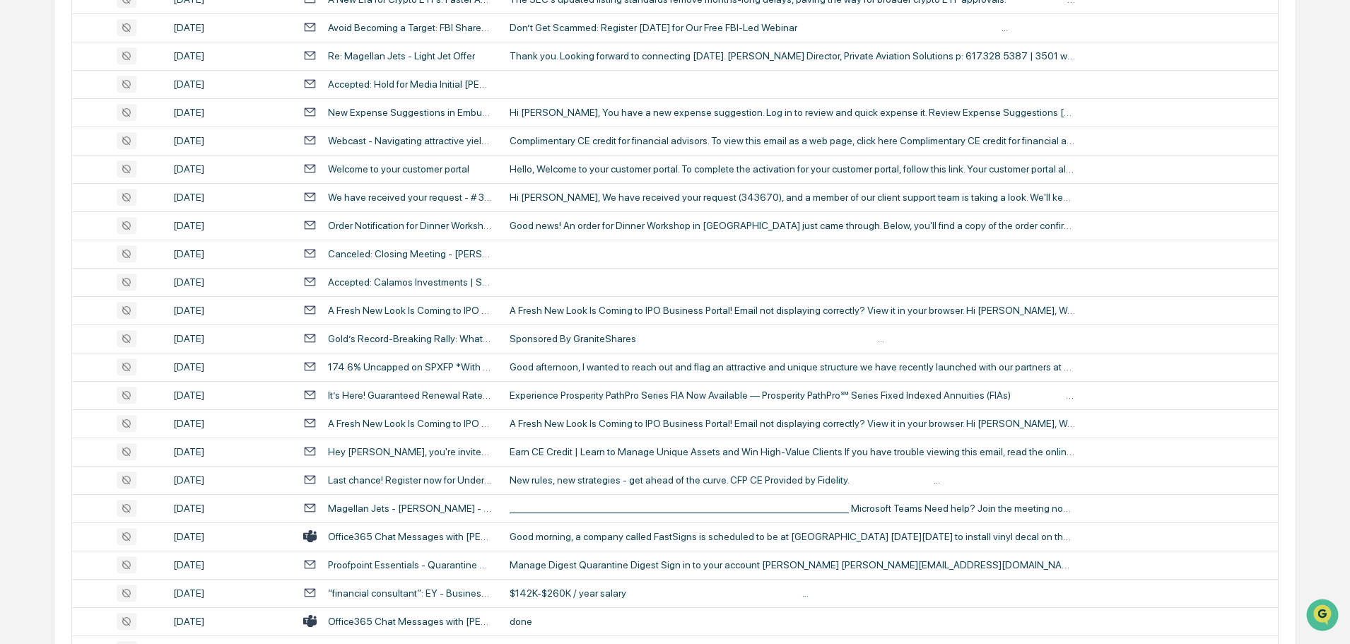
scroll to position [919, 0]
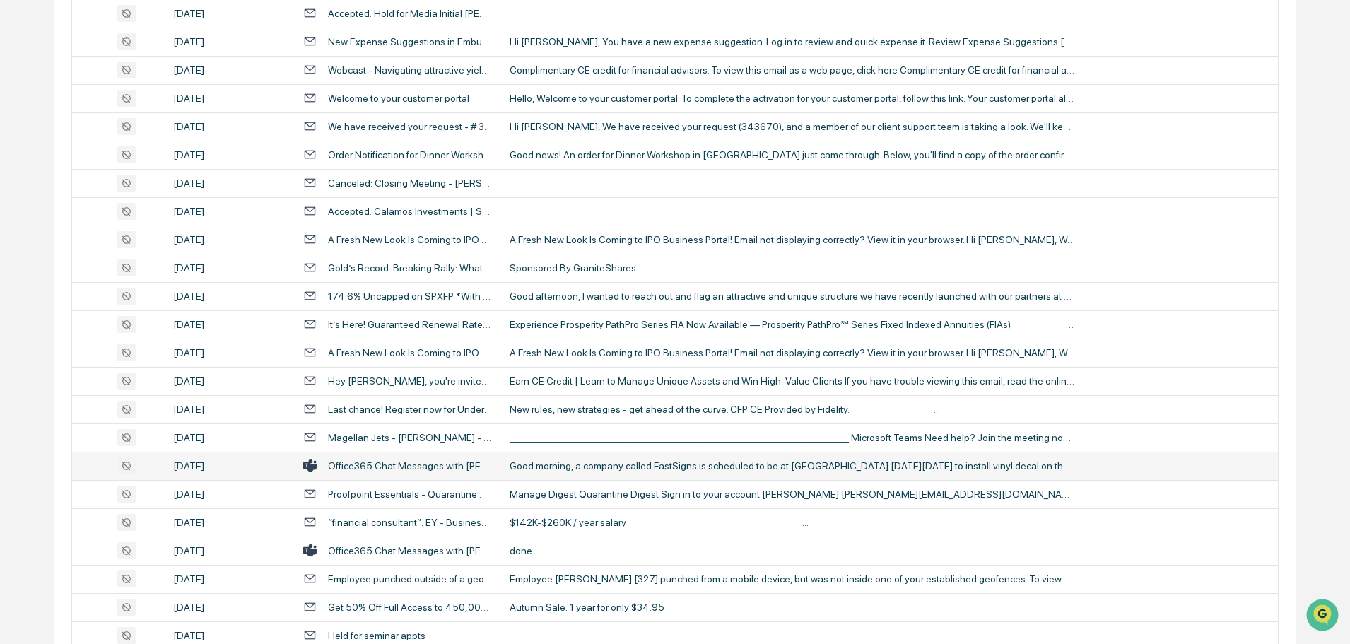
click at [585, 468] on div "Good morning, a company called FastSigns is scheduled to be at [GEOGRAPHIC_DATA…" at bounding box center [793, 465] width 566 height 11
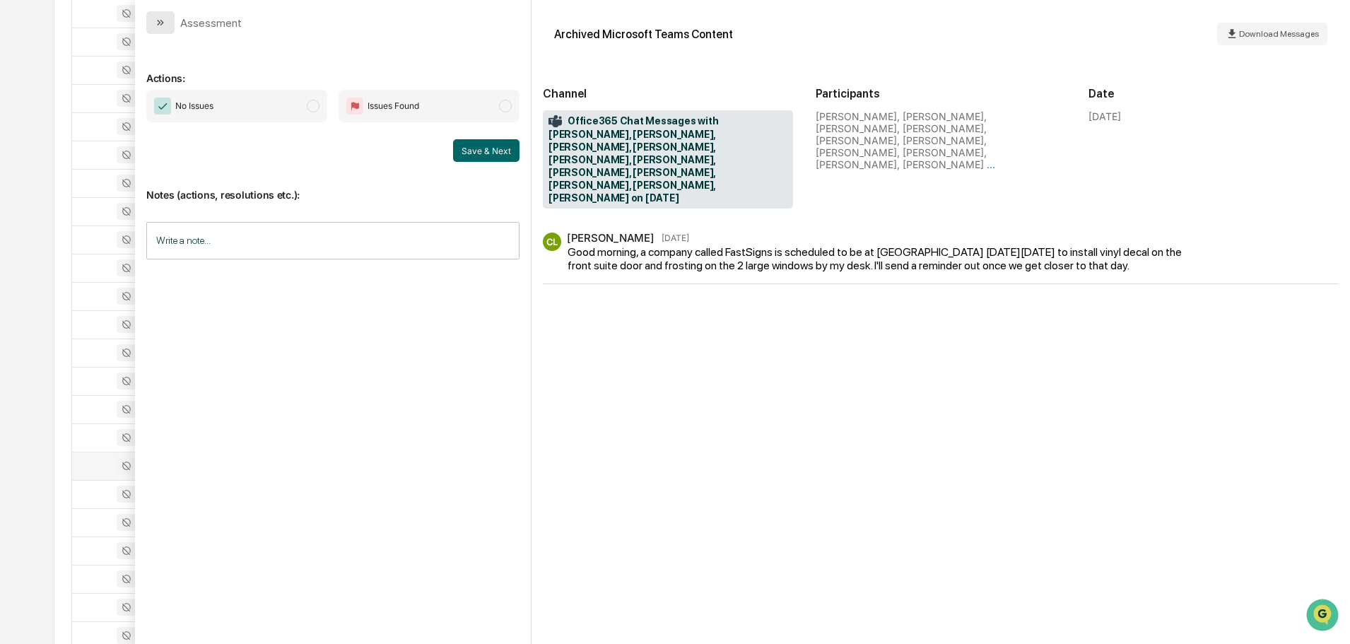
click at [164, 19] on icon "modal" at bounding box center [160, 22] width 11 height 11
